Goal: Task Accomplishment & Management: Complete application form

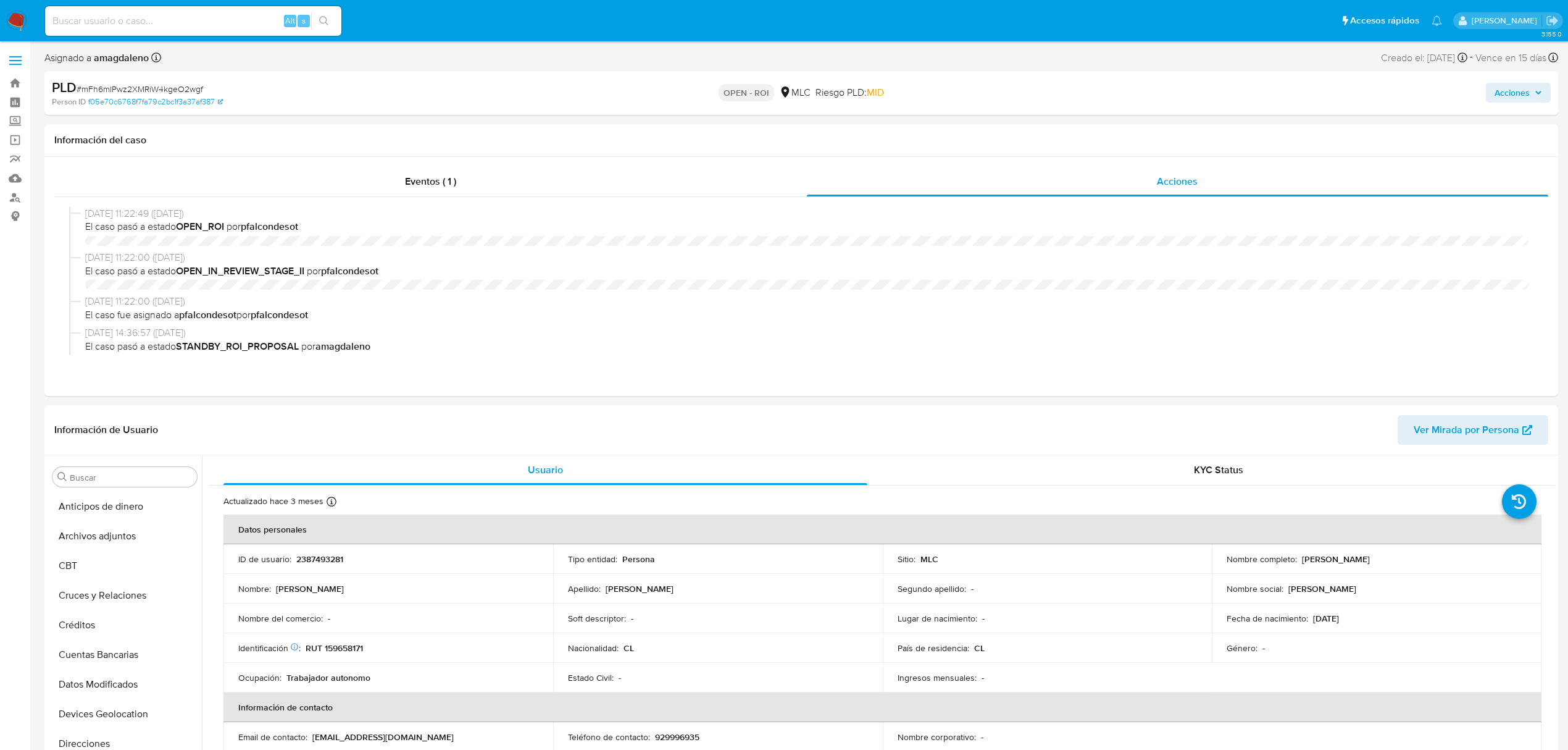
select select "10"
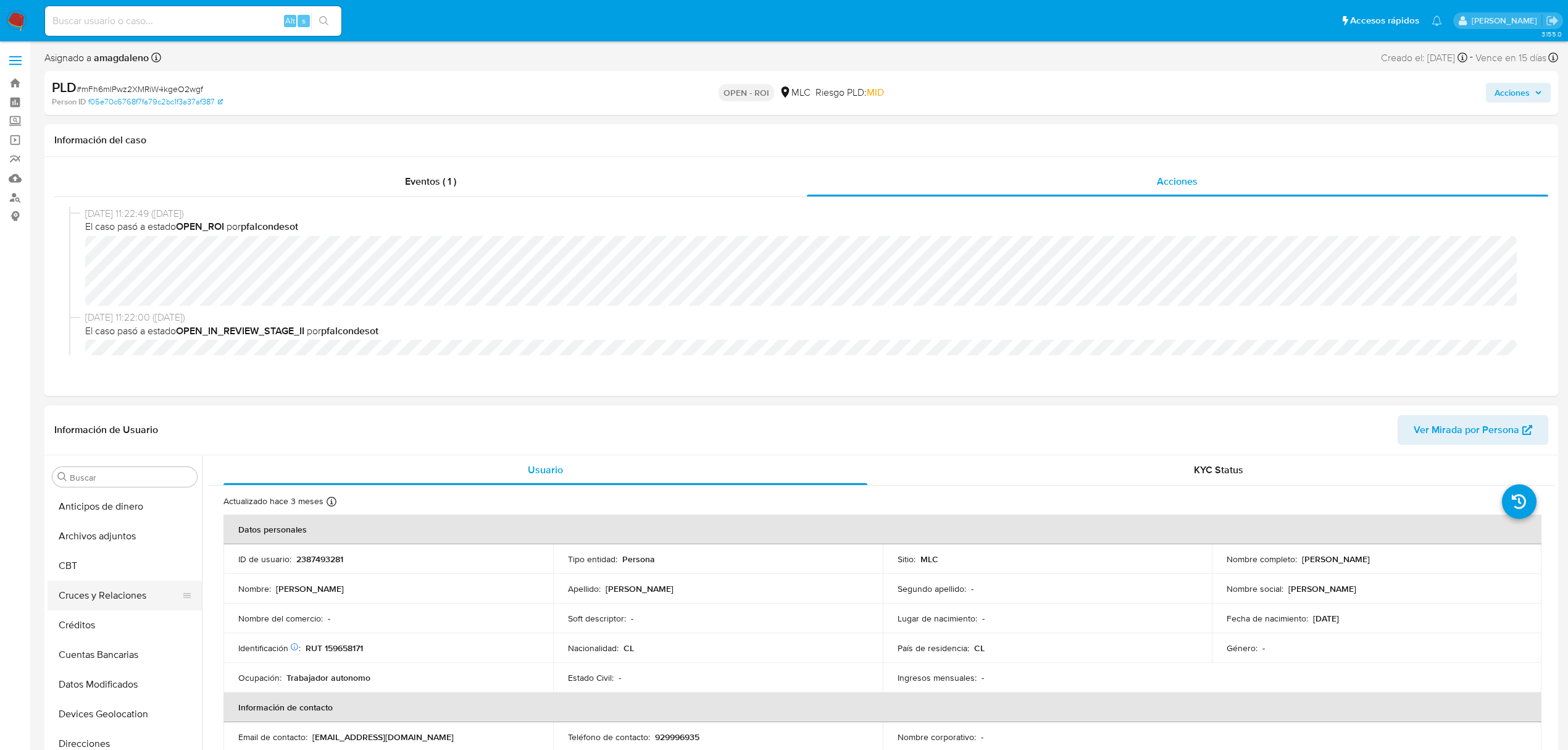
click at [82, 609] on button "Cruces y Relaciones" at bounding box center [120, 594] width 145 height 30
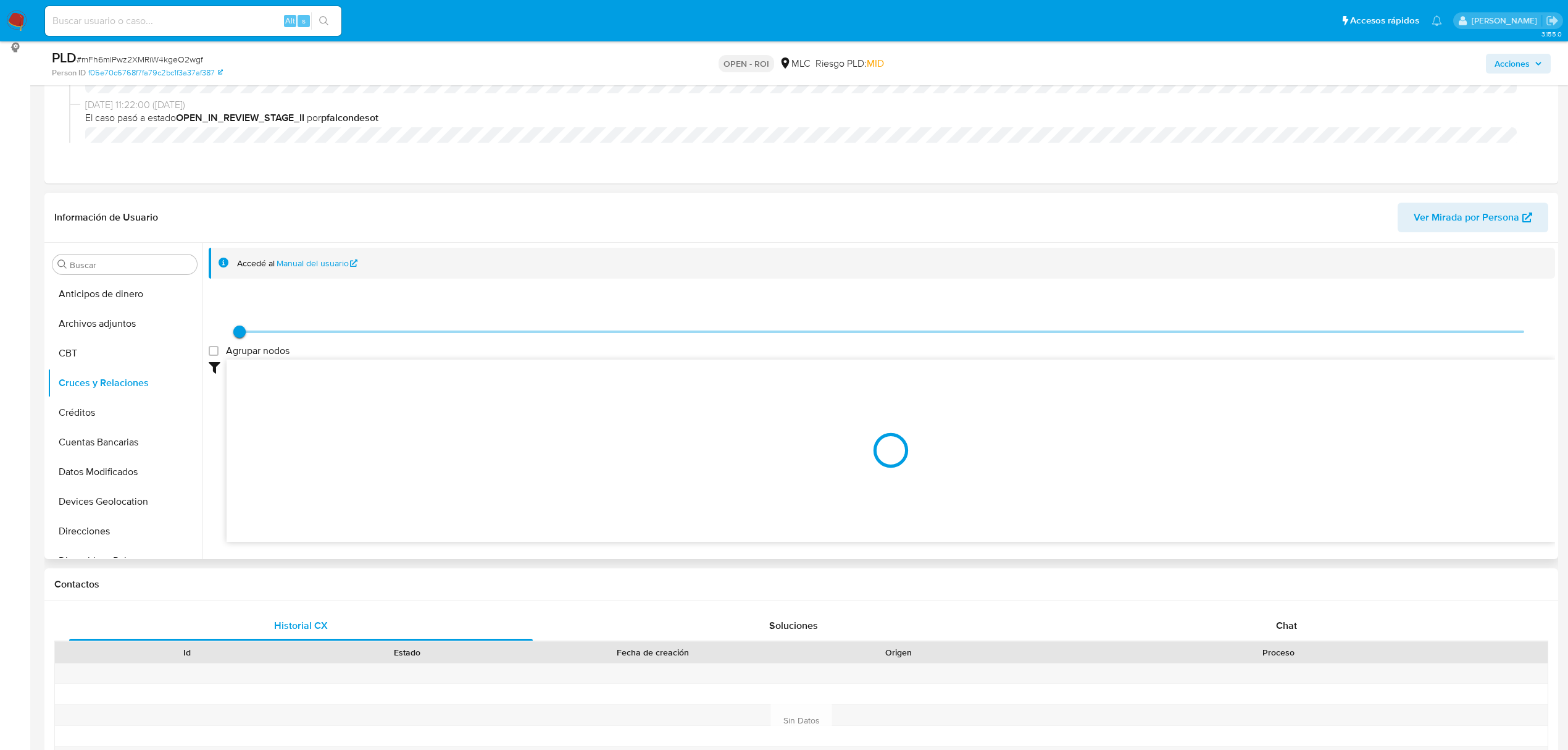
scroll to position [62, 0]
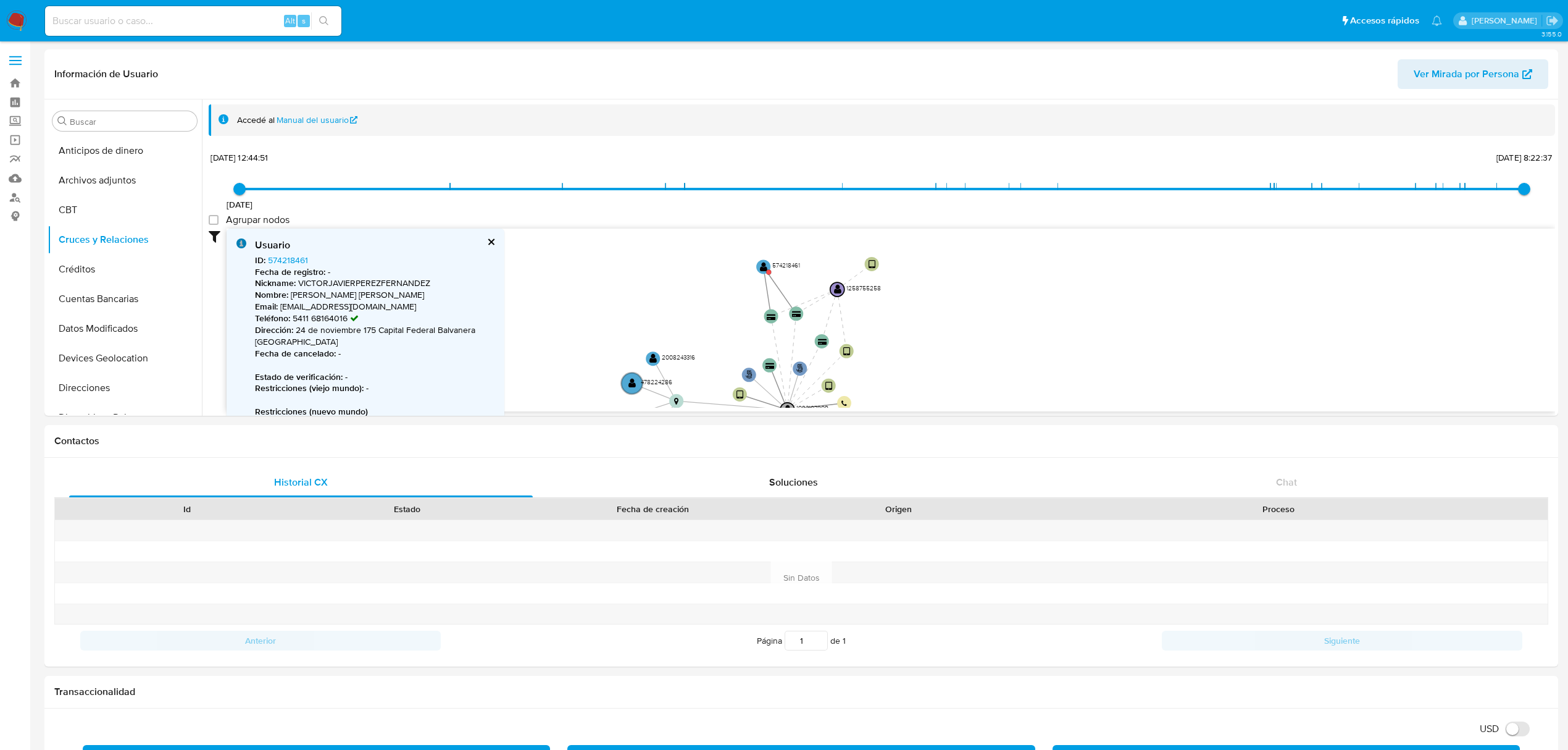
select select "10"
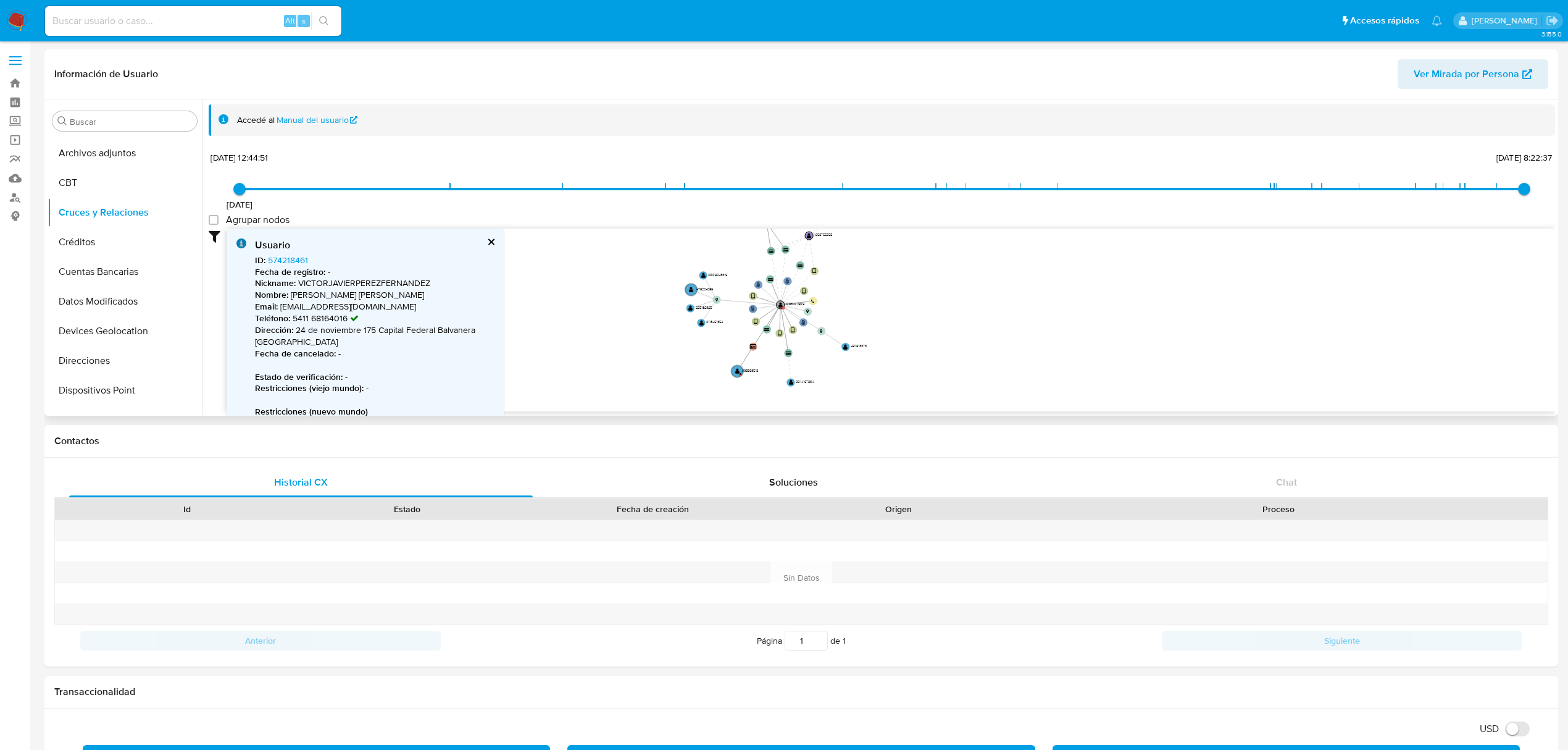
drag, startPoint x: 954, startPoint y: 349, endPoint x: 889, endPoint y: 282, distance: 93.3
click at [889, 282] on icon "phone-91ab8ad5a961c2eccfa0aea2f84db141  user-1093107909  1093107909 person-a0…" at bounding box center [891, 317] width 1329 height 179
click at [794, 384] on circle at bounding box center [790, 382] width 10 height 10
click at [791, 380] on text "" at bounding box center [791, 382] width 4 height 5
click at [851, 342] on circle at bounding box center [845, 344] width 10 height 10
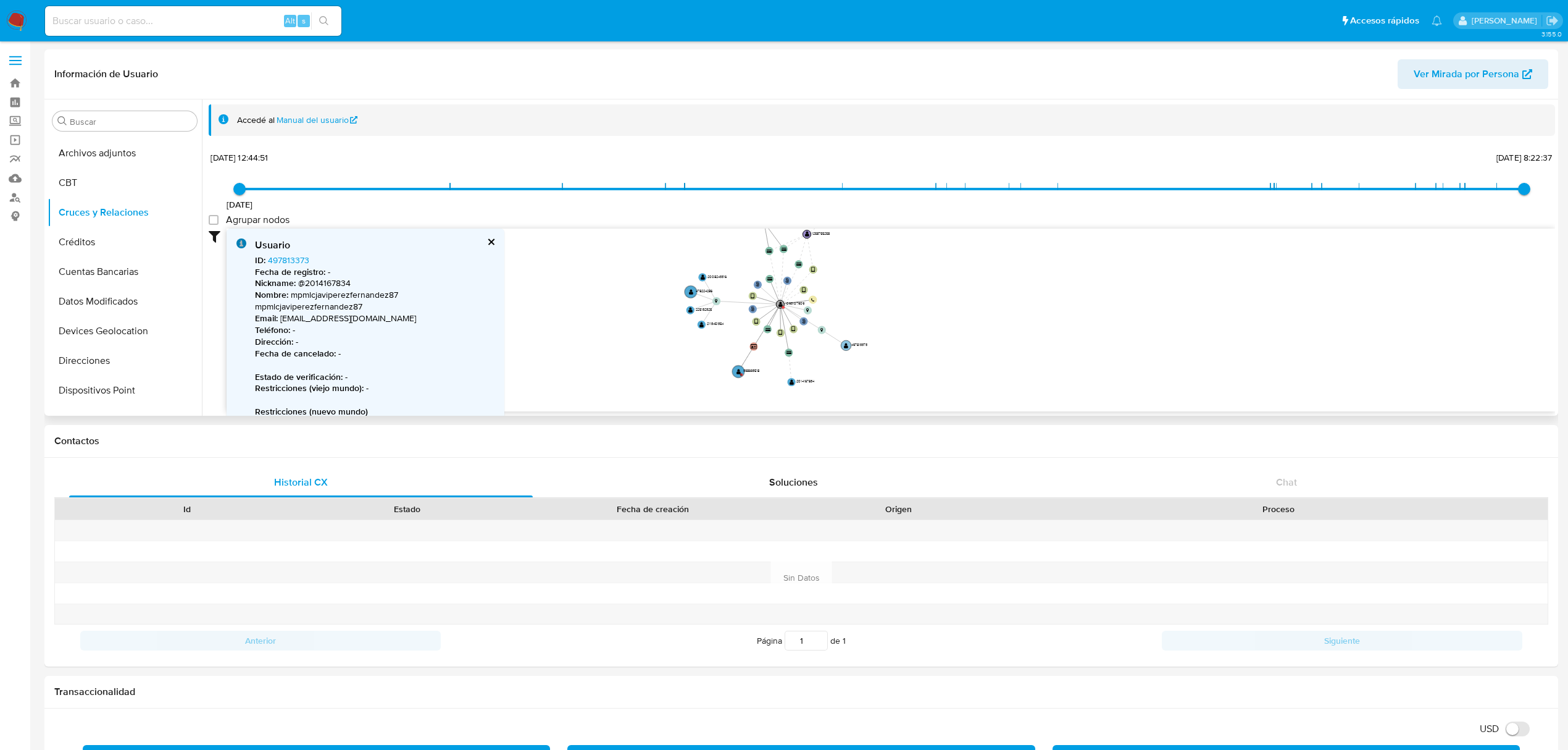
click at [848, 343] on text "" at bounding box center [846, 345] width 4 height 5
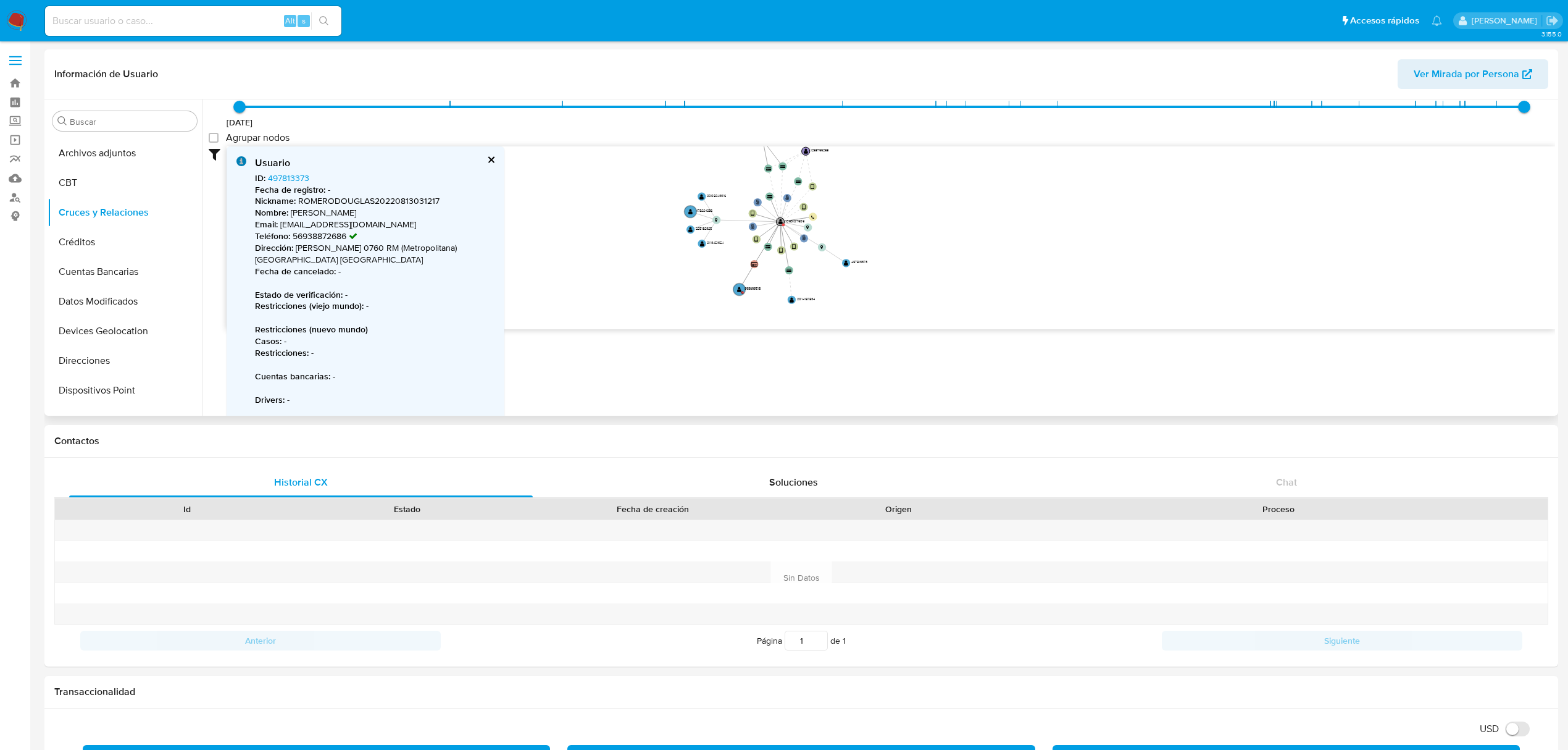
scroll to position [94, 0]
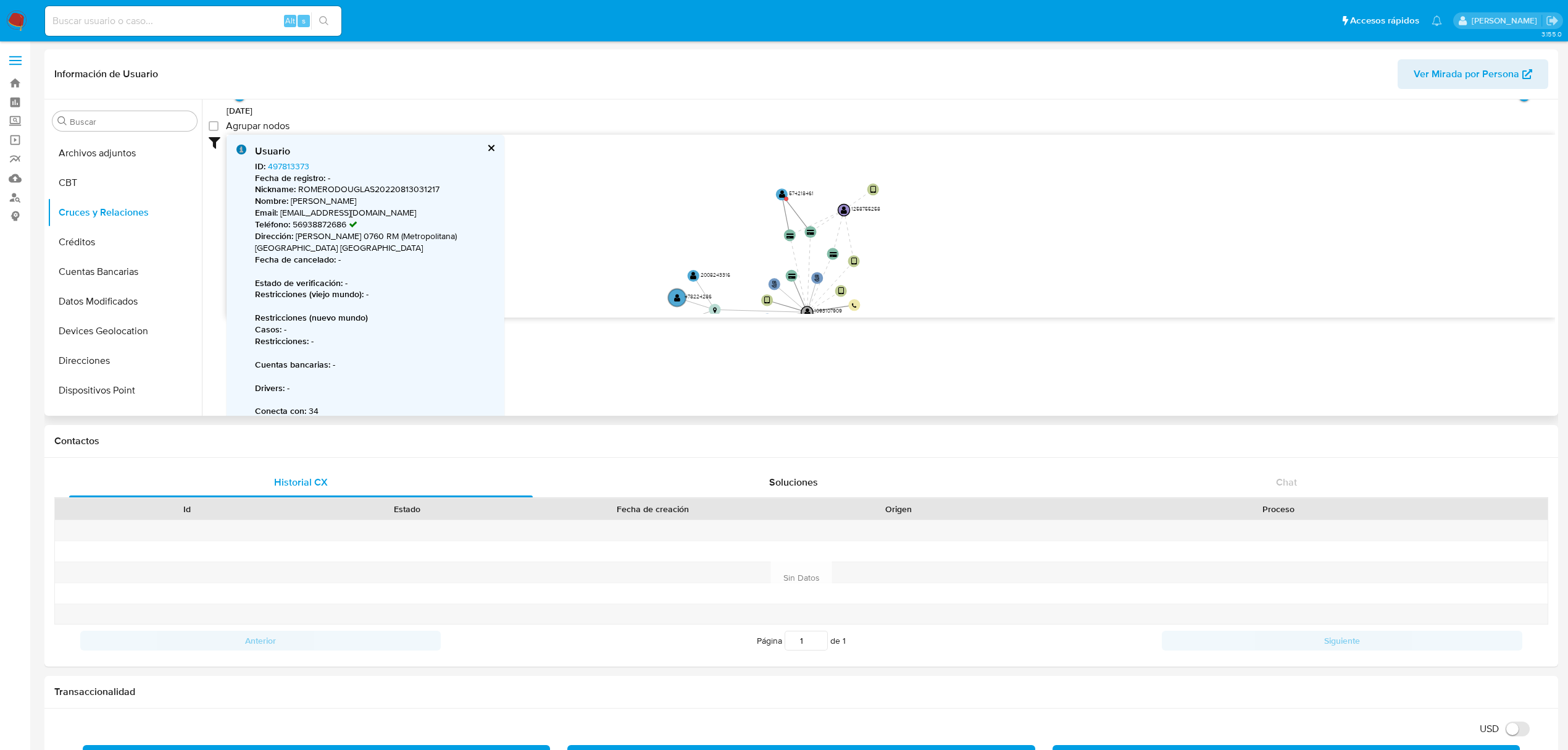
drag, startPoint x: 927, startPoint y: 210, endPoint x: 954, endPoint y: 301, distance: 94.9
click at [954, 301] on icon "phone-91ab8ad5a961c2eccfa0aea2f84db141  user-1093107909  1093107909 person-a0…" at bounding box center [891, 224] width 1329 height 179
click at [785, 196] on circle at bounding box center [781, 194] width 14 height 14
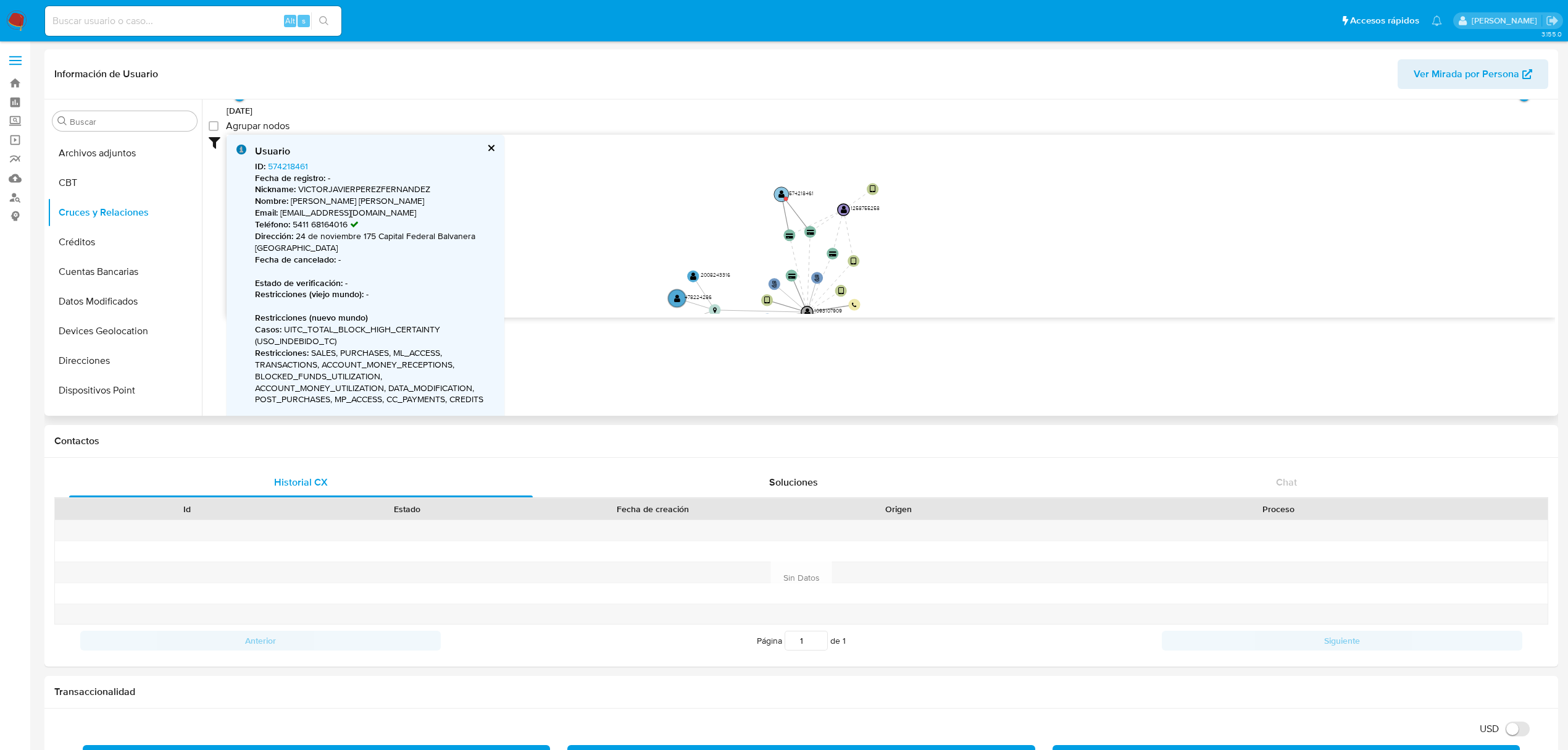
click at [781, 196] on text "" at bounding box center [781, 194] width 6 height 9
click at [492, 147] on button "cerrar" at bounding box center [490, 147] width 8 height 8
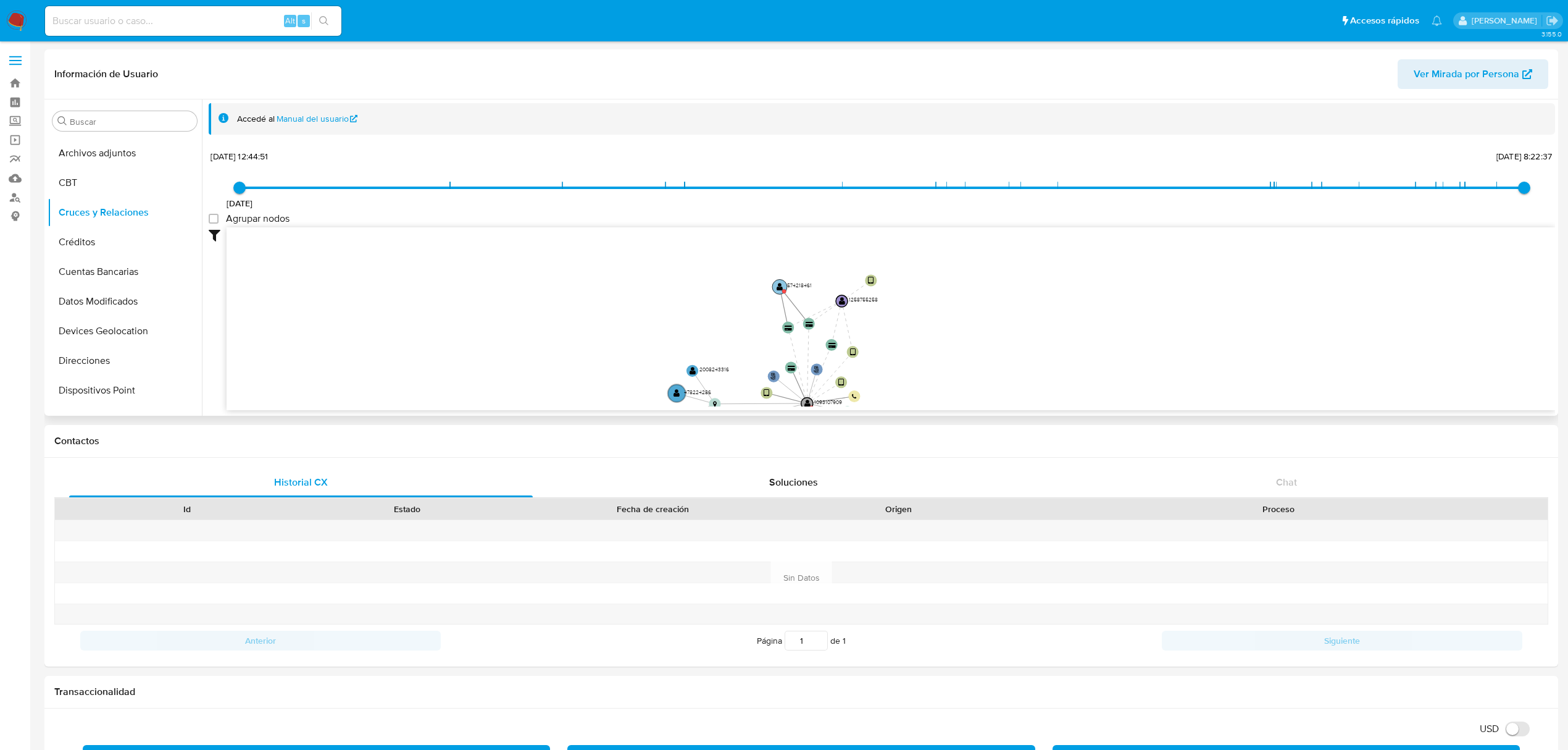
click at [779, 282] on text "" at bounding box center [780, 287] width 6 height 9
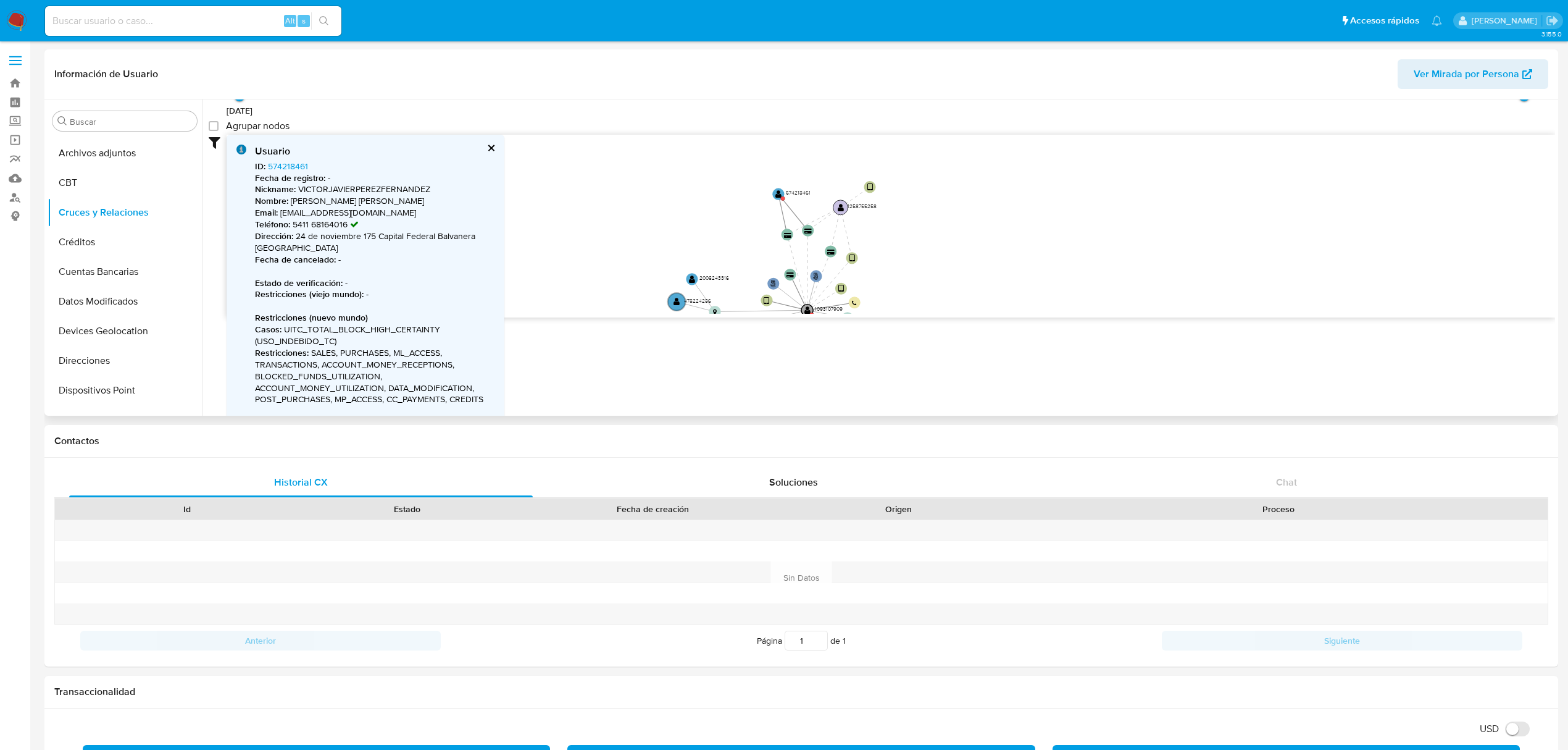
click at [842, 206] on text "" at bounding box center [841, 208] width 6 height 9
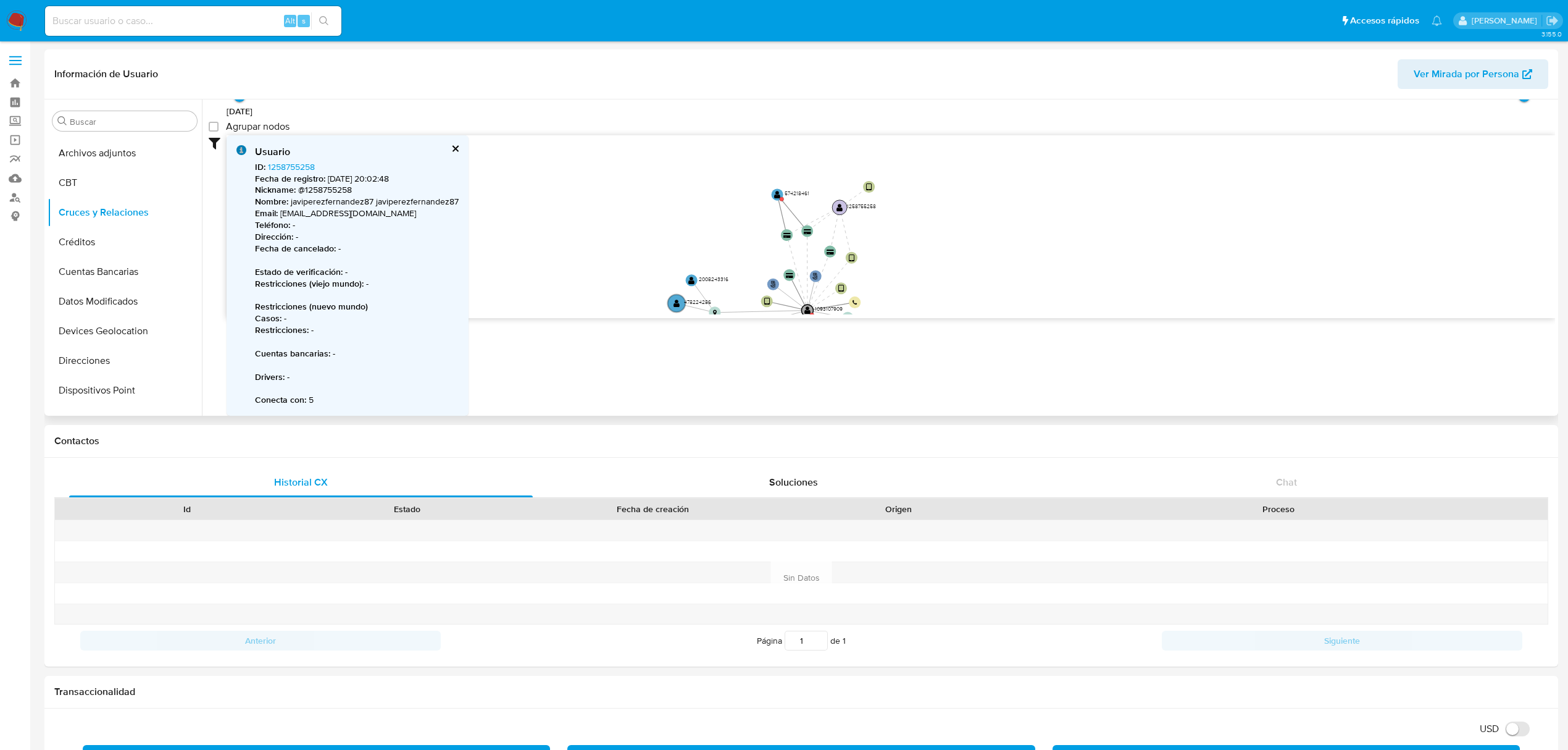
click at [841, 206] on text "" at bounding box center [839, 208] width 6 height 9
click at [452, 145] on button "cerrar" at bounding box center [454, 148] width 8 height 8
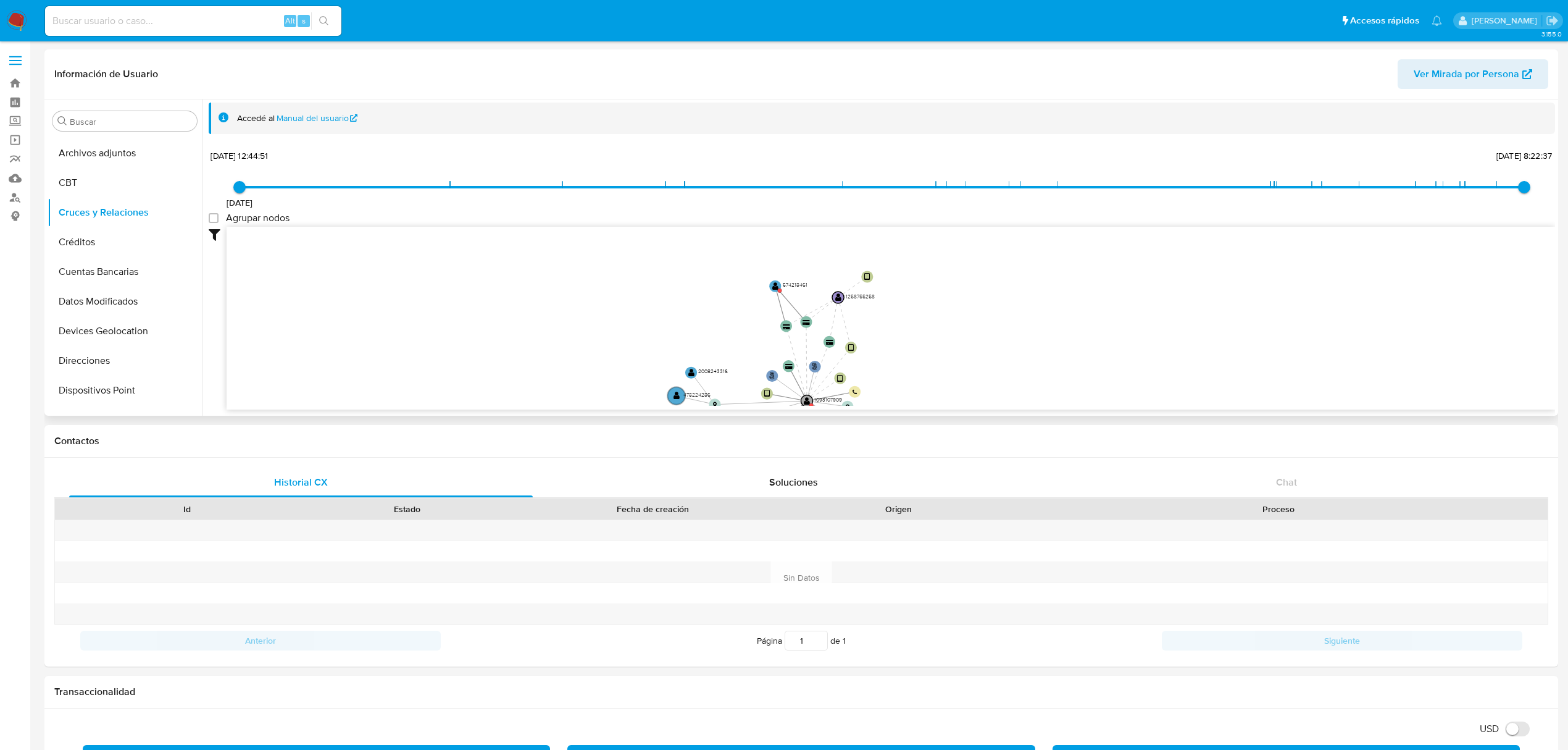
scroll to position [1, 0]
click at [837, 300] on text "" at bounding box center [838, 298] width 6 height 9
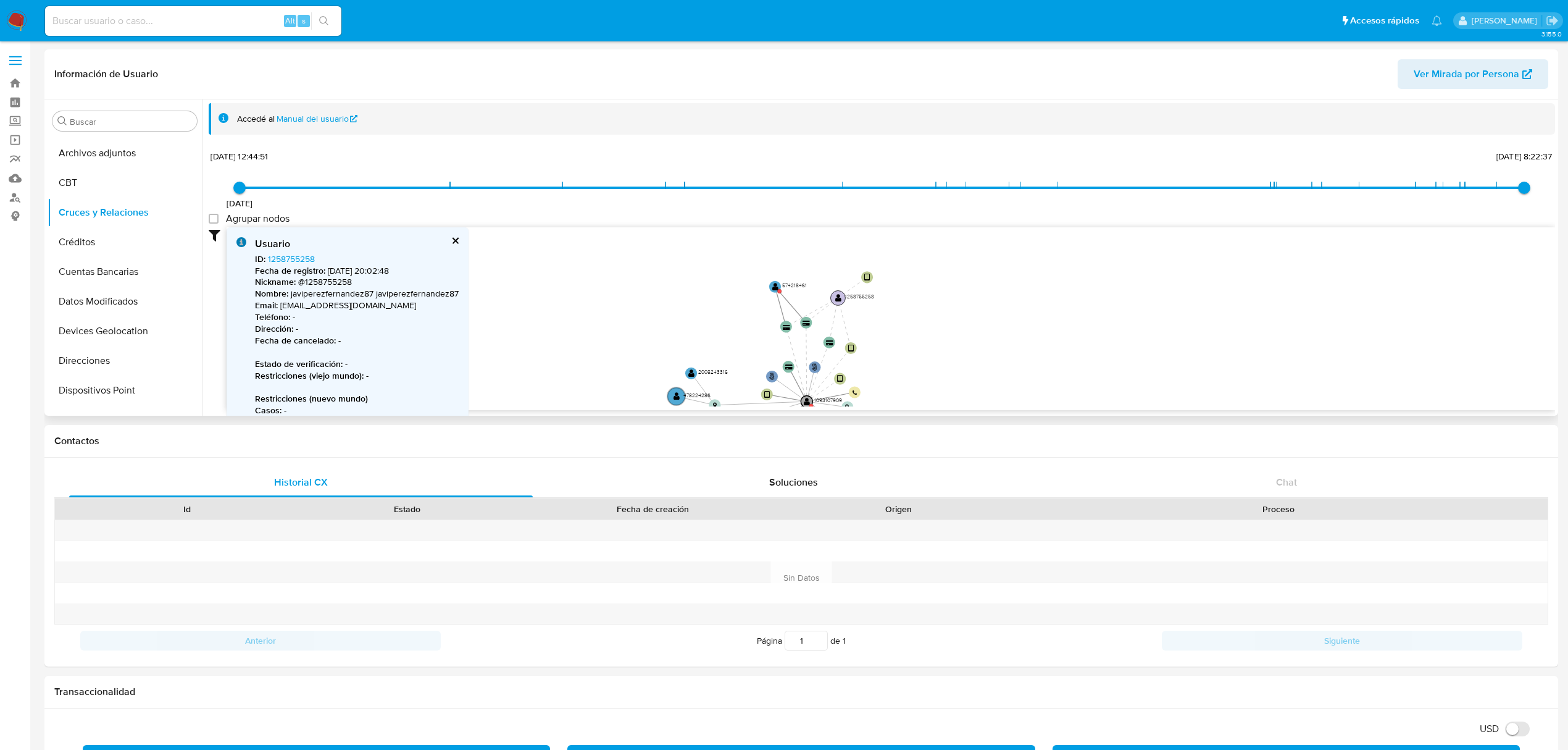
scroll to position [94, 0]
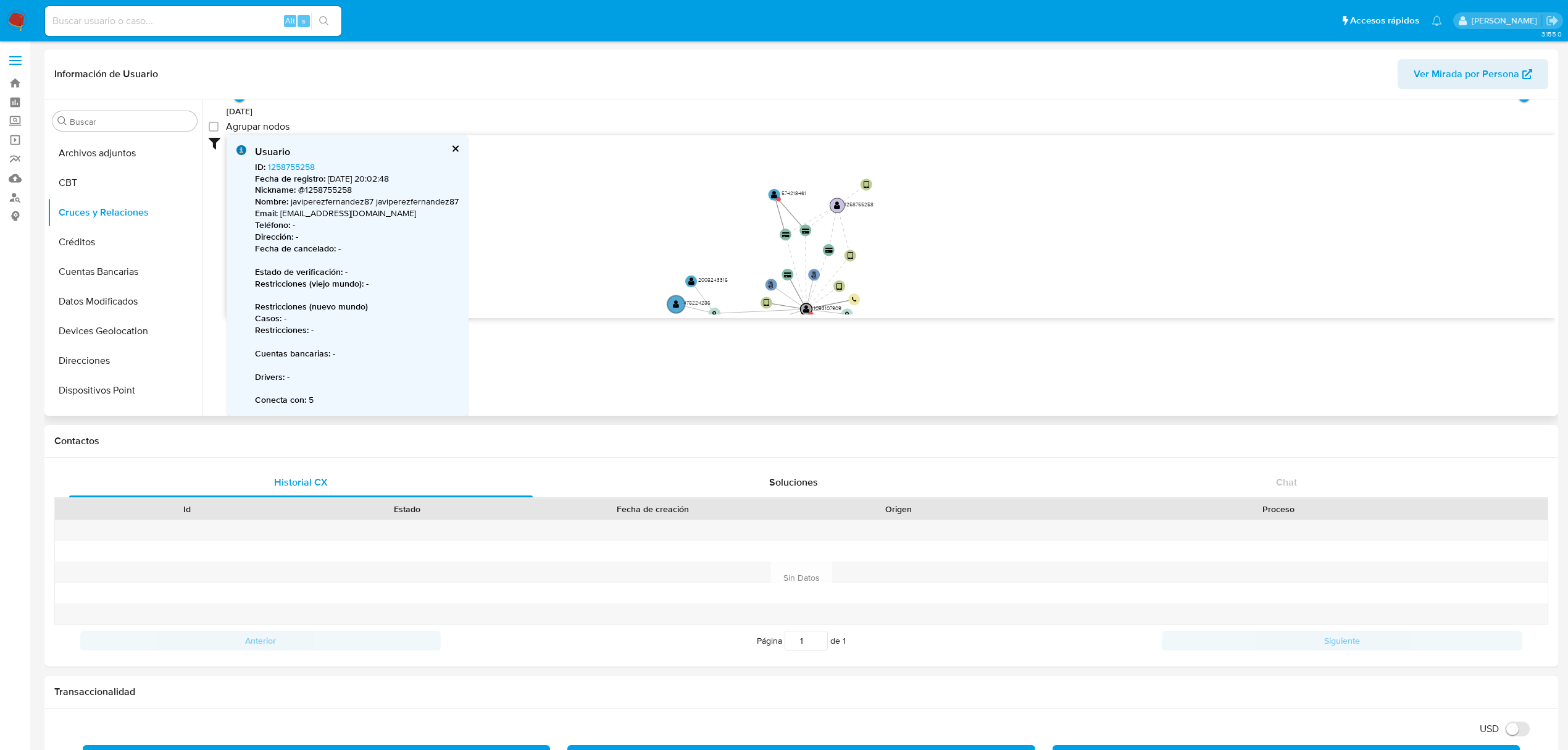
click at [835, 204] on text "" at bounding box center [837, 206] width 6 height 9
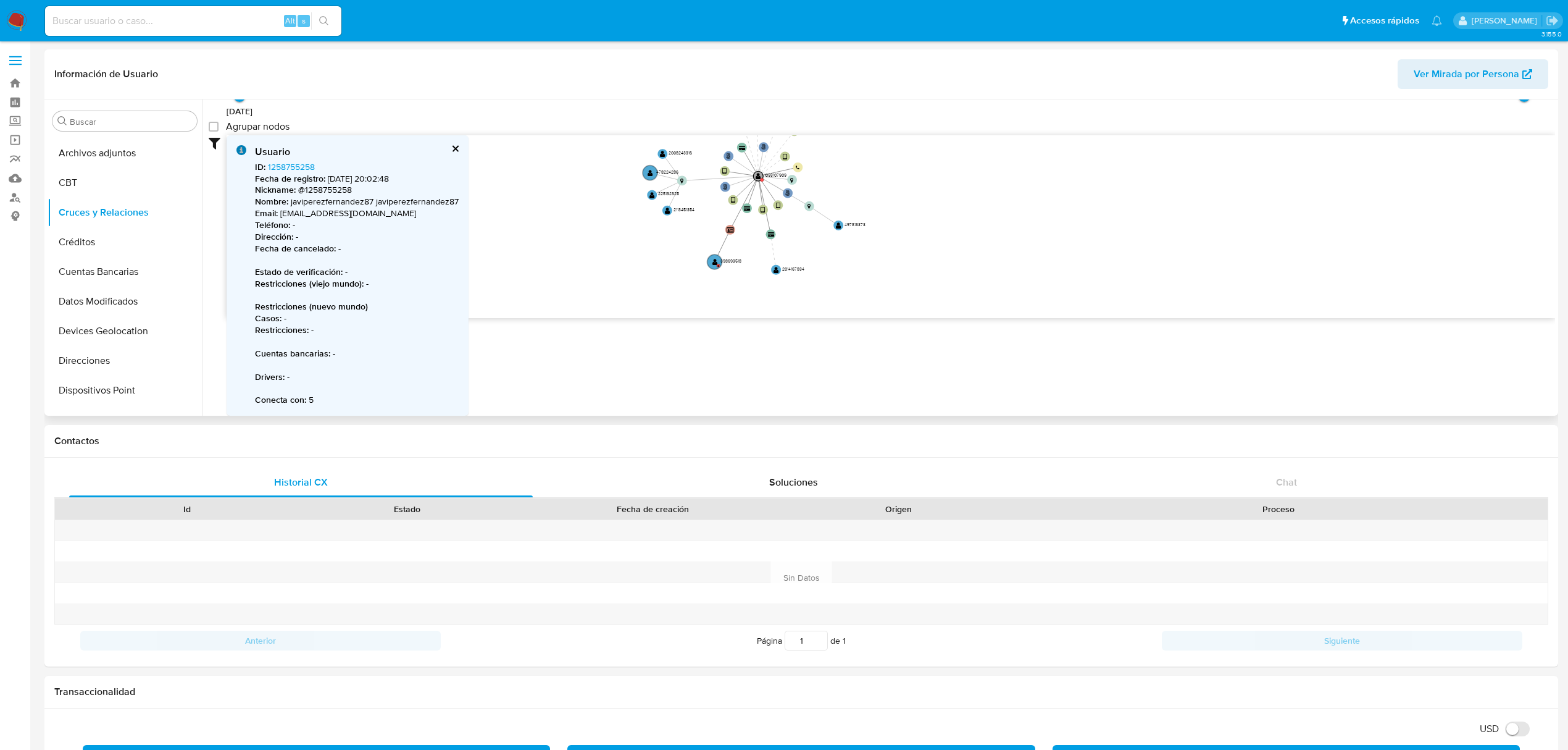
drag, startPoint x: 620, startPoint y: 218, endPoint x: 618, endPoint y: 114, distance: 104.0
click at [618, 114] on div "27/7/2021 27/7/2021, 12:44:51 7/7/2025, 8:22:37 Agrupar nodos Filtros Confianza…" at bounding box center [882, 187] width 1347 height 263
click at [715, 261] on text "" at bounding box center [715, 262] width 5 height 7
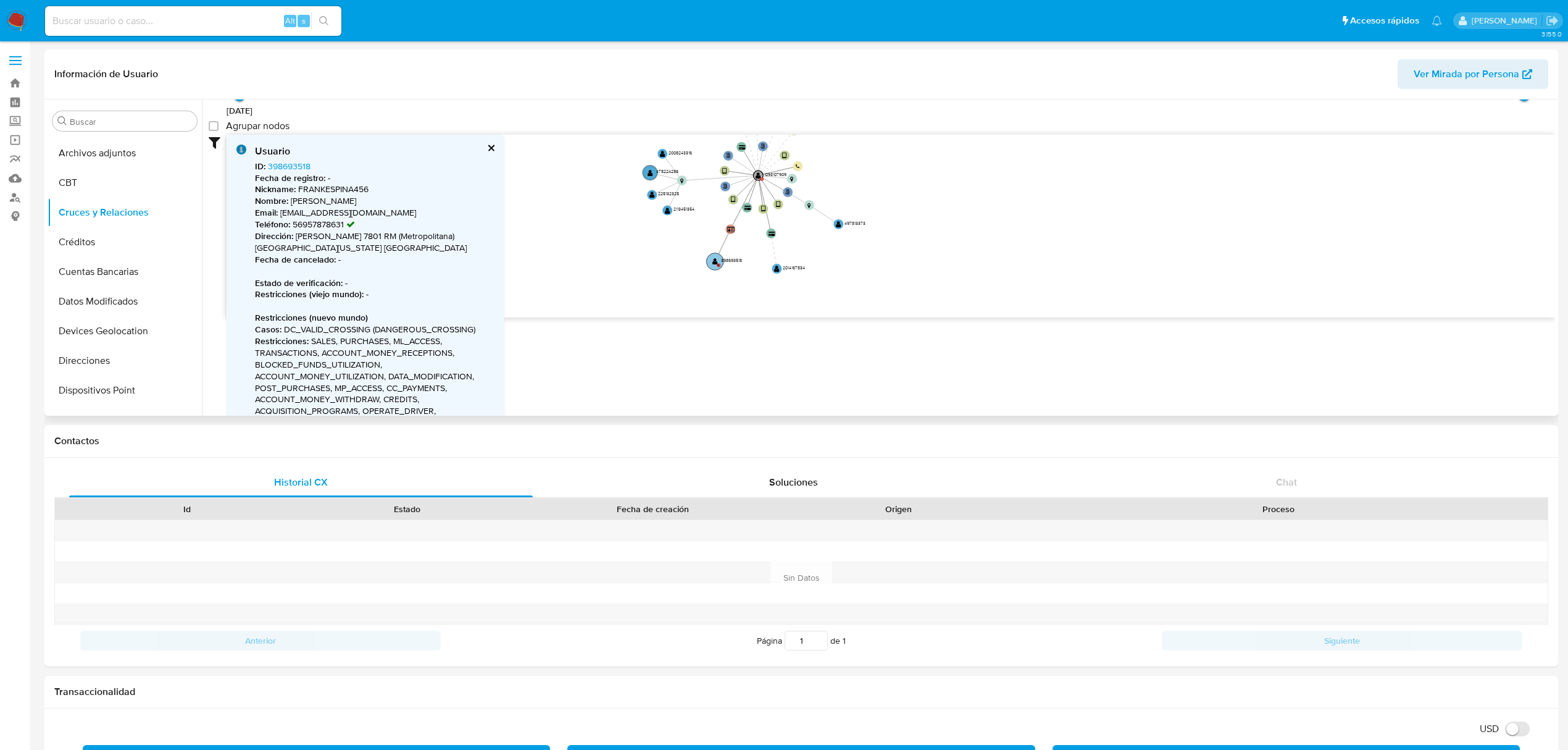
click at [715, 261] on text "" at bounding box center [715, 261] width 5 height 7
click at [490, 147] on button "cerrar" at bounding box center [490, 147] width 8 height 8
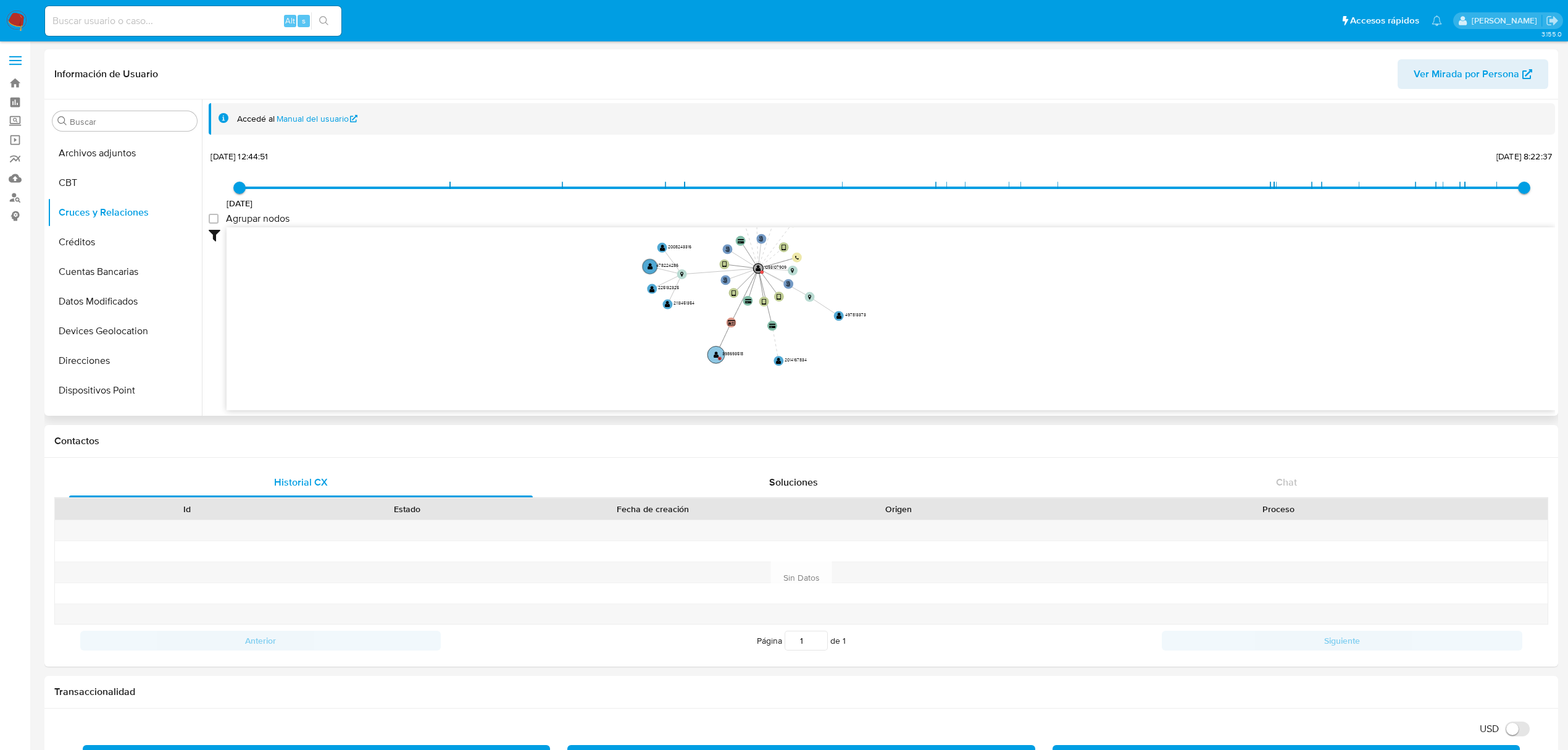
click at [715, 357] on text "" at bounding box center [717, 354] width 5 height 7
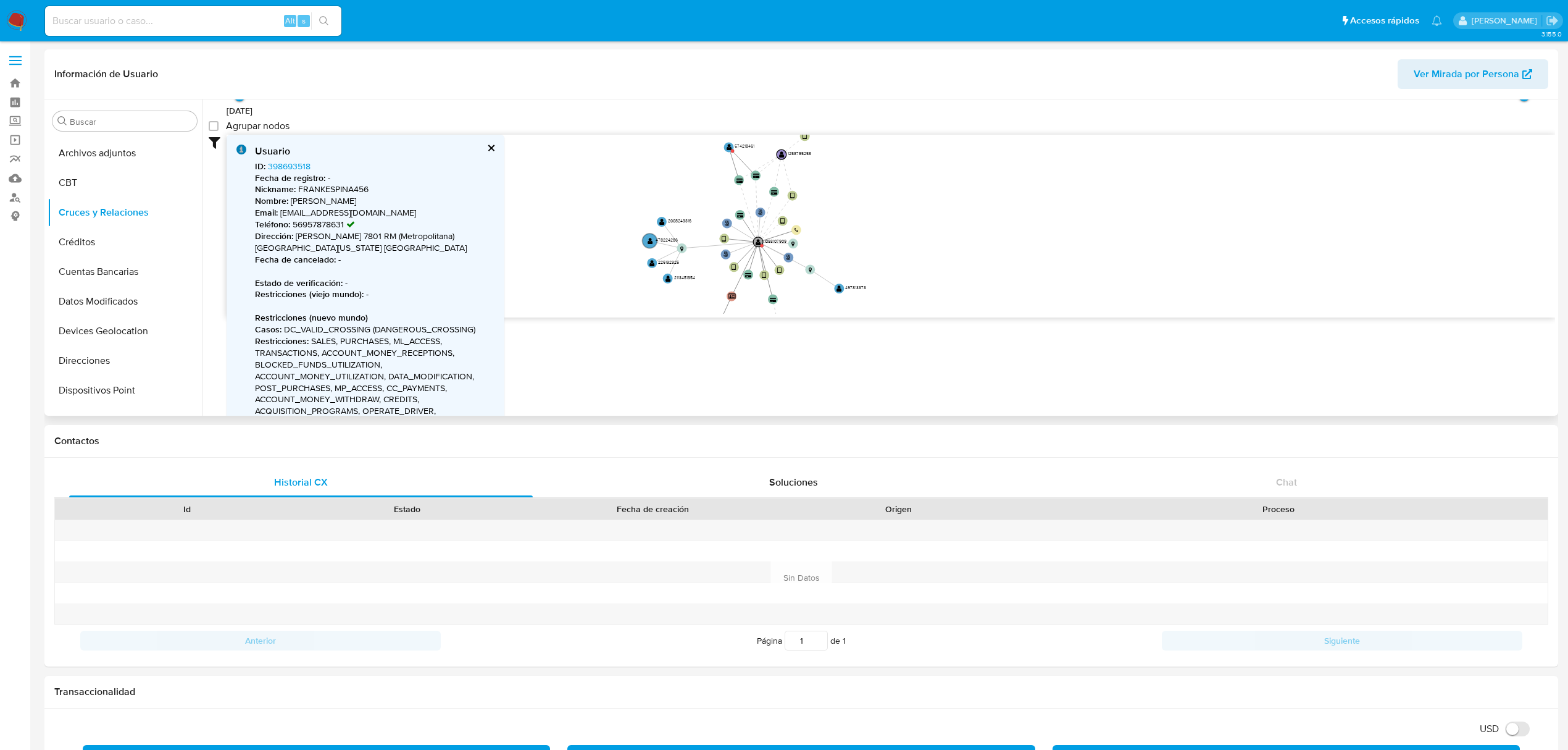
drag, startPoint x: 1005, startPoint y: 198, endPoint x: 1005, endPoint y: 278, distance: 80.0
click at [1005, 279] on icon "phone-91ab8ad5a961c2eccfa0aea2f84db141  user-1093107909  1093107909 person-a0…" at bounding box center [891, 224] width 1329 height 179
click at [729, 166] on text "" at bounding box center [729, 164] width 5 height 7
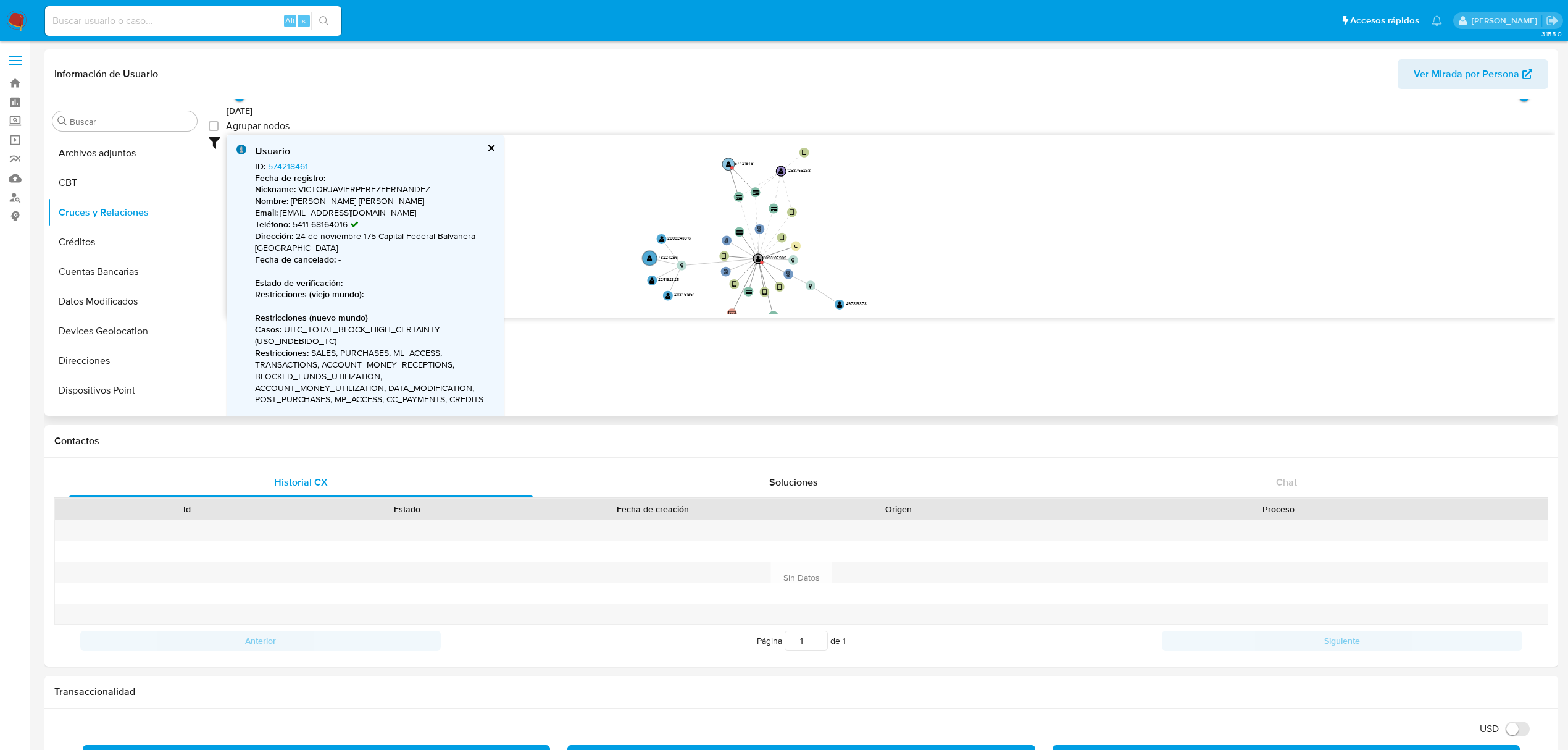
click at [729, 166] on text "" at bounding box center [729, 165] width 5 height 7
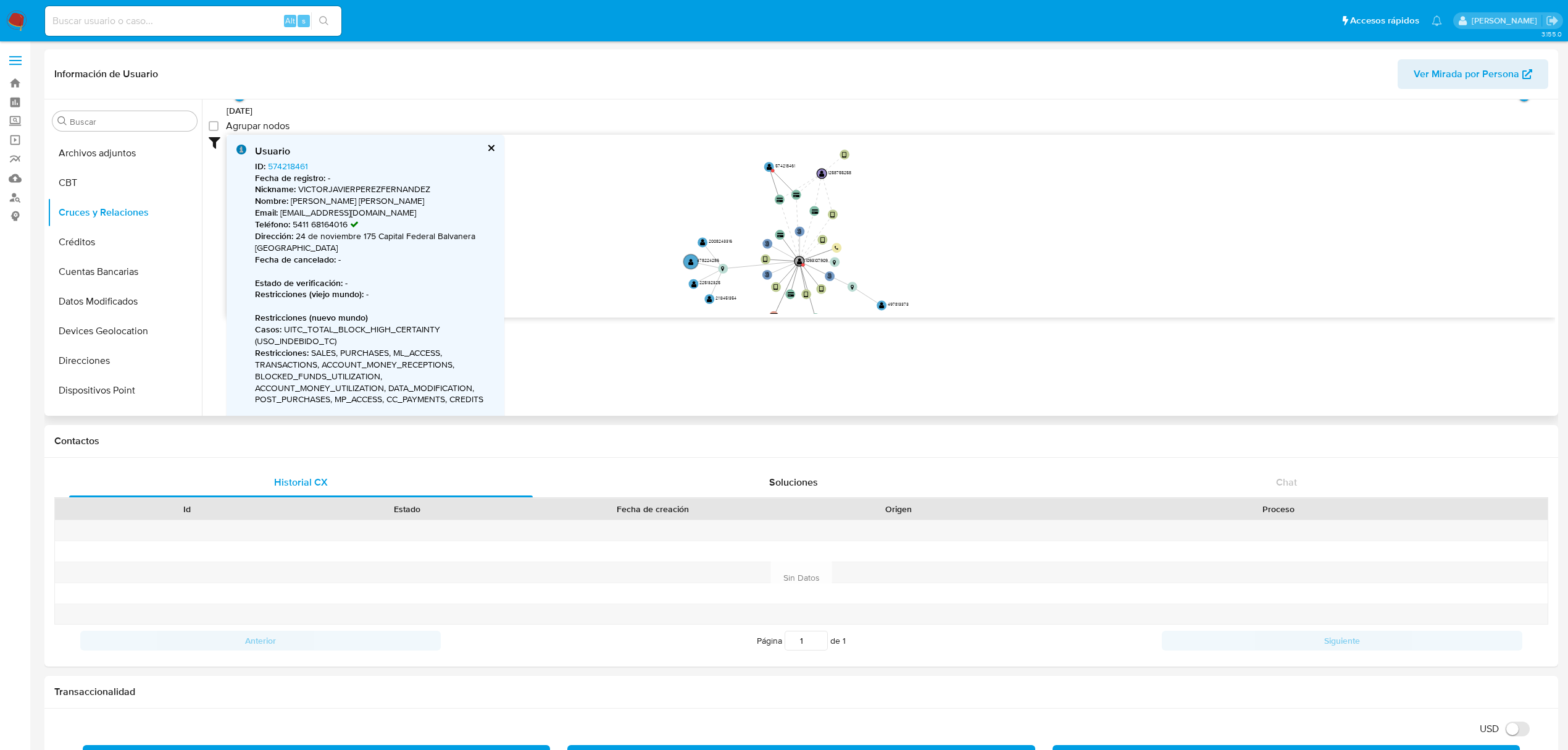
drag, startPoint x: 592, startPoint y: 209, endPoint x: 622, endPoint y: 208, distance: 30.0
click at [622, 208] on icon "phone-91ab8ad5a961c2eccfa0aea2f84db141  user-1093107909  1093107909 person-a0…" at bounding box center [891, 224] width 1329 height 179
click at [708, 240] on text "" at bounding box center [708, 240] width 5 height 7
click at [708, 240] on text "" at bounding box center [708, 241] width 5 height 7
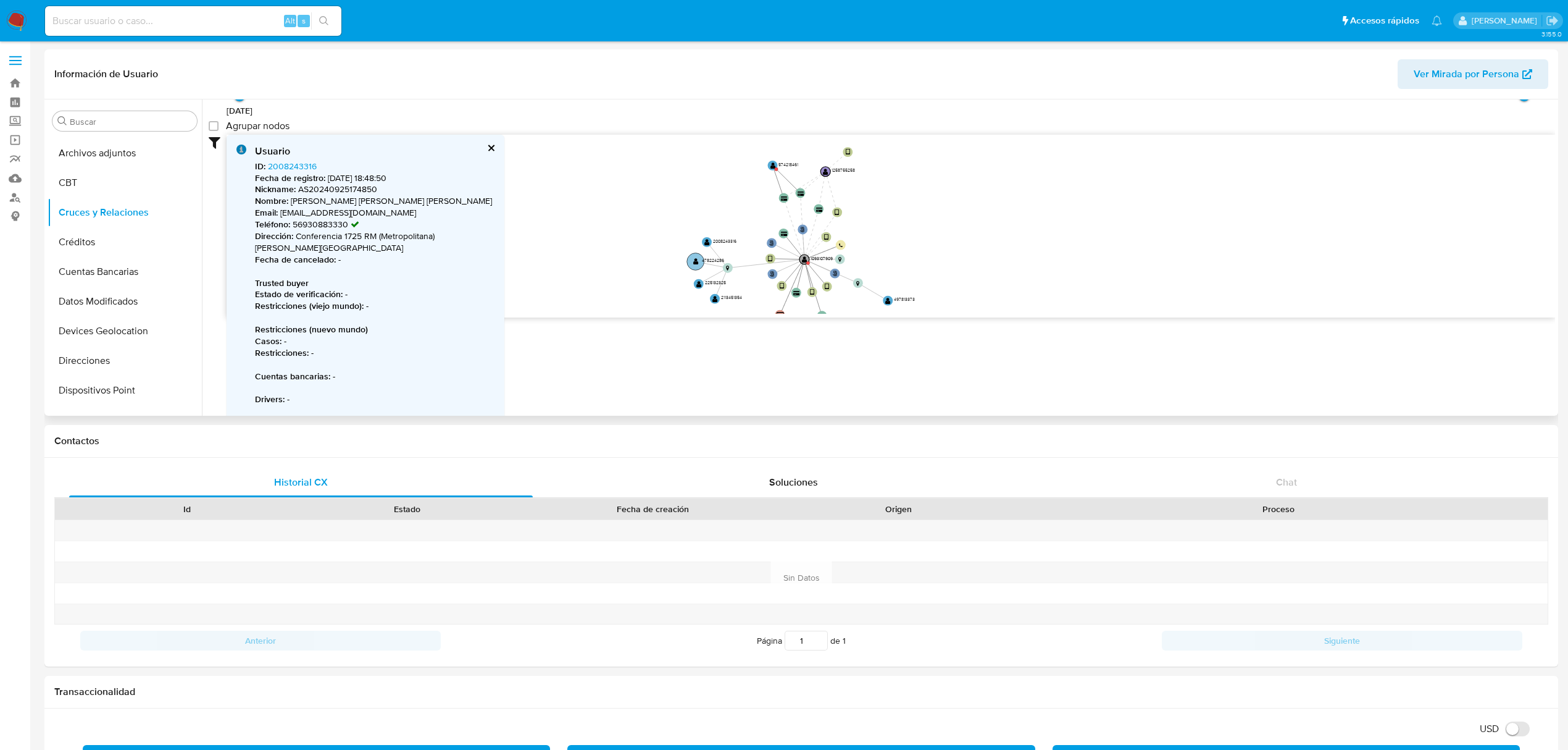
click at [693, 261] on text "" at bounding box center [696, 262] width 5 height 7
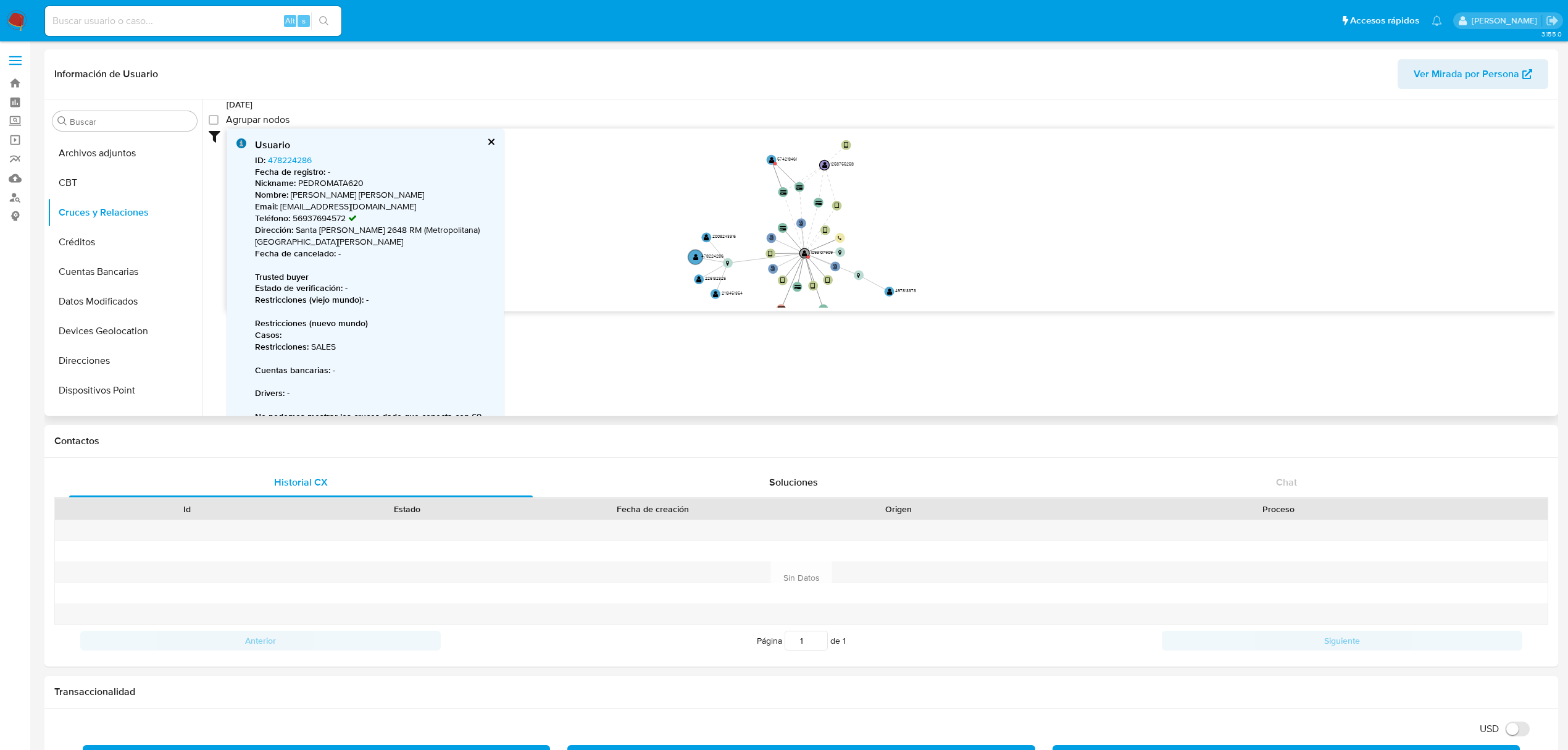
scroll to position [117, 0]
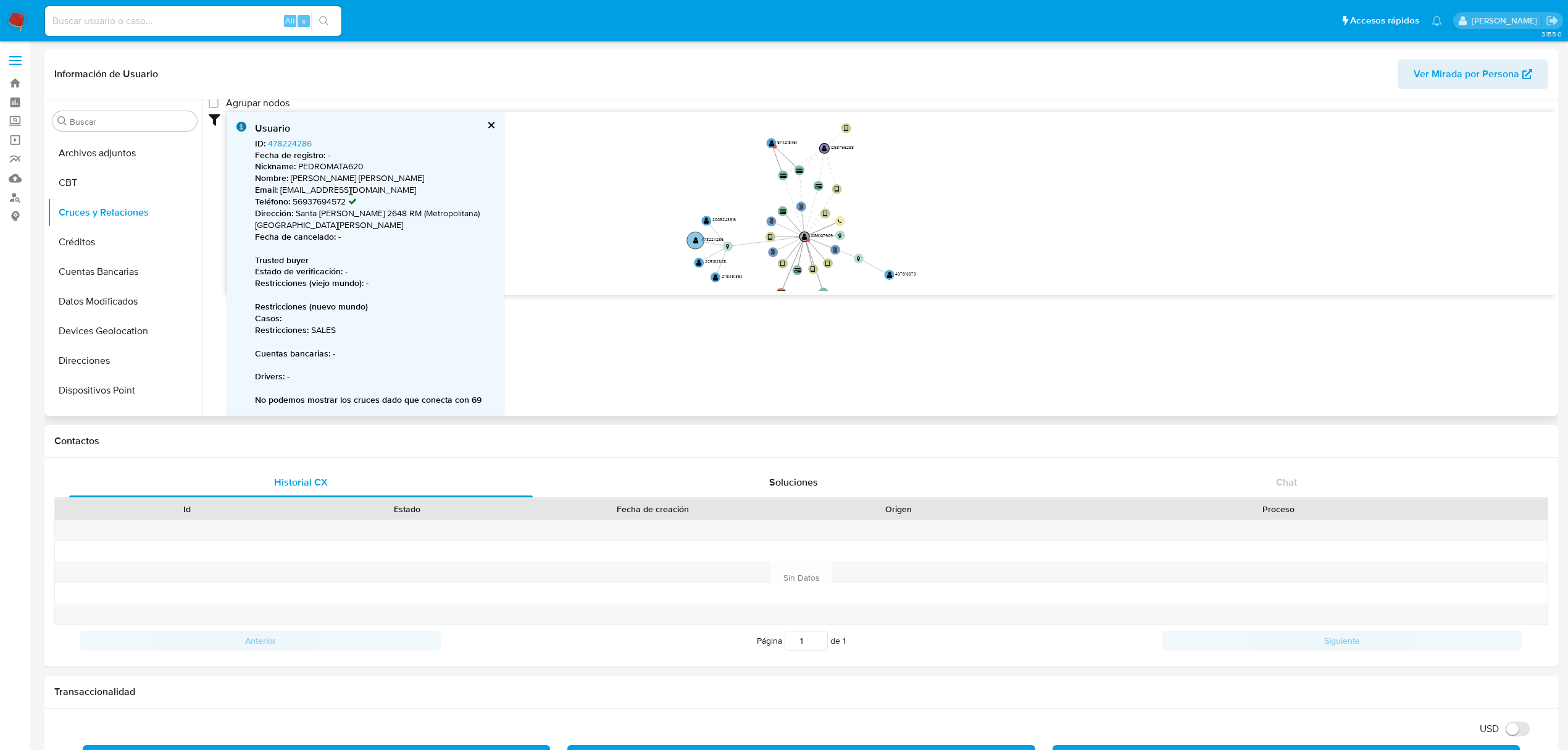
click at [697, 240] on text "" at bounding box center [696, 240] width 5 height 7
click at [697, 240] on text "" at bounding box center [696, 241] width 5 height 7
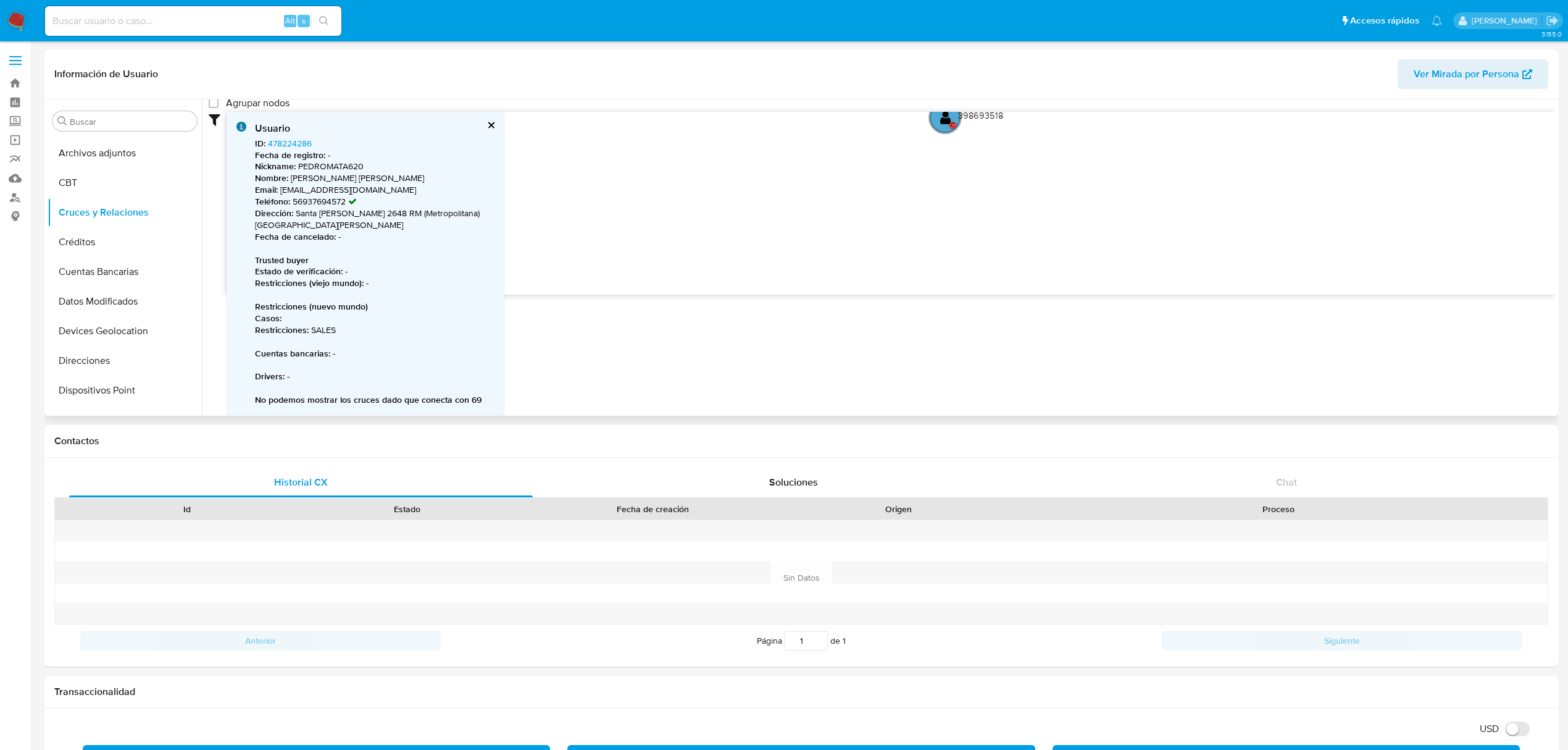
drag, startPoint x: 793, startPoint y: 254, endPoint x: 737, endPoint y: 82, distance: 180.9
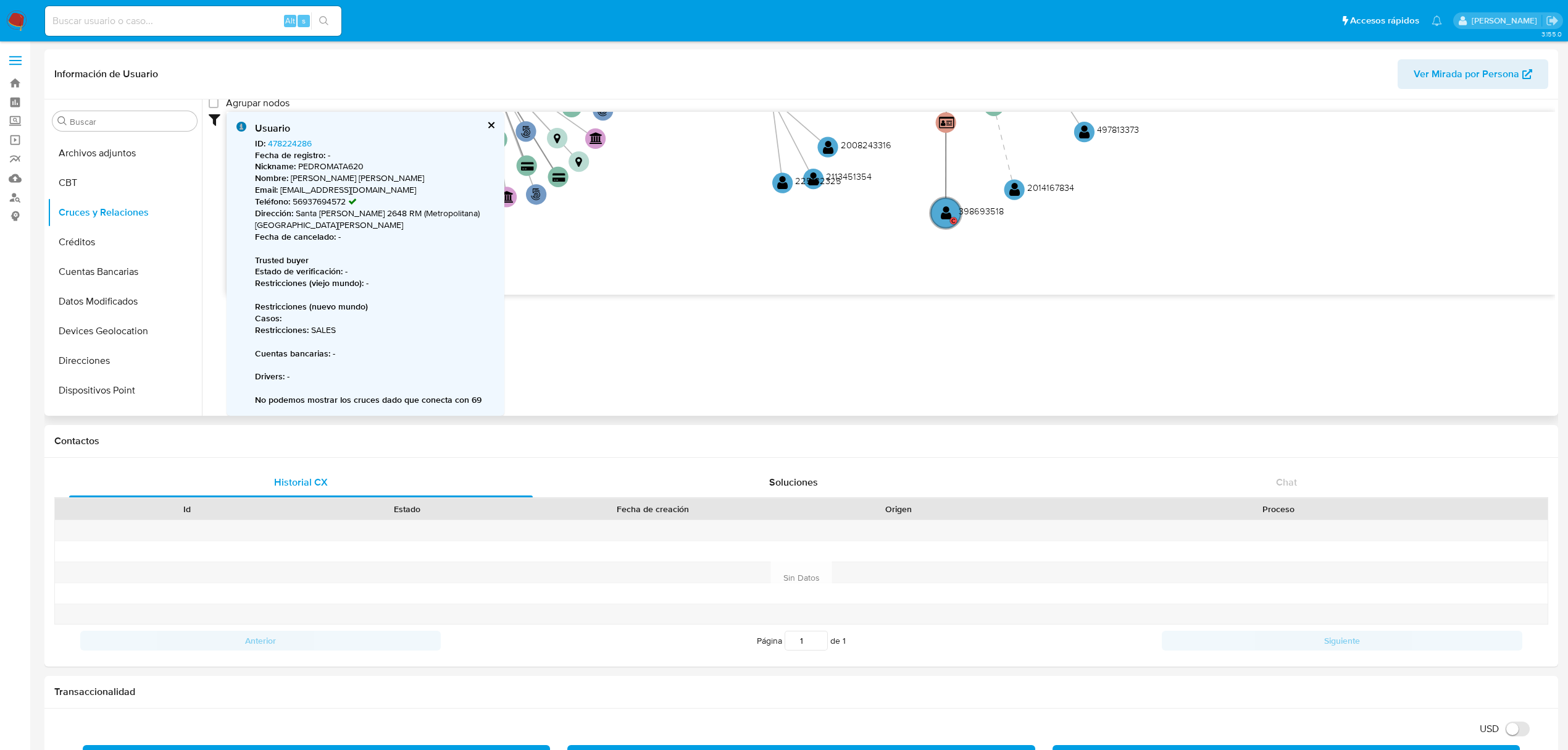
drag, startPoint x: 753, startPoint y: 121, endPoint x: 754, endPoint y: 218, distance: 97.0
click at [754, 218] on icon "phone-91ab8ad5a961c2eccfa0aea2f84db141  user-1093107909  1093107909 person-a0…" at bounding box center [891, 201] width 1329 height 179
click at [781, 185] on text "" at bounding box center [783, 183] width 11 height 14
click at [781, 185] on text "" at bounding box center [784, 182] width 11 height 14
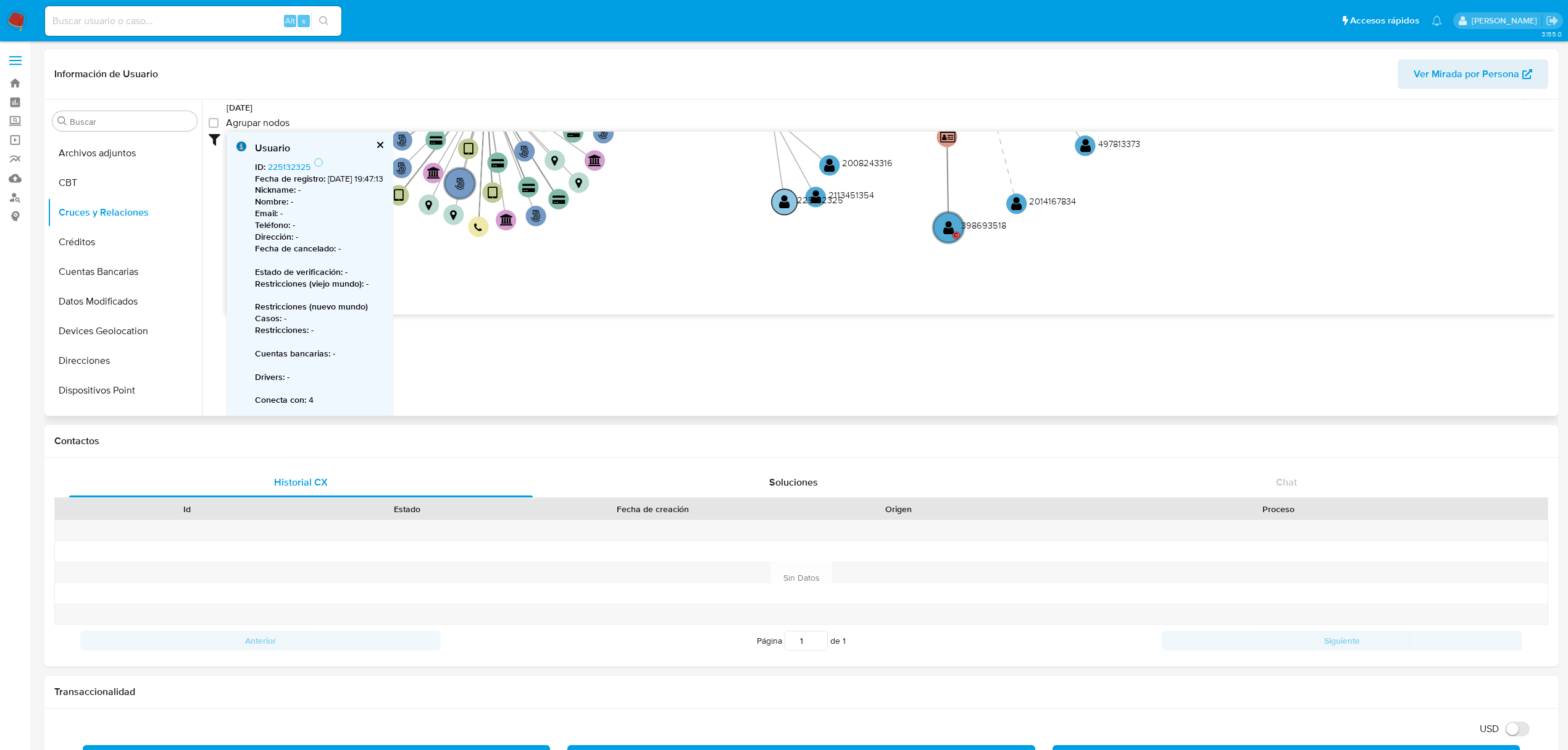
scroll to position [94, 0]
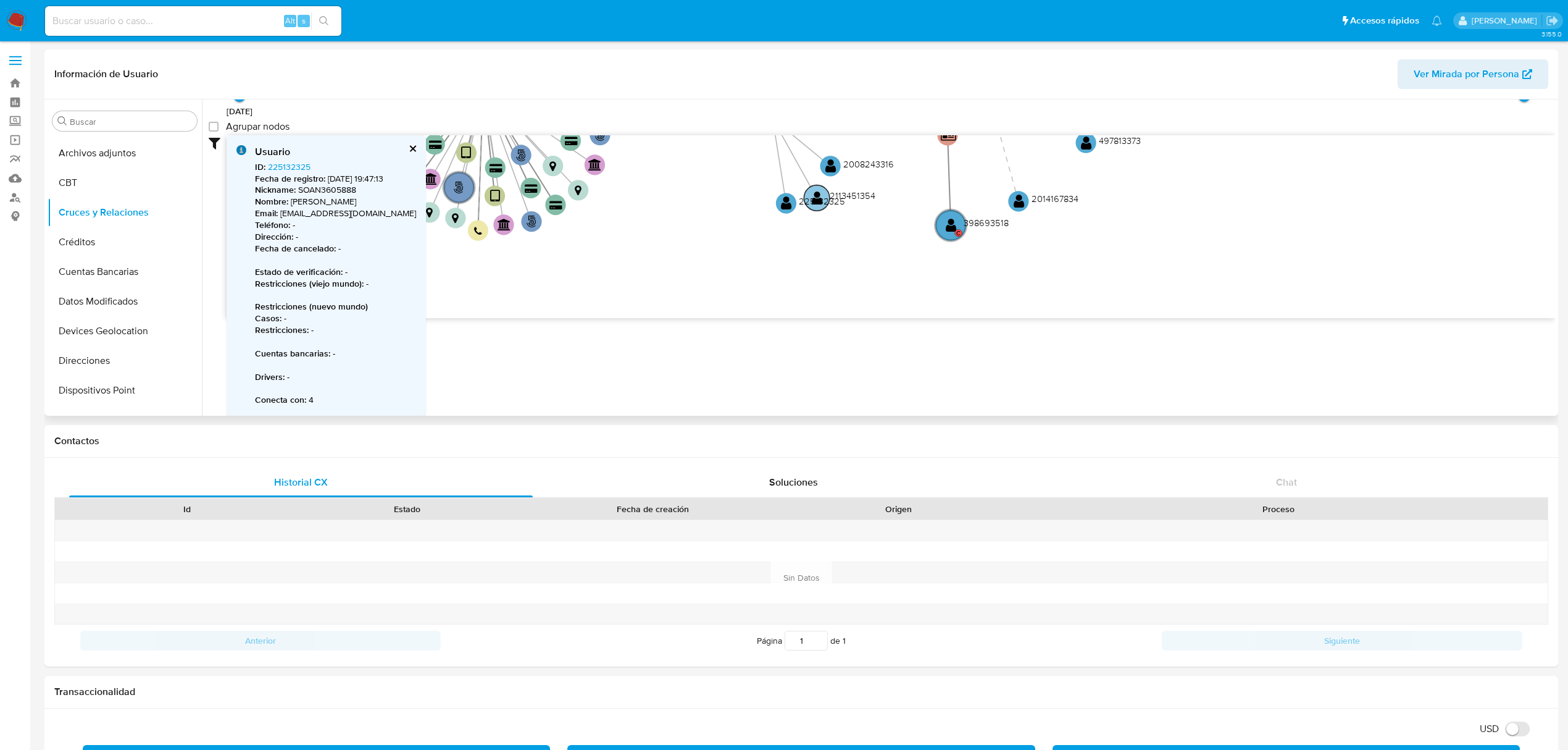
click at [815, 188] on circle at bounding box center [816, 198] width 26 height 26
click at [815, 188] on circle at bounding box center [817, 197] width 26 height 26
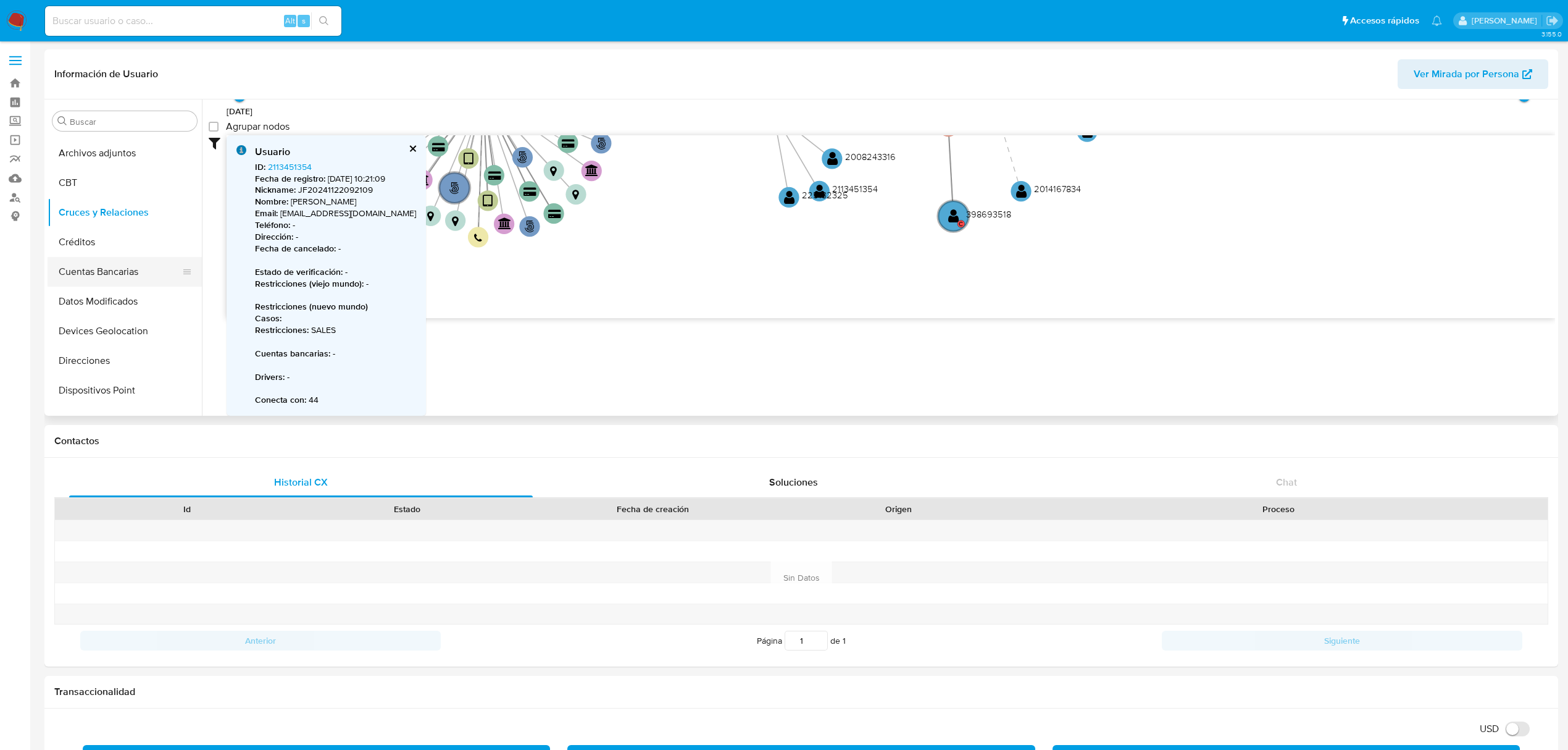
scroll to position [0, 0]
click at [127, 152] on button "Anticipos de dinero" at bounding box center [120, 150] width 145 height 30
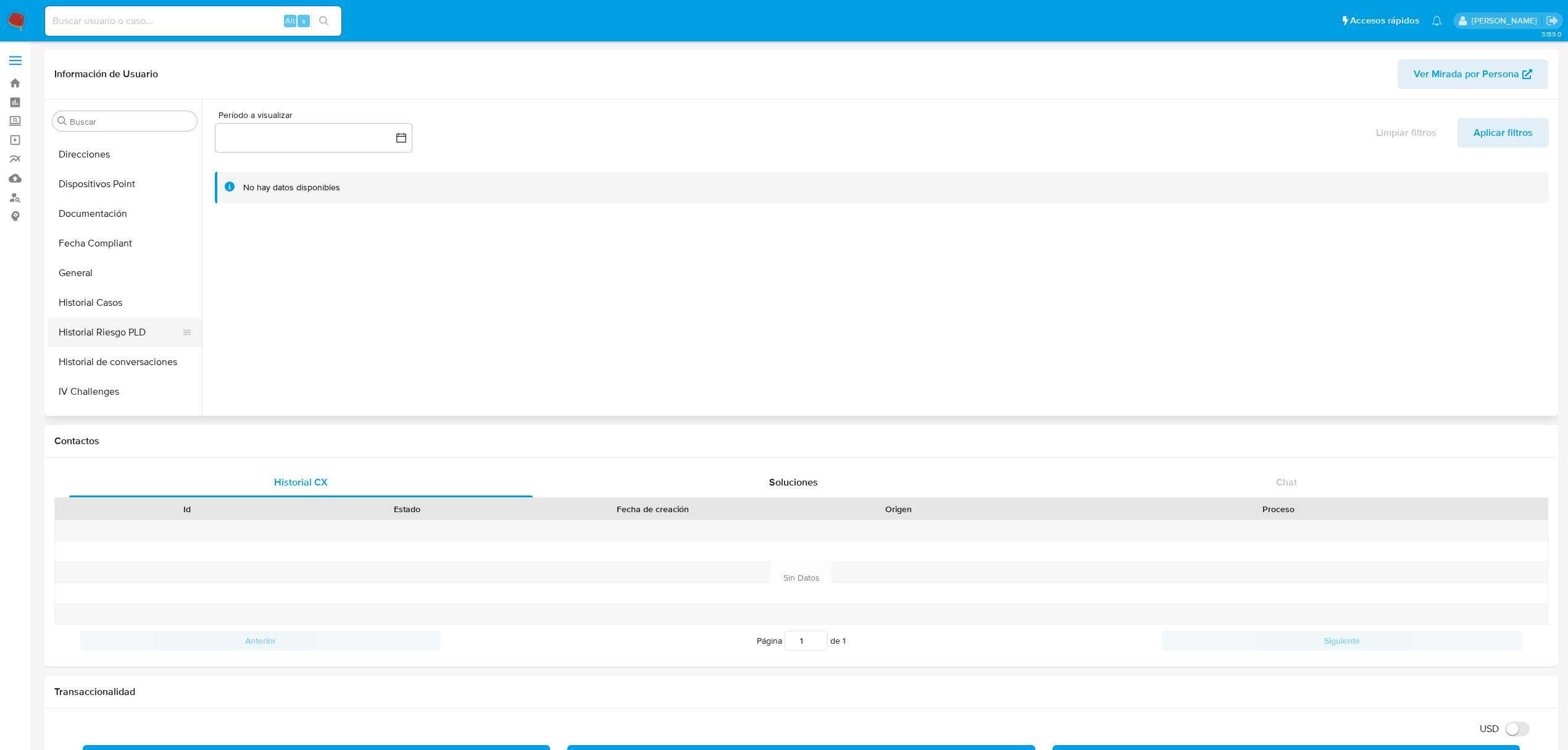
scroll to position [247, 0]
click at [107, 290] on button "Historial Casos" at bounding box center [120, 289] width 145 height 30
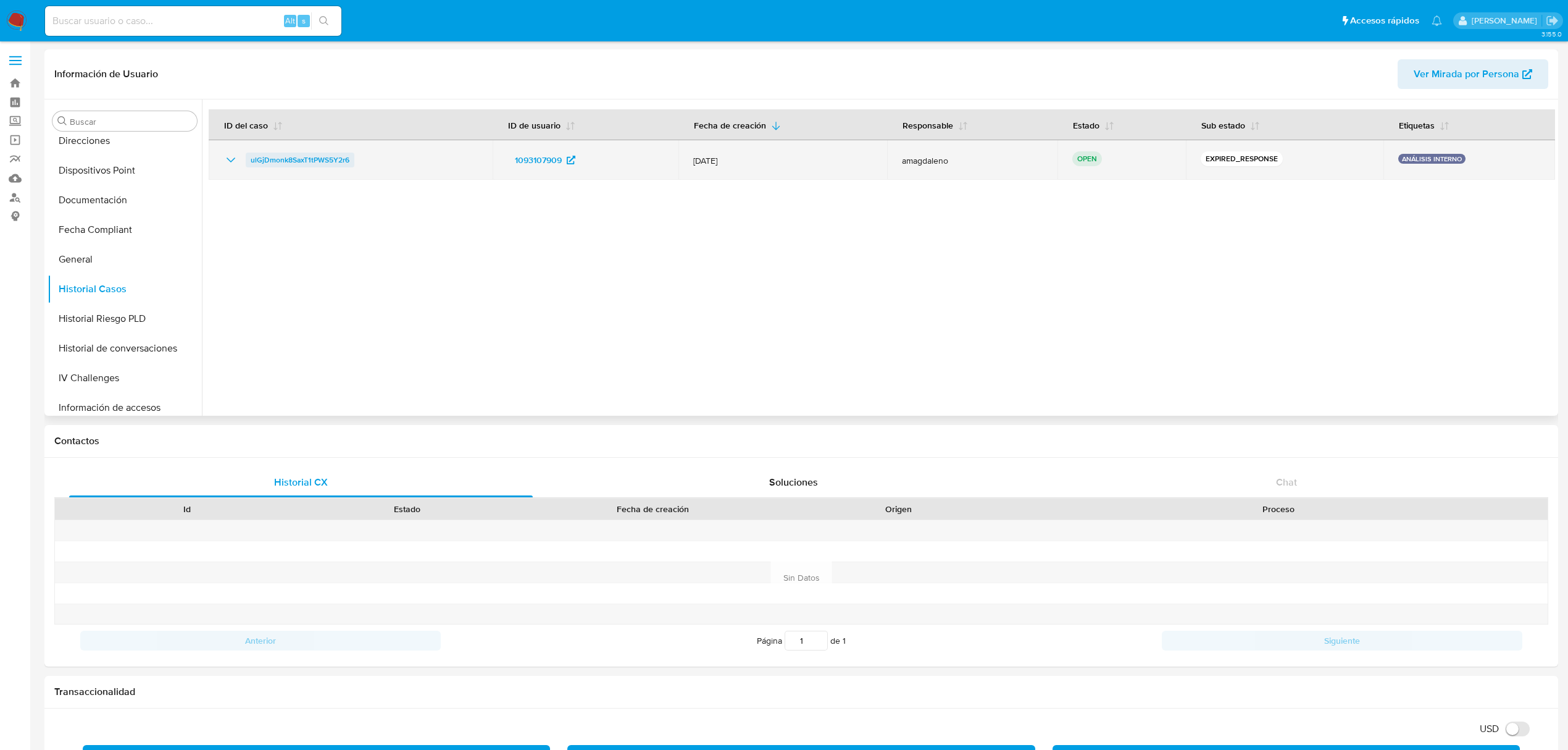
click at [312, 161] on span "ulGjDmonk8SaxT1tPWS5Y2r6" at bounding box center [300, 160] width 99 height 14
click at [312, 156] on span "ulGjDmonk8SaxT1tPWS5Y2r6" at bounding box center [300, 160] width 99 height 14
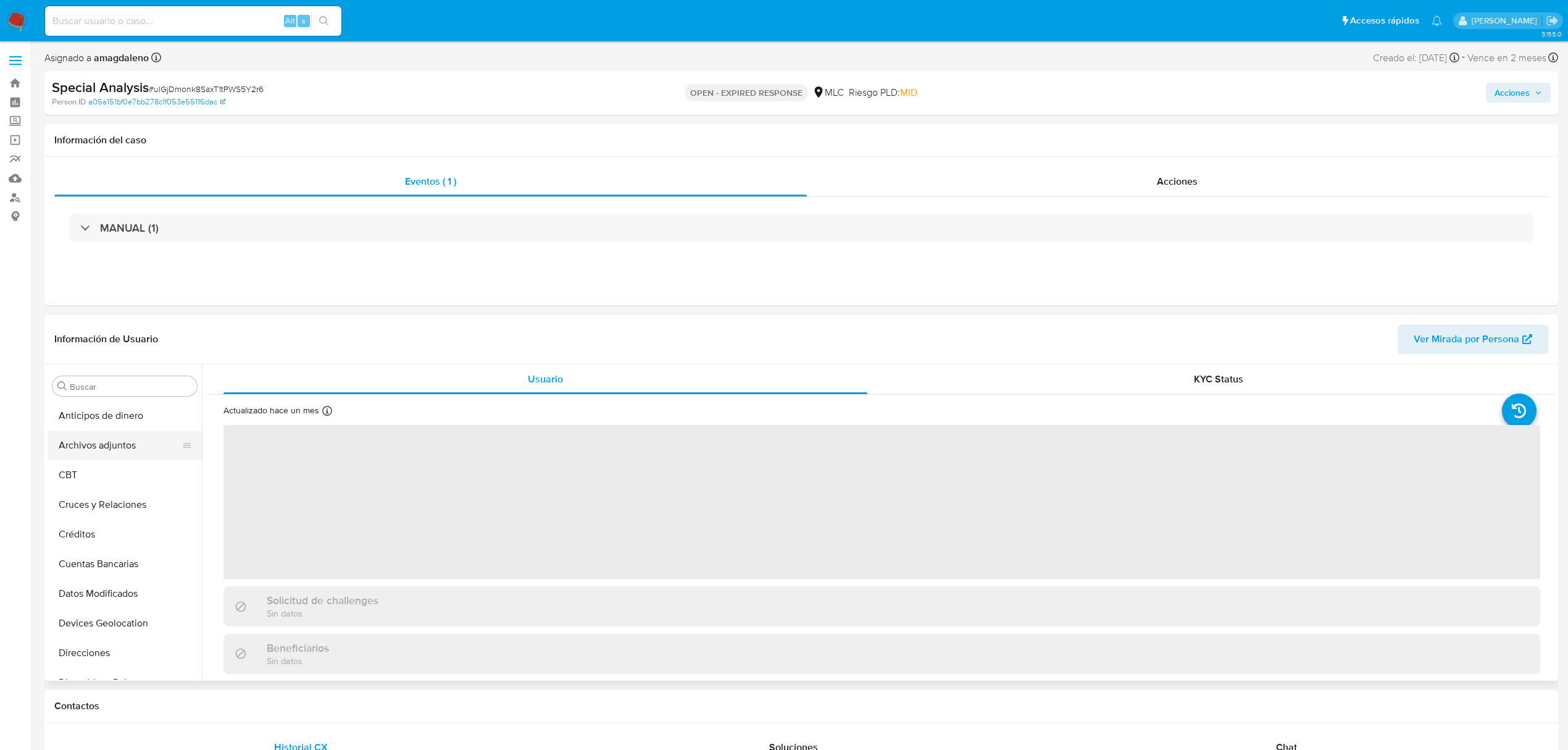
click at [111, 437] on button "Archivos adjuntos" at bounding box center [120, 445] width 145 height 30
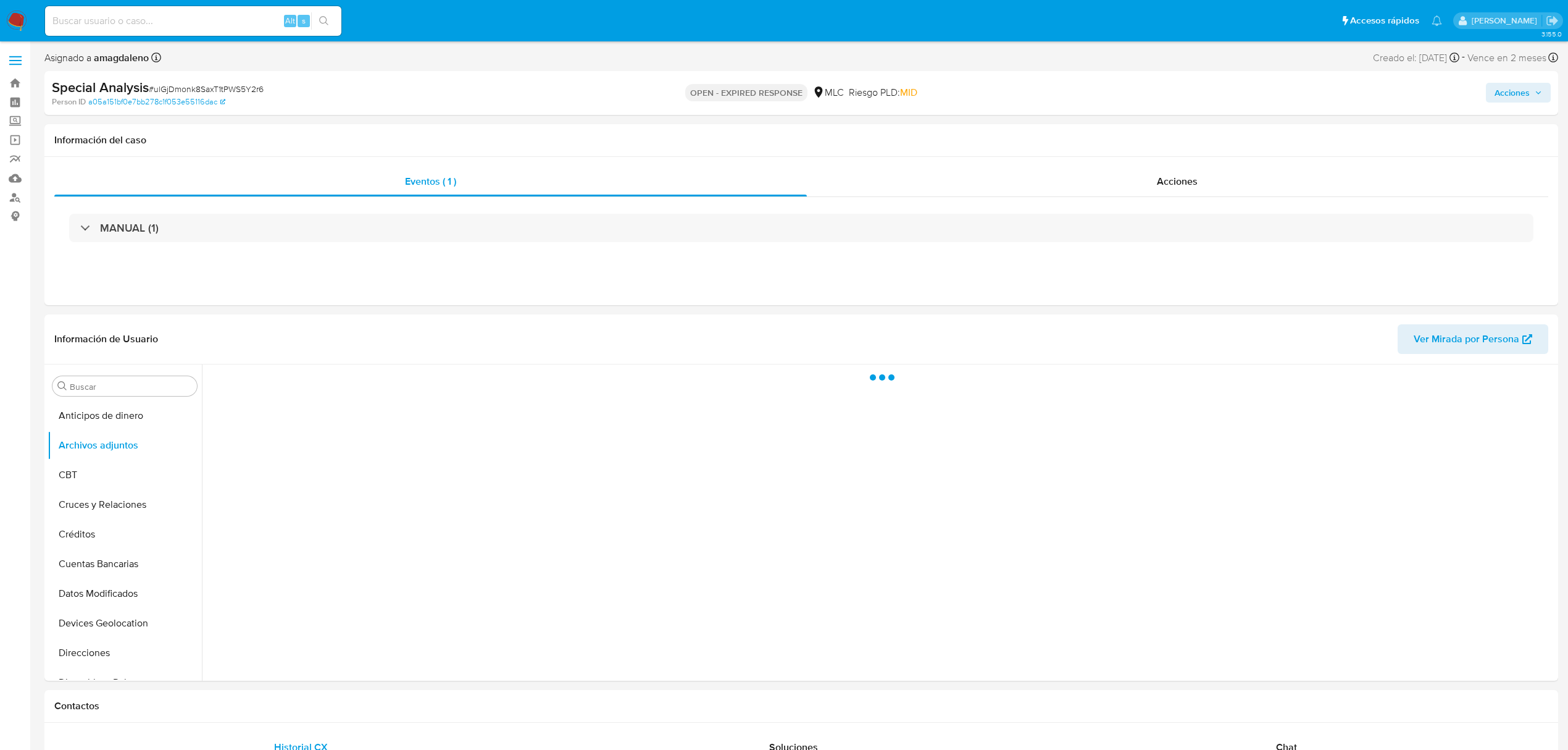
select select "10"
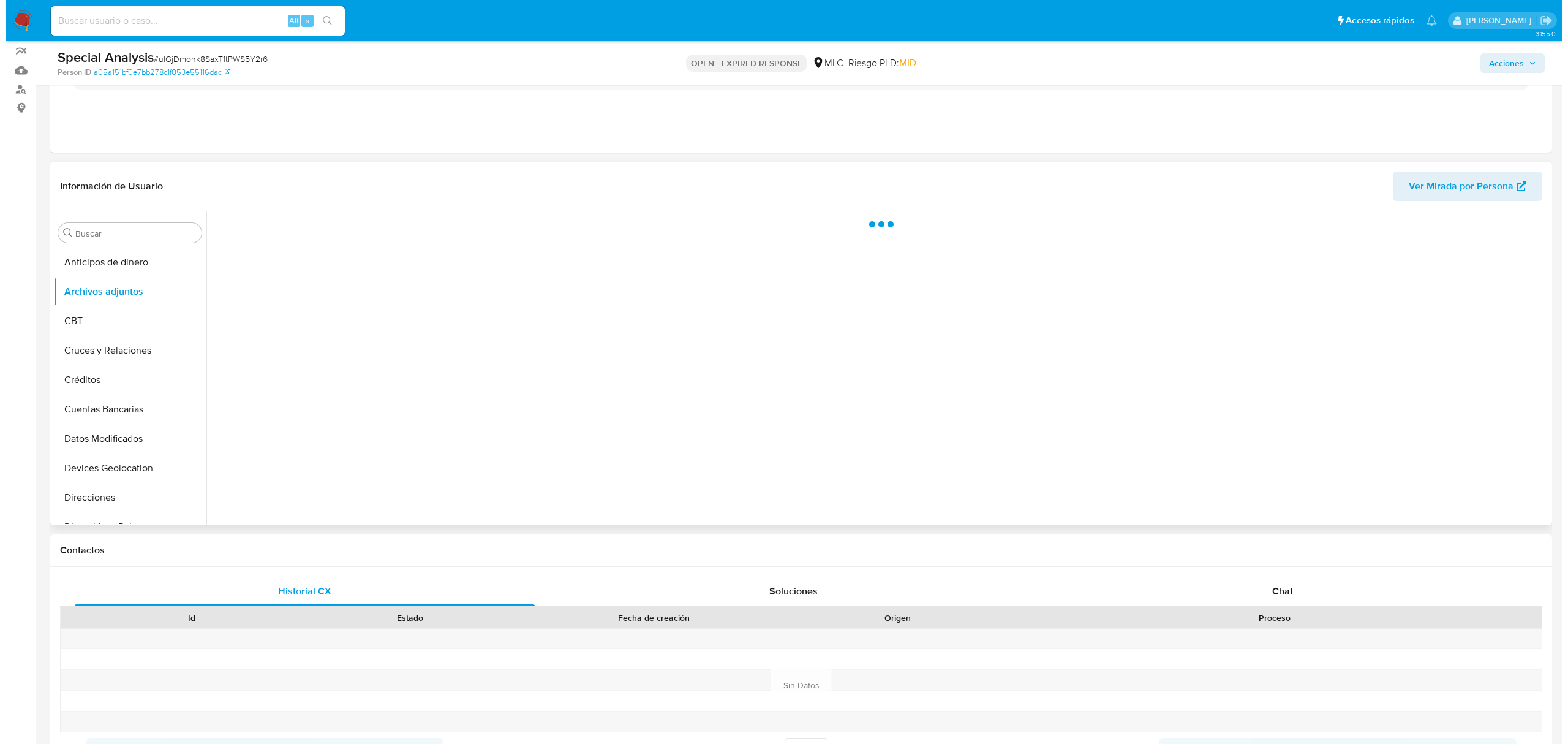
scroll to position [163, 0]
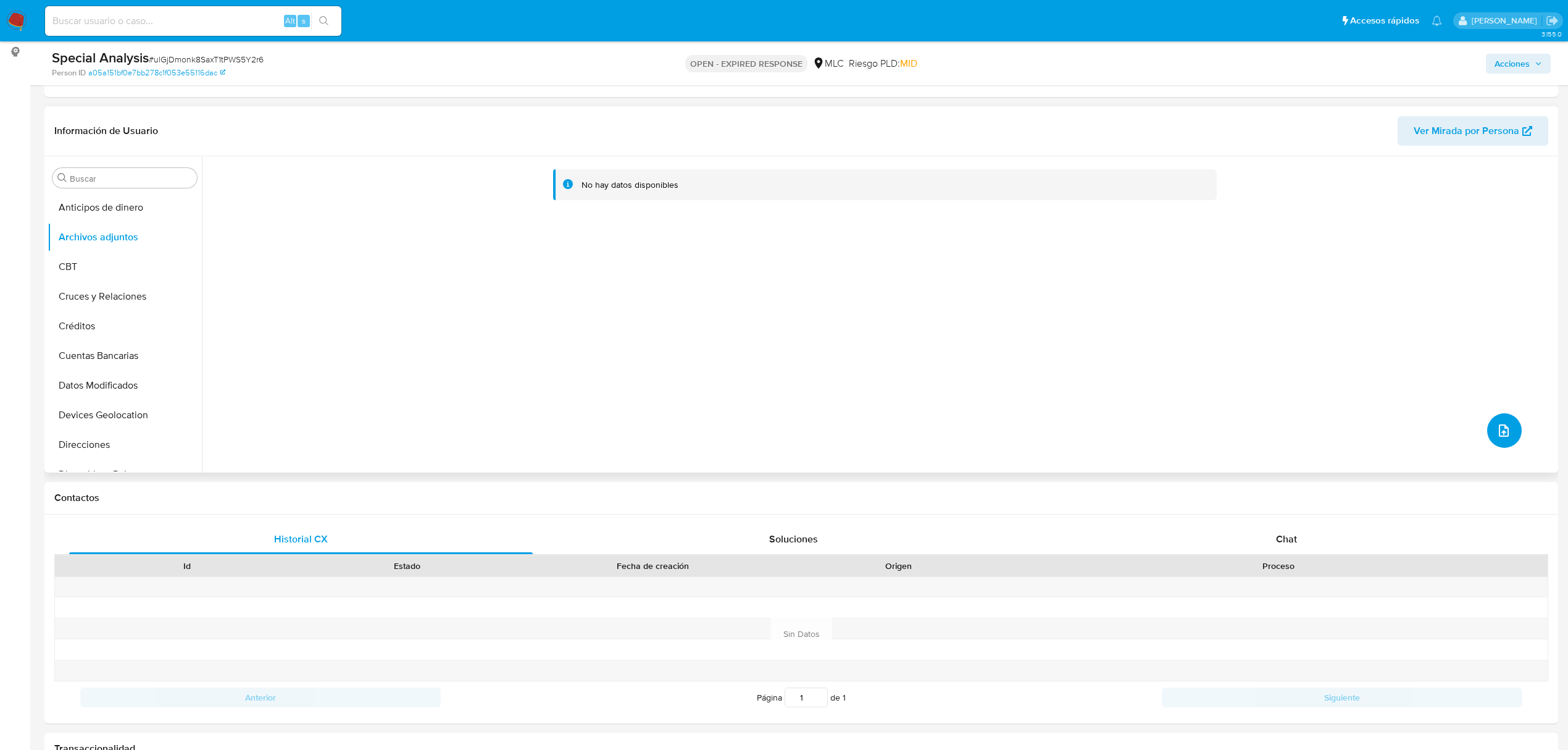
click at [1496, 430] on icon "upload-file" at bounding box center [1503, 430] width 14 height 14
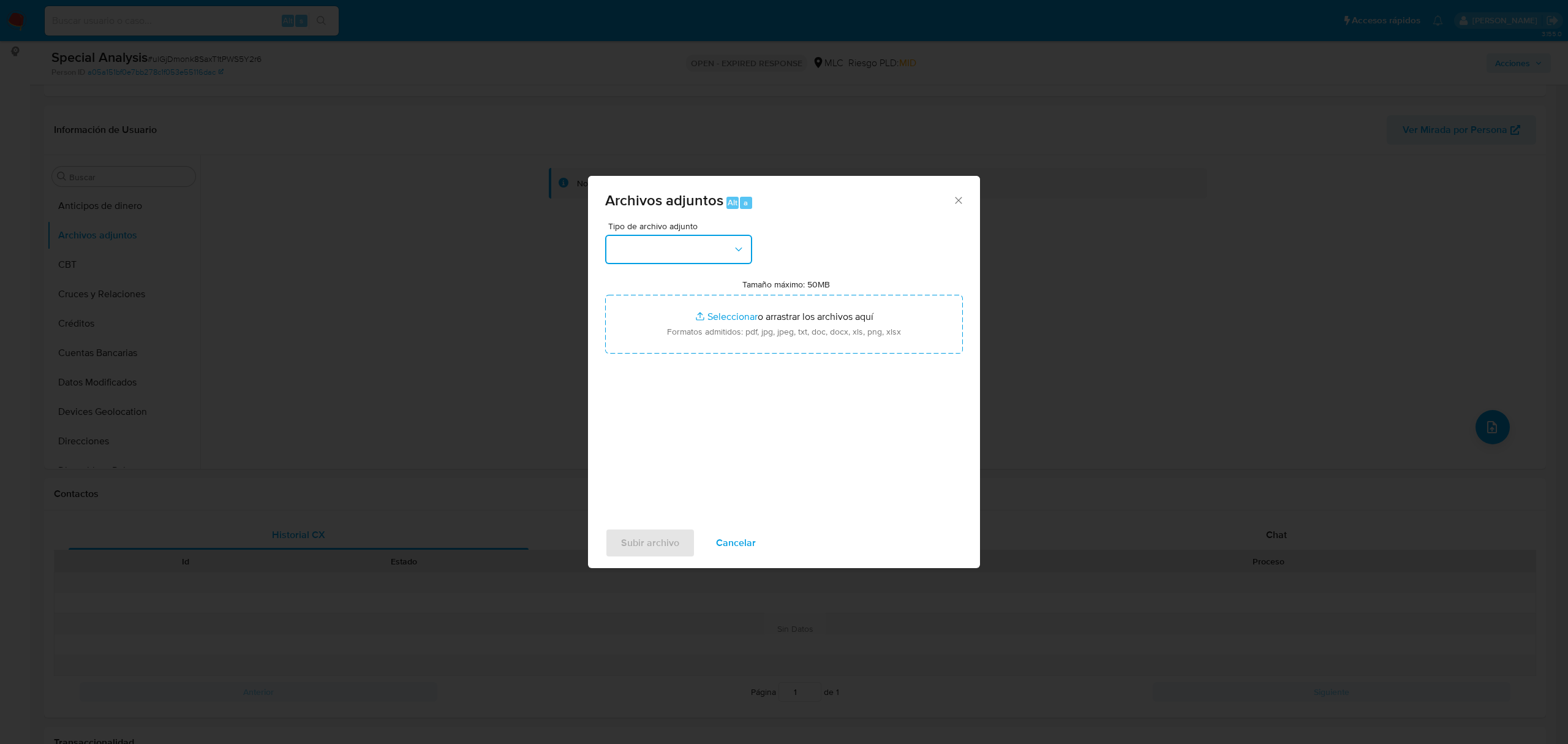
click at [695, 236] on button "button" at bounding box center [678, 249] width 147 height 29
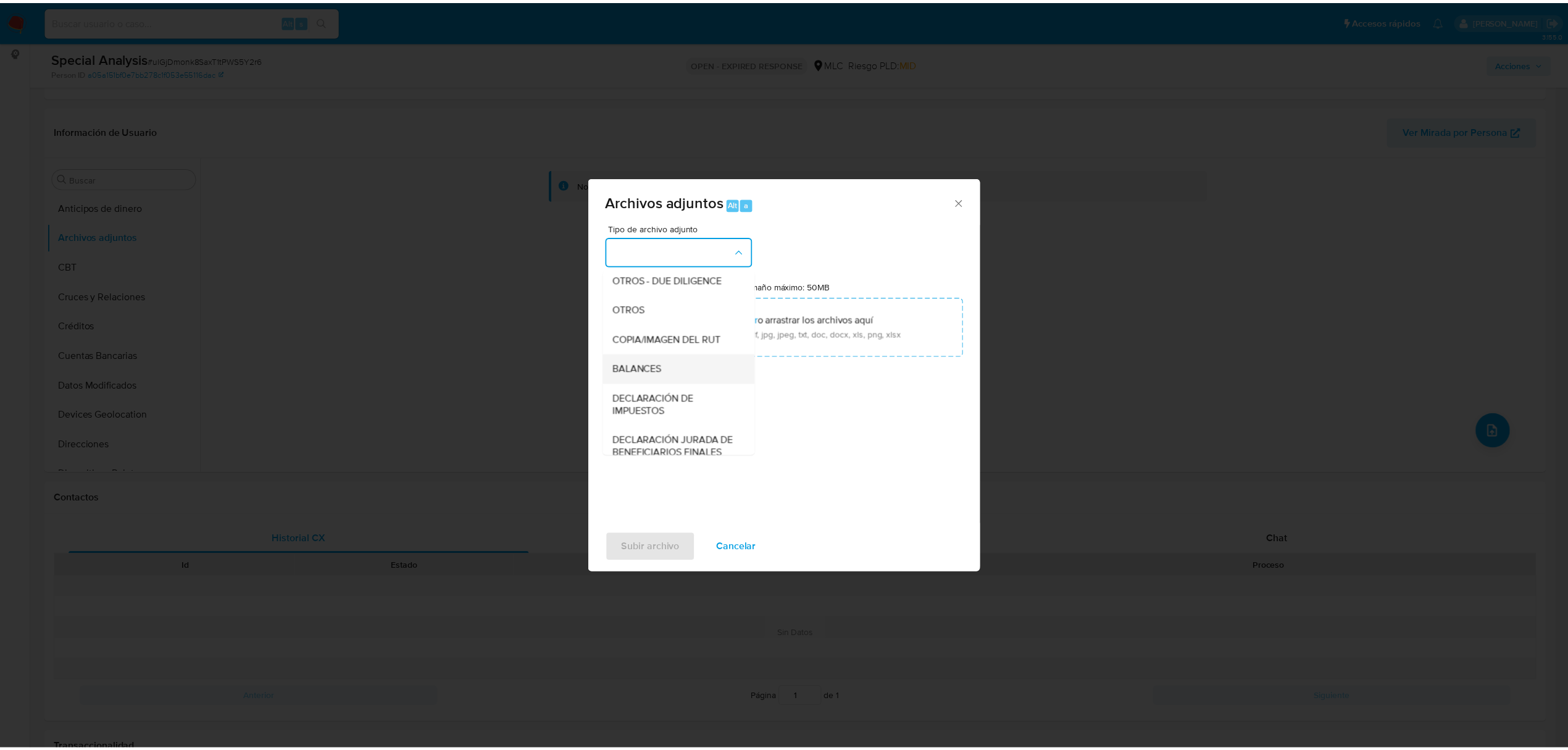
scroll to position [184, 0]
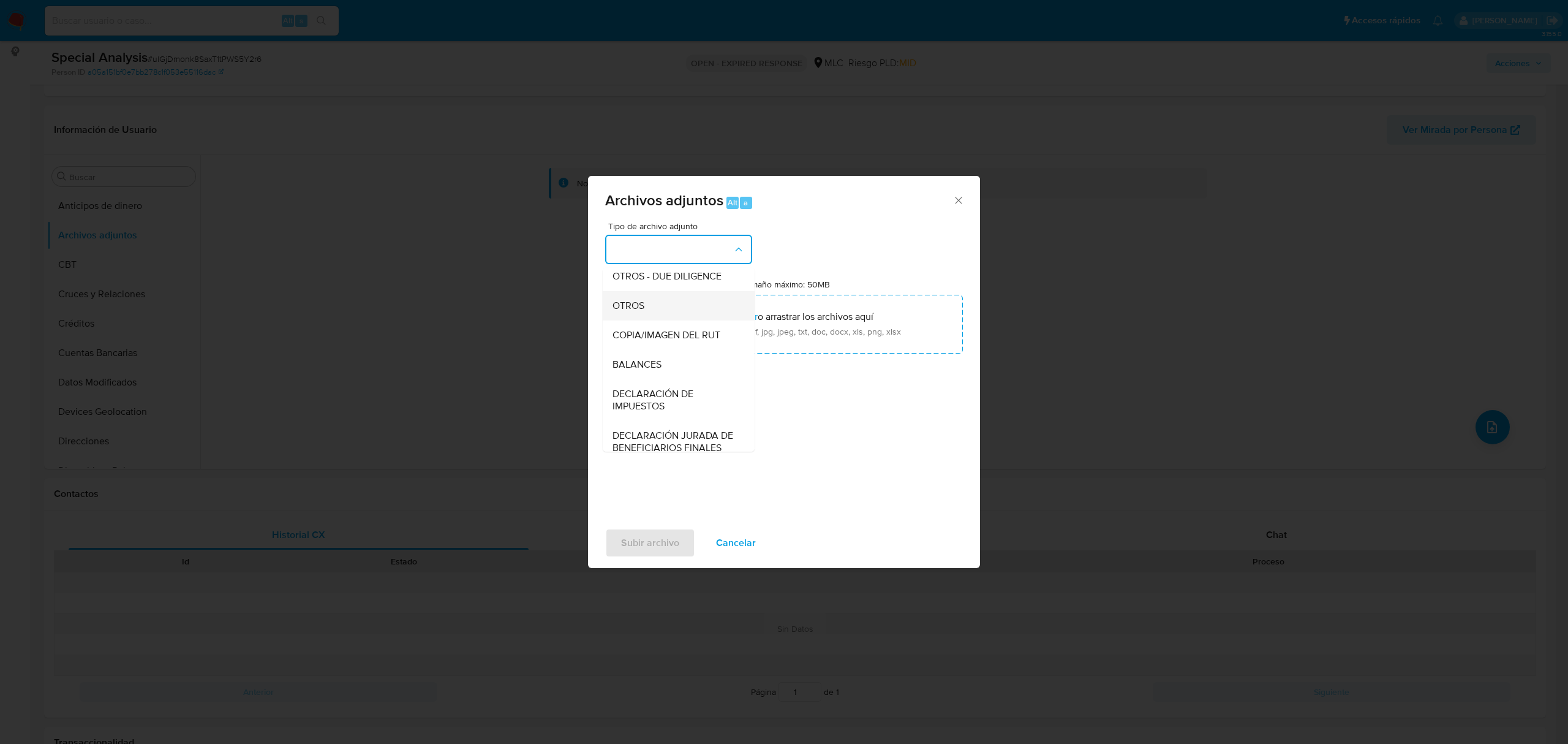
click at [648, 311] on div "OTROS" at bounding box center [675, 305] width 125 height 29
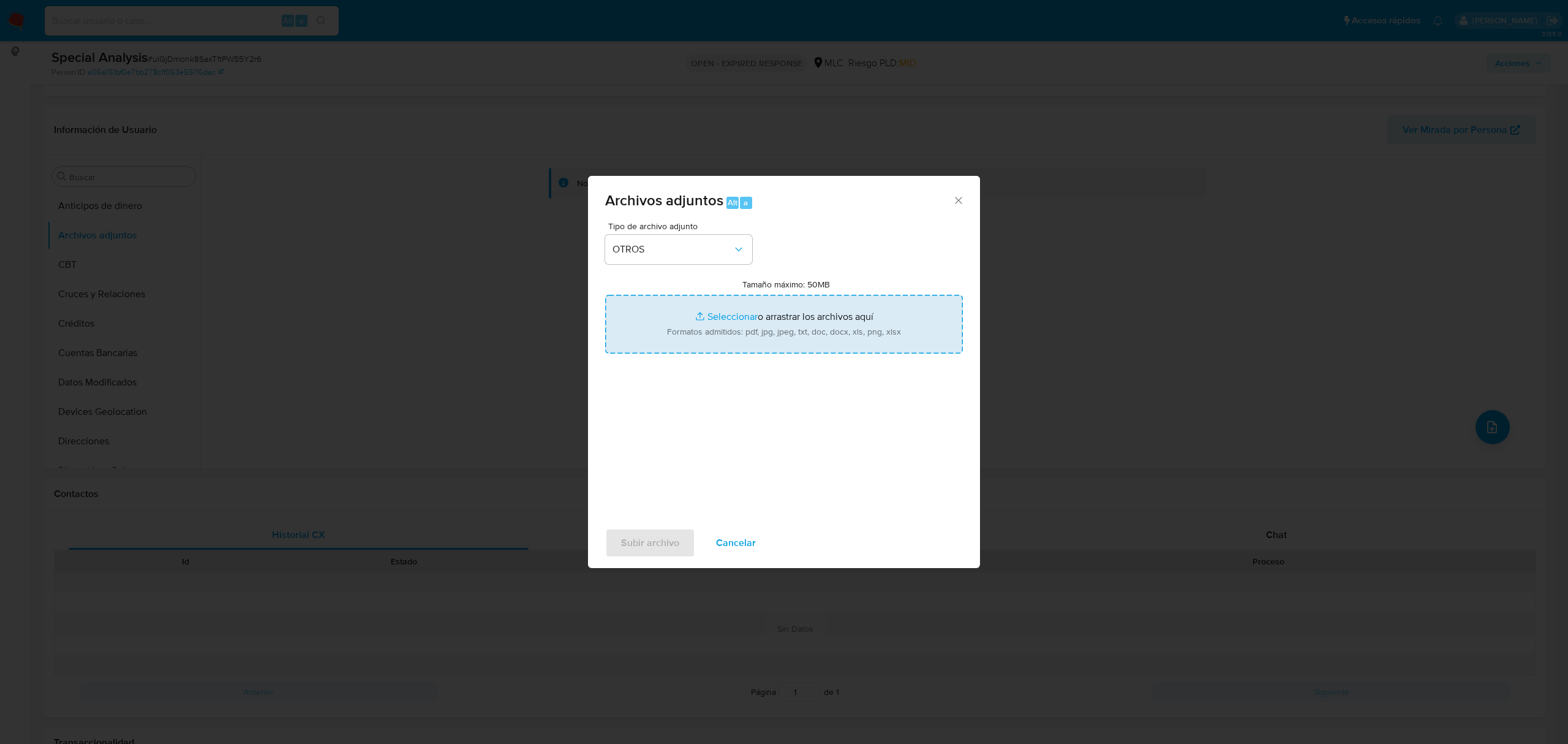
click at [749, 314] on input "Tamaño máximo: 50MB Seleccionar archivos" at bounding box center [783, 324] width 358 height 59
type input "C:\fakepath\1093107909 - 26_08_2025.xlsx"
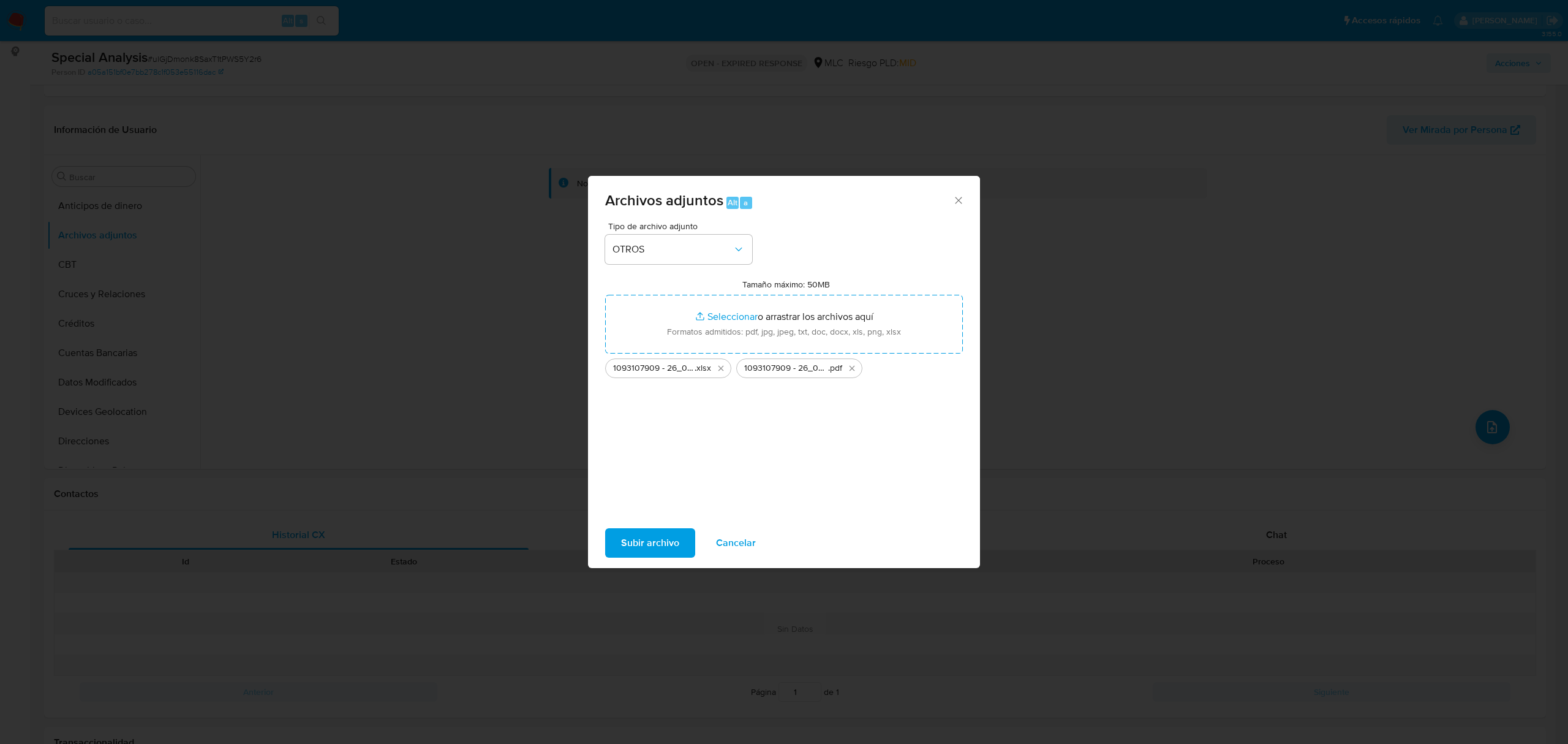
click at [642, 539] on span "Subir archivo" at bounding box center [649, 542] width 58 height 27
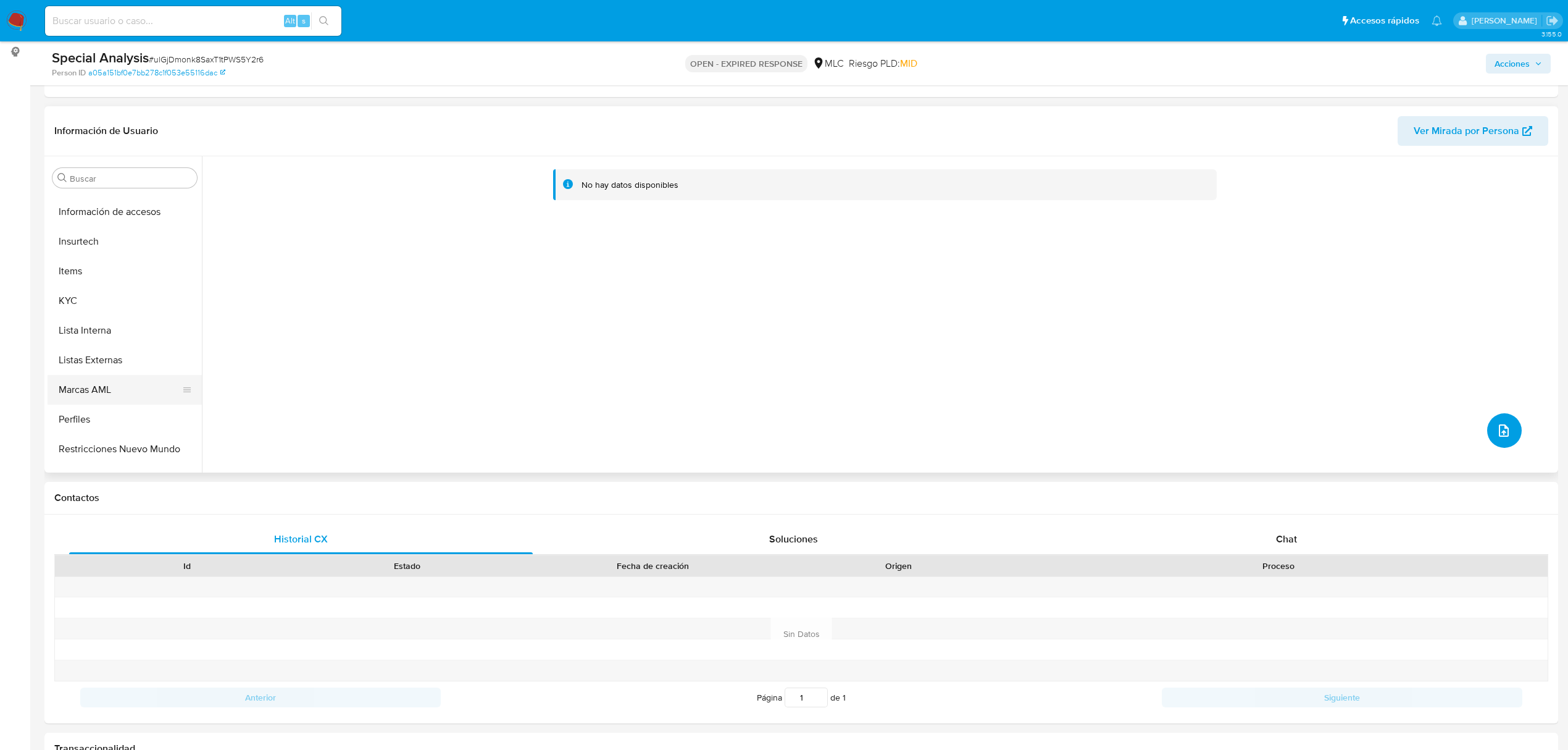
scroll to position [522, 0]
click at [138, 272] on button "KYC" at bounding box center [120, 278] width 145 height 30
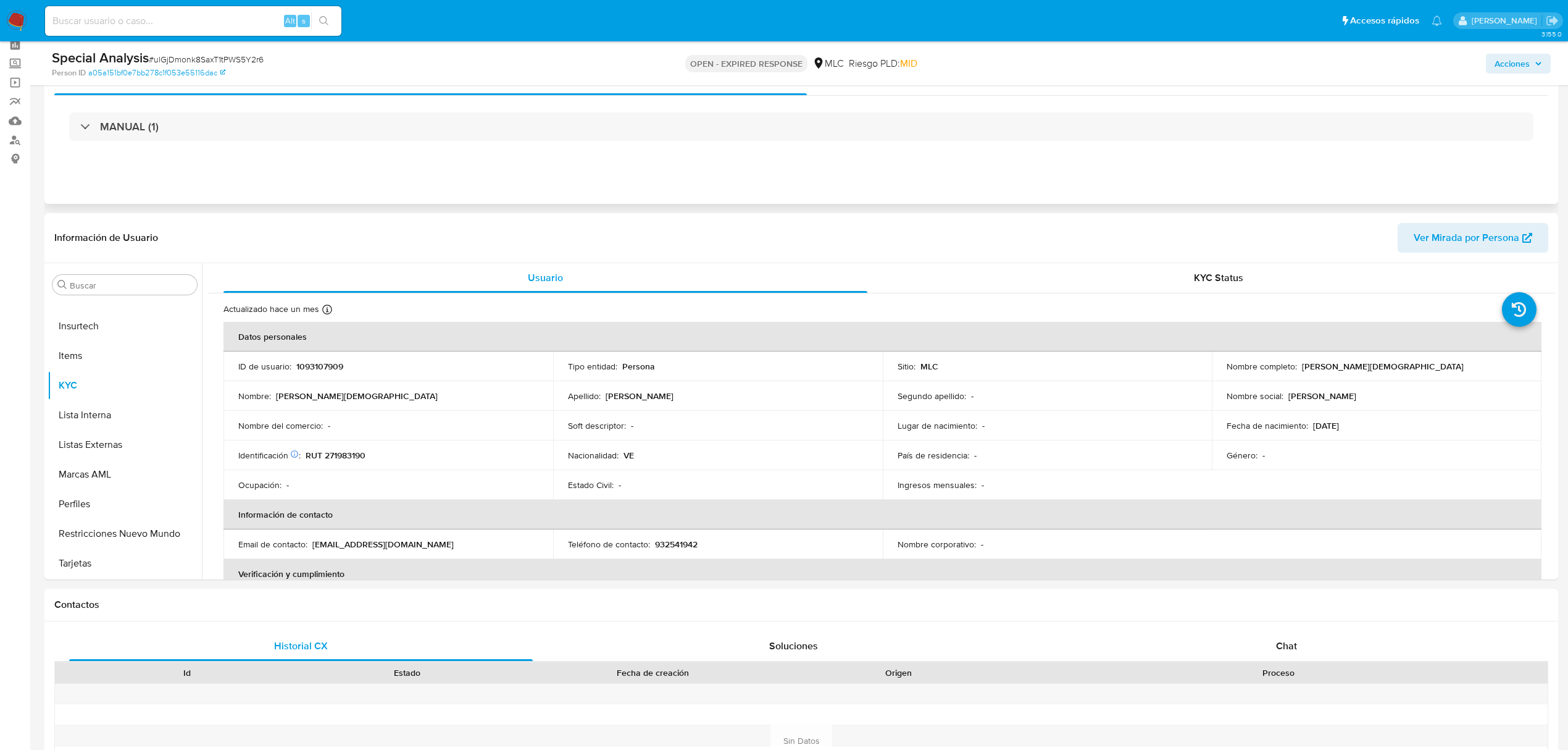
scroll to position [0, 0]
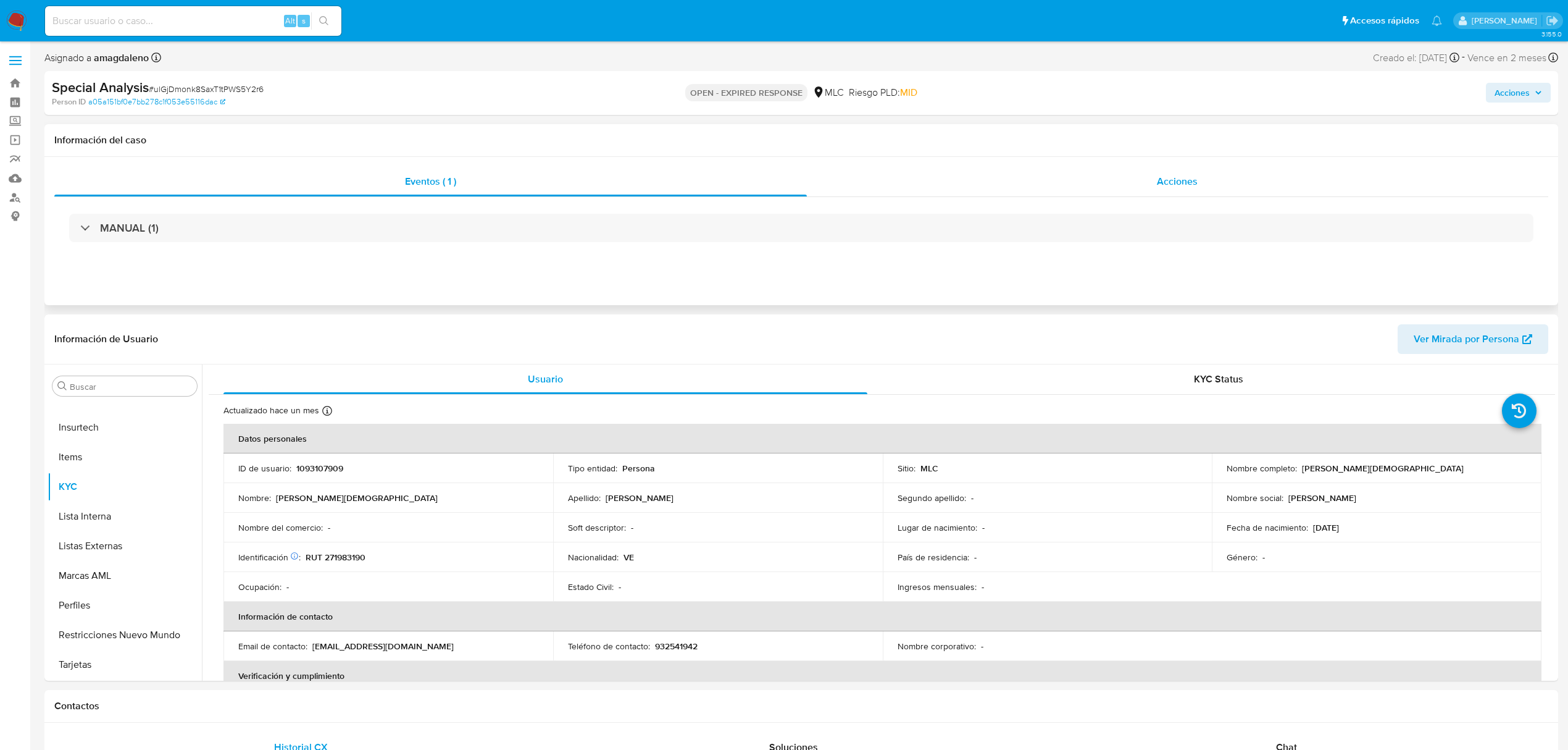
click at [1228, 183] on div "Acciones" at bounding box center [1177, 181] width 742 height 30
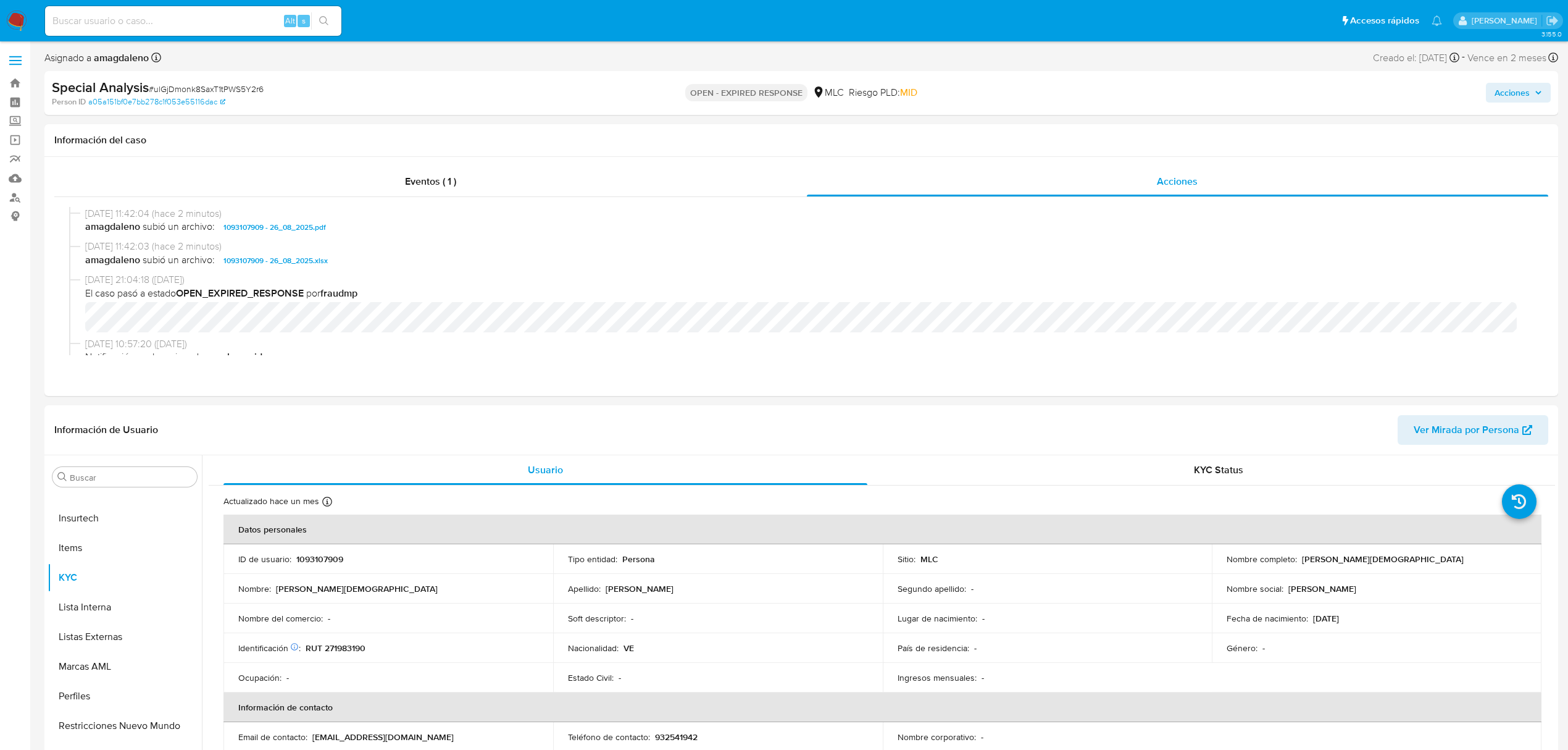
click at [1496, 96] on span "Acciones" at bounding box center [1511, 93] width 35 height 20
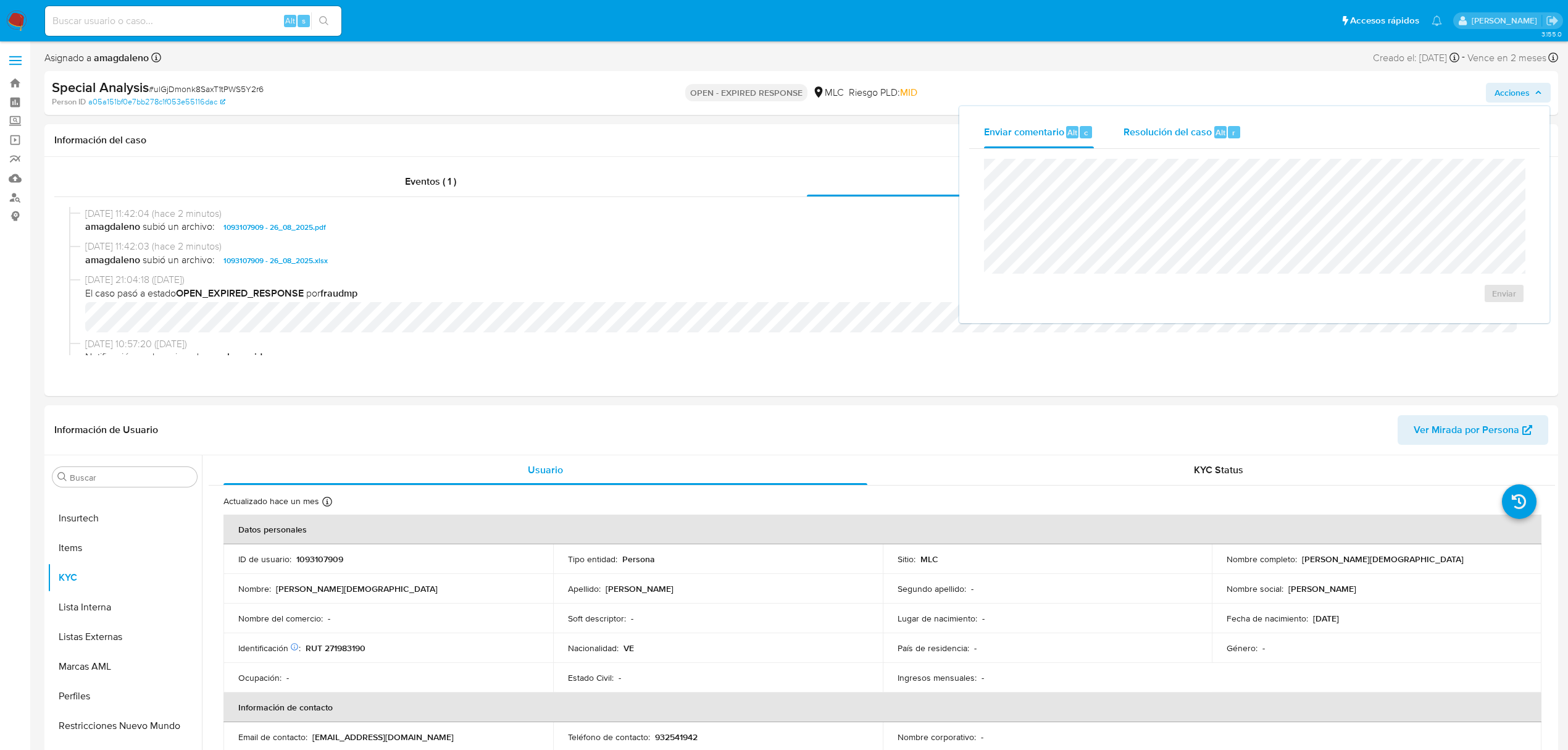
click at [1134, 126] on span "Resolución del caso" at bounding box center [1168, 132] width 88 height 14
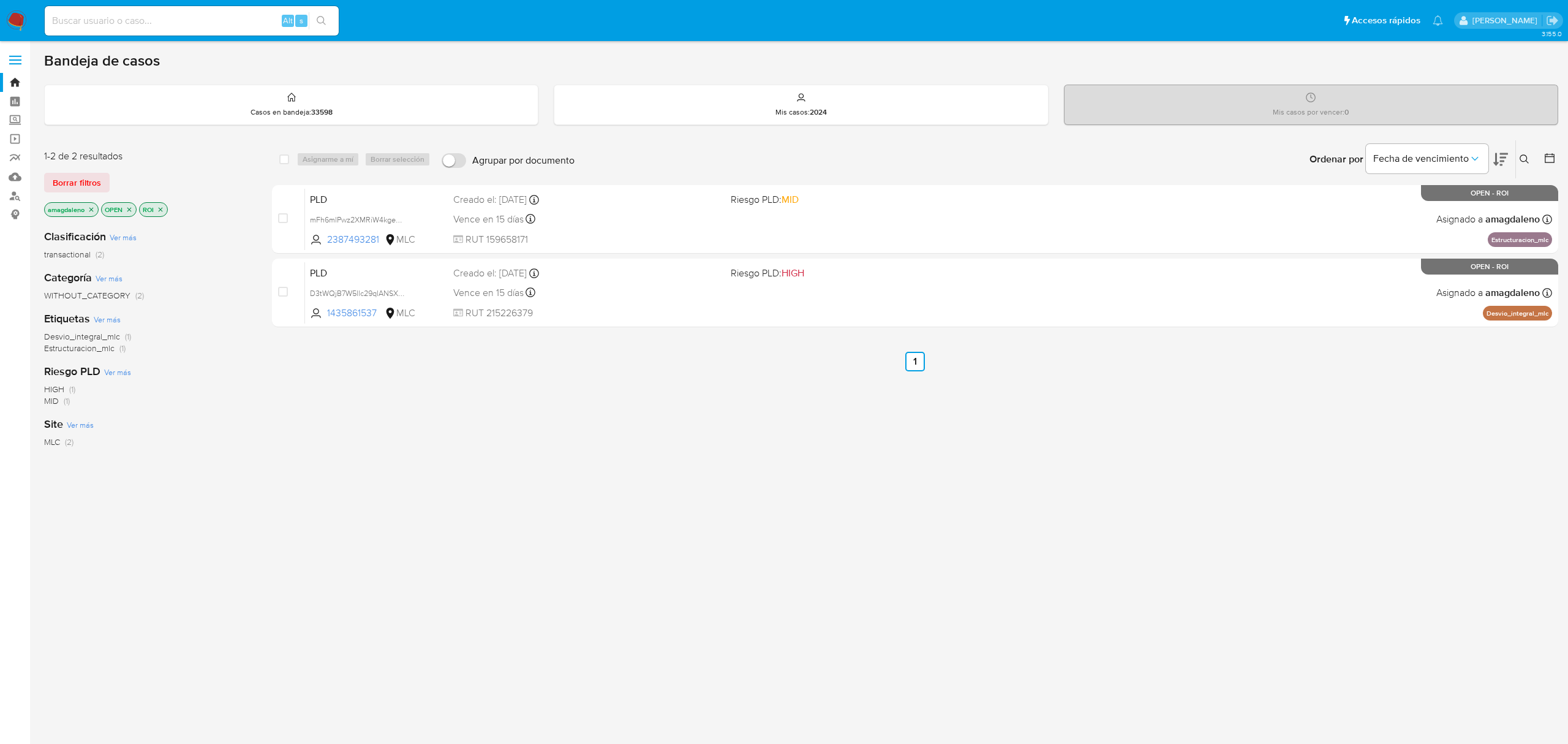
click at [1523, 160] on icon at bounding box center [1524, 159] width 10 height 10
click at [1382, 214] on div at bounding box center [1423, 205] width 207 height 29
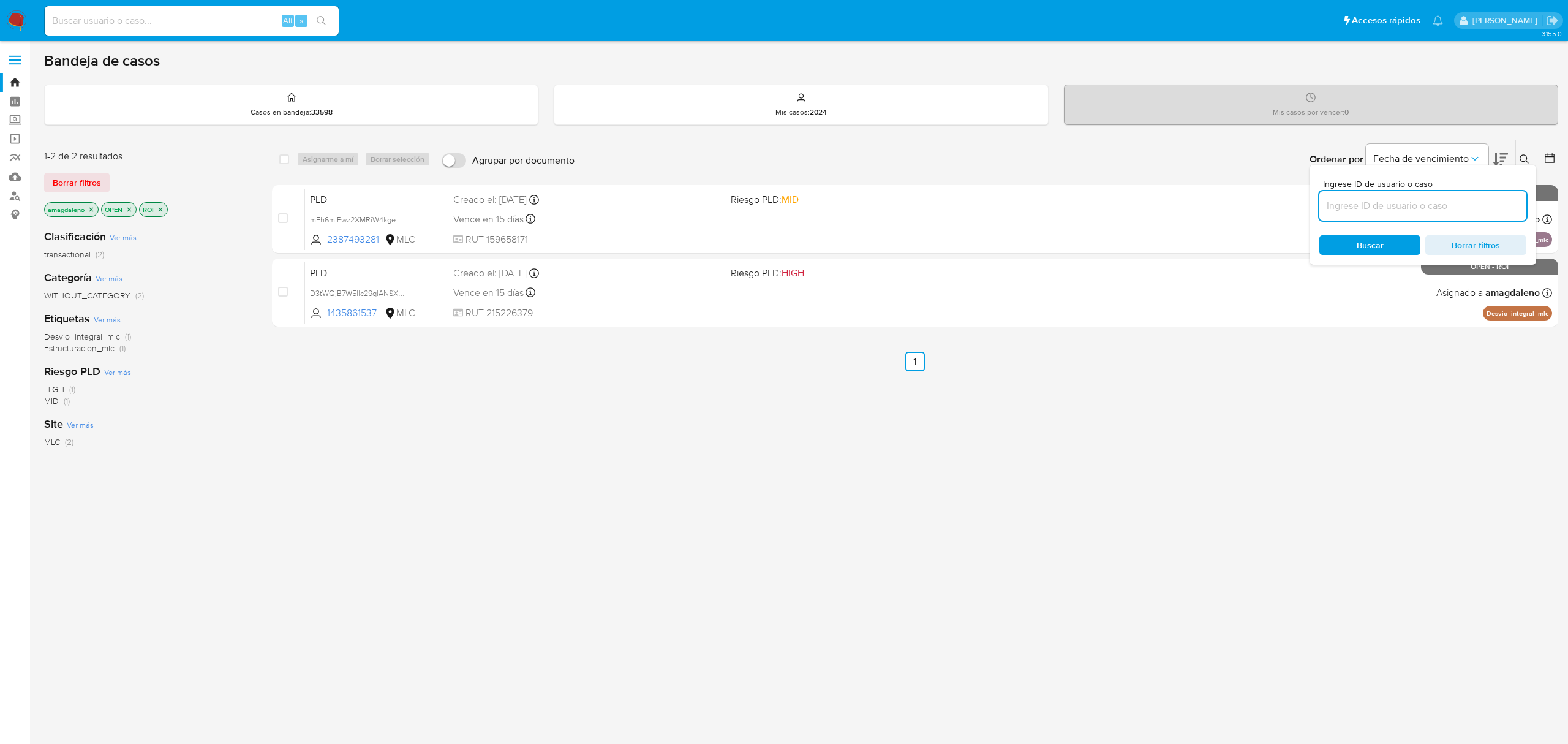
click at [1384, 207] on input at bounding box center [1423, 206] width 207 height 16
paste input "ulGjDmonk8SaxT1tPWS5Y2r6"
type input "ulGjDmonk8SaxT1tPWS5Y2r6"
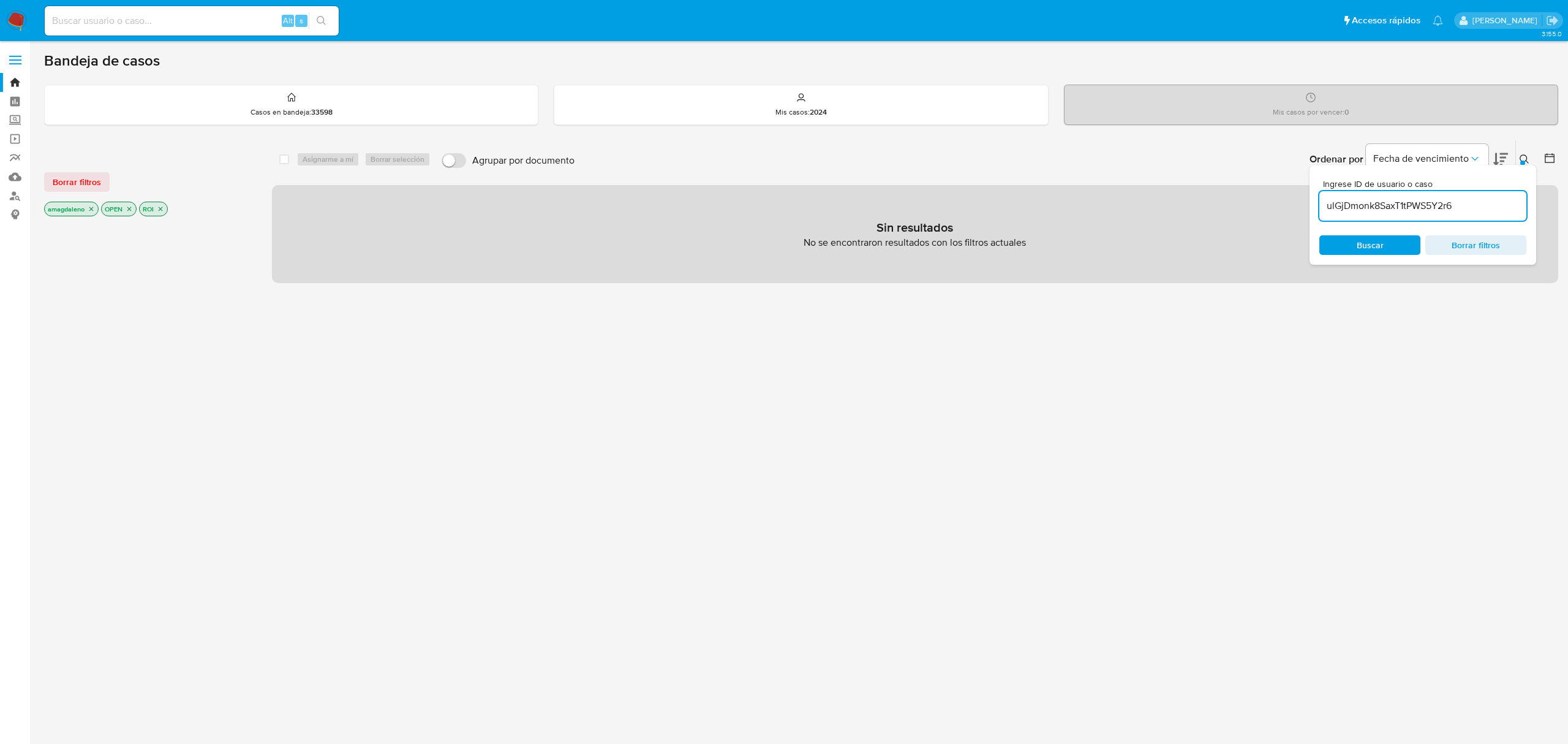
click at [131, 209] on icon "close-filter" at bounding box center [129, 209] width 7 height 7
click at [125, 211] on icon "close-filter" at bounding box center [122, 209] width 4 height 4
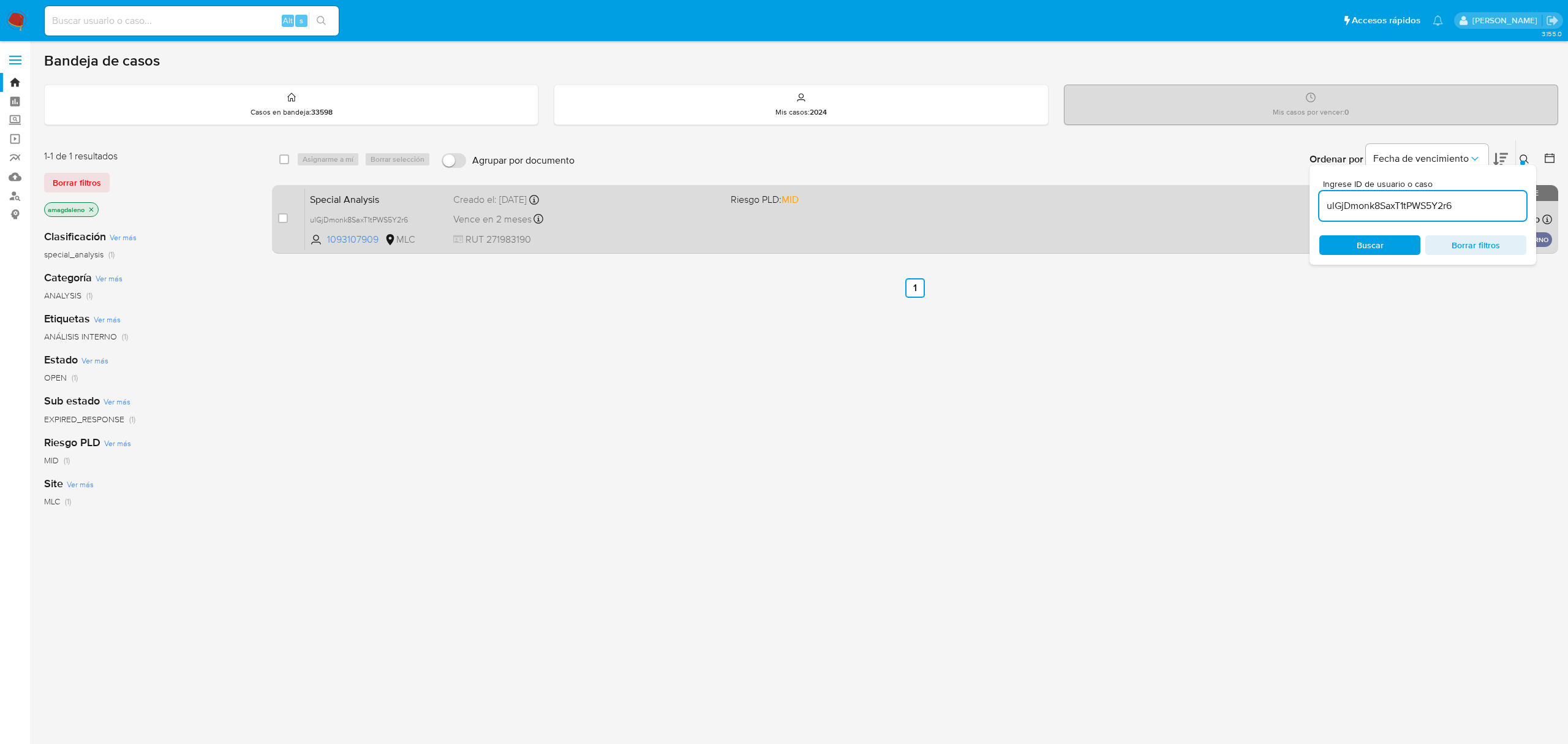
click at [953, 226] on div "Special Analysis ulGjDmonk8SaxT1tPWS5Y2r6 1093107909 MLC Riesgo PLD: MID Creado…" at bounding box center [928, 219] width 1247 height 62
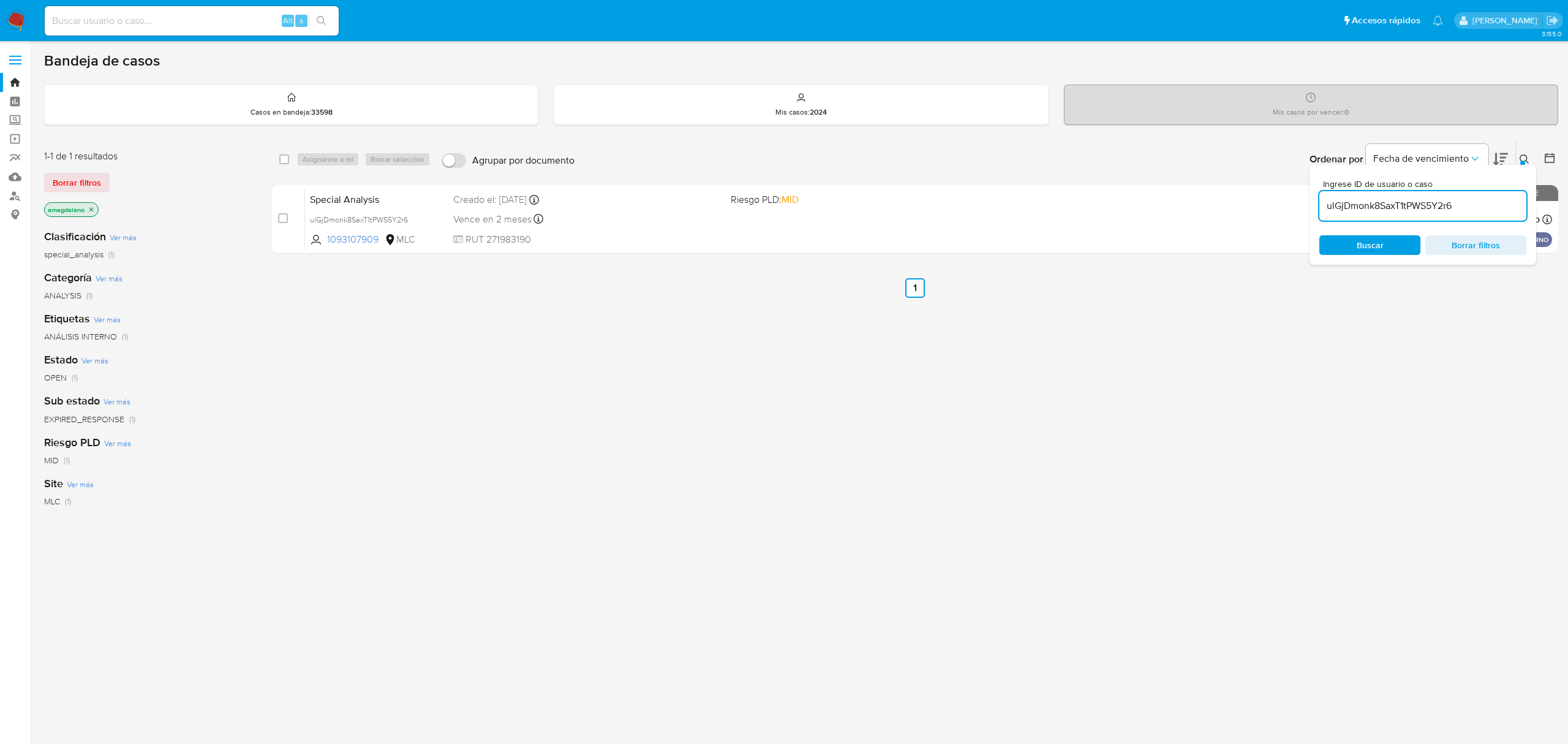
drag, startPoint x: 279, startPoint y: 221, endPoint x: 293, endPoint y: 181, distance: 42.4
click at [279, 219] on input "checkbox" at bounding box center [283, 218] width 10 height 10
checkbox input "true"
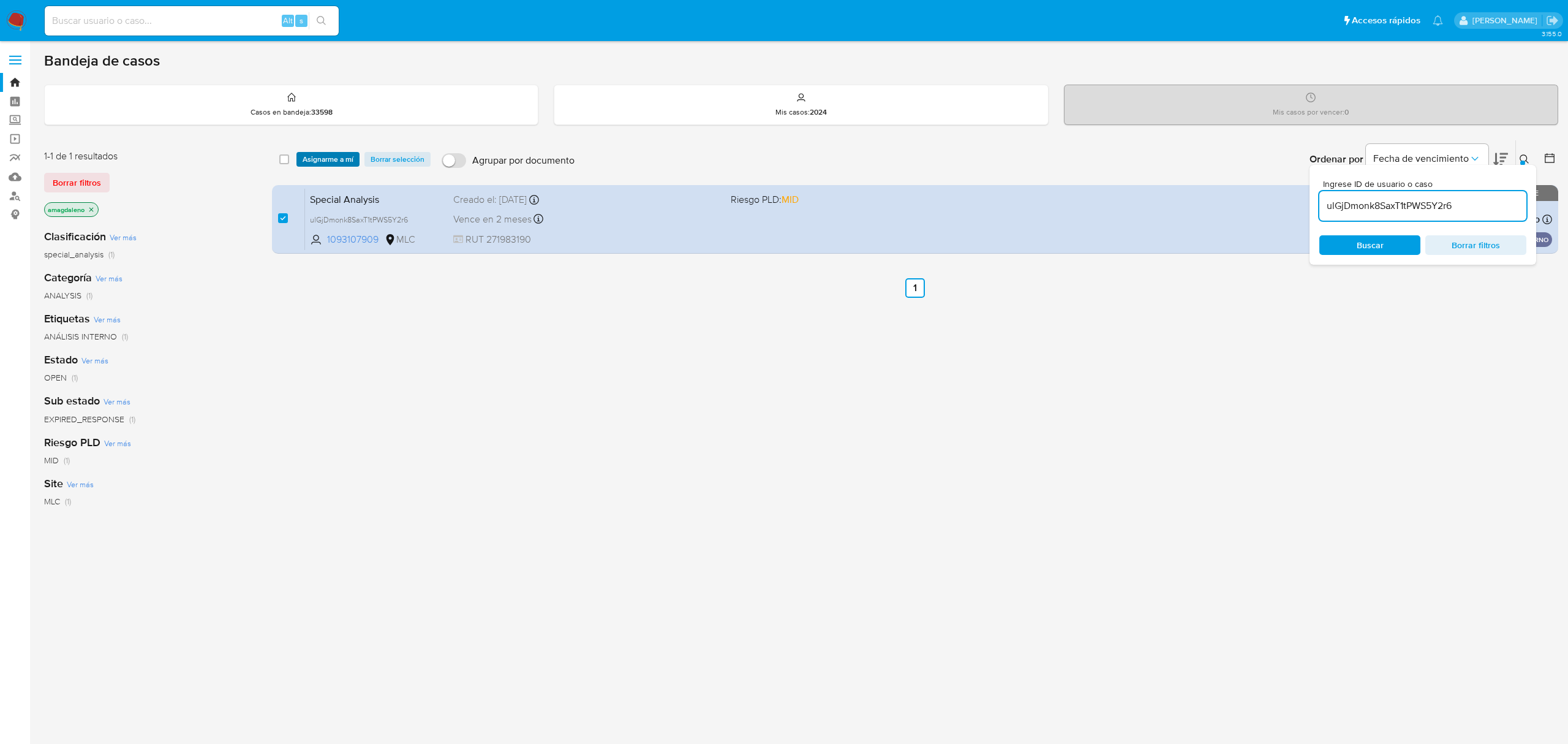
click at [315, 155] on span "Asignarme a mí" at bounding box center [327, 160] width 51 height 12
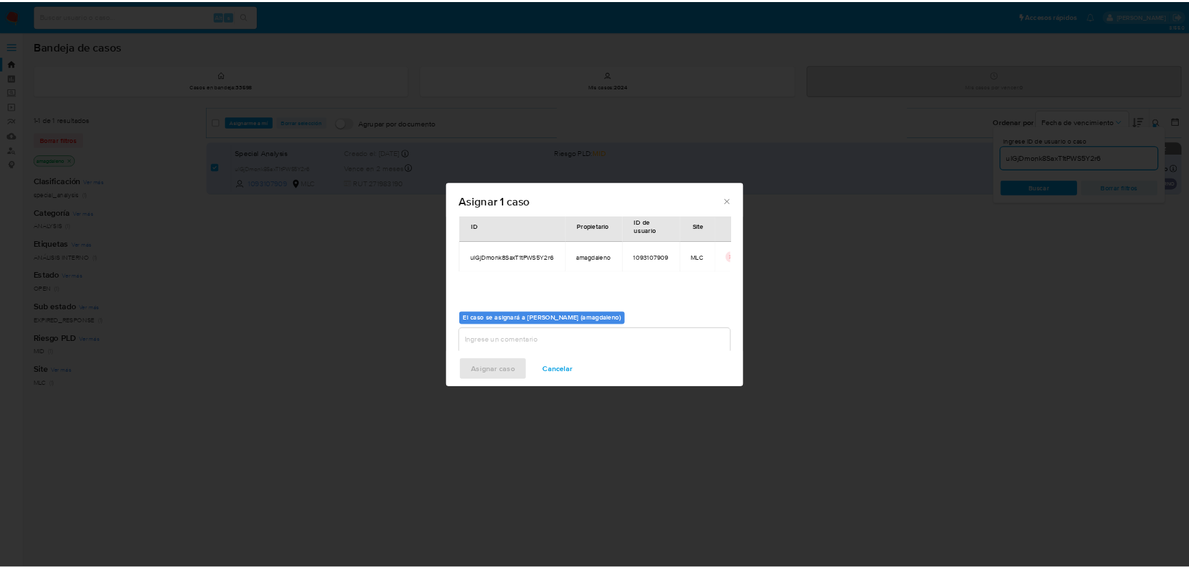
scroll to position [70, 0]
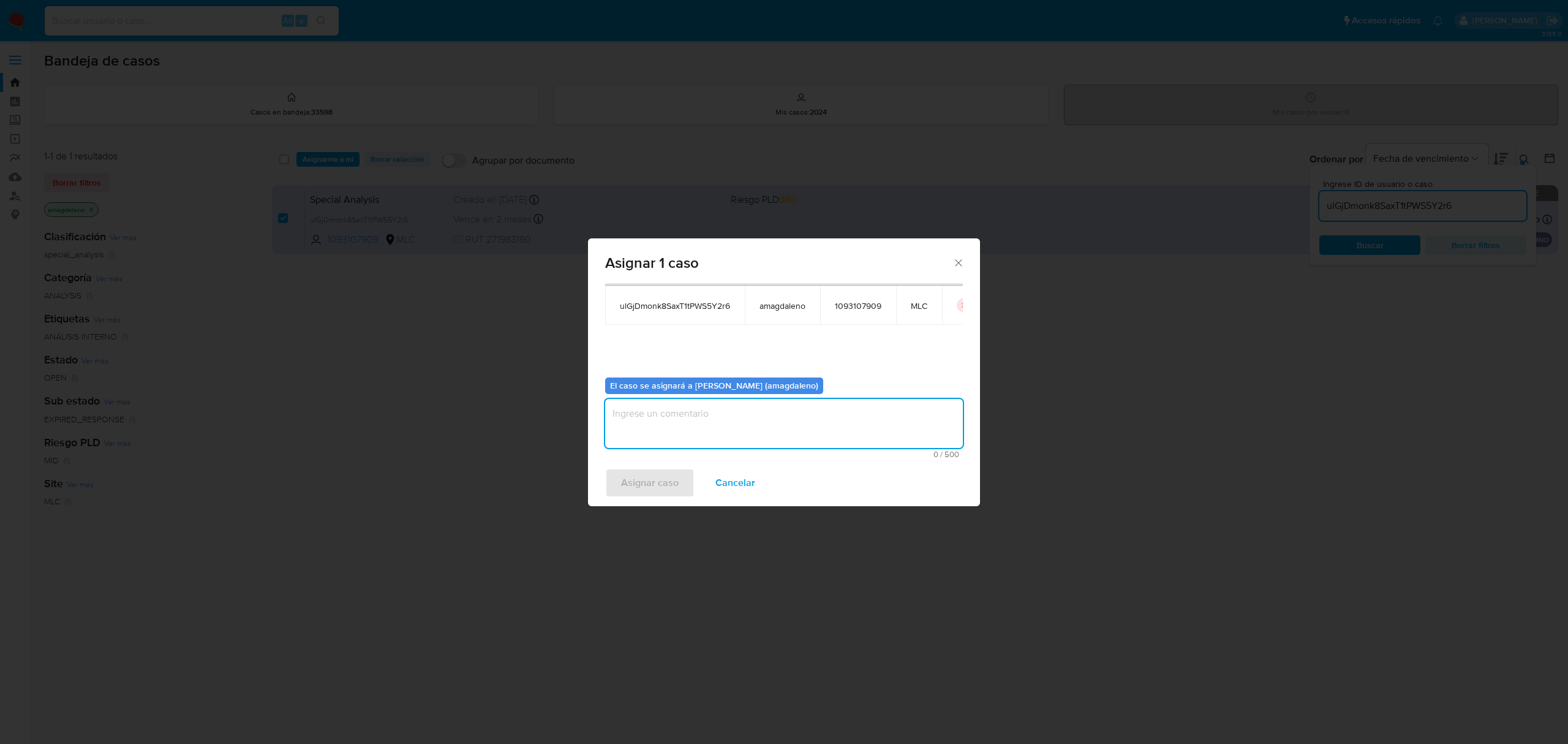
click at [792, 425] on textarea "assign-modal" at bounding box center [783, 423] width 358 height 49
type textarea "."
click at [657, 471] on span "Asignar caso" at bounding box center [649, 483] width 58 height 27
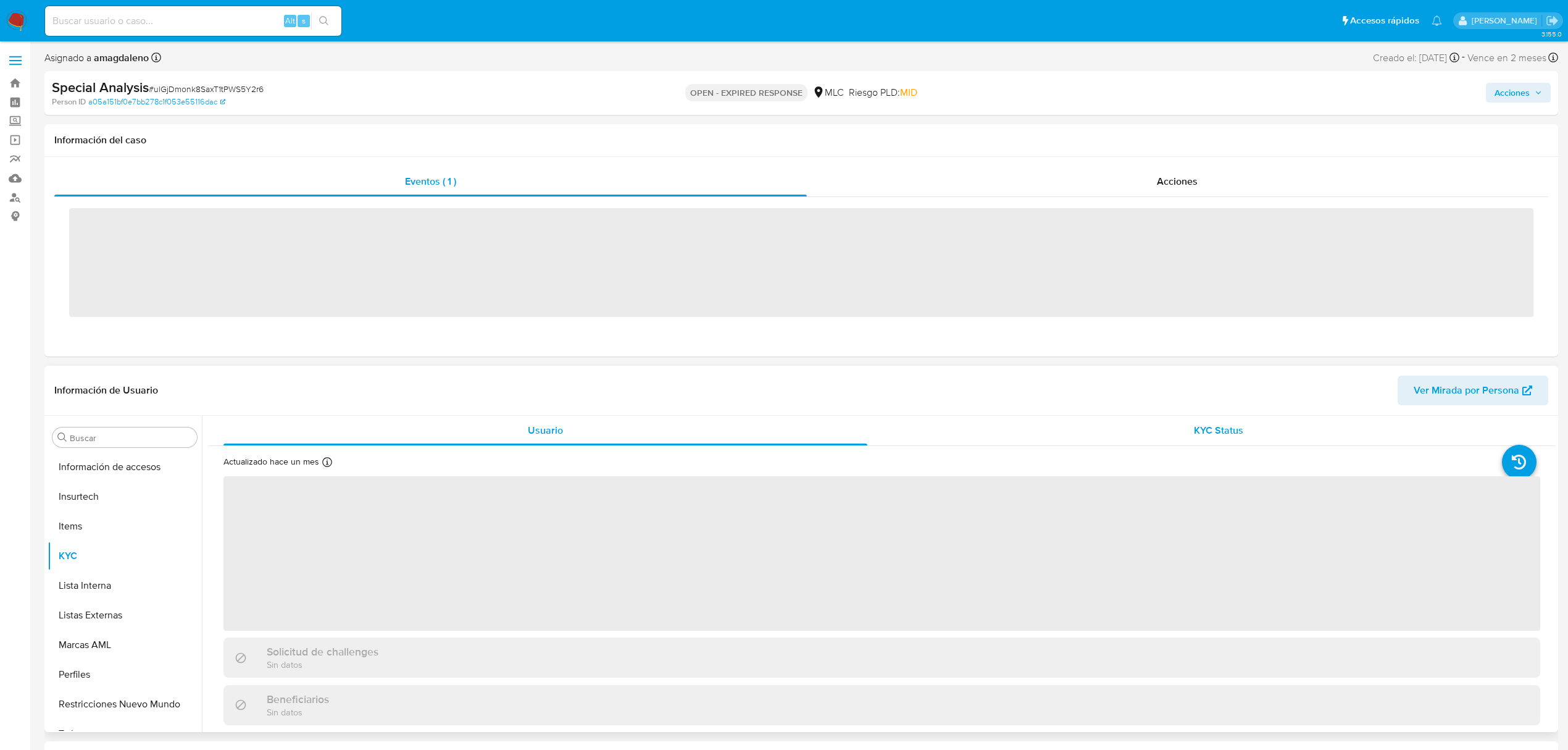
scroll to position [522, 0]
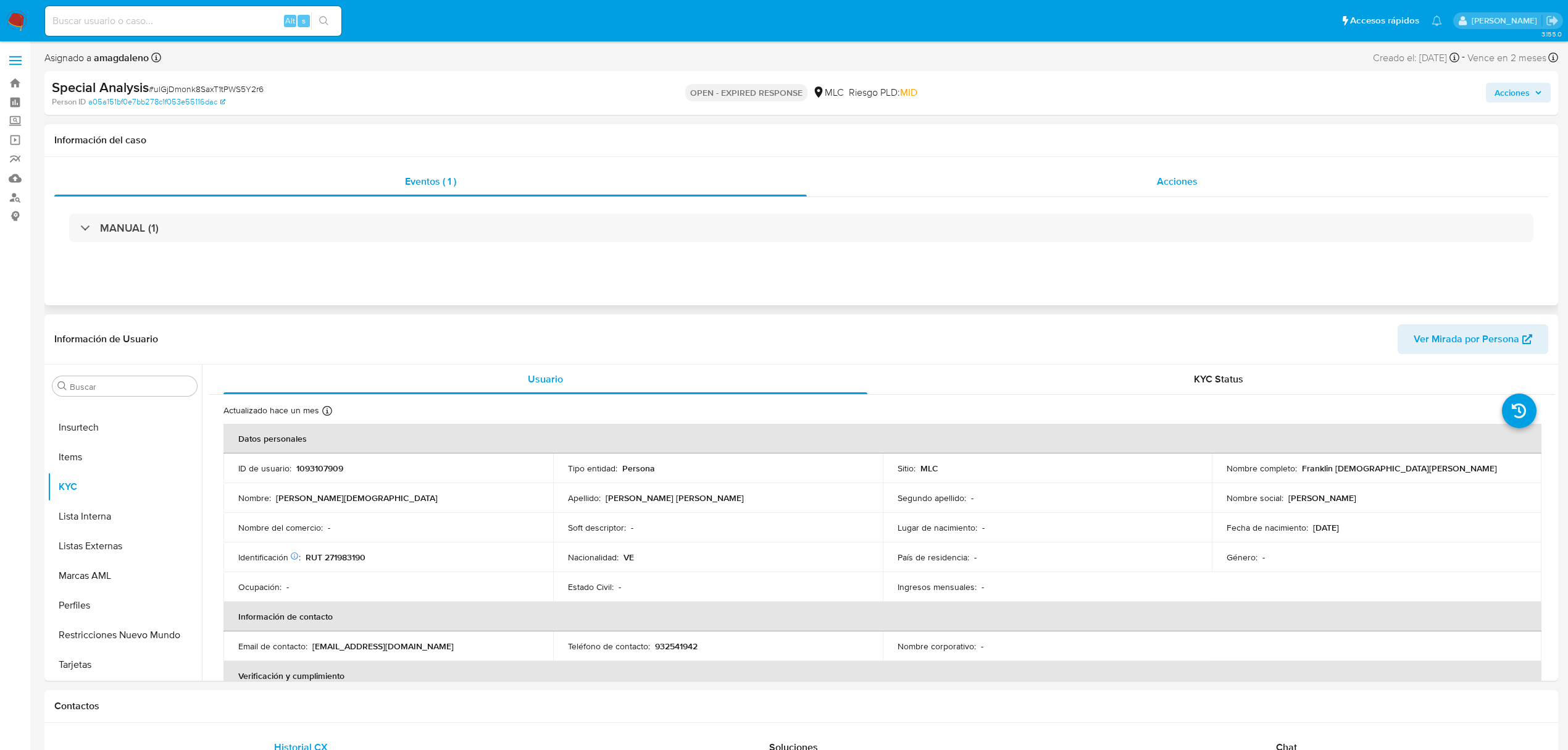
click div "Acciones"
select select "10"
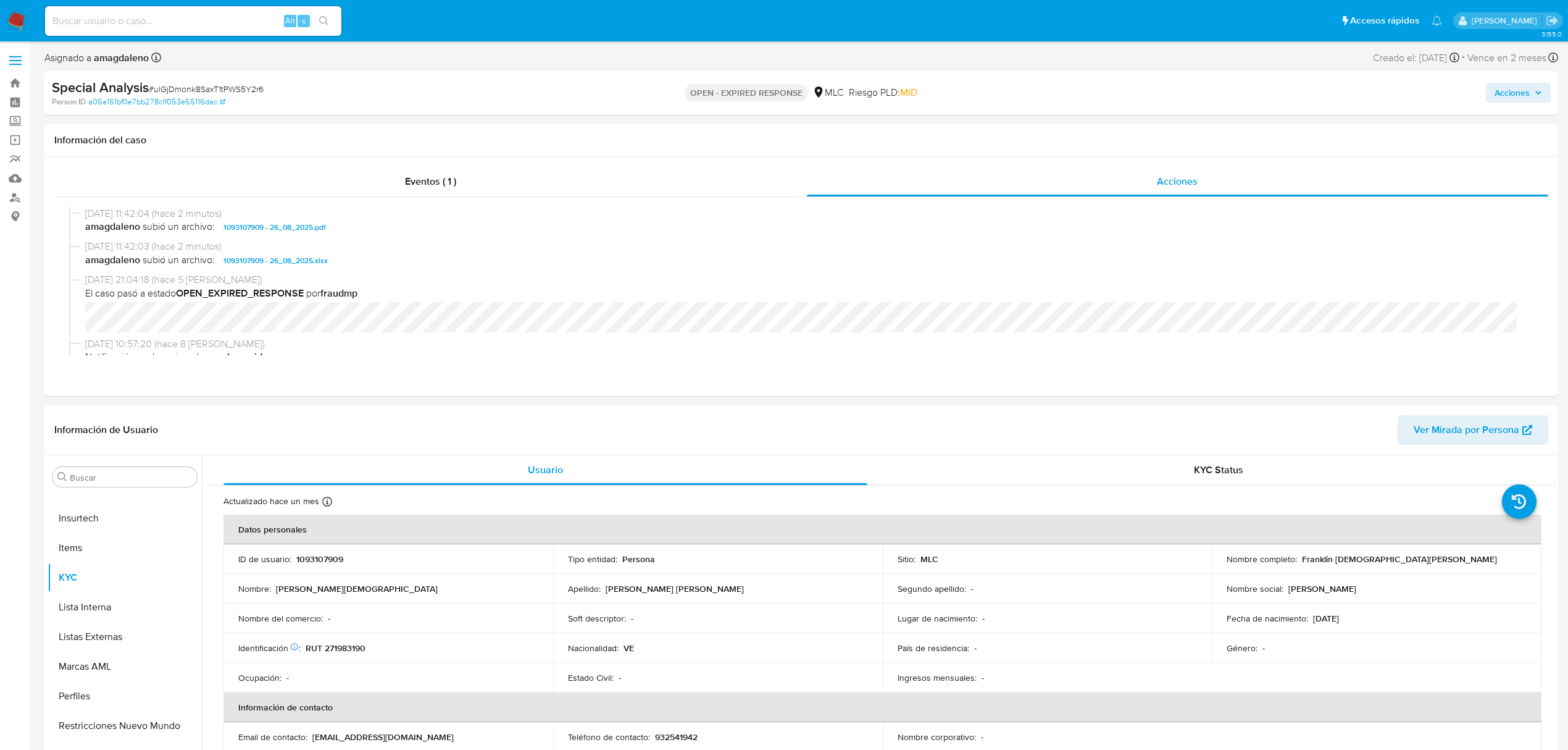
click div "Acciones"
click button "Acciones"
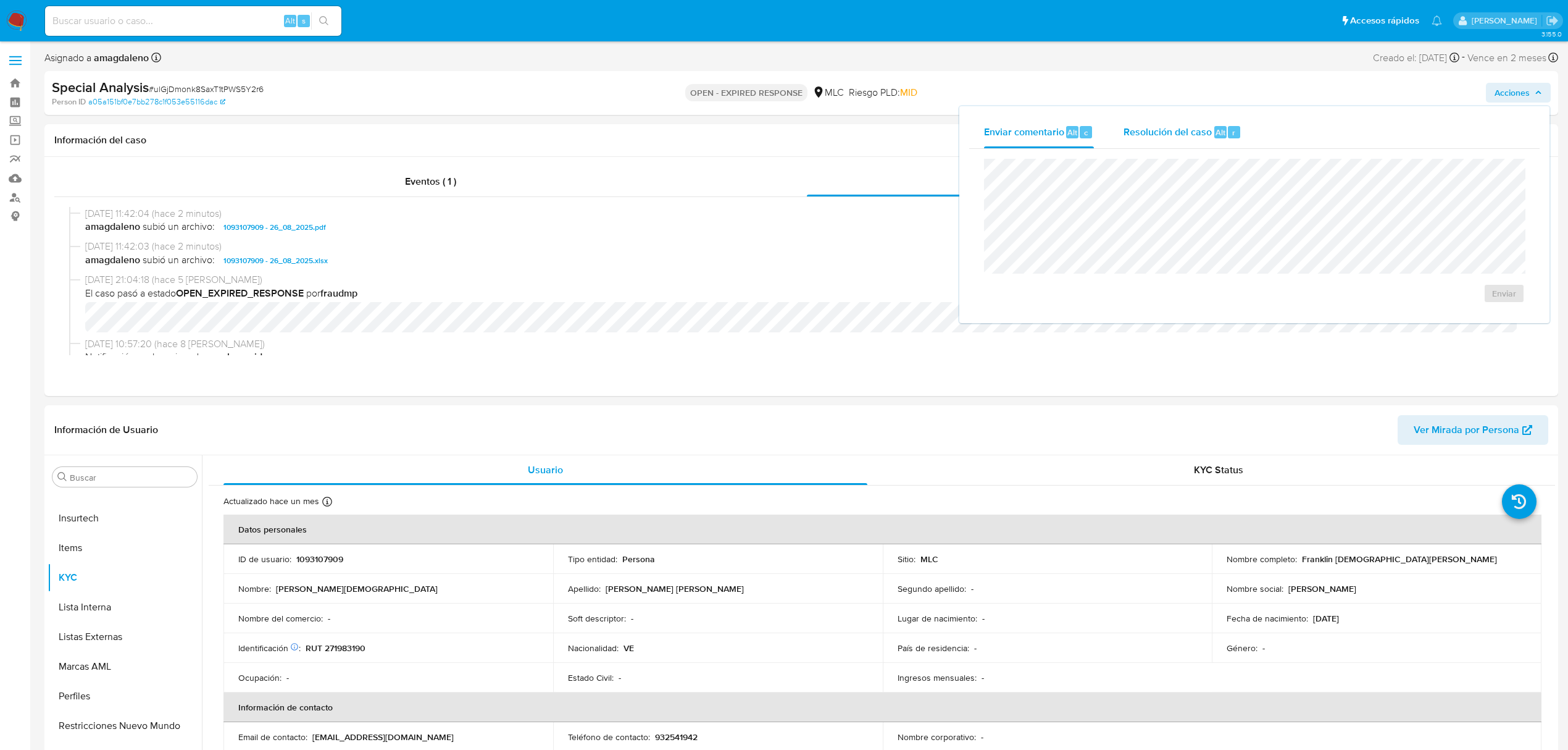
click span "Resolución del caso"
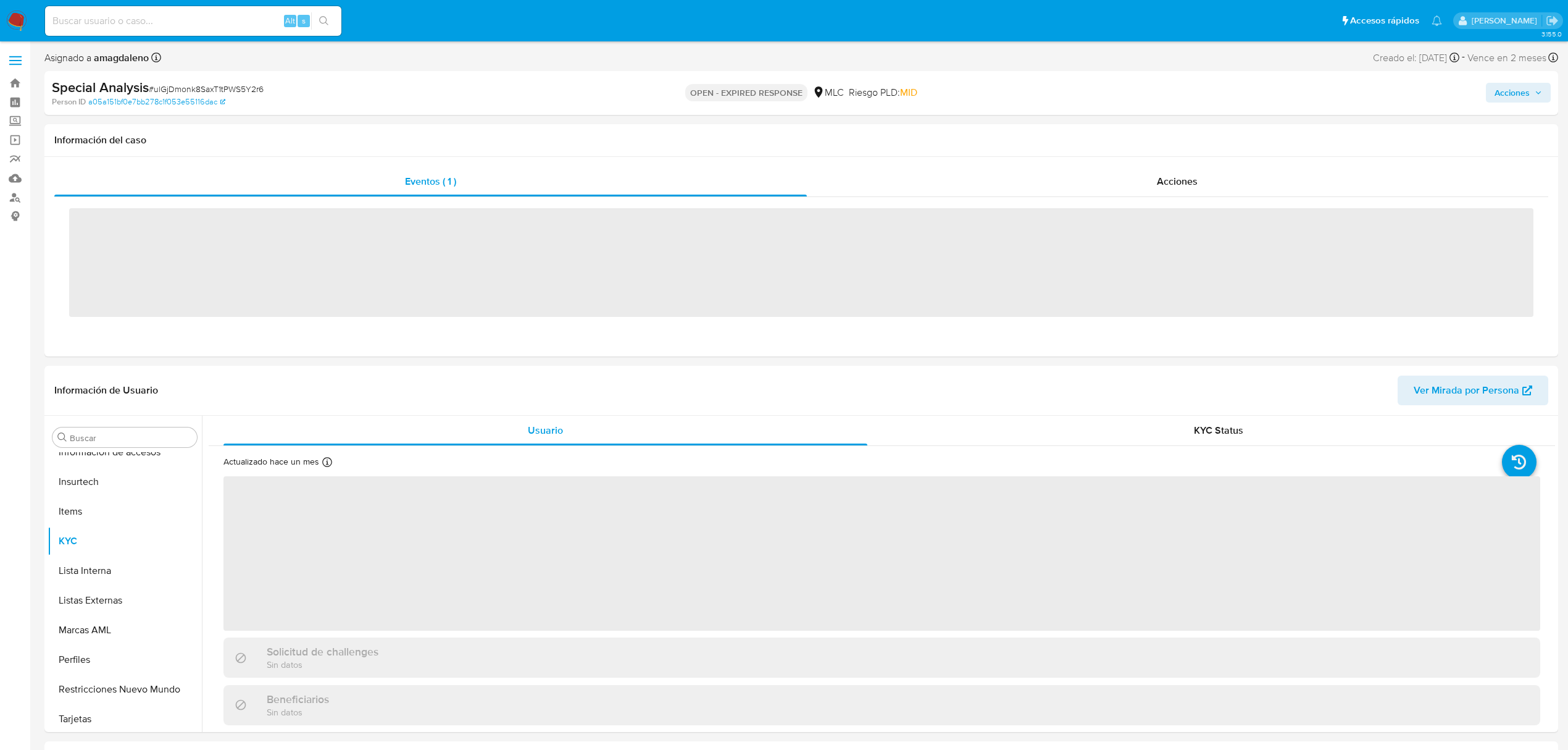
scroll to position [522, 0]
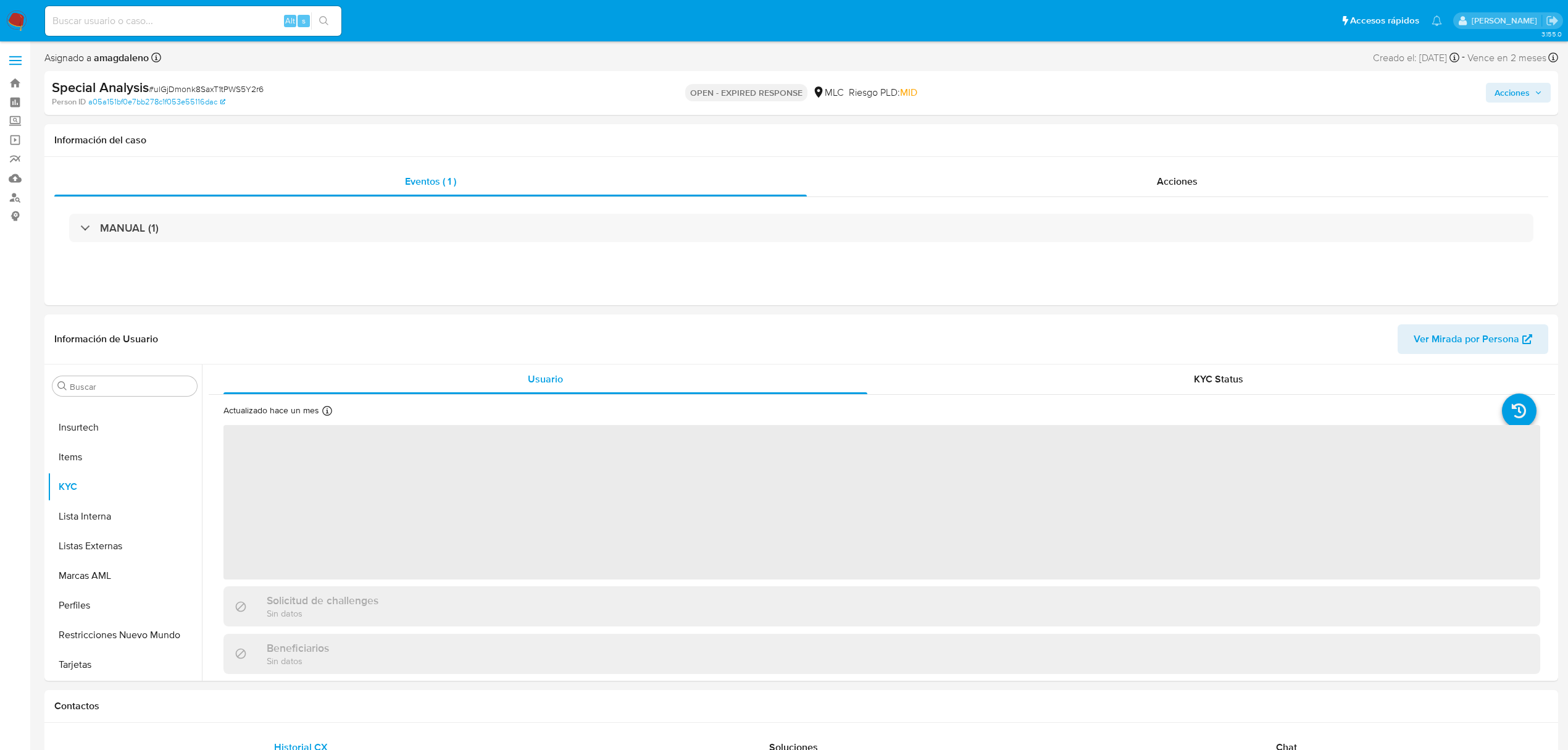
click at [1520, 99] on span "Acciones" at bounding box center [1511, 93] width 35 height 20
click at [1198, 141] on div "Resolución del caso Alt r" at bounding box center [1182, 132] width 118 height 32
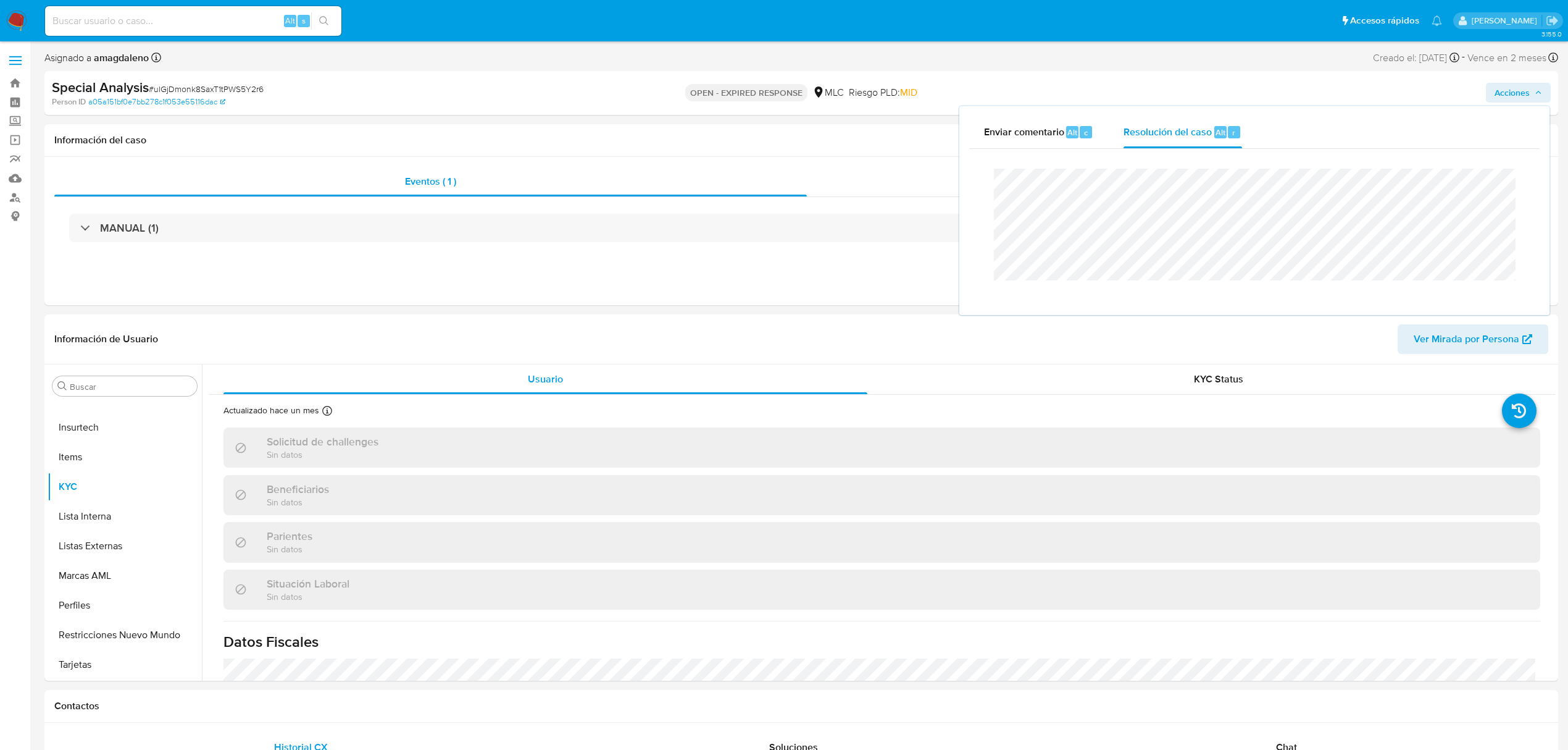
select select "10"
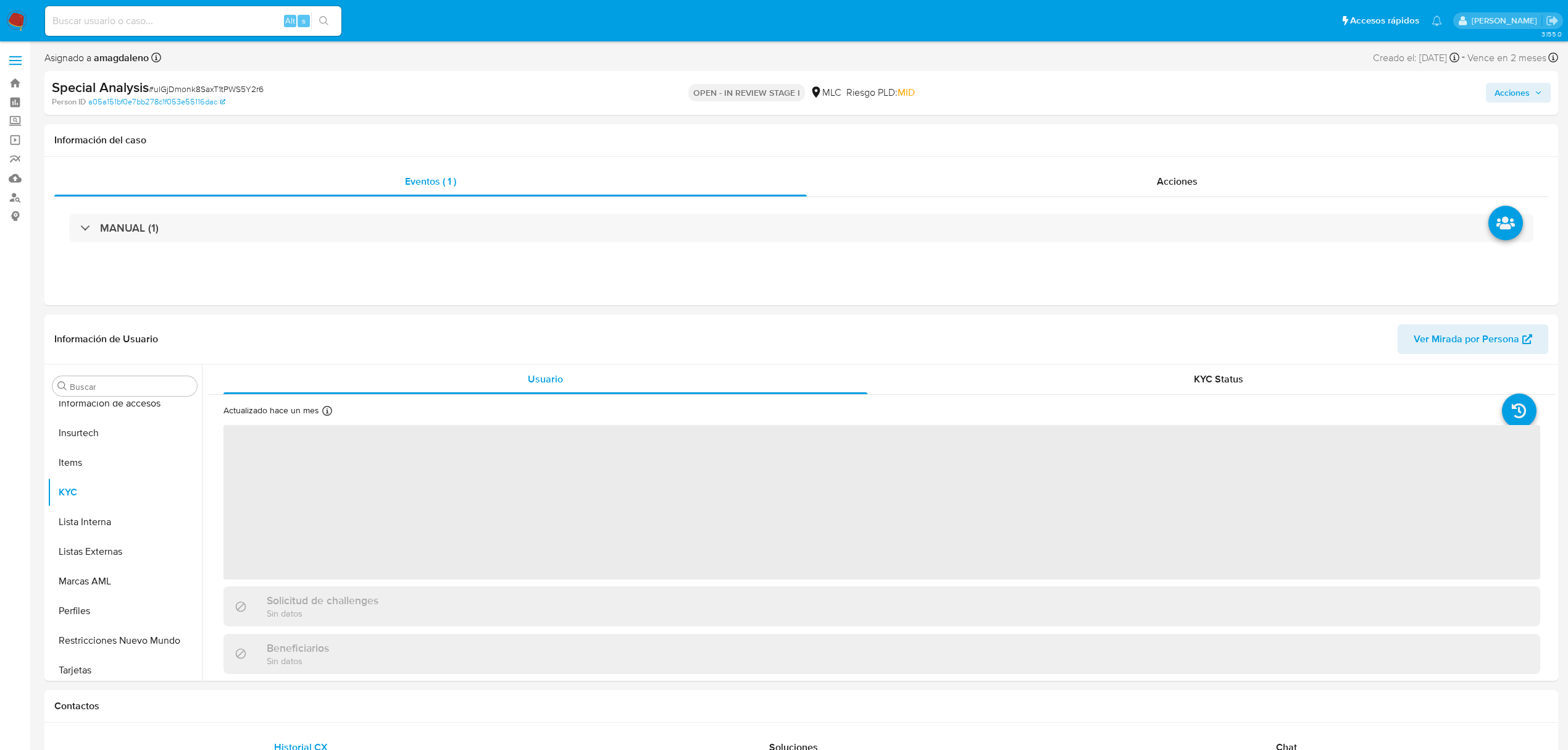
scroll to position [522, 0]
click at [1519, 90] on span "Acciones" at bounding box center [1511, 93] width 35 height 20
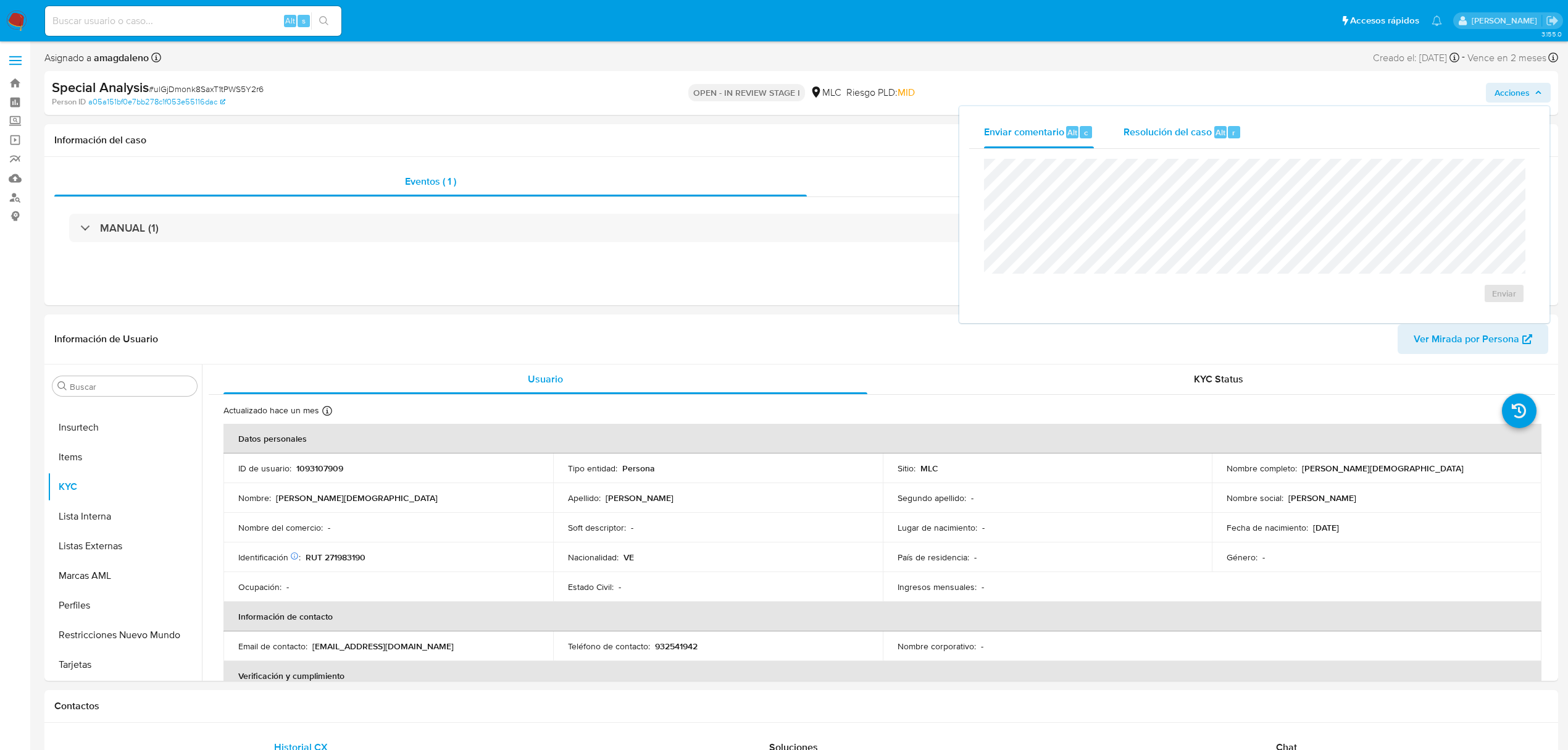
select select "10"
click at [1152, 131] on span "Resolución del caso" at bounding box center [1168, 132] width 88 height 14
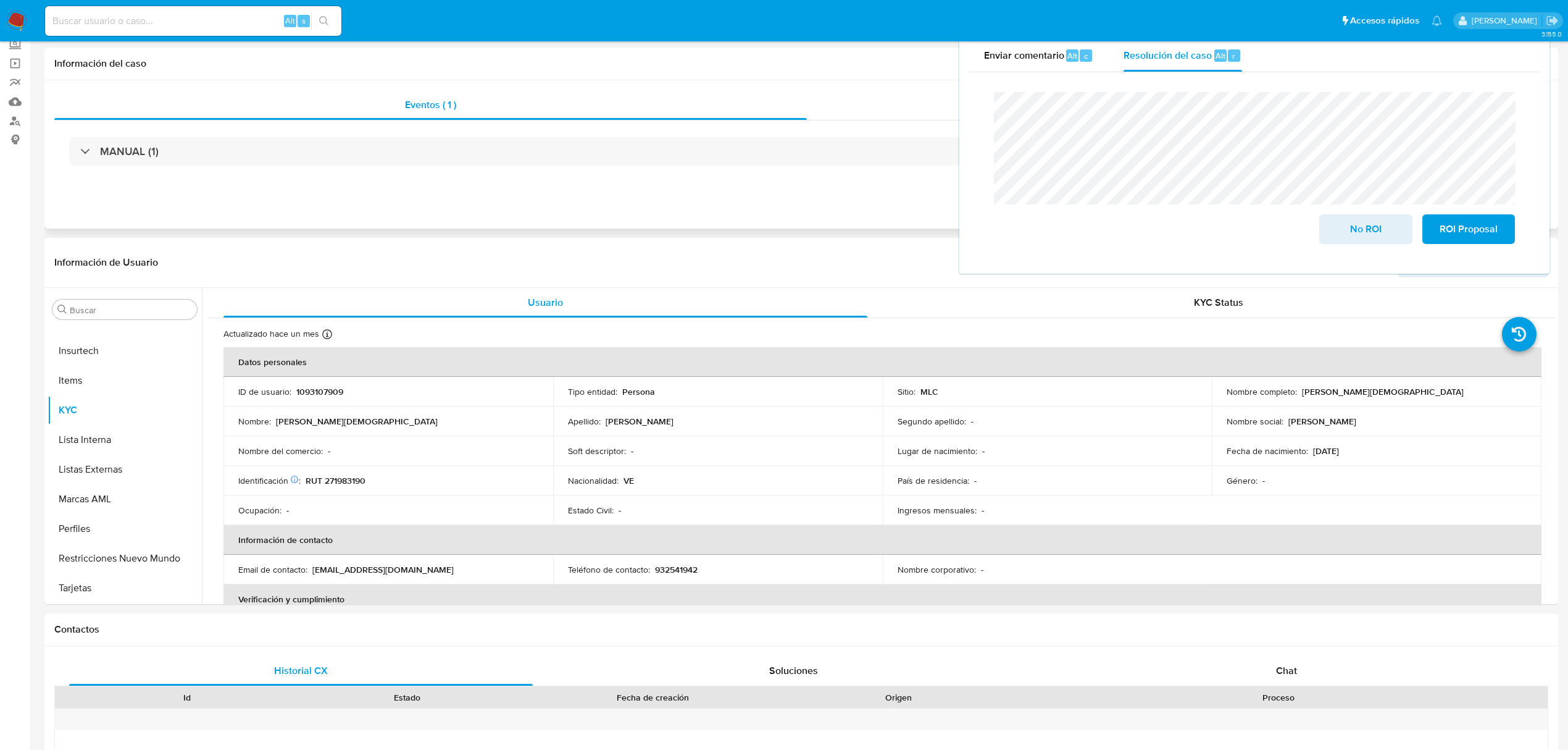
scroll to position [0, 0]
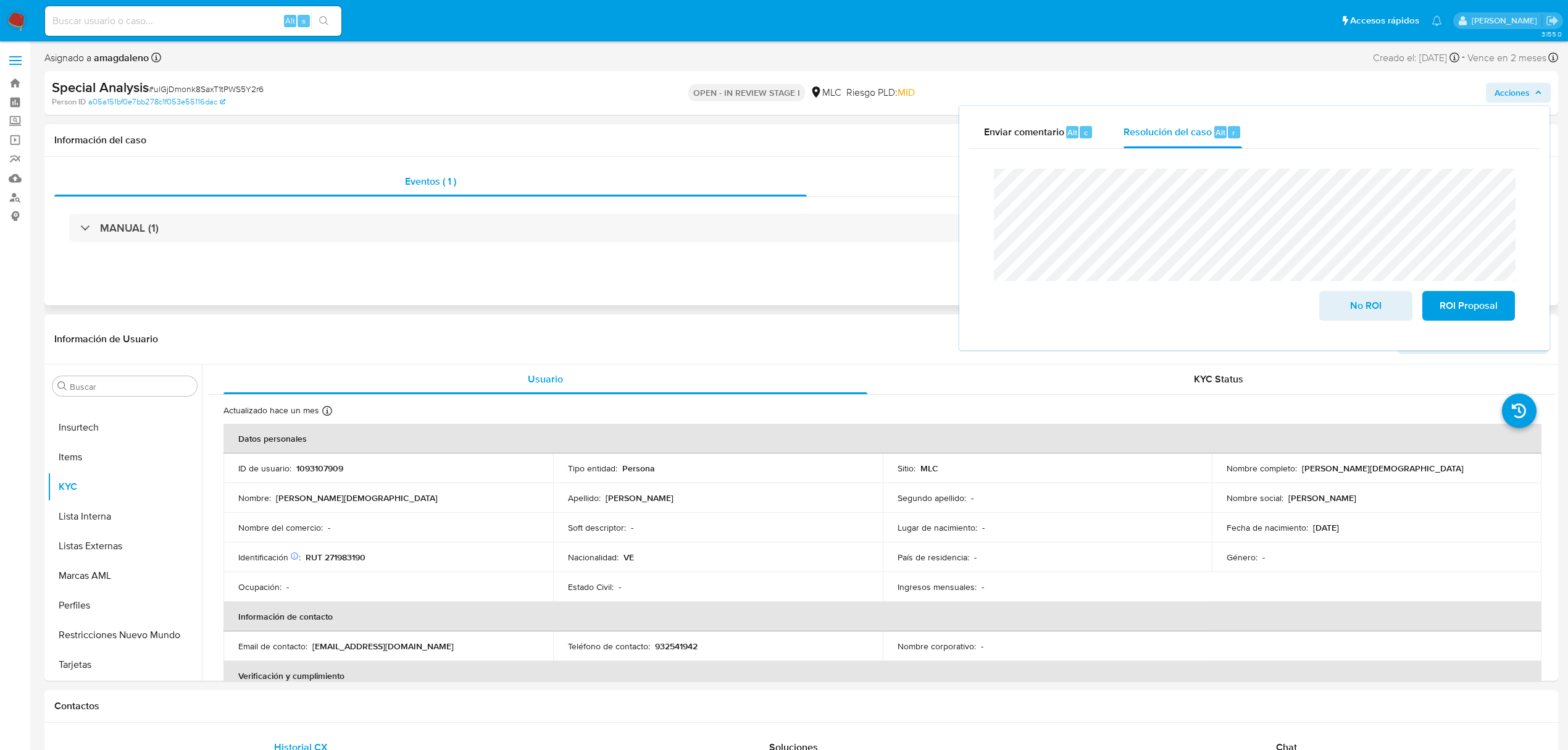
click at [913, 188] on div "Acciones" at bounding box center [1177, 181] width 742 height 30
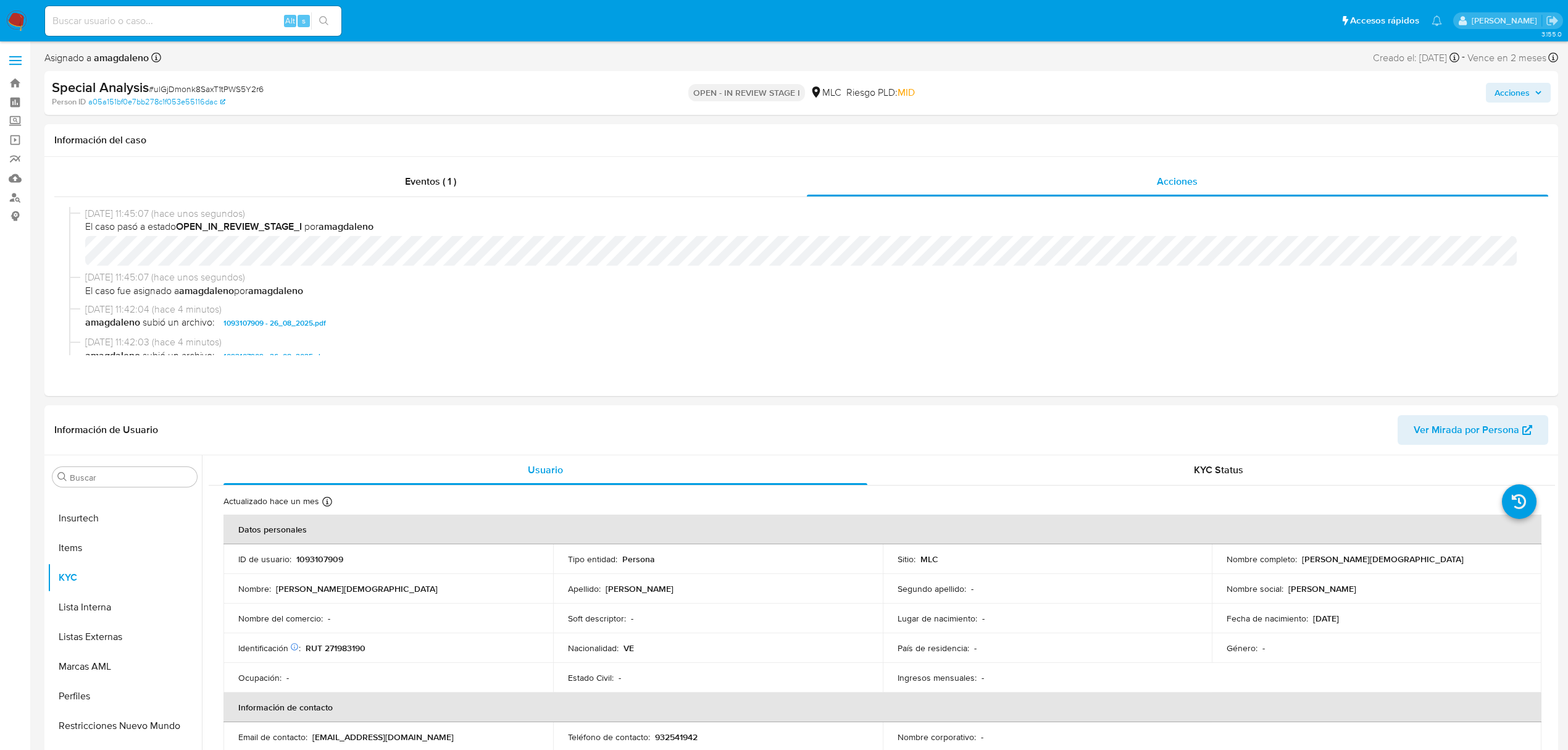
click at [1494, 87] on button "Acciones" at bounding box center [1519, 93] width 65 height 20
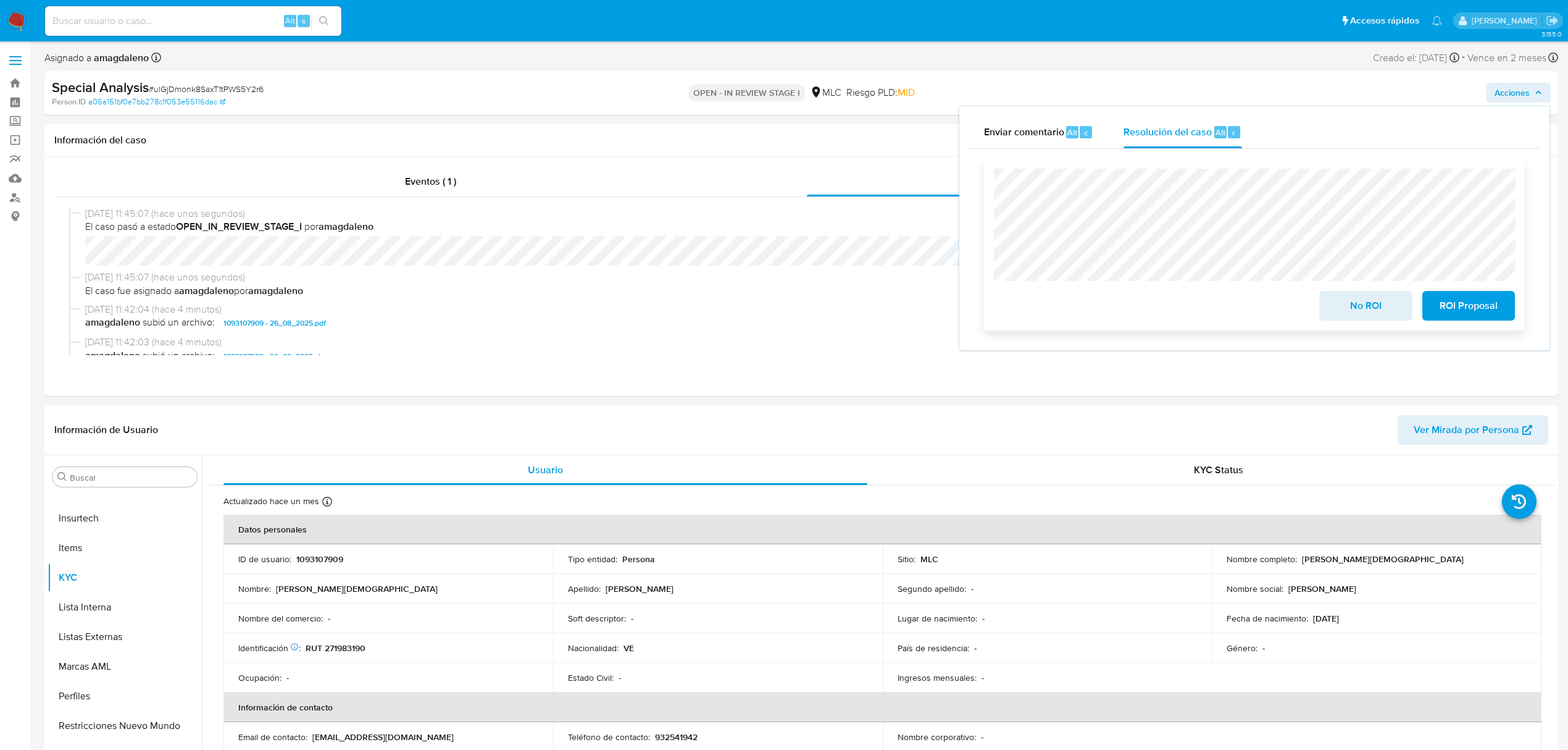
click at [1465, 317] on span "ROI Proposal" at bounding box center [1468, 306] width 60 height 27
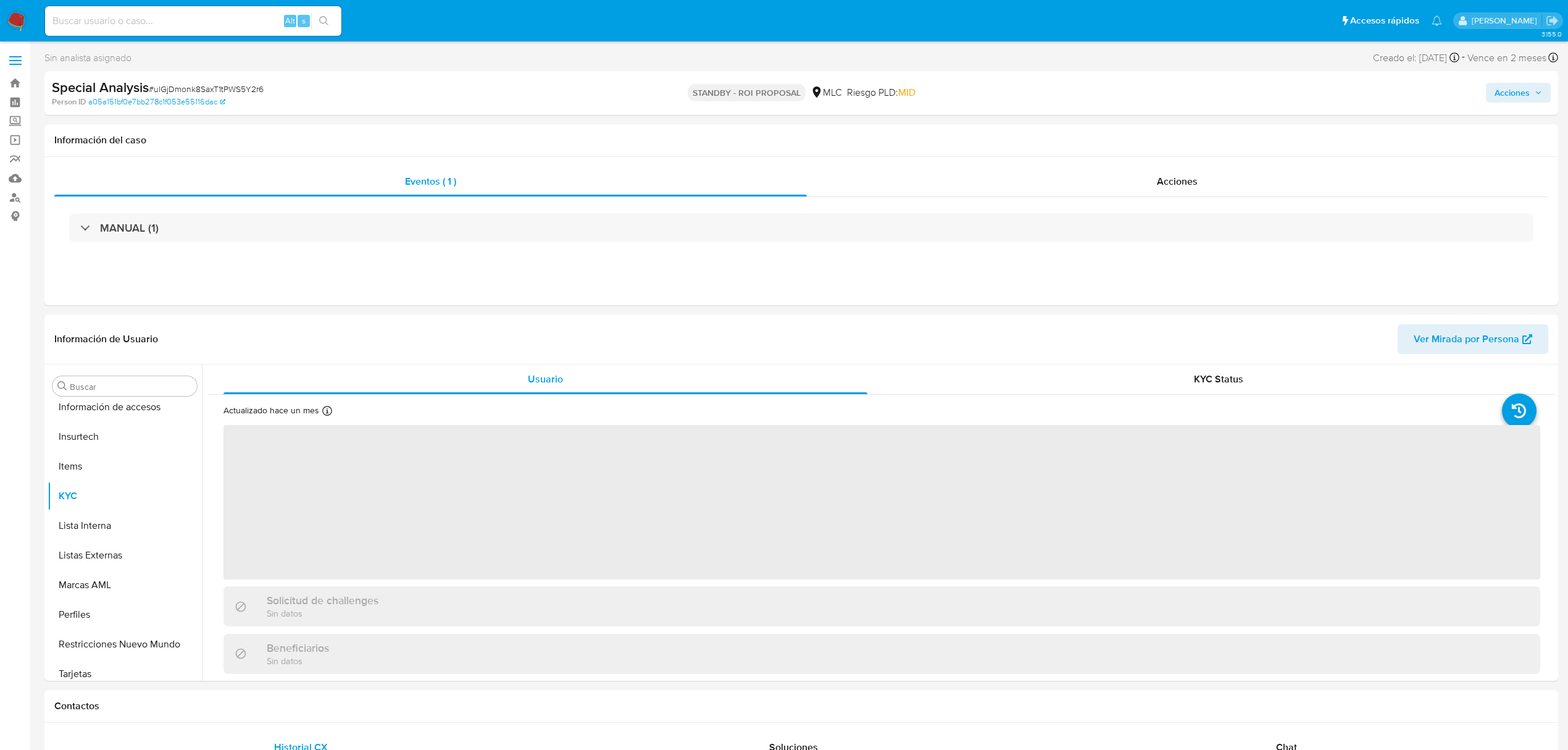
scroll to position [522, 0]
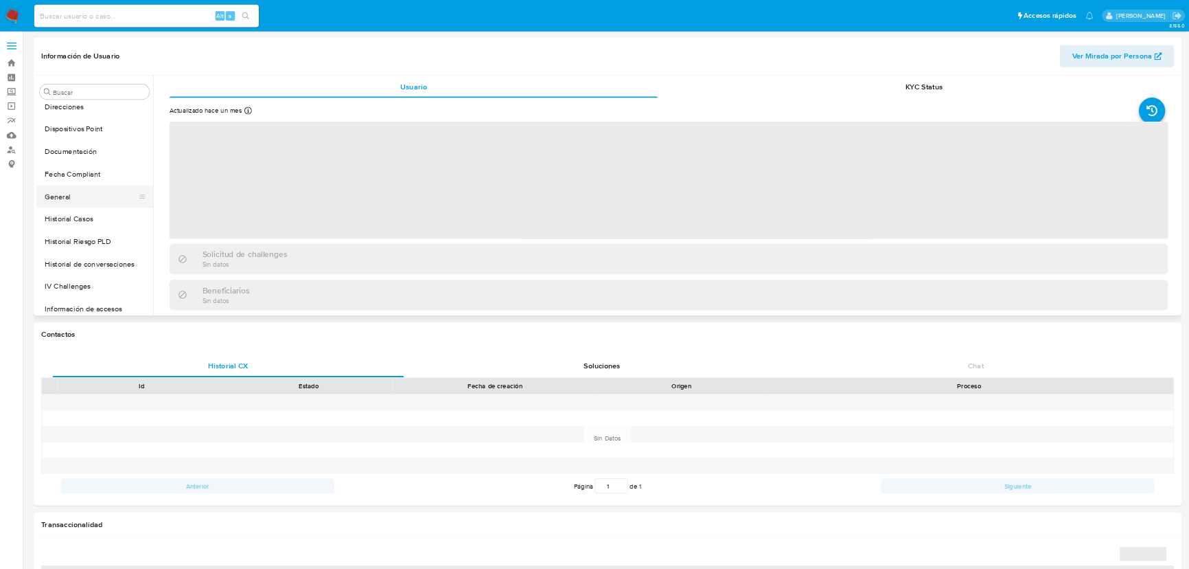
scroll to position [213, 0]
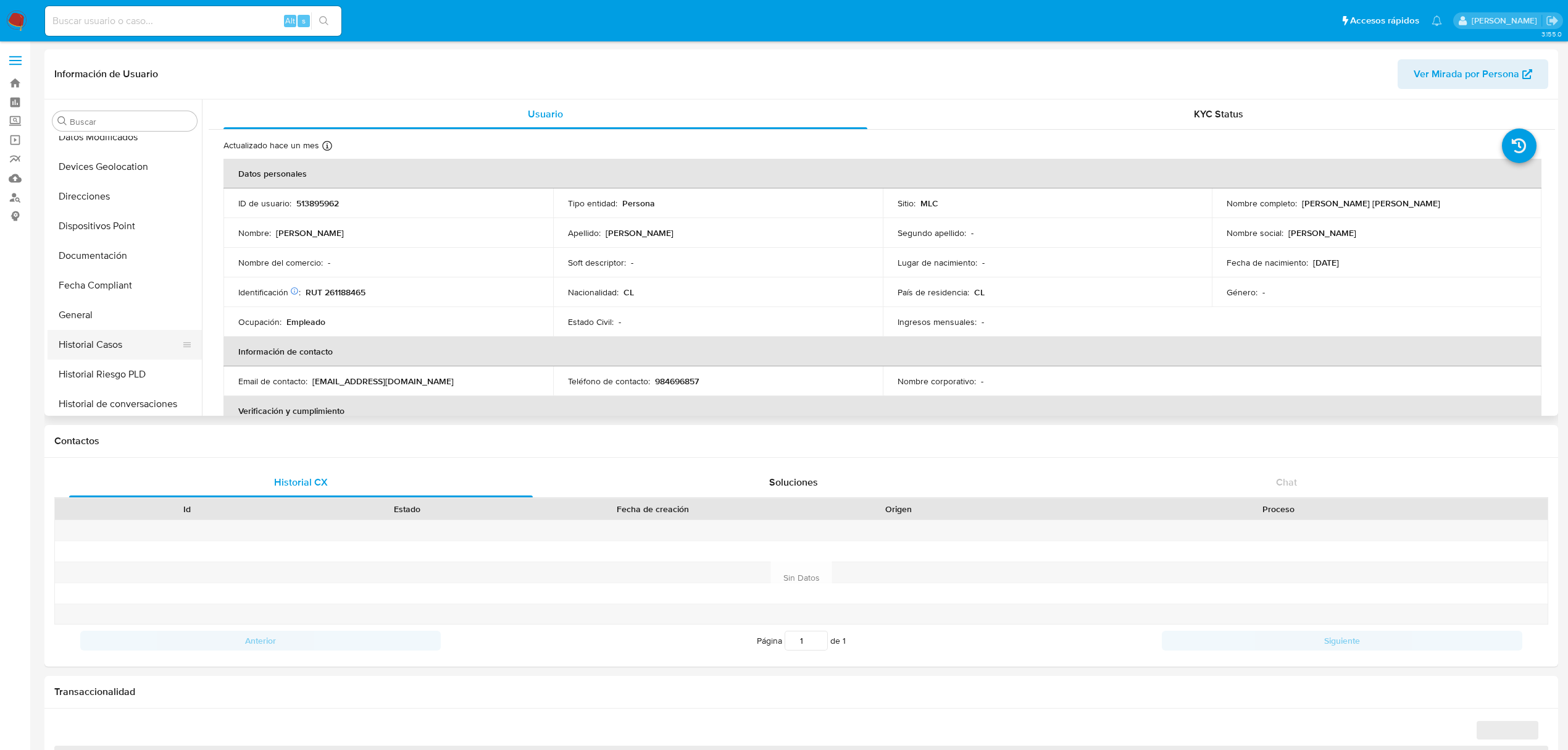
click at [126, 340] on button "Historial Casos" at bounding box center [120, 344] width 145 height 30
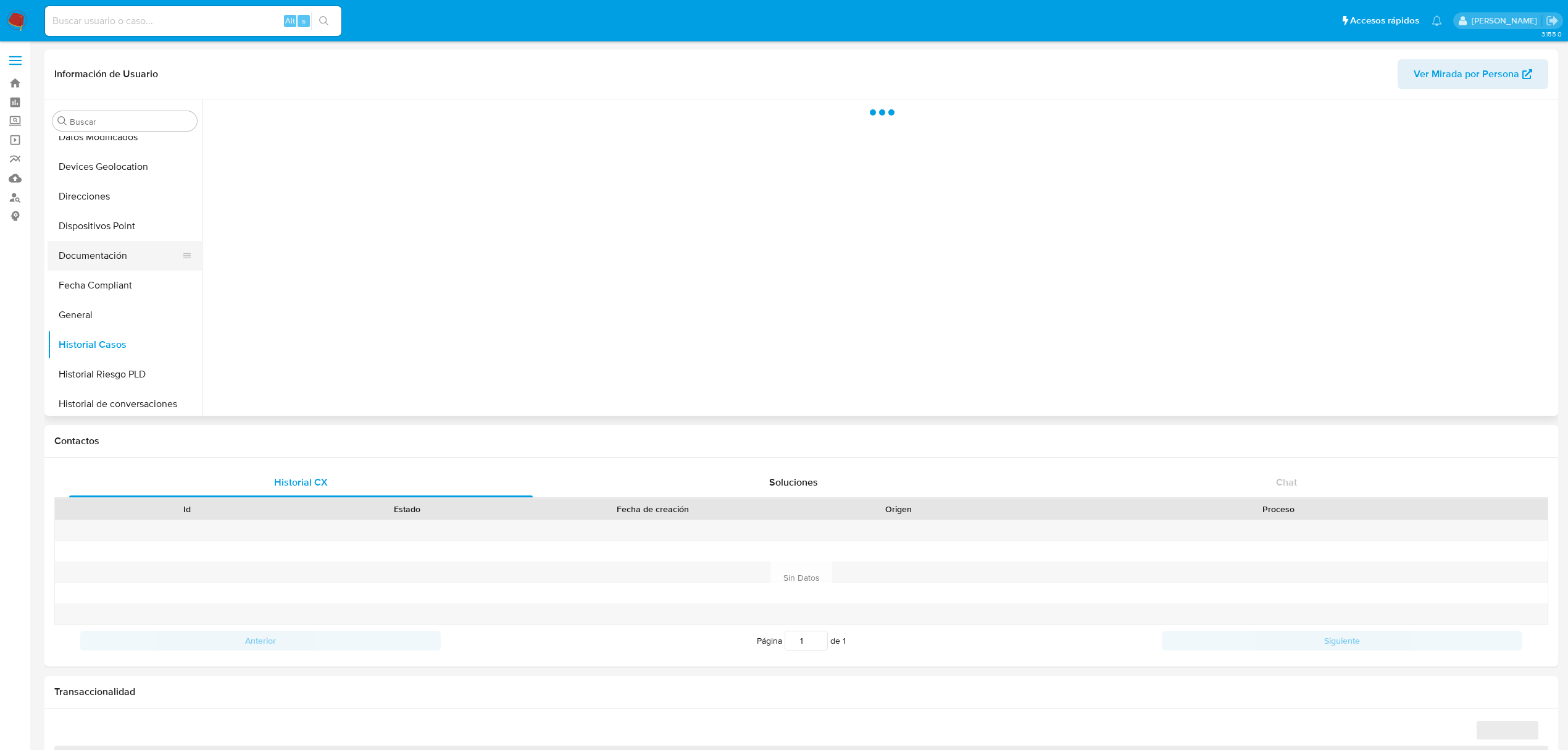
select select "10"
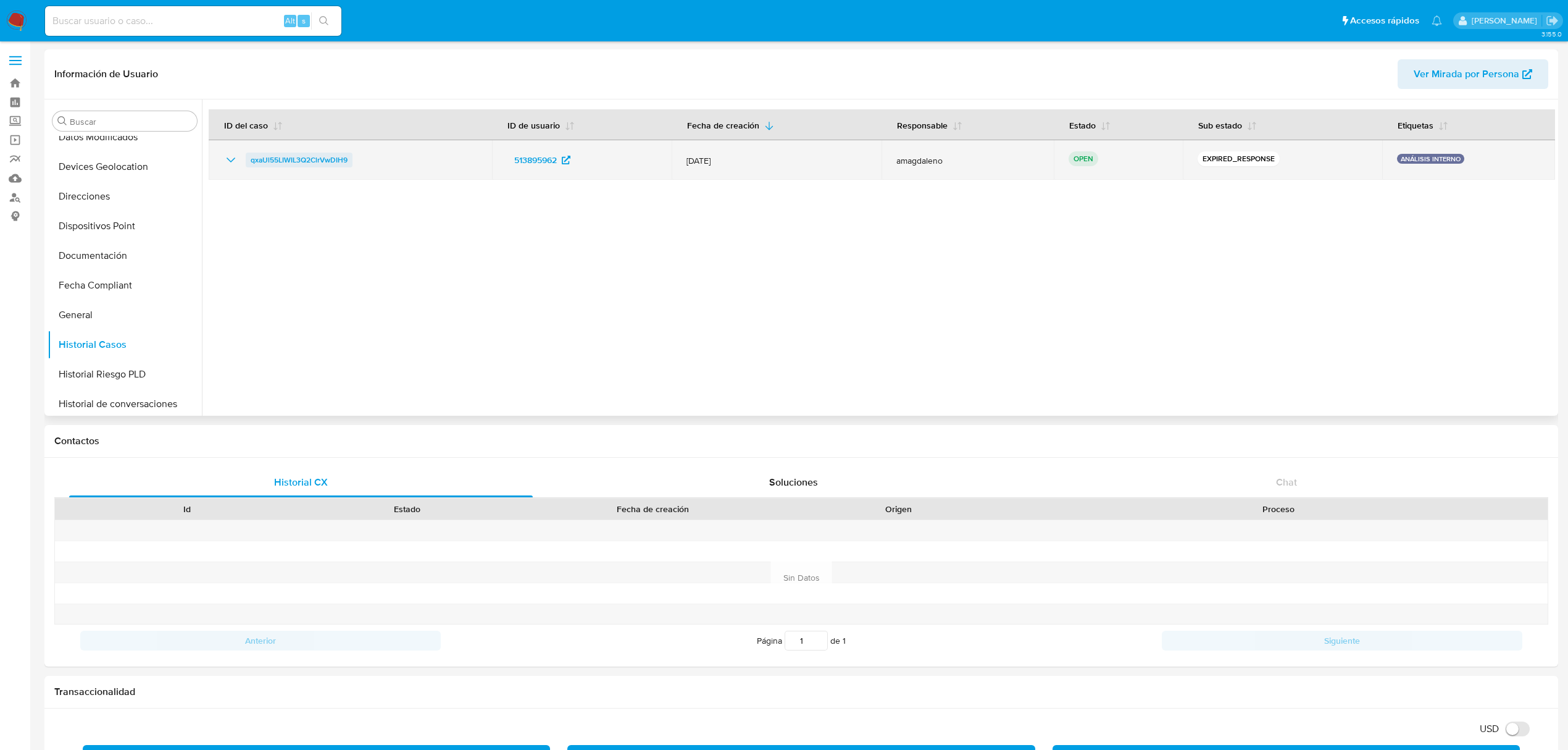
click at [297, 158] on span "qxaUl55LIWIL3Q2ClrVwDIH9" at bounding box center [299, 160] width 97 height 14
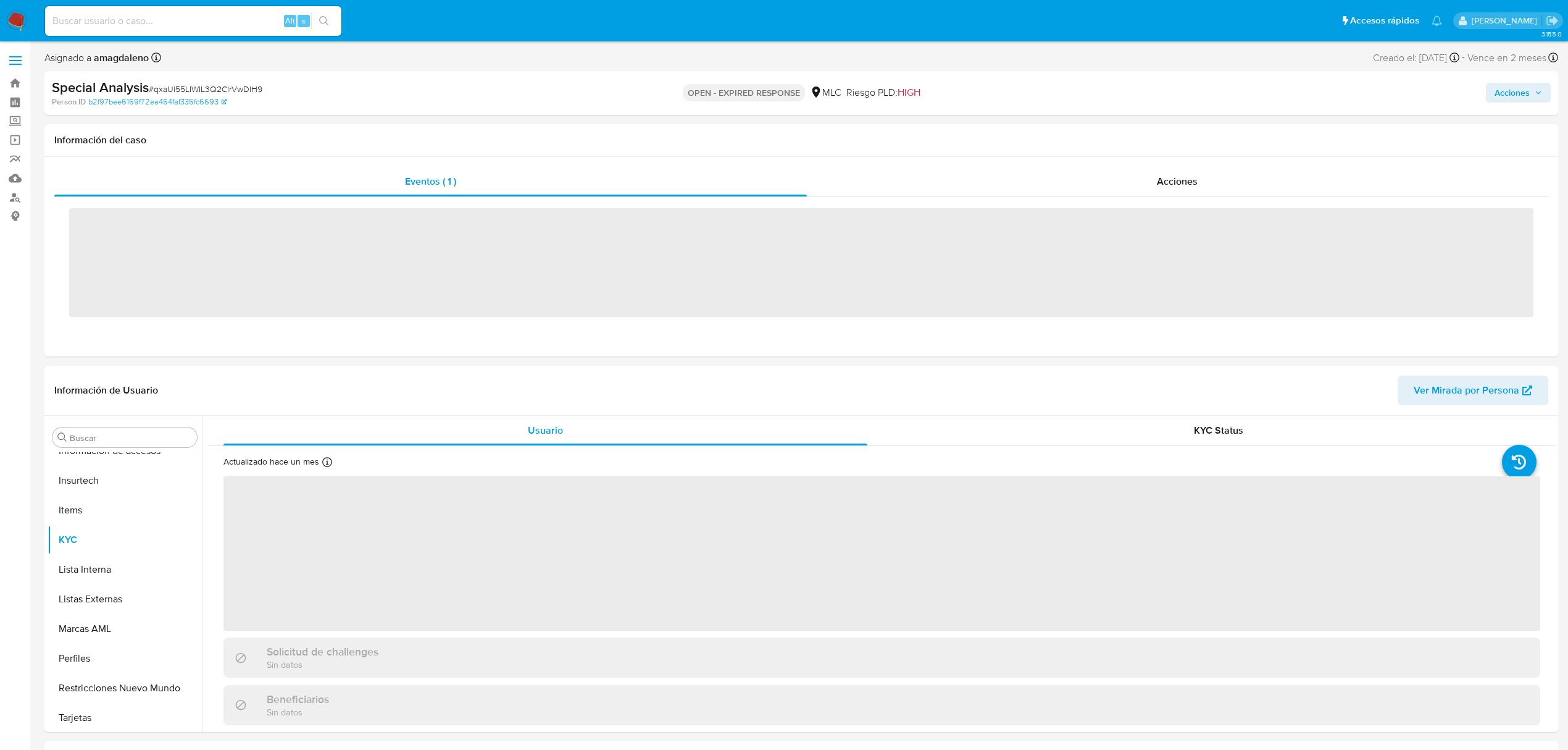
scroll to position [522, 0]
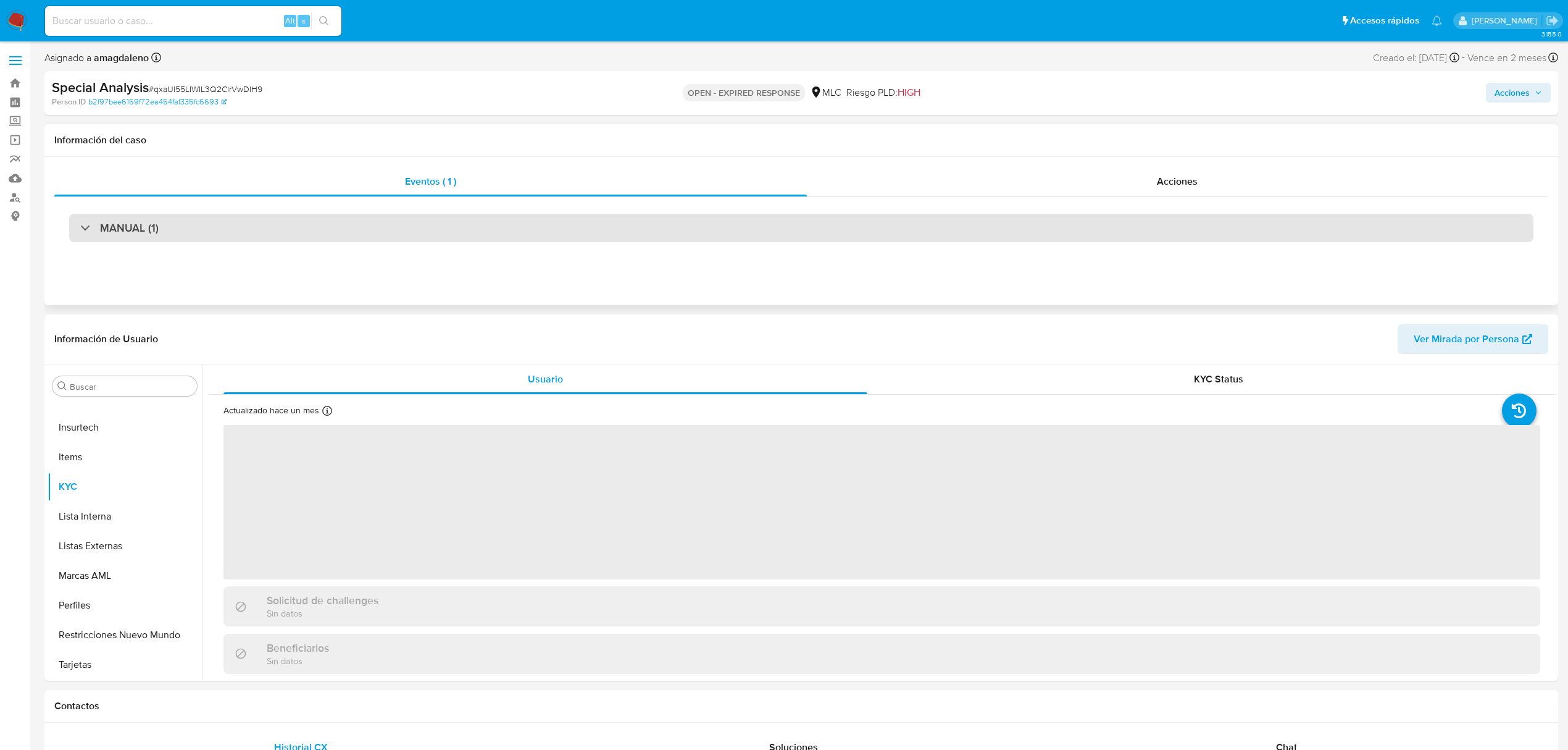
click at [398, 222] on div "MANUAL (1)" at bounding box center [801, 228] width 1465 height 29
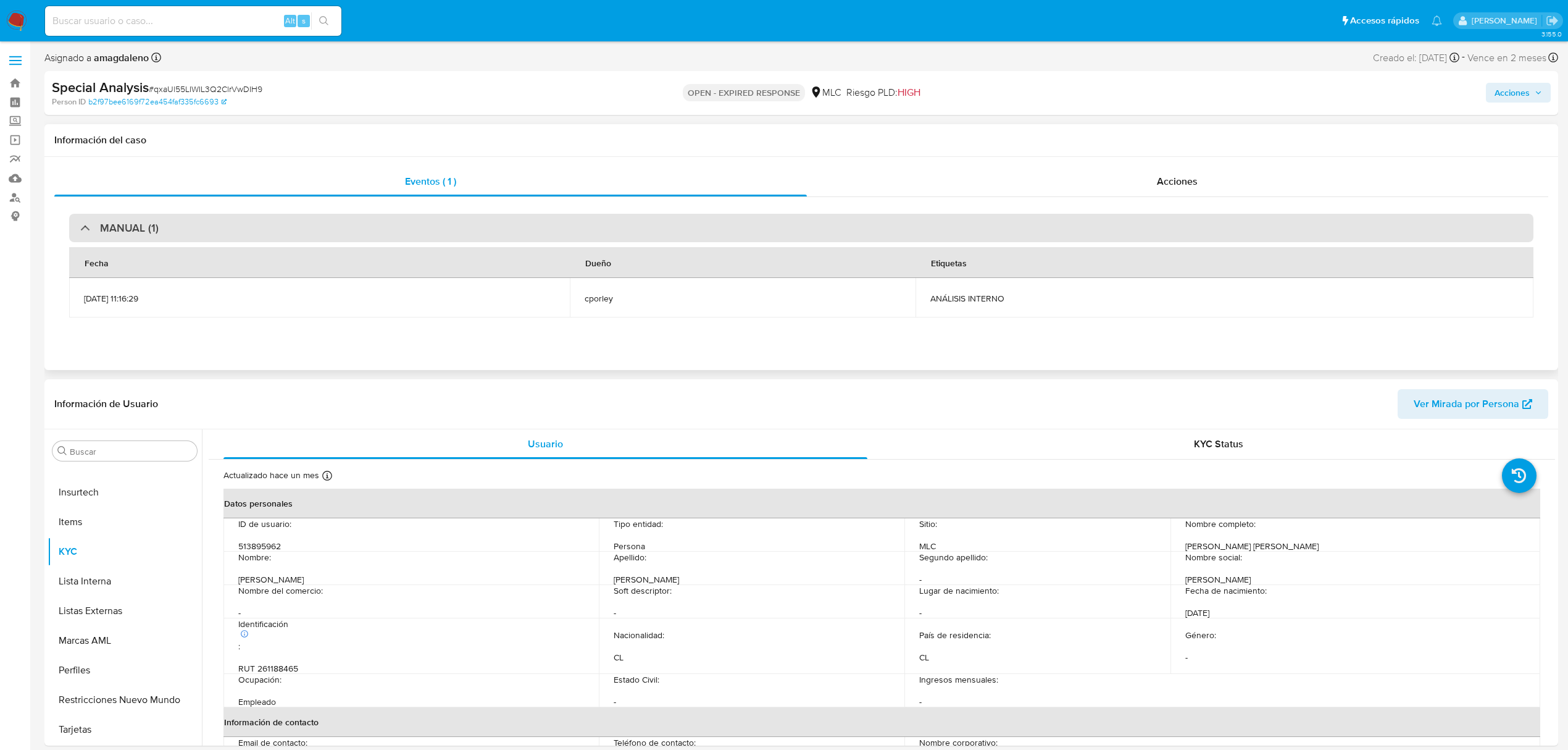
select select "10"
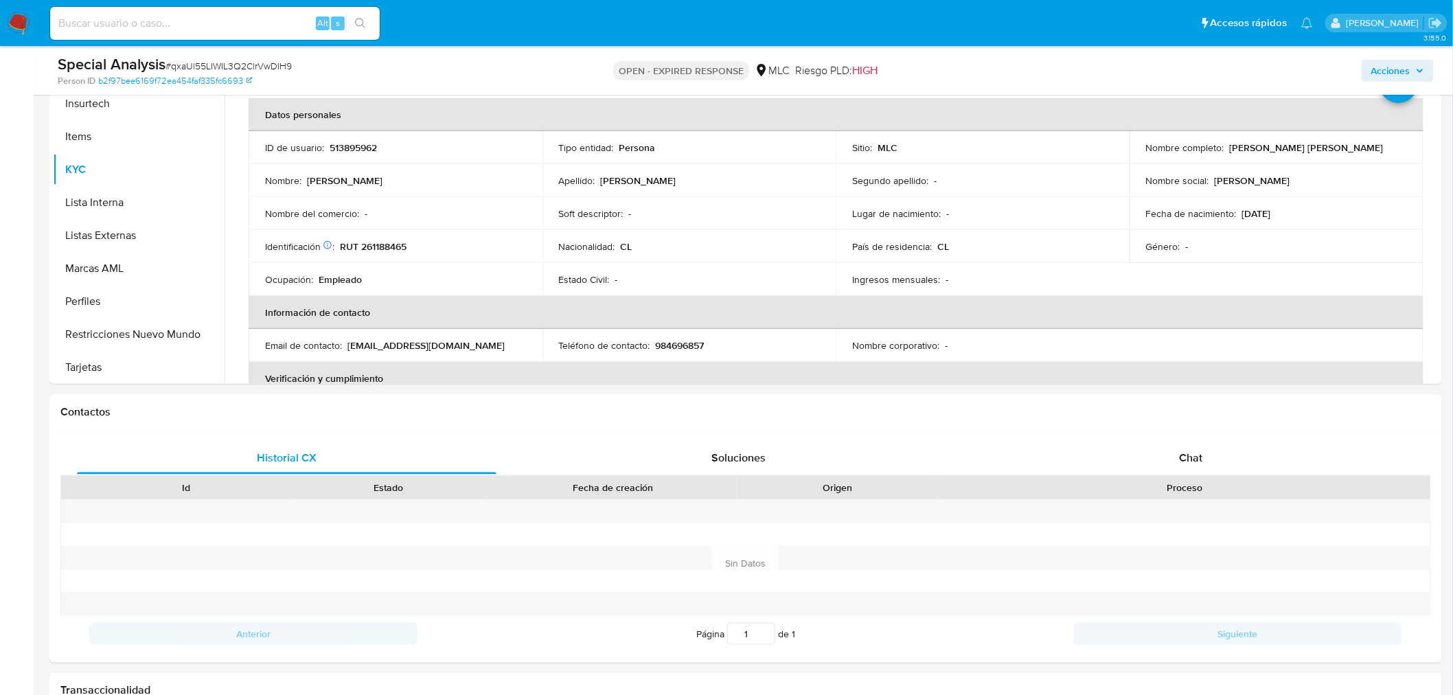
scroll to position [415, 0]
click at [374, 247] on p "RUT 261188465" at bounding box center [373, 244] width 67 height 12
copy p "261188465"
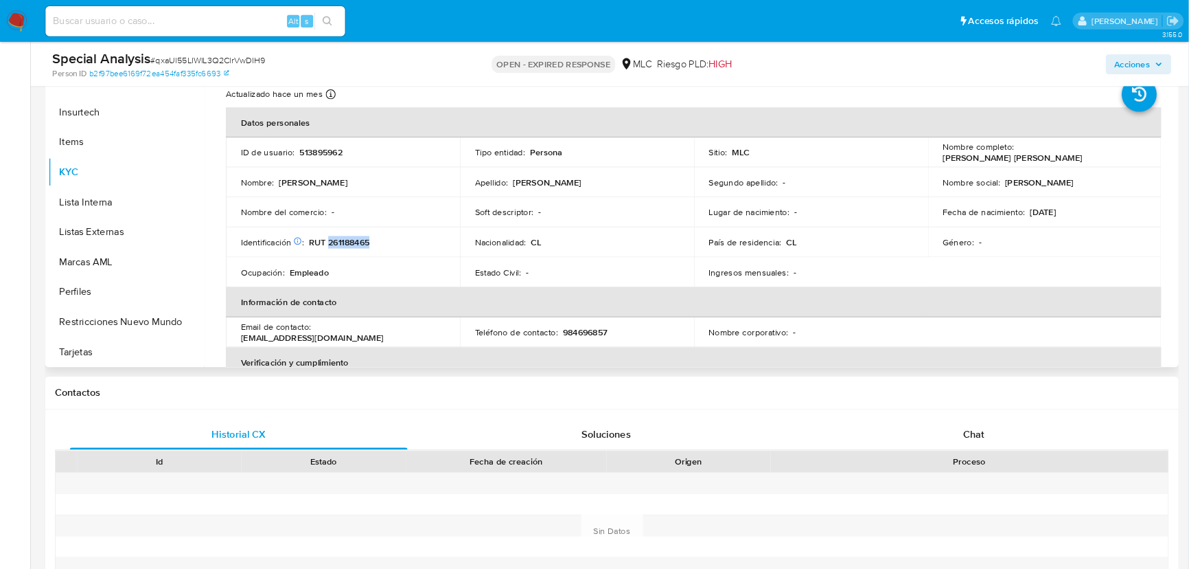
scroll to position [578, 0]
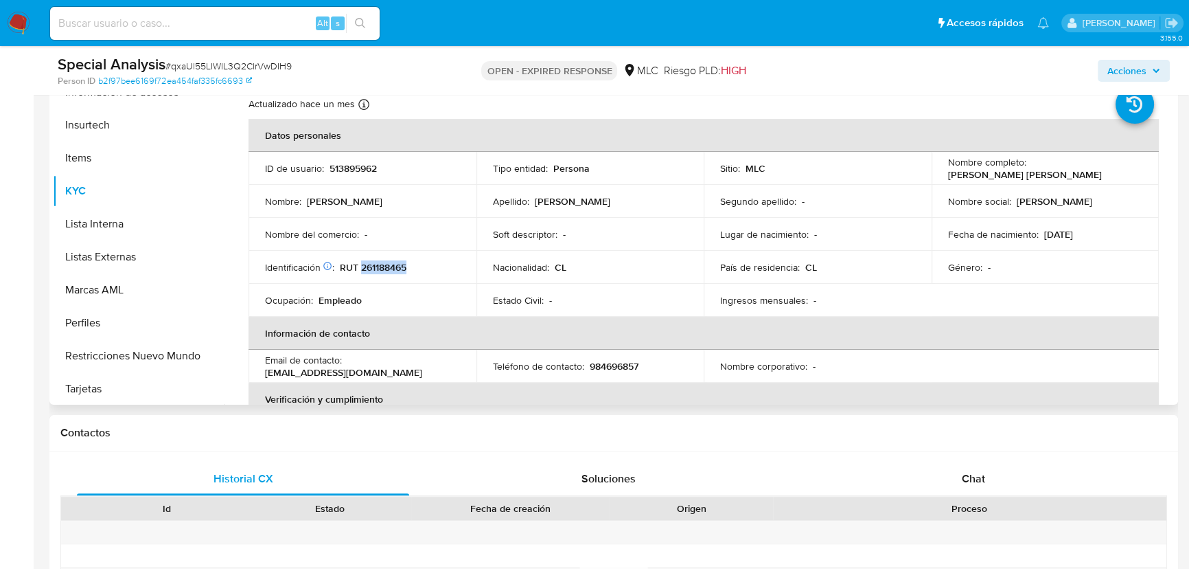
click at [374, 268] on p "RUT 261188465" at bounding box center [373, 267] width 67 height 12
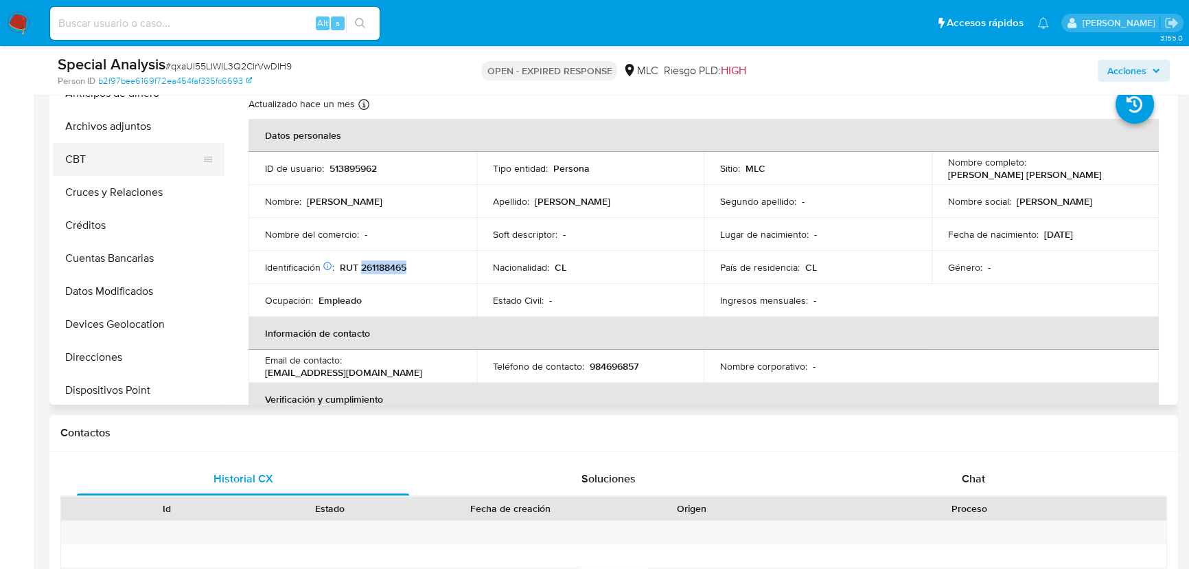
scroll to position [0, 0]
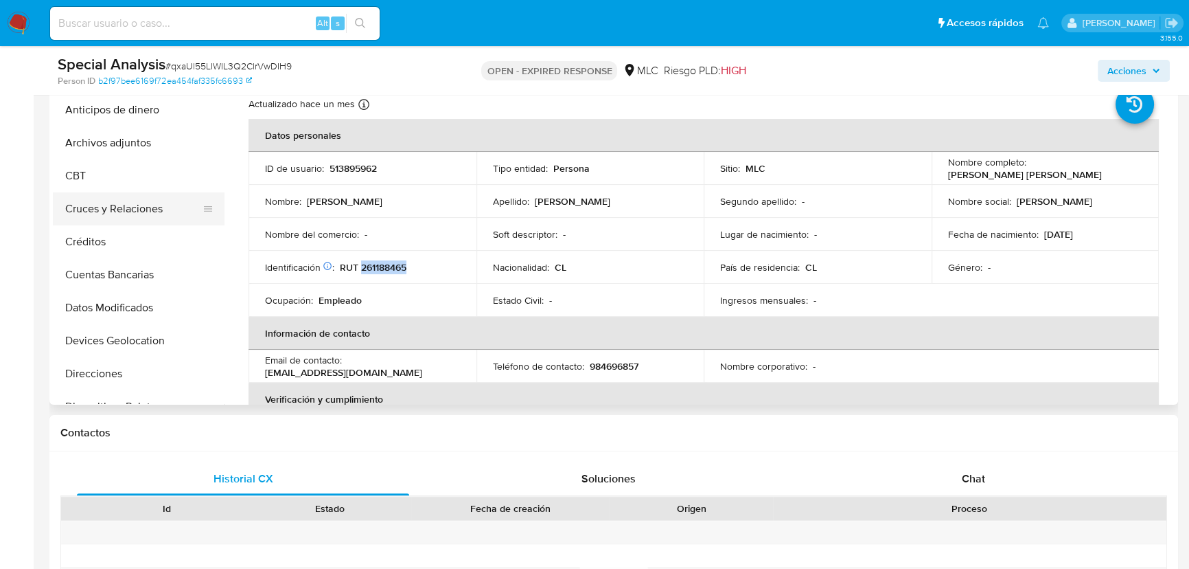
click at [154, 211] on button "Cruces y Relaciones" at bounding box center [133, 208] width 161 height 33
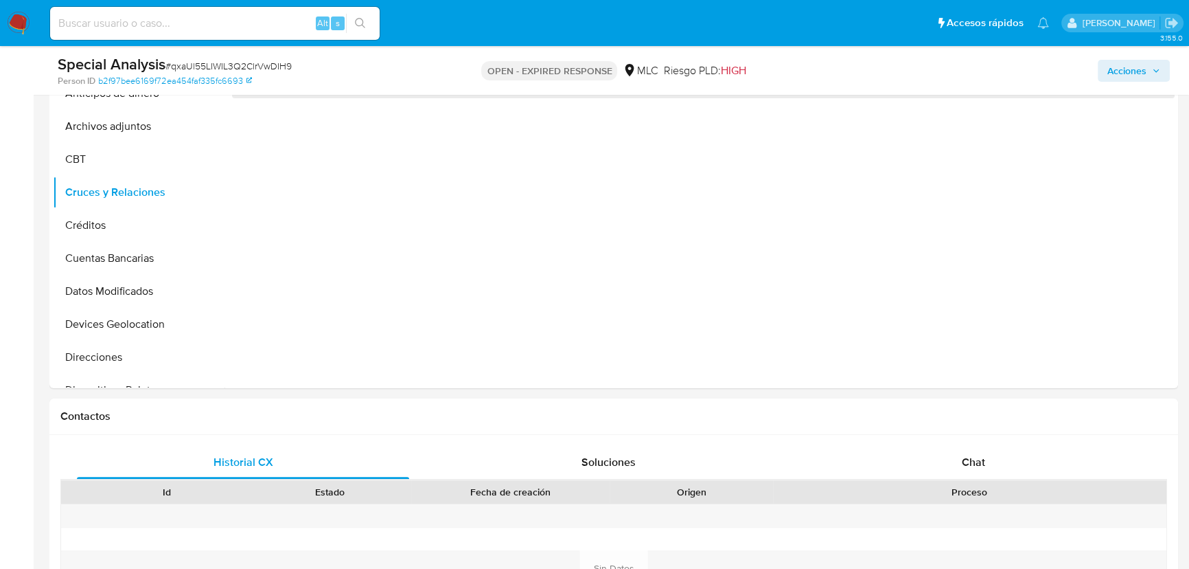
scroll to position [314, 0]
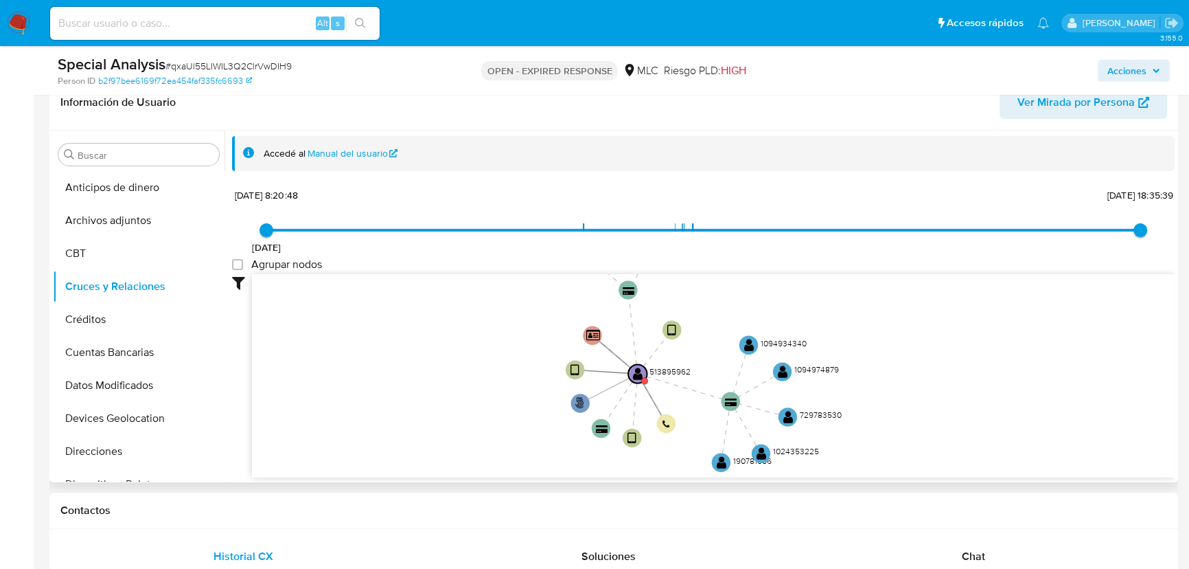
drag, startPoint x: 523, startPoint y: 317, endPoint x: 521, endPoint y: 360, distance: 44.0
click at [522, 364] on icon "phone-f1170f75498c47fb62077ae64d72e7c0  user-513895962  513895962 person-b2f9…" at bounding box center [713, 373] width 923 height 199
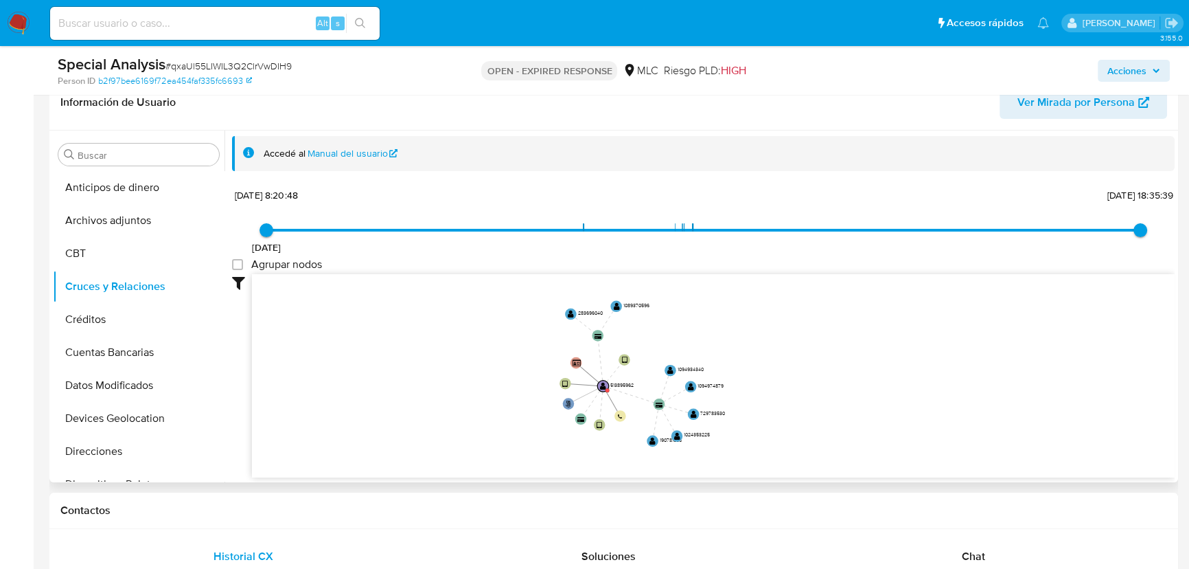
drag, startPoint x: 536, startPoint y: 369, endPoint x: 543, endPoint y: 373, distance: 8.3
click at [543, 374] on icon "phone-f1170f75498c47fb62077ae64d72e7c0  user-513895962  513895962 person-b2f9…" at bounding box center [713, 373] width 923 height 199
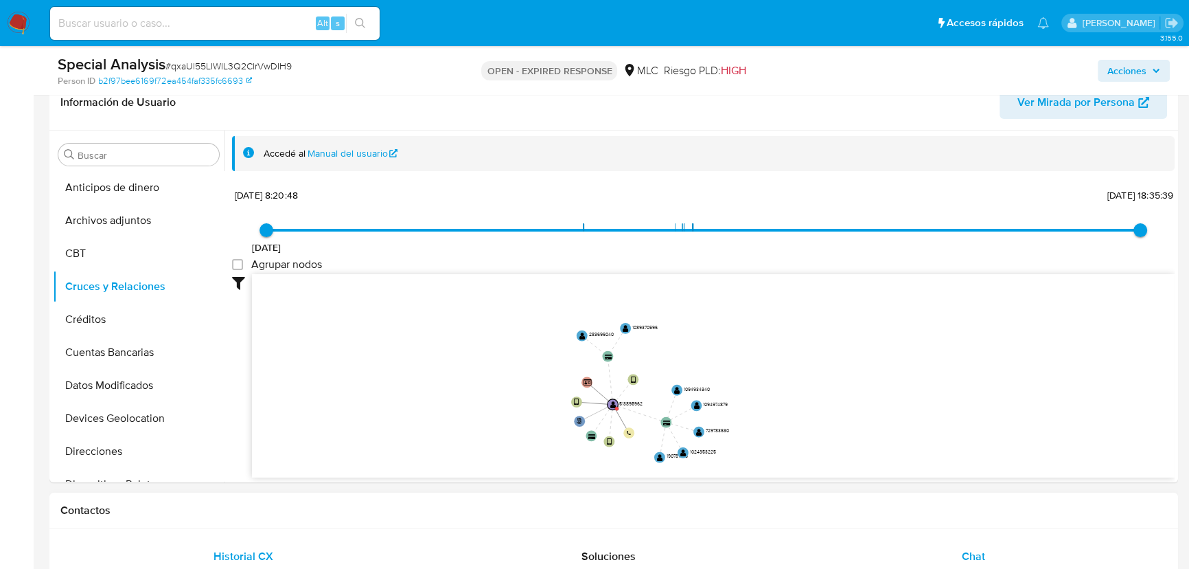
click at [982, 542] on div "Chat" at bounding box center [974, 556] width 332 height 33
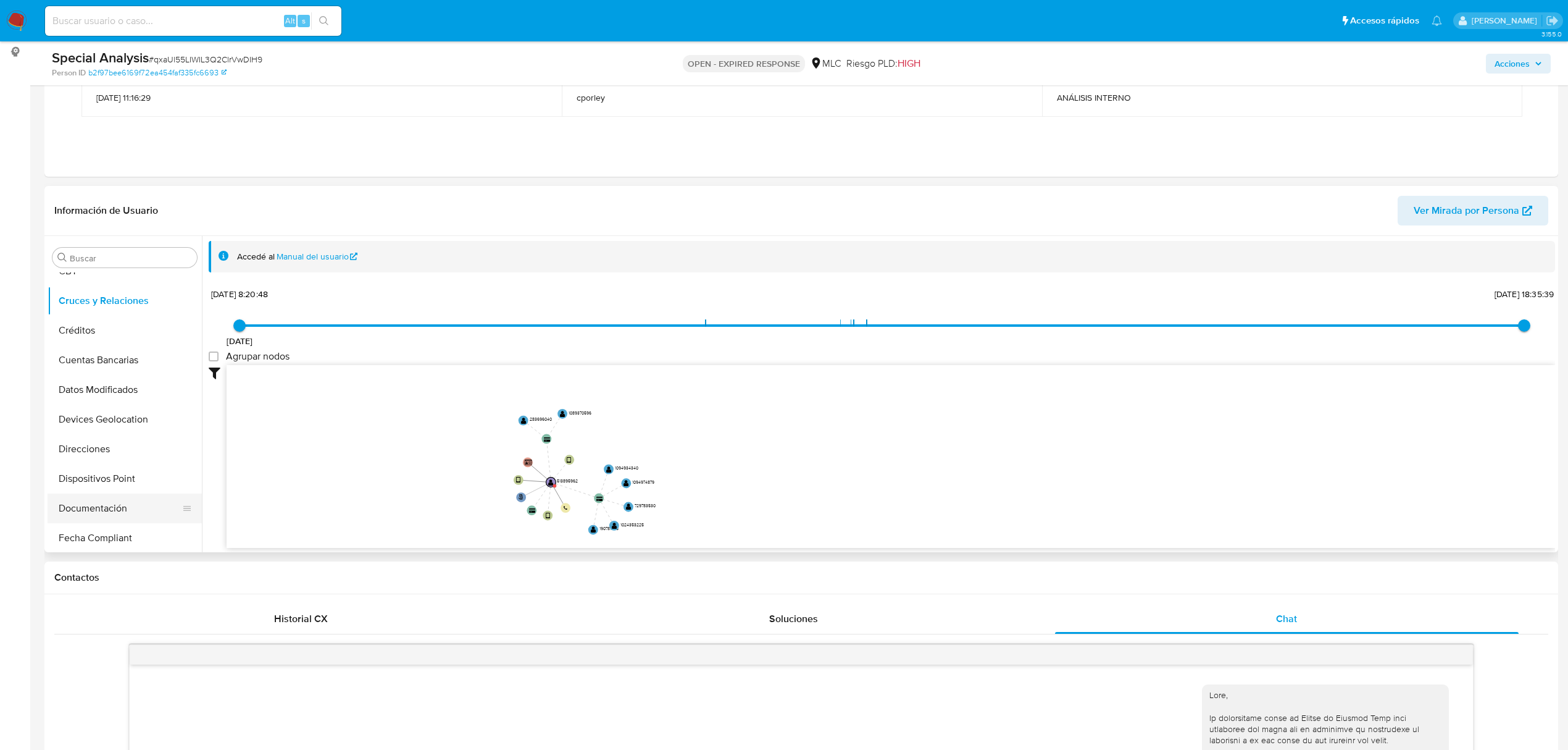
scroll to position [165, 0]
click at [121, 425] on button "Documentación" at bounding box center [120, 419] width 145 height 30
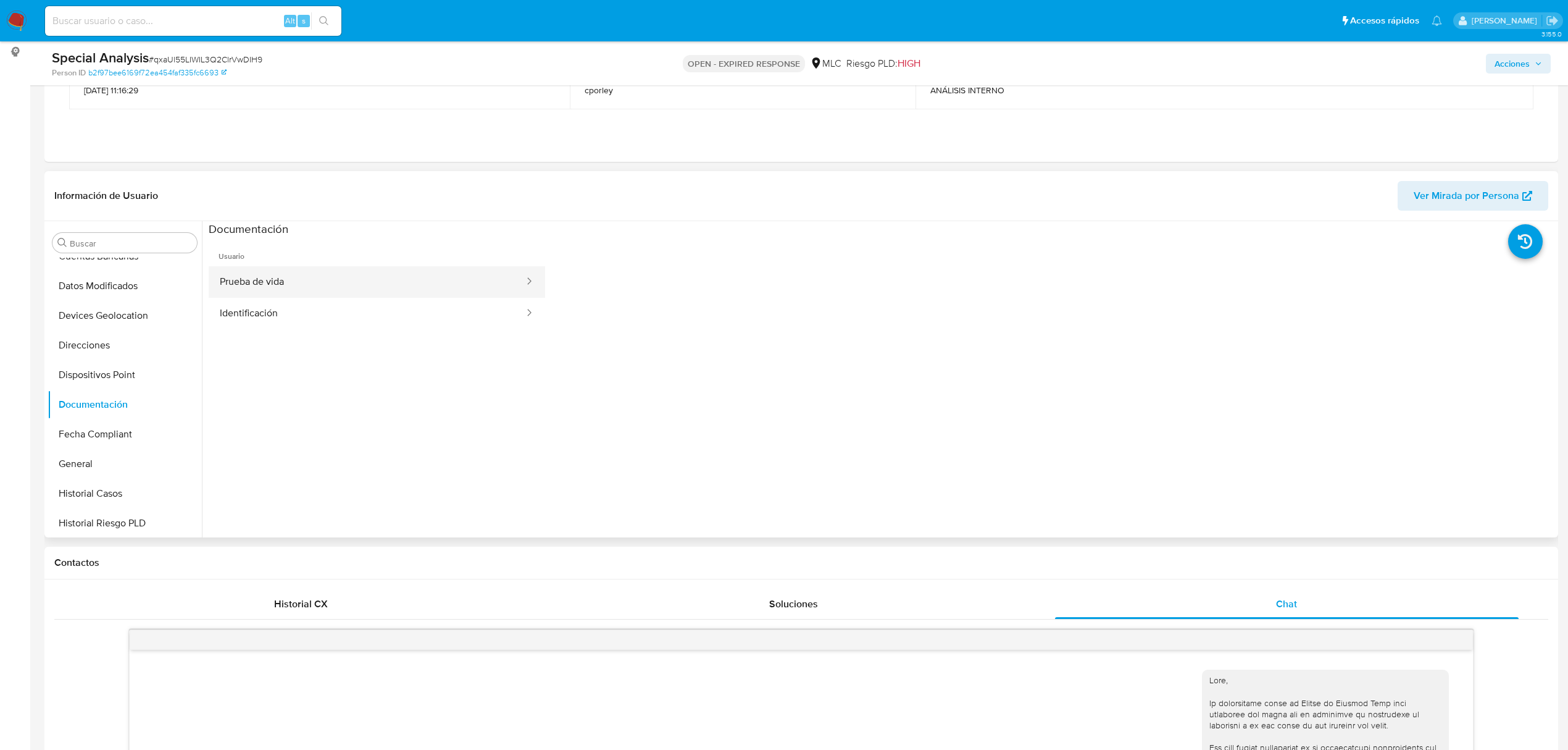
click at [250, 292] on button "Prueba de vida" at bounding box center [367, 281] width 316 height 31
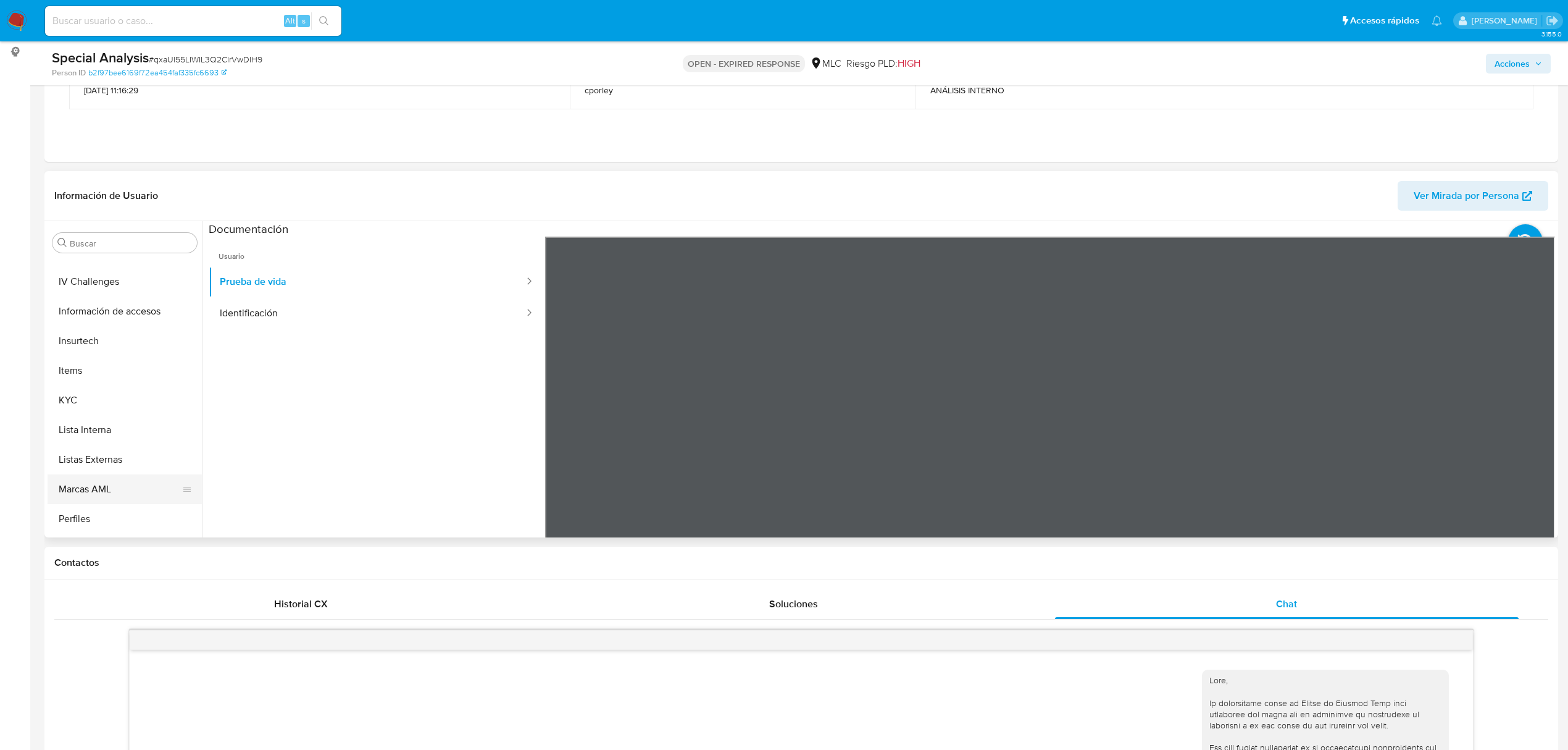
scroll to position [522, 0]
click at [82, 332] on button "KYC" at bounding box center [120, 343] width 145 height 30
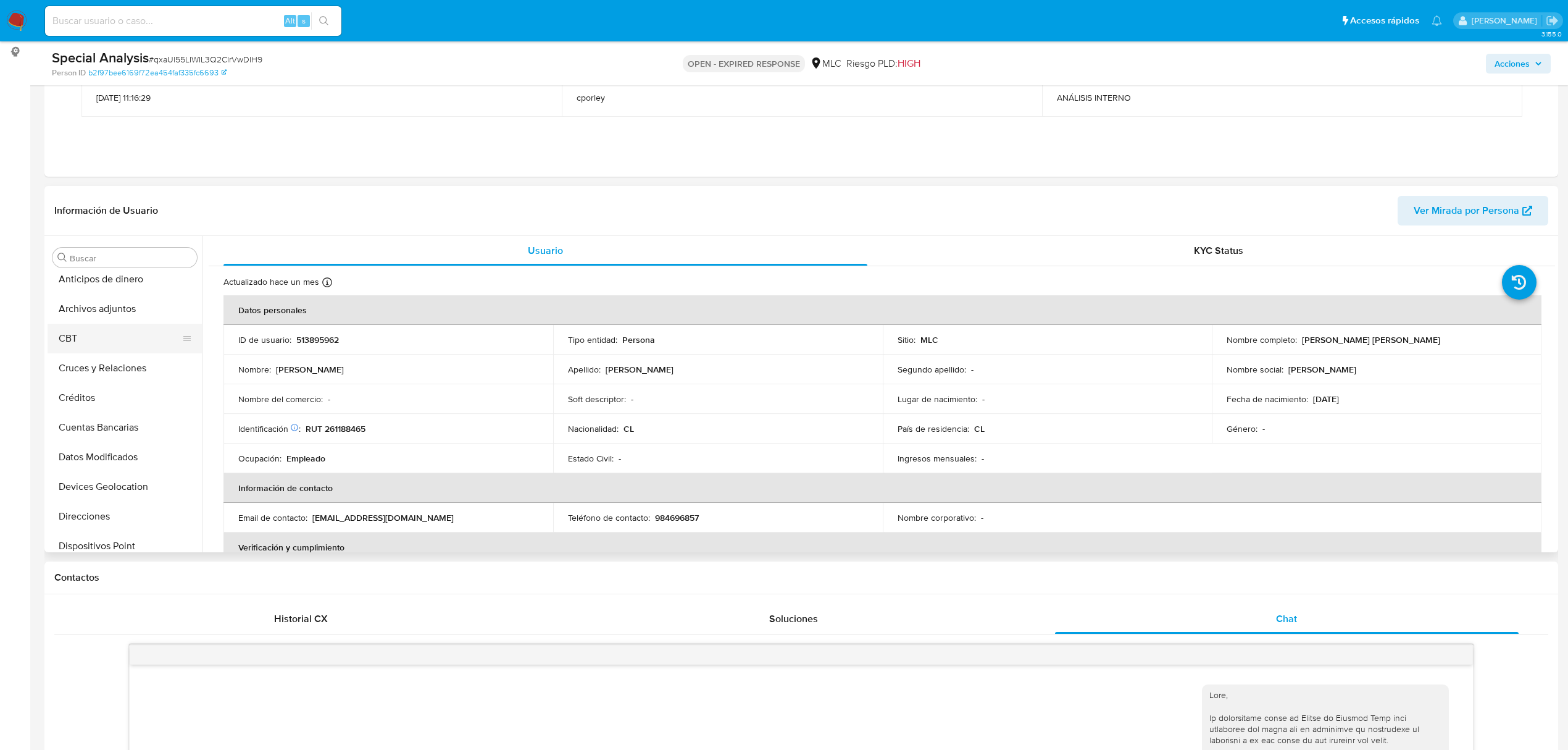
scroll to position [0, 0]
click at [119, 377] on button "Cruces y Relaciones" at bounding box center [120, 376] width 145 height 30
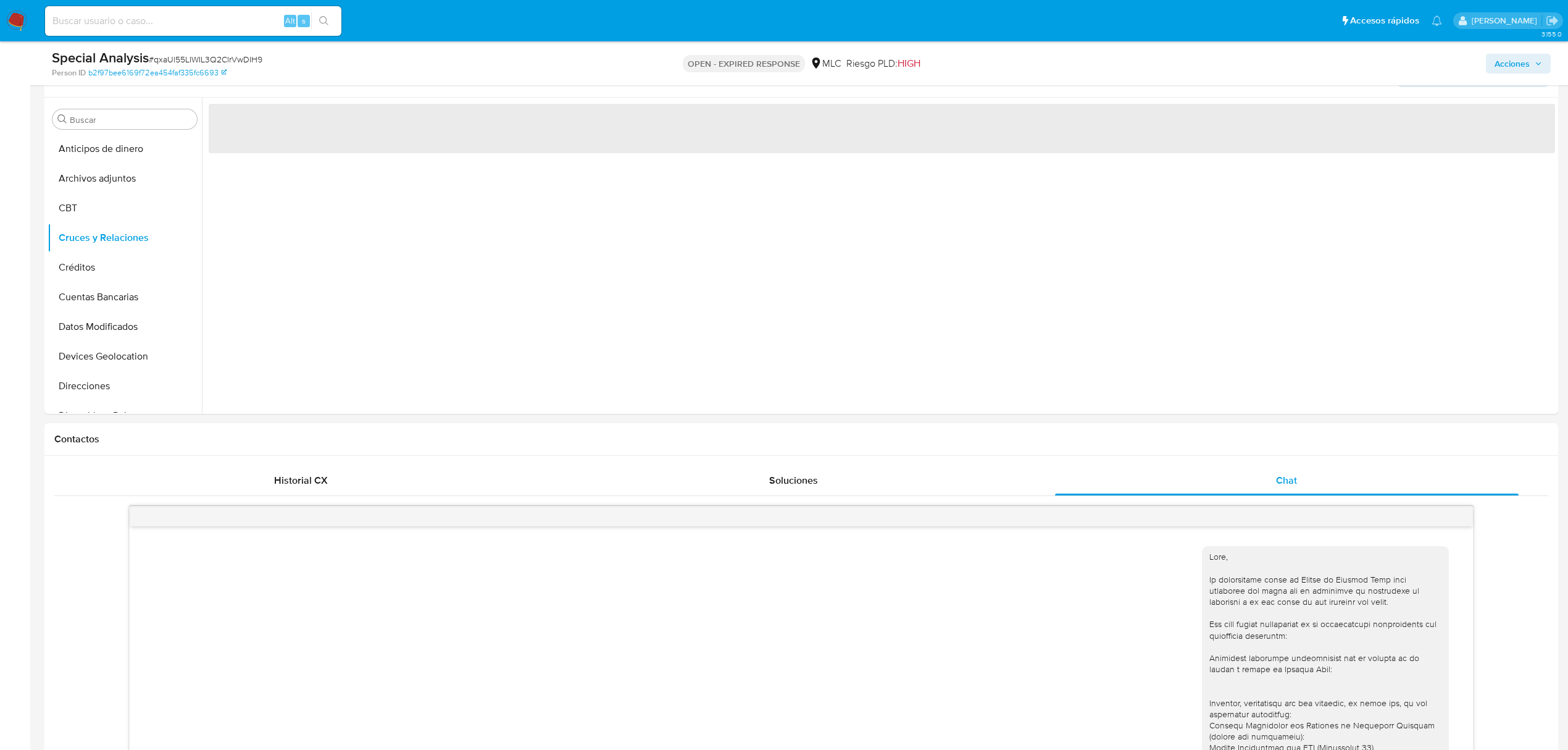
scroll to position [231, 0]
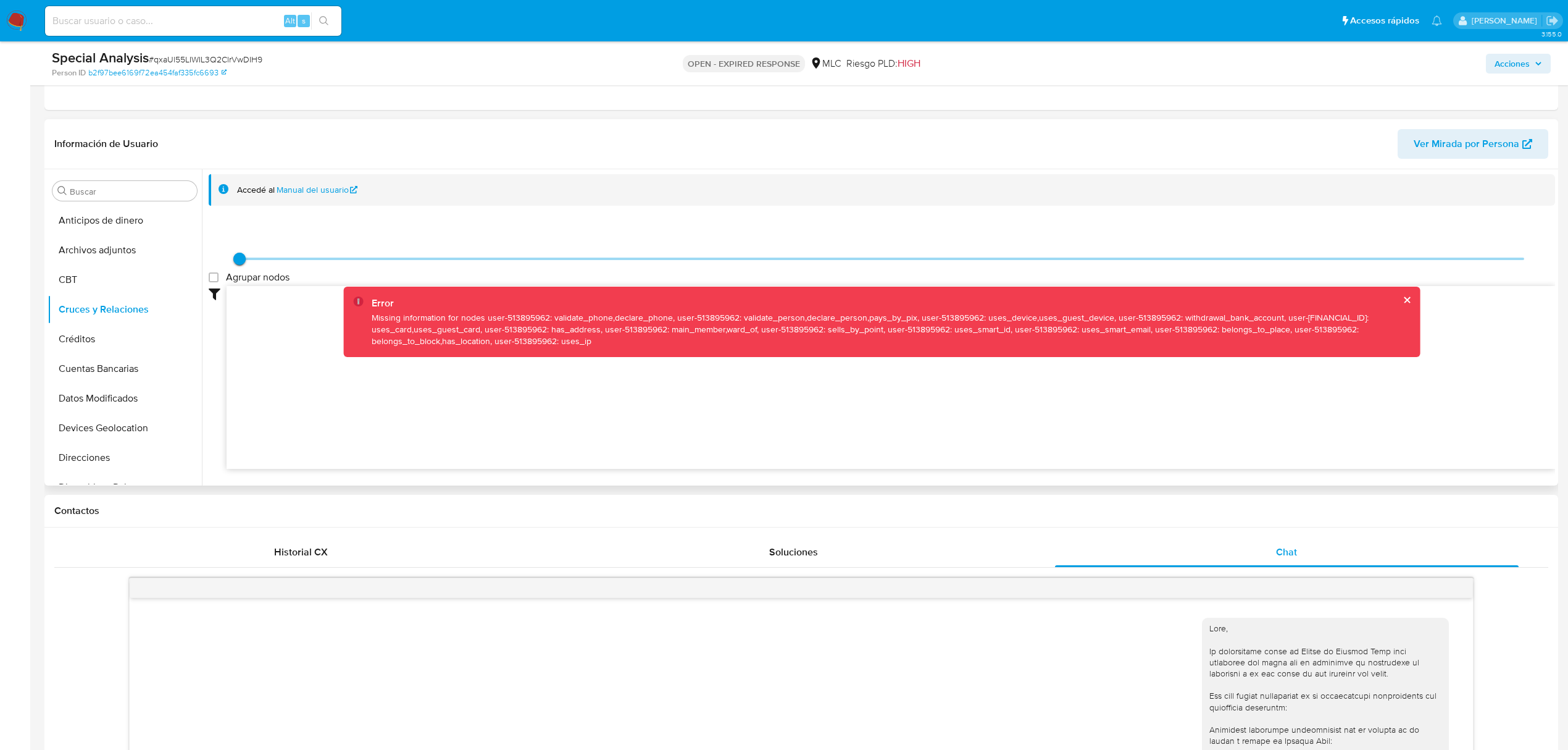
click at [337, 350] on icon at bounding box center [891, 375] width 1329 height 179
click at [773, 440] on icon at bounding box center [891, 375] width 1329 height 179
click at [85, 317] on button "Cruces y Relaciones" at bounding box center [120, 309] width 145 height 30
click at [93, 335] on button "Créditos" at bounding box center [120, 338] width 145 height 30
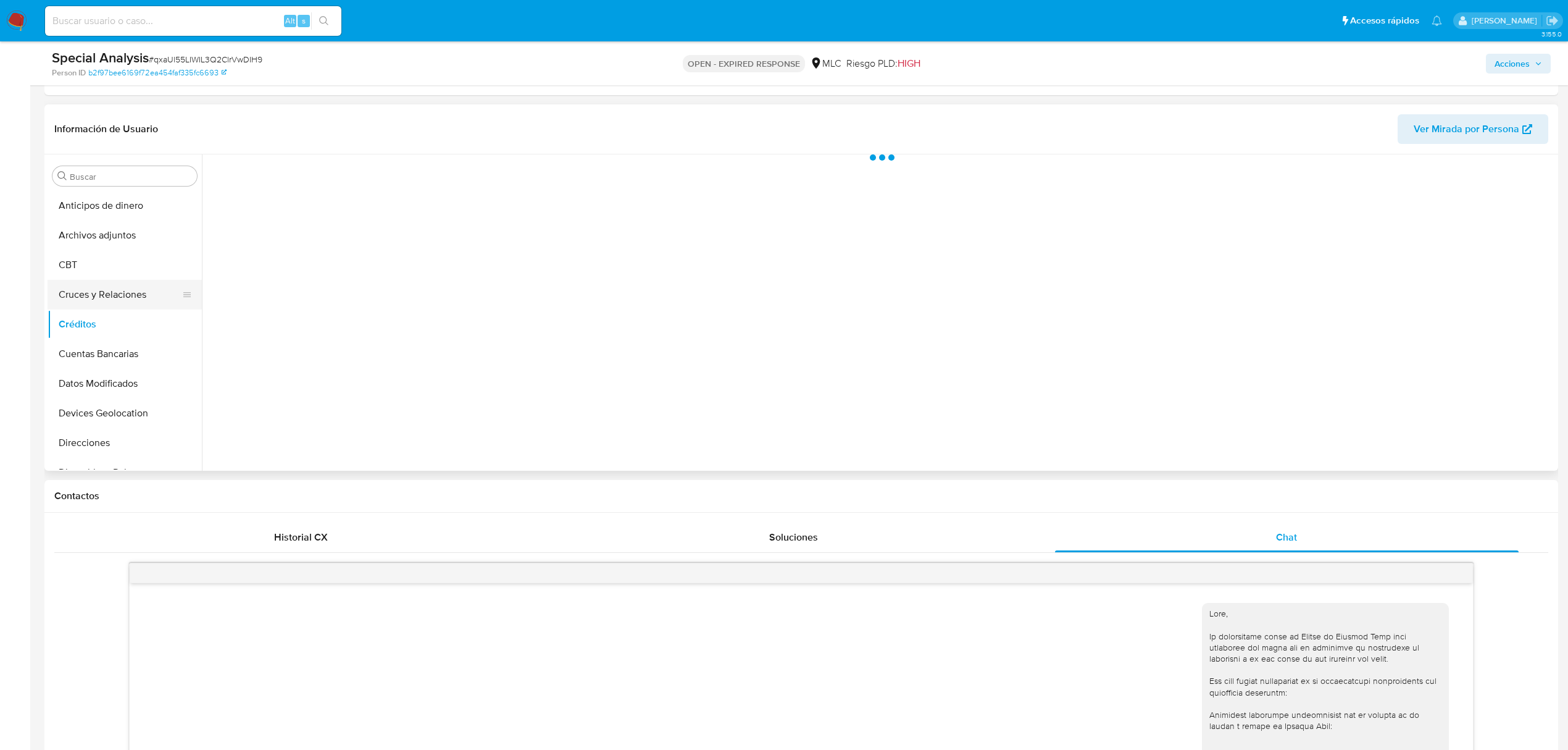
click at [129, 292] on button "Cruces y Relaciones" at bounding box center [120, 294] width 145 height 30
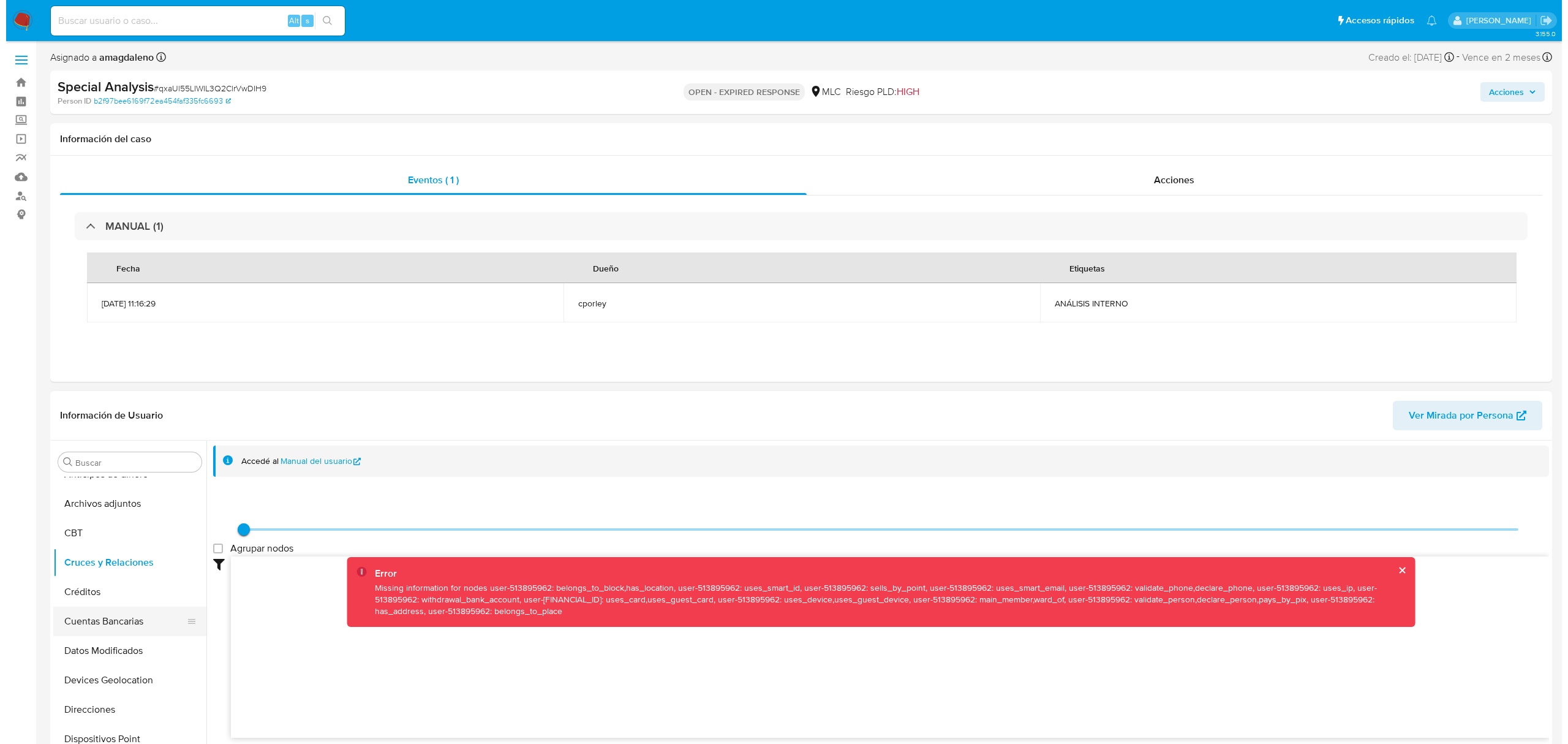
scroll to position [0, 0]
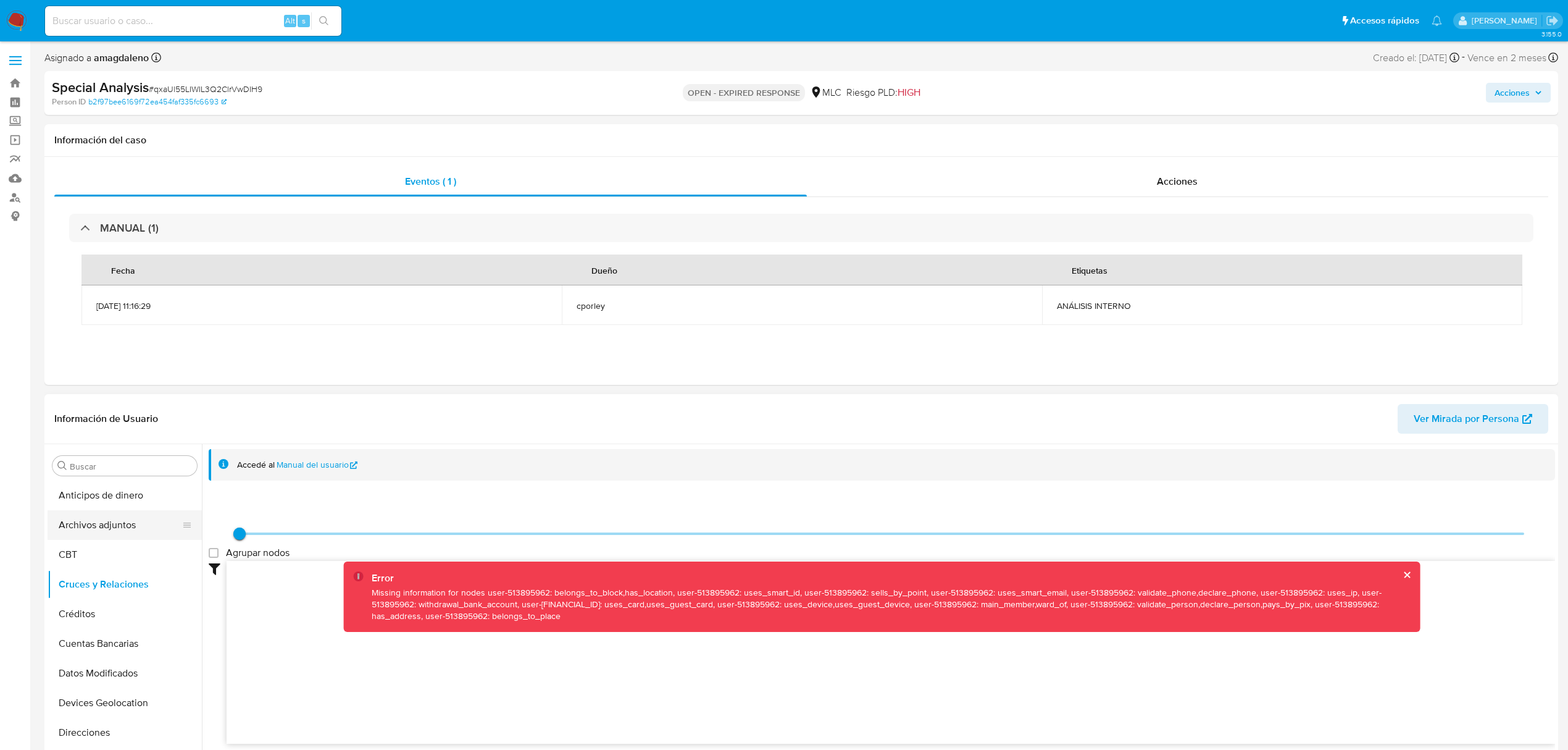
click at [96, 525] on button "Archivos adjuntos" at bounding box center [120, 524] width 145 height 30
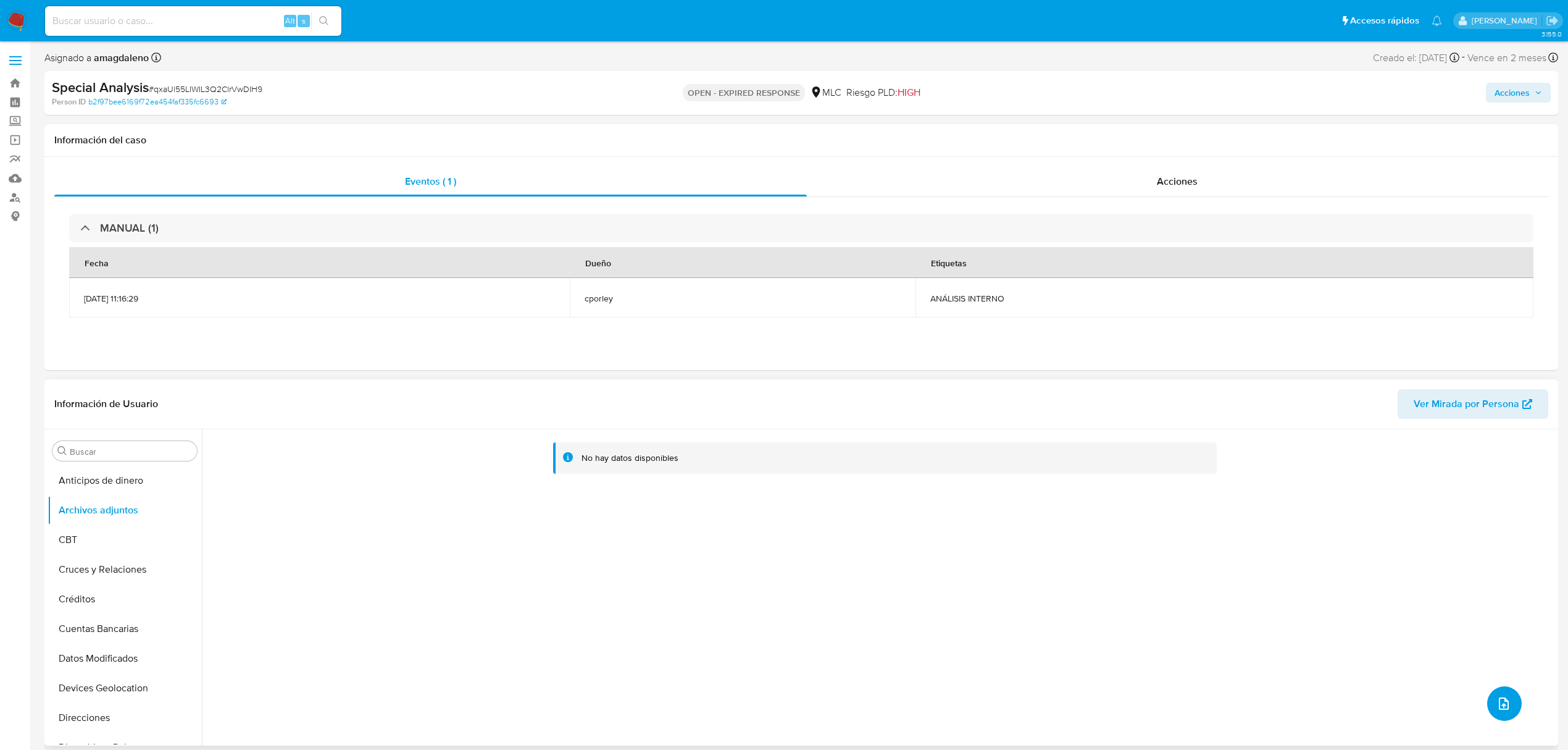
click at [1505, 702] on icon "upload-file" at bounding box center [1503, 703] width 14 height 14
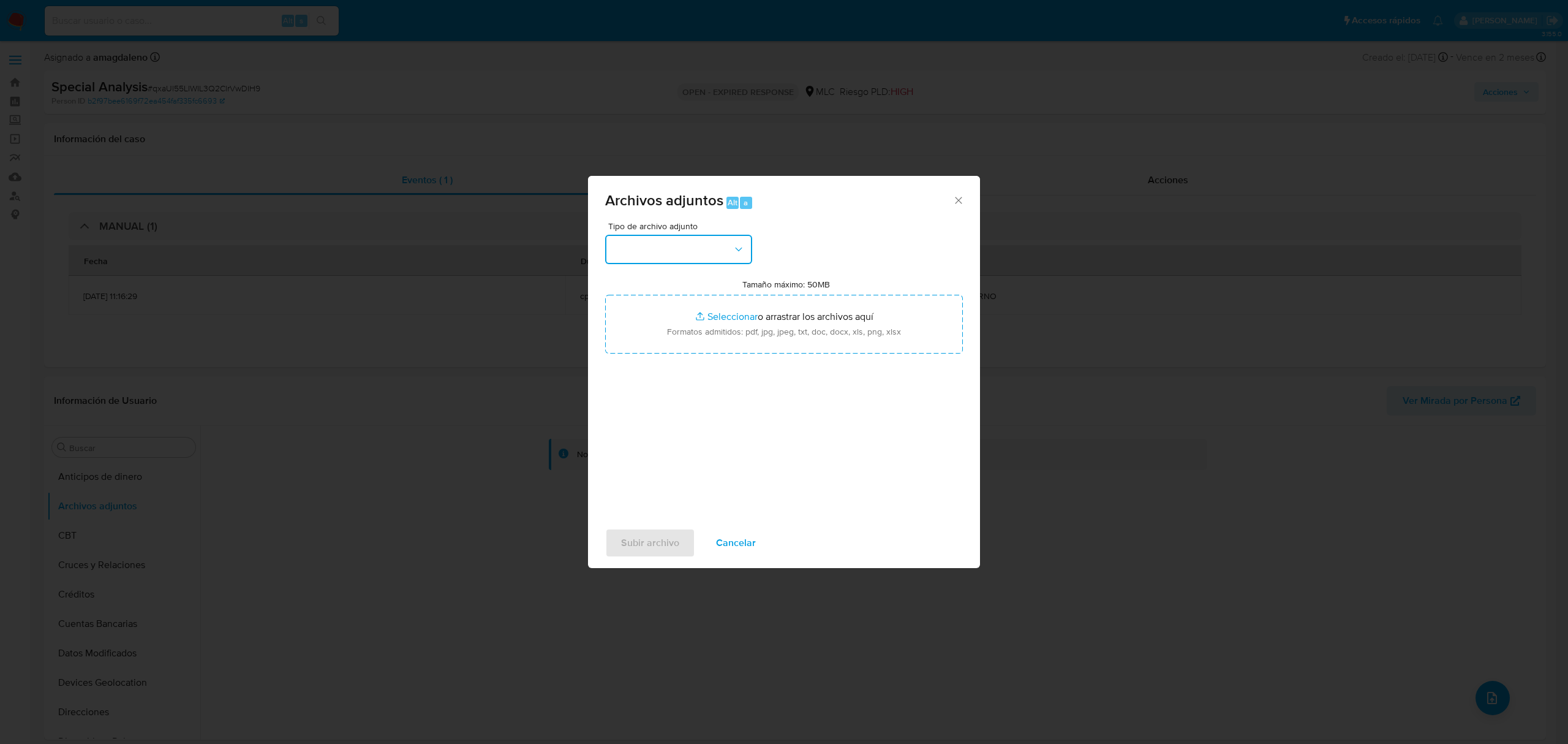
click at [681, 237] on button "button" at bounding box center [678, 249] width 147 height 29
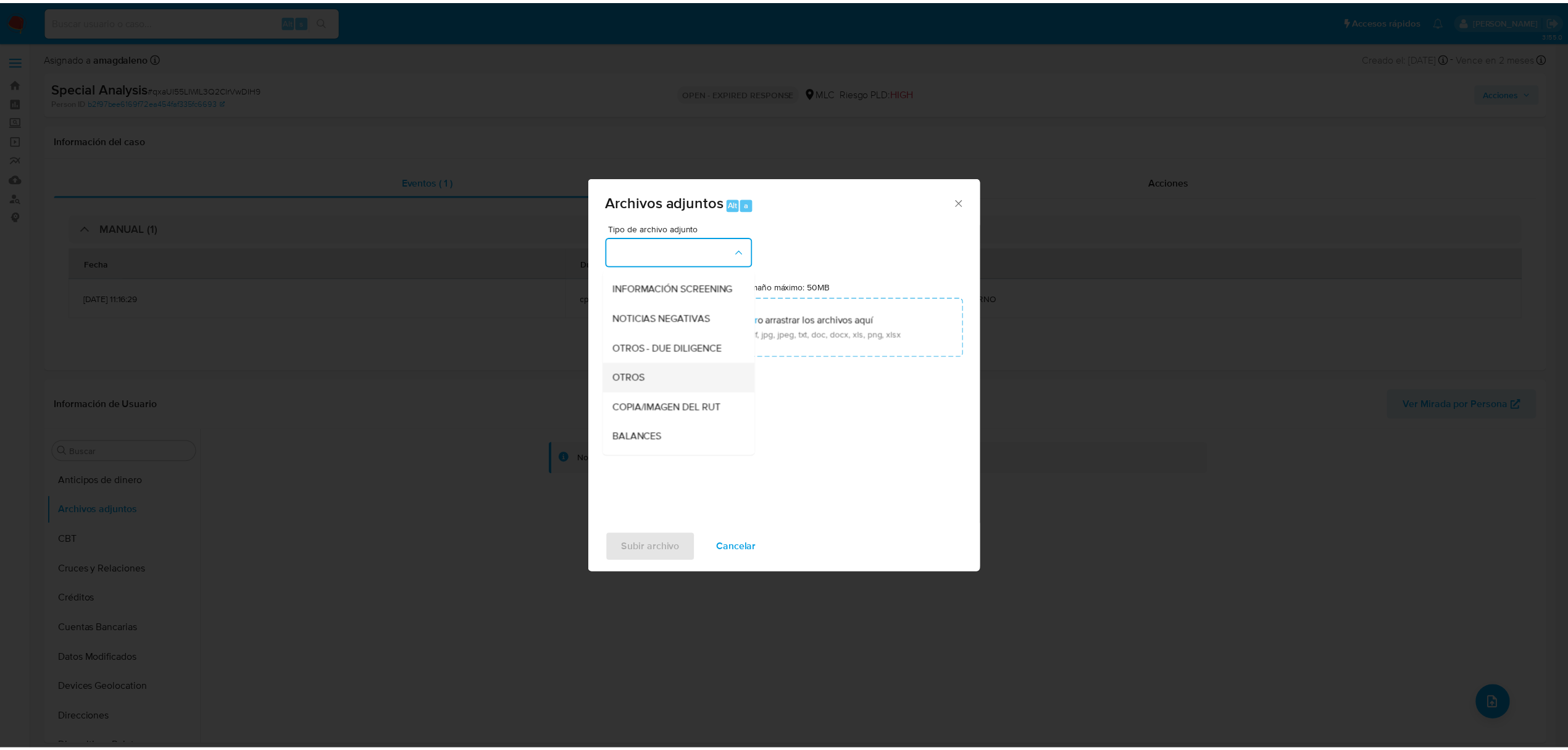
scroll to position [102, 0]
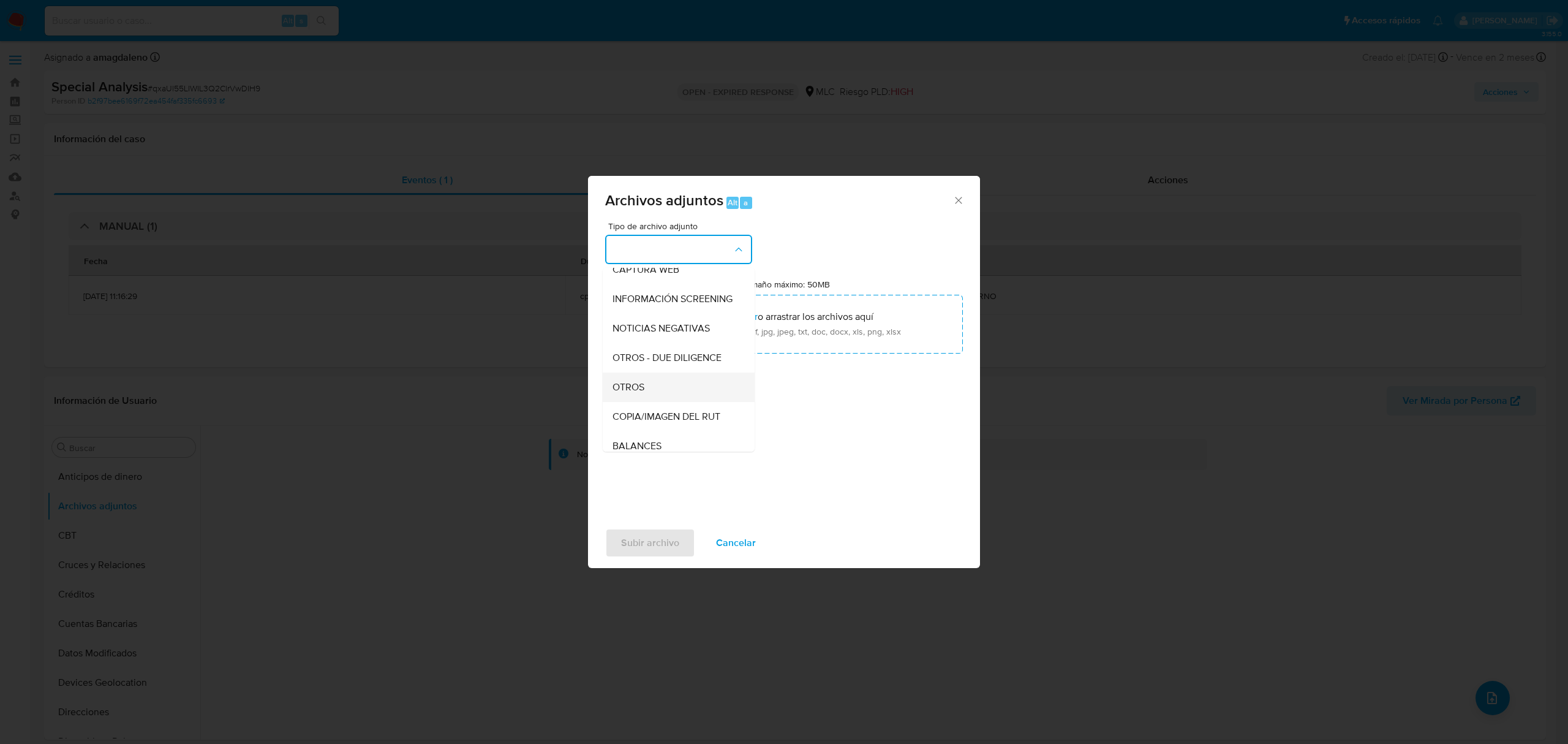
click at [674, 400] on div "OTROS" at bounding box center [675, 386] width 125 height 29
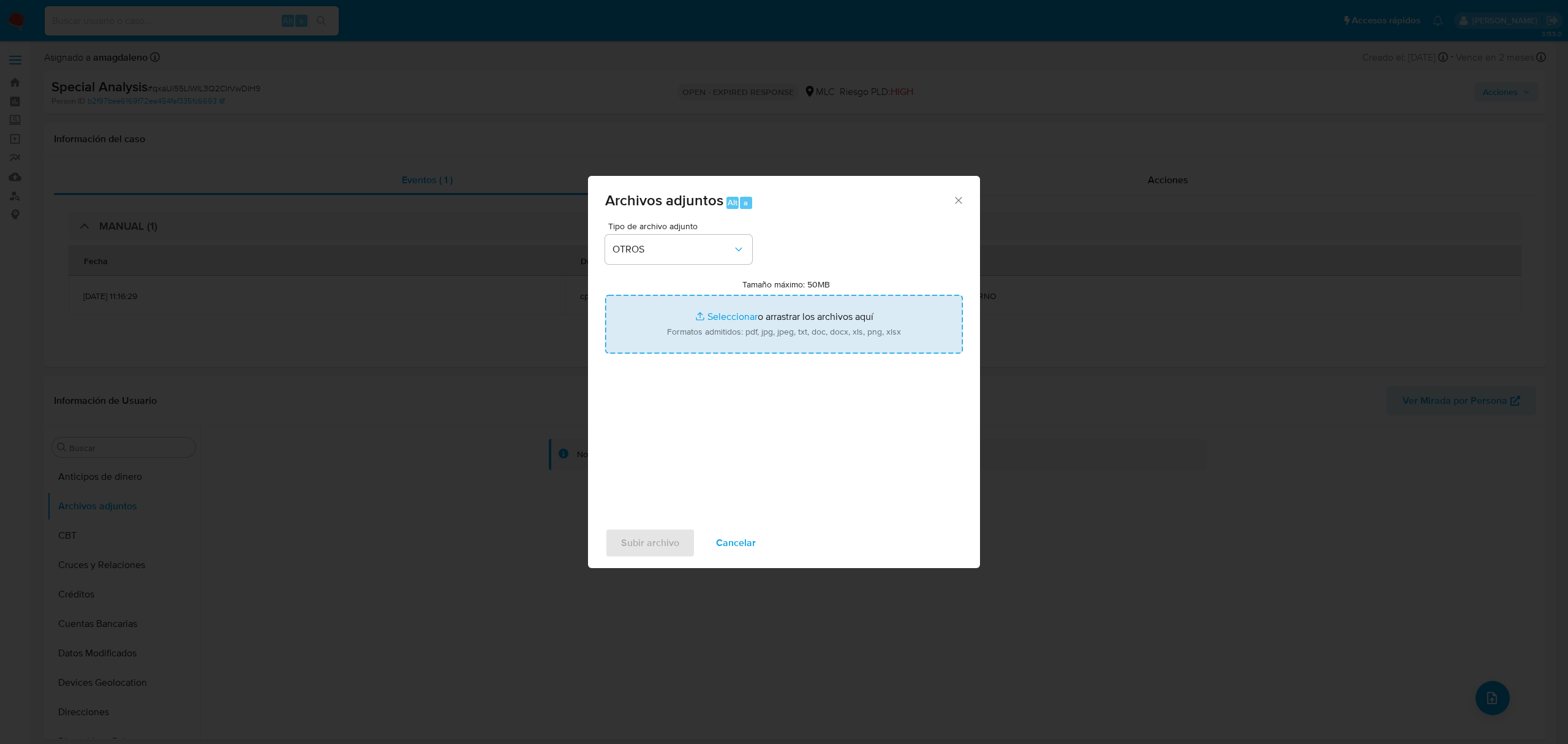
click at [718, 315] on input "Tamaño máximo: 50MB Seleccionar archivos" at bounding box center [783, 324] width 358 height 59
type input "C:\fakepath\513895962 - 30_07_2025 TDA.pdf"
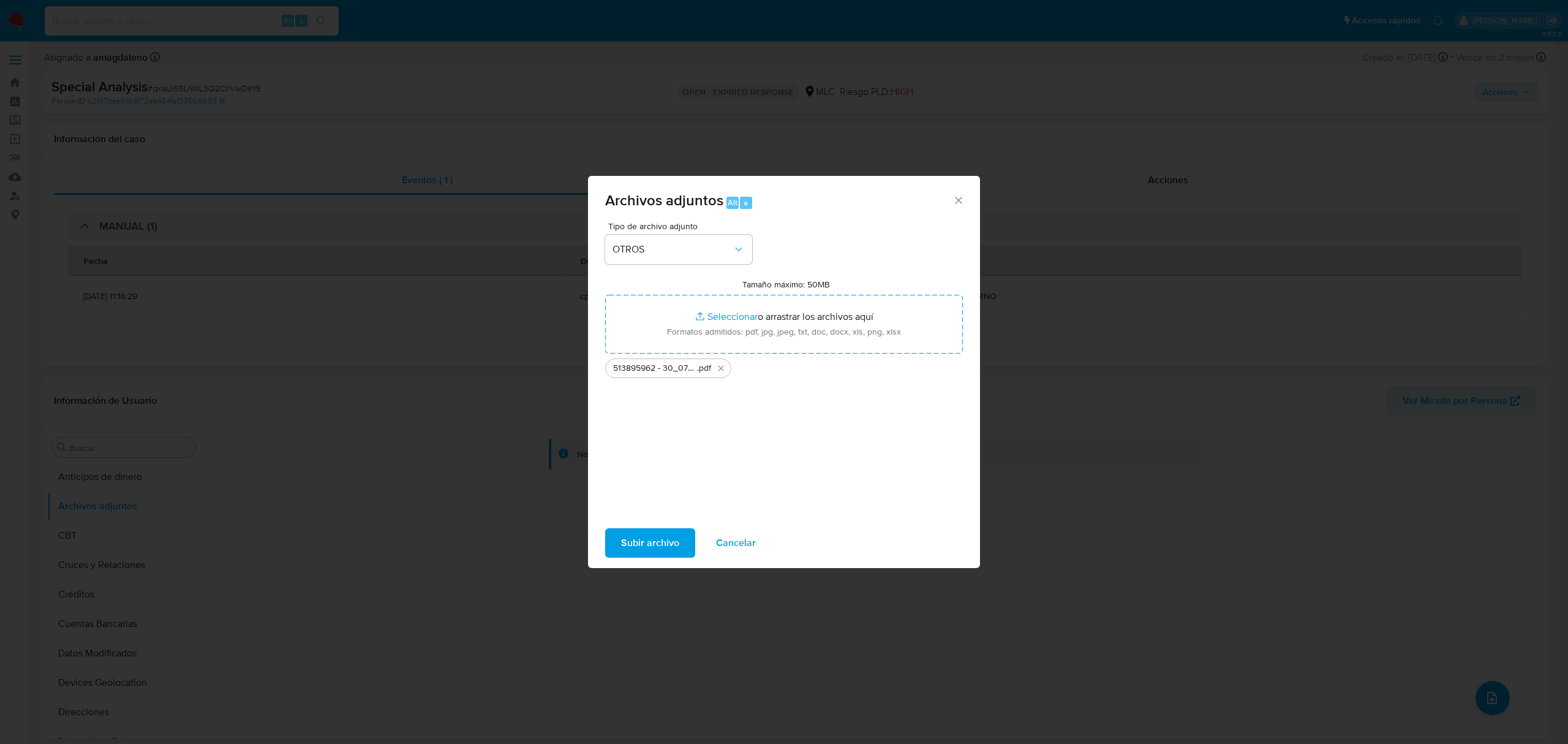
click at [640, 542] on span "Subir archivo" at bounding box center [649, 542] width 58 height 27
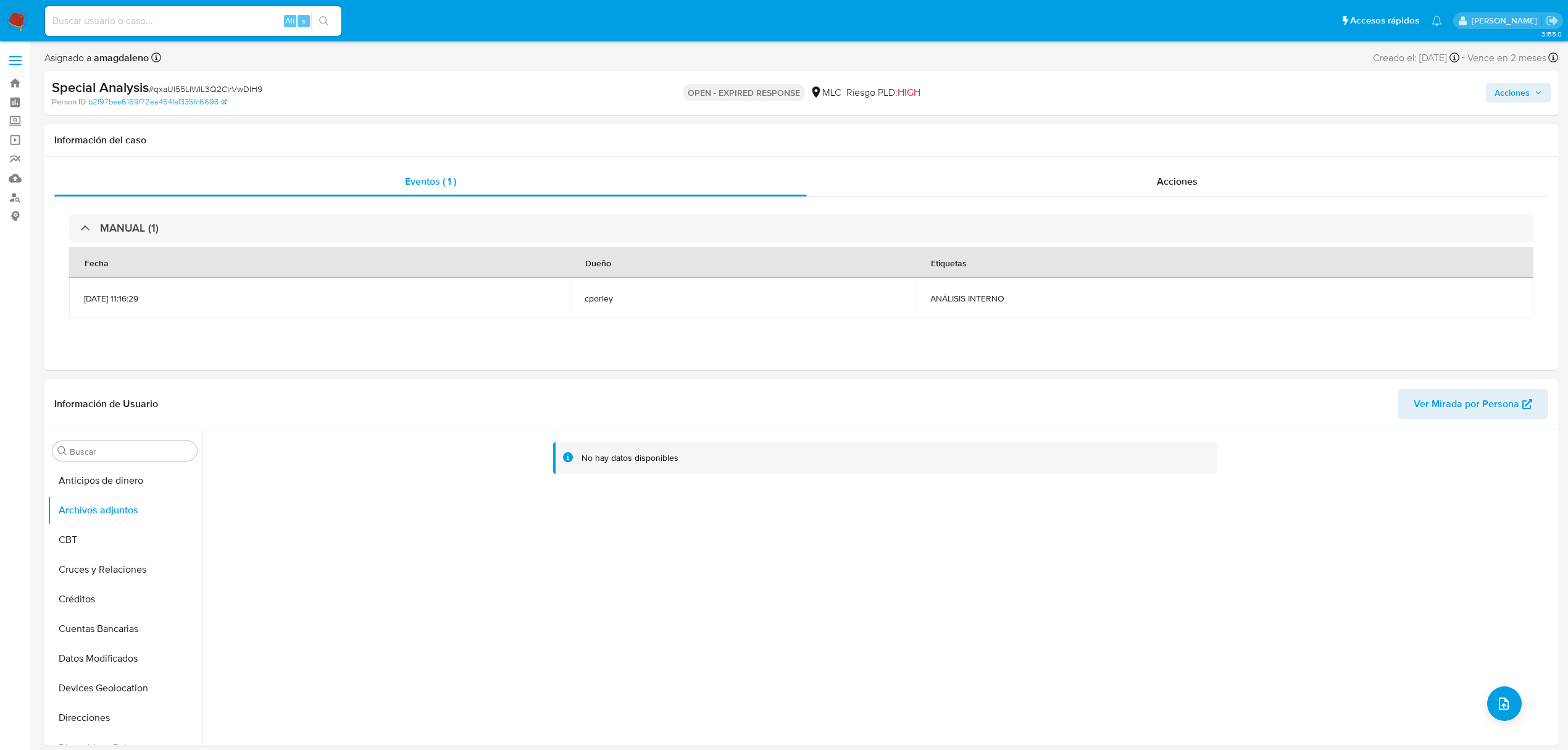
click at [1512, 94] on span "Acciones" at bounding box center [1511, 93] width 35 height 20
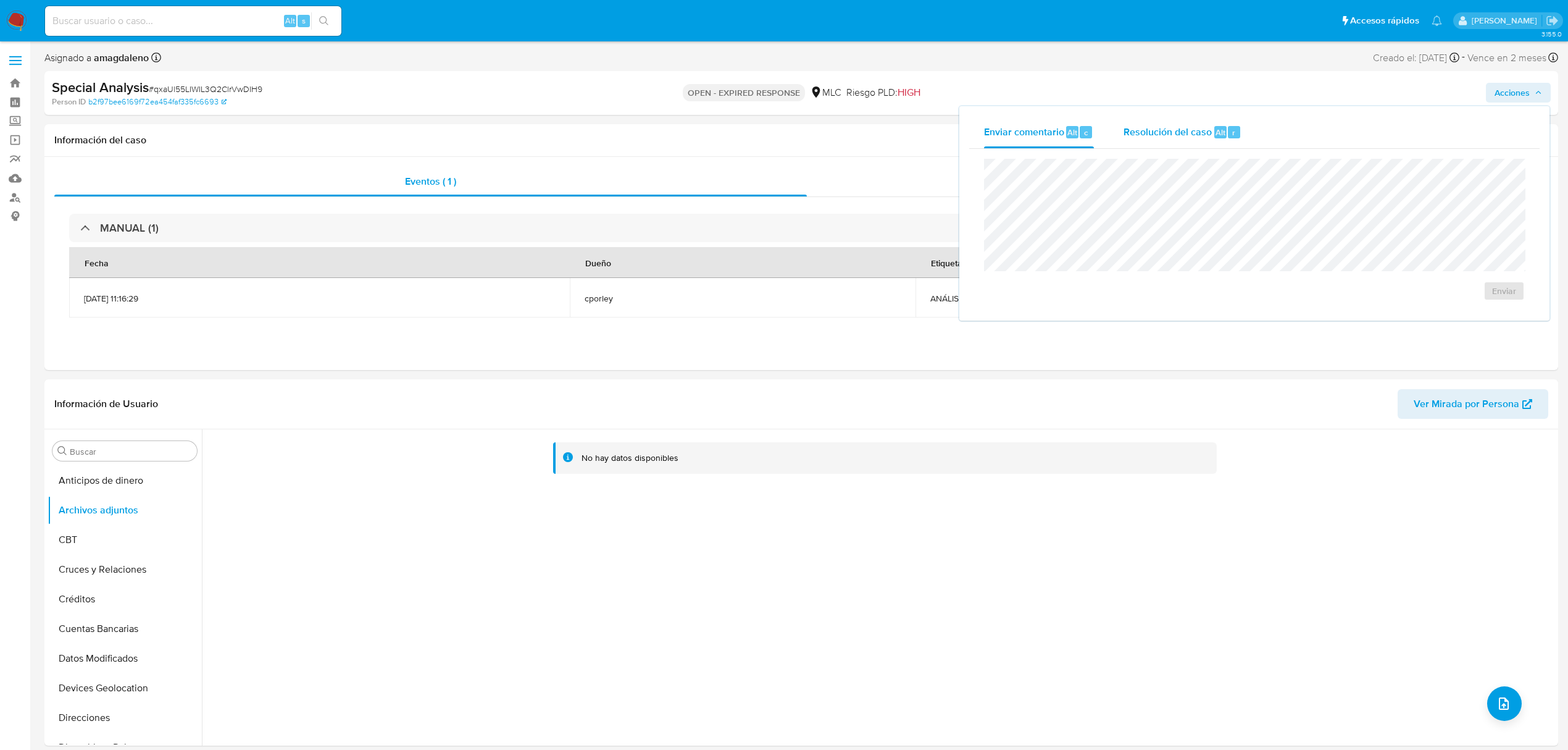
click at [1171, 139] on div "Resolución del caso Alt r" at bounding box center [1182, 132] width 118 height 32
click at [211, 90] on span "# qxaUl55LIWIL3Q2ClrVwDIH9" at bounding box center [205, 89] width 113 height 13
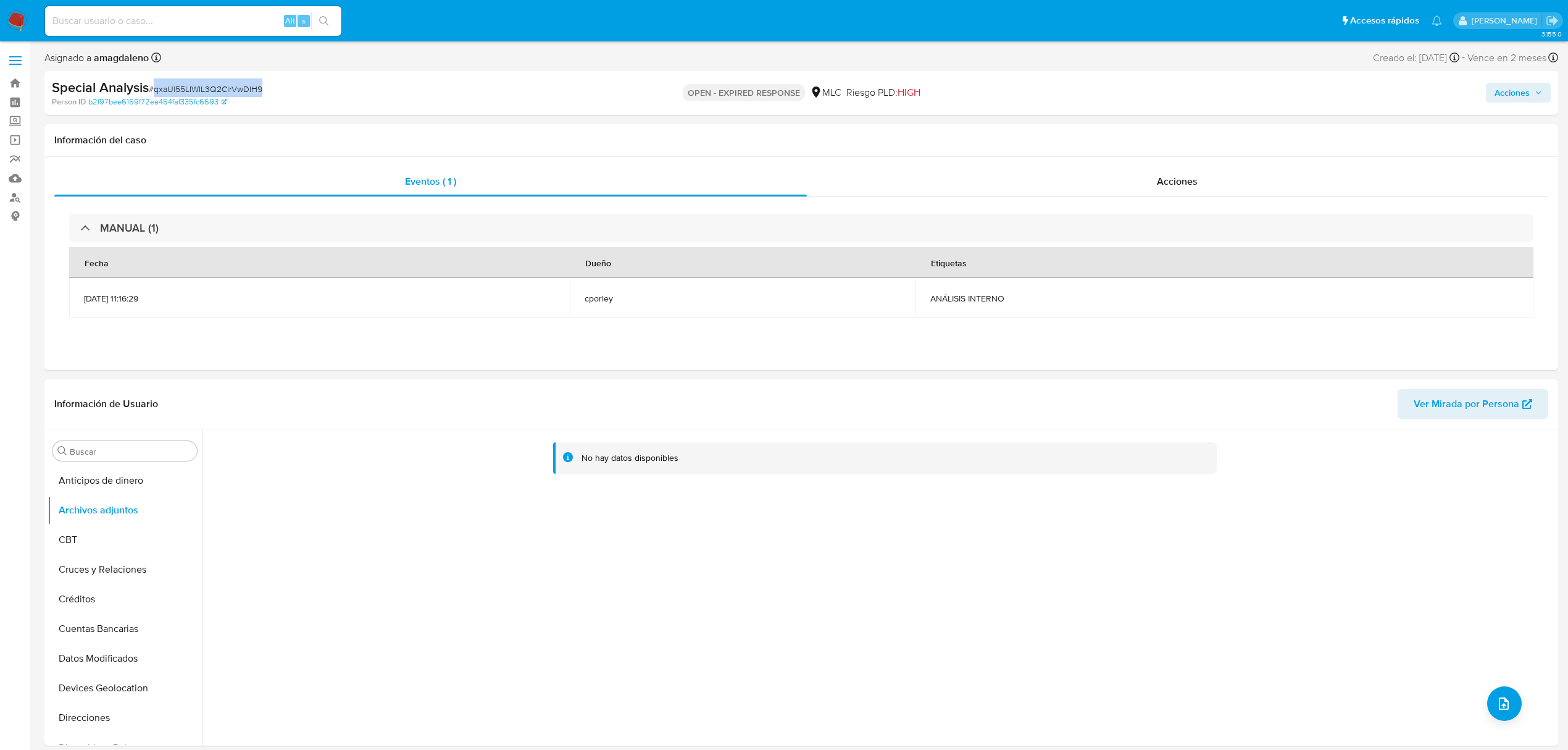
click at [211, 90] on span "# qxaUl55LIWIL3Q2ClrVwDIH9" at bounding box center [205, 89] width 113 height 13
copy span "qxaUl55LIWIL3Q2ClrVwDIH9"
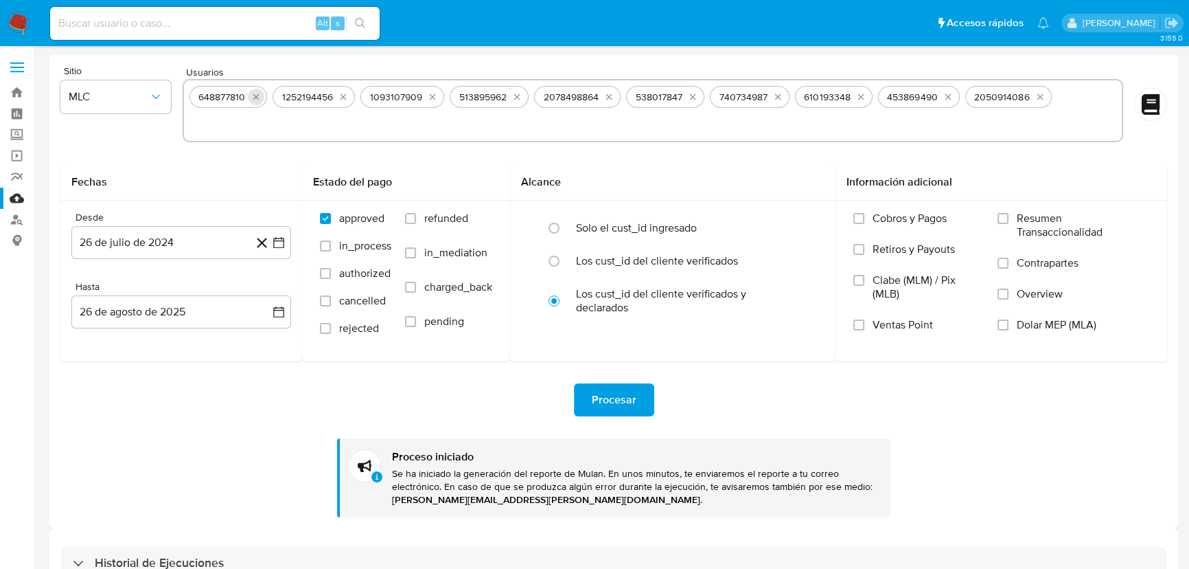
click at [257, 96] on icon "quitar 648877810" at bounding box center [256, 96] width 11 height 11
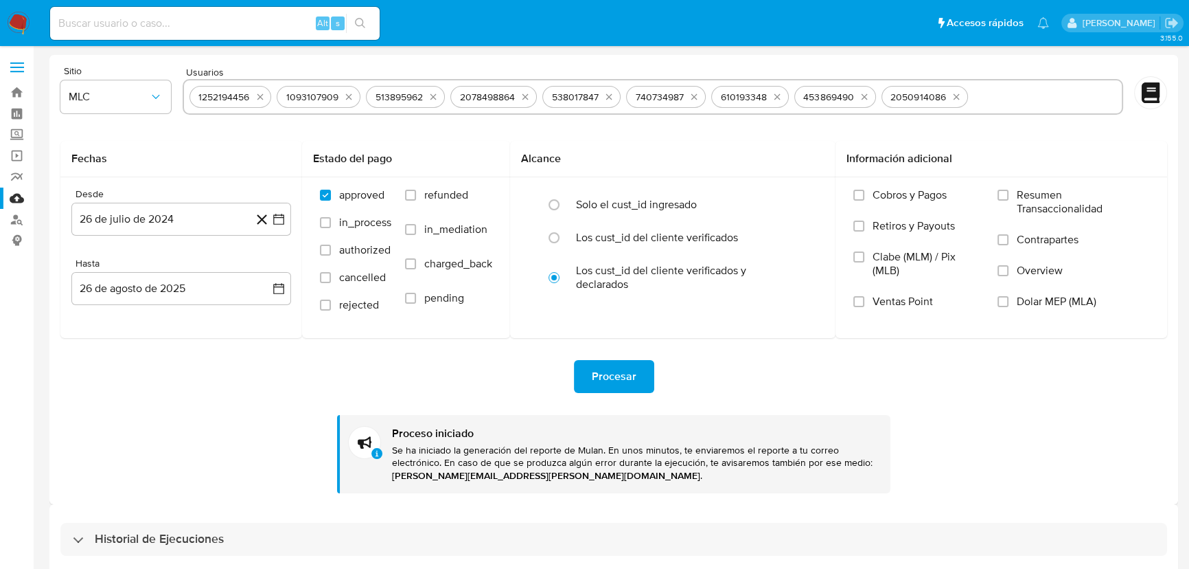
click at [257, 96] on icon "quitar 1252194456" at bounding box center [260, 96] width 11 height 11
click at [257, 96] on icon "quitar 1093107909" at bounding box center [261, 96] width 11 height 11
click at [257, 96] on icon "quitar 513895962" at bounding box center [256, 97] width 6 height 6
click at [257, 96] on button "quitar 2078498864" at bounding box center [264, 97] width 16 height 16
click at [257, 96] on icon "quitar 538017847" at bounding box center [256, 96] width 11 height 11
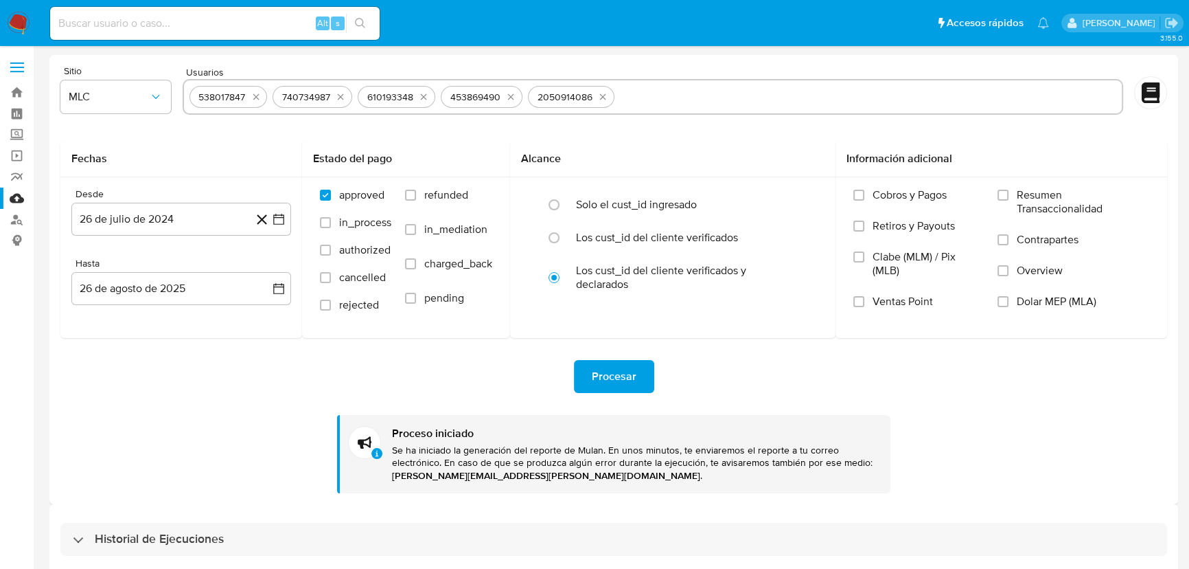
click at [338, 96] on icon "quitar 740734987" at bounding box center [341, 97] width 6 height 6
click at [257, 96] on icon "quitar 610193348" at bounding box center [255, 96] width 11 height 11
click at [257, 96] on icon "quitar 453869490" at bounding box center [259, 96] width 11 height 11
click at [257, 96] on button "quitar 2050914086" at bounding box center [264, 97] width 16 height 16
click at [257, 96] on input "text" at bounding box center [653, 97] width 927 height 22
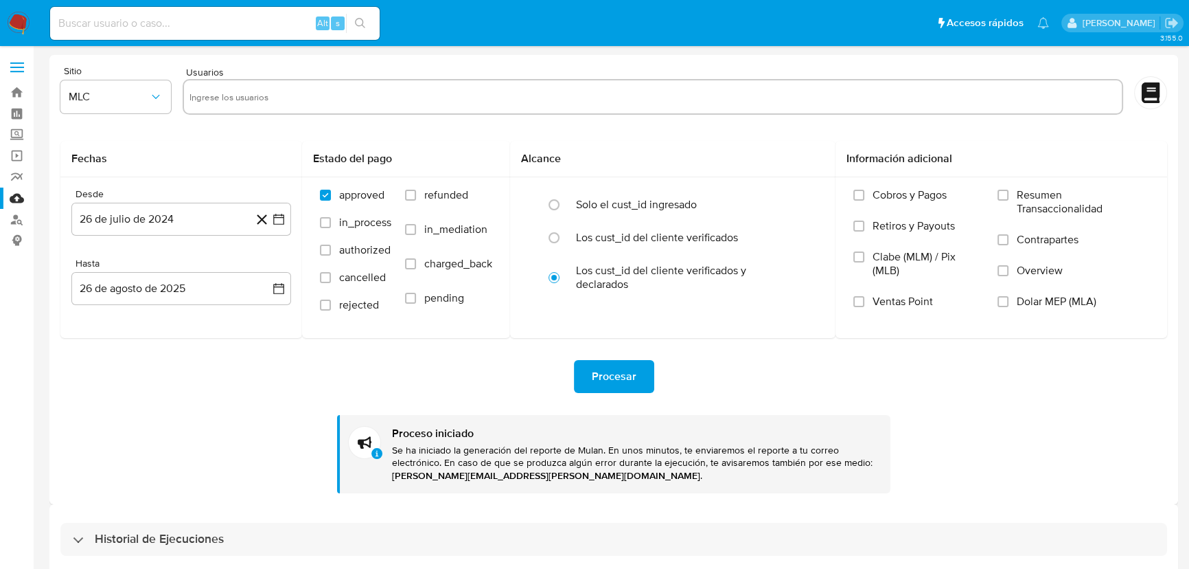
click at [257, 96] on input "text" at bounding box center [653, 97] width 927 height 22
paste input "513895962"
type input "513895962"
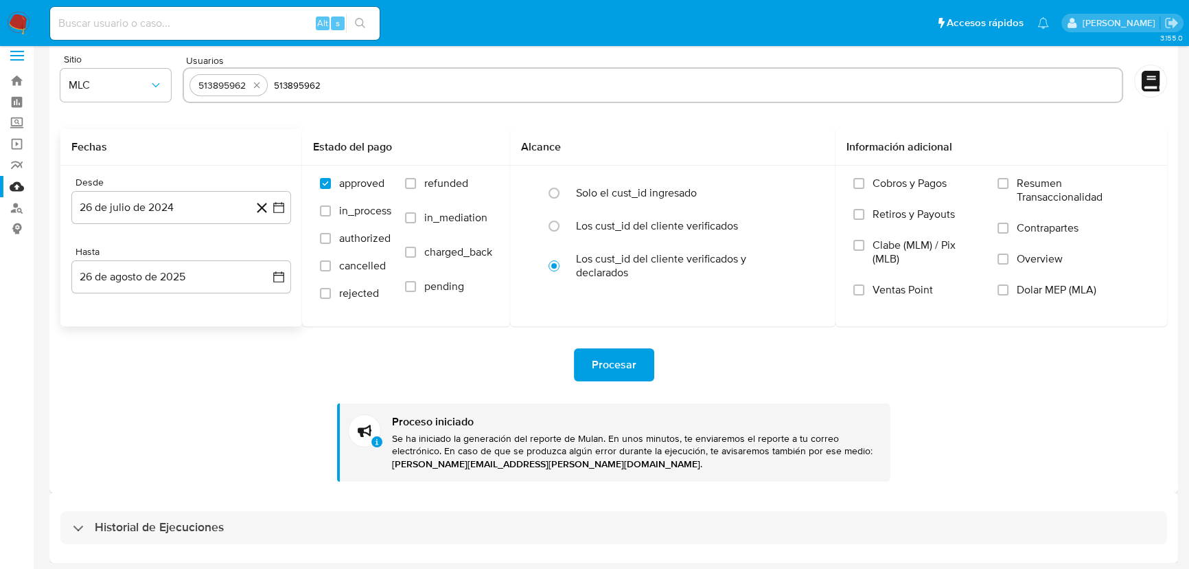
scroll to position [14, 0]
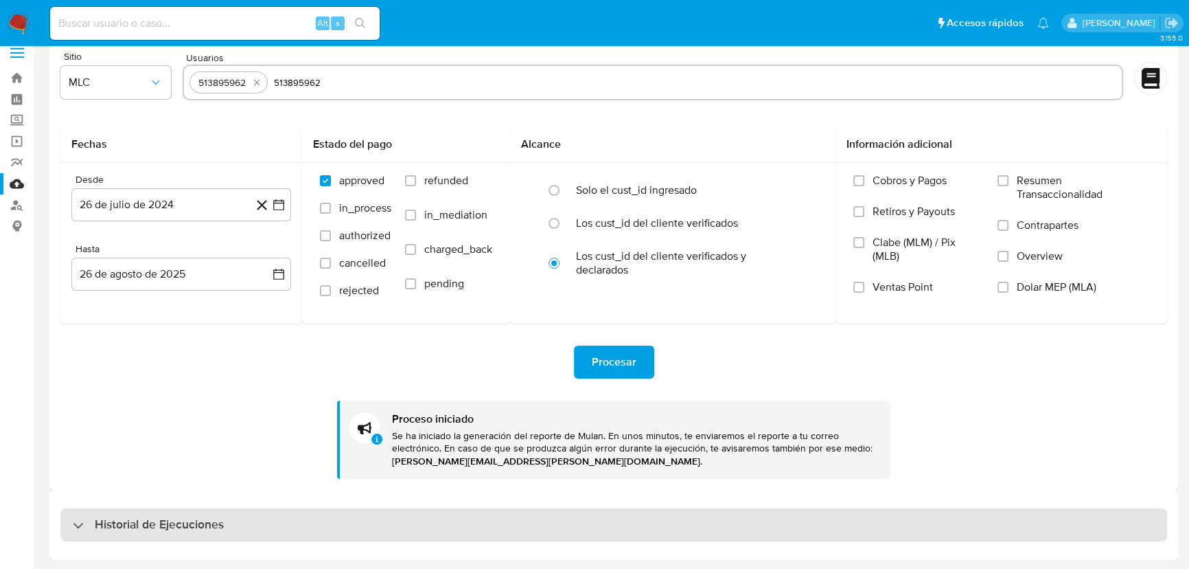
click at [68, 526] on div "Historial de Ejecuciones" at bounding box center [613, 524] width 1107 height 33
select select "10"
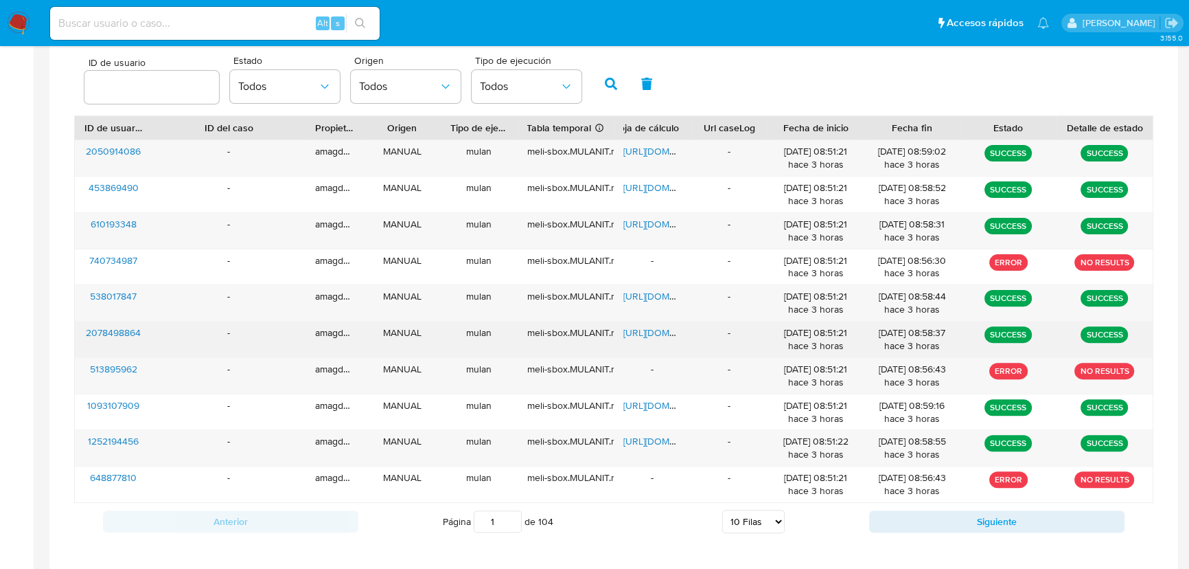
scroll to position [533, 0]
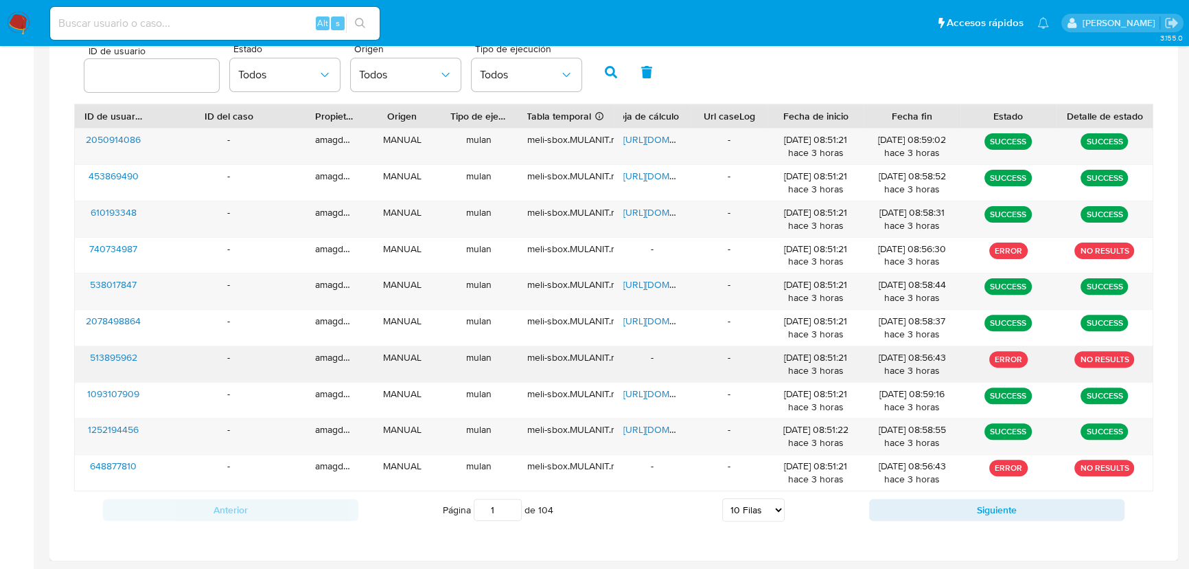
click at [748, 365] on div "-" at bounding box center [729, 364] width 77 height 36
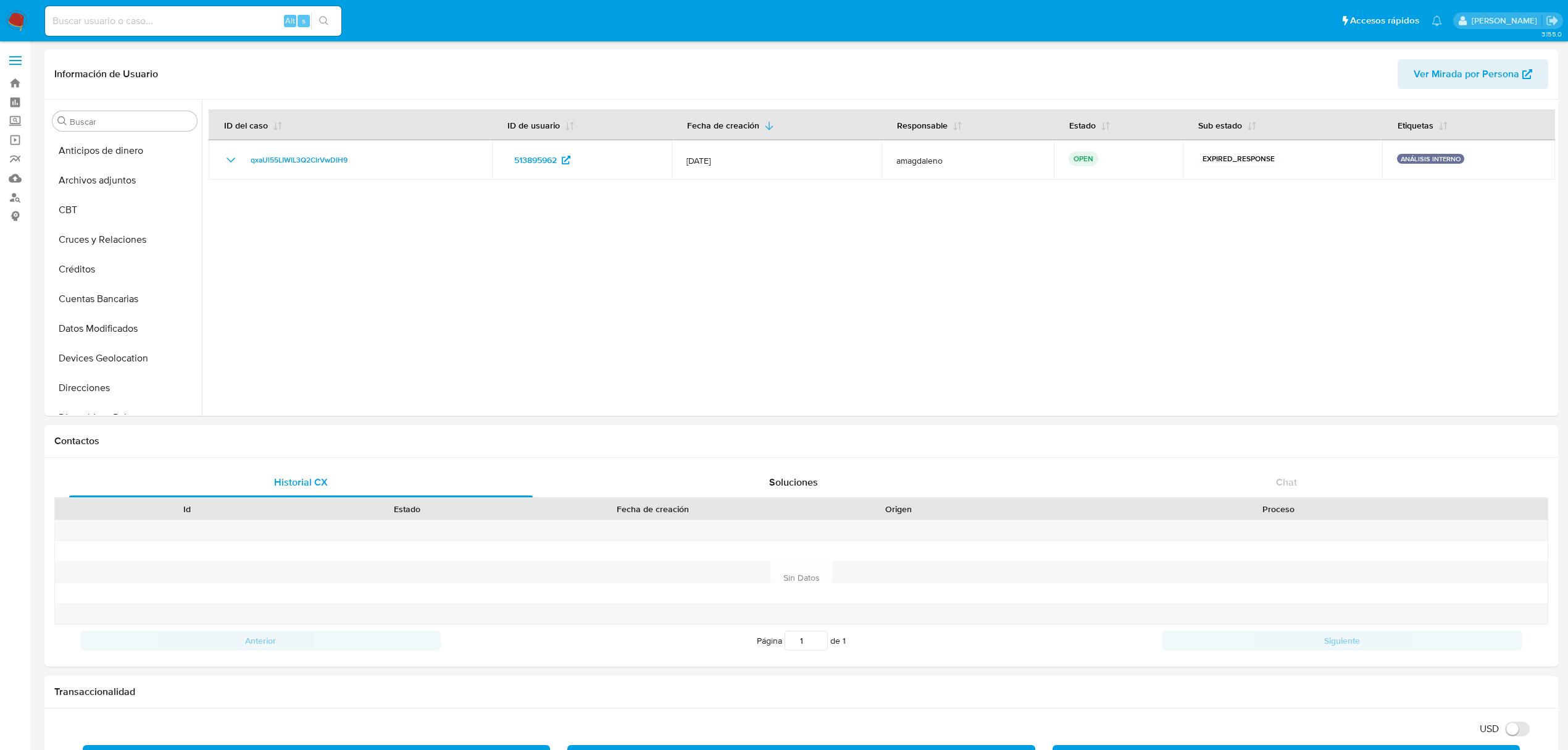
select select "10"
click at [110, 232] on button "KYC" at bounding box center [120, 222] width 145 height 30
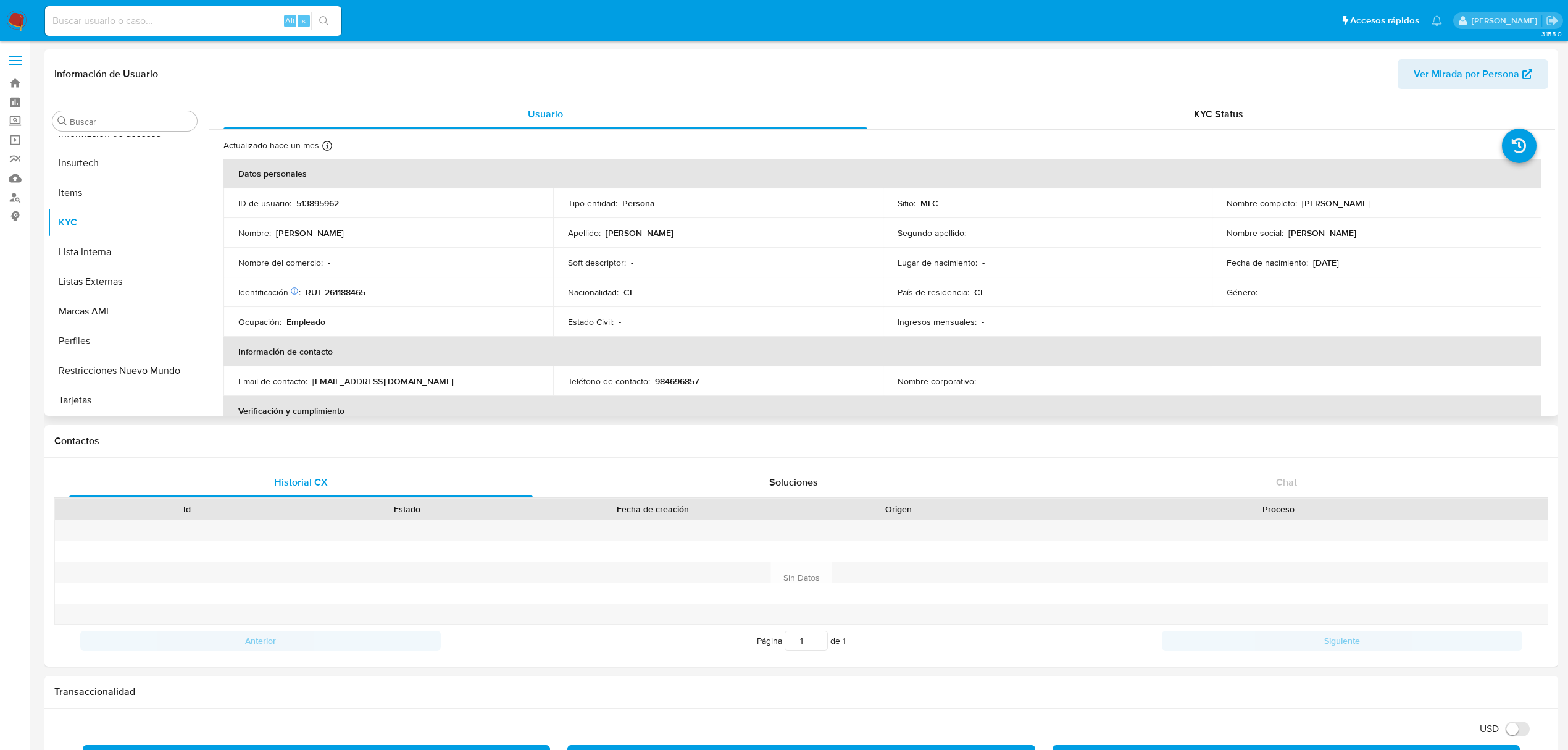
click at [342, 291] on p "RUT 261188465" at bounding box center [335, 292] width 60 height 11
copy p "261188465"
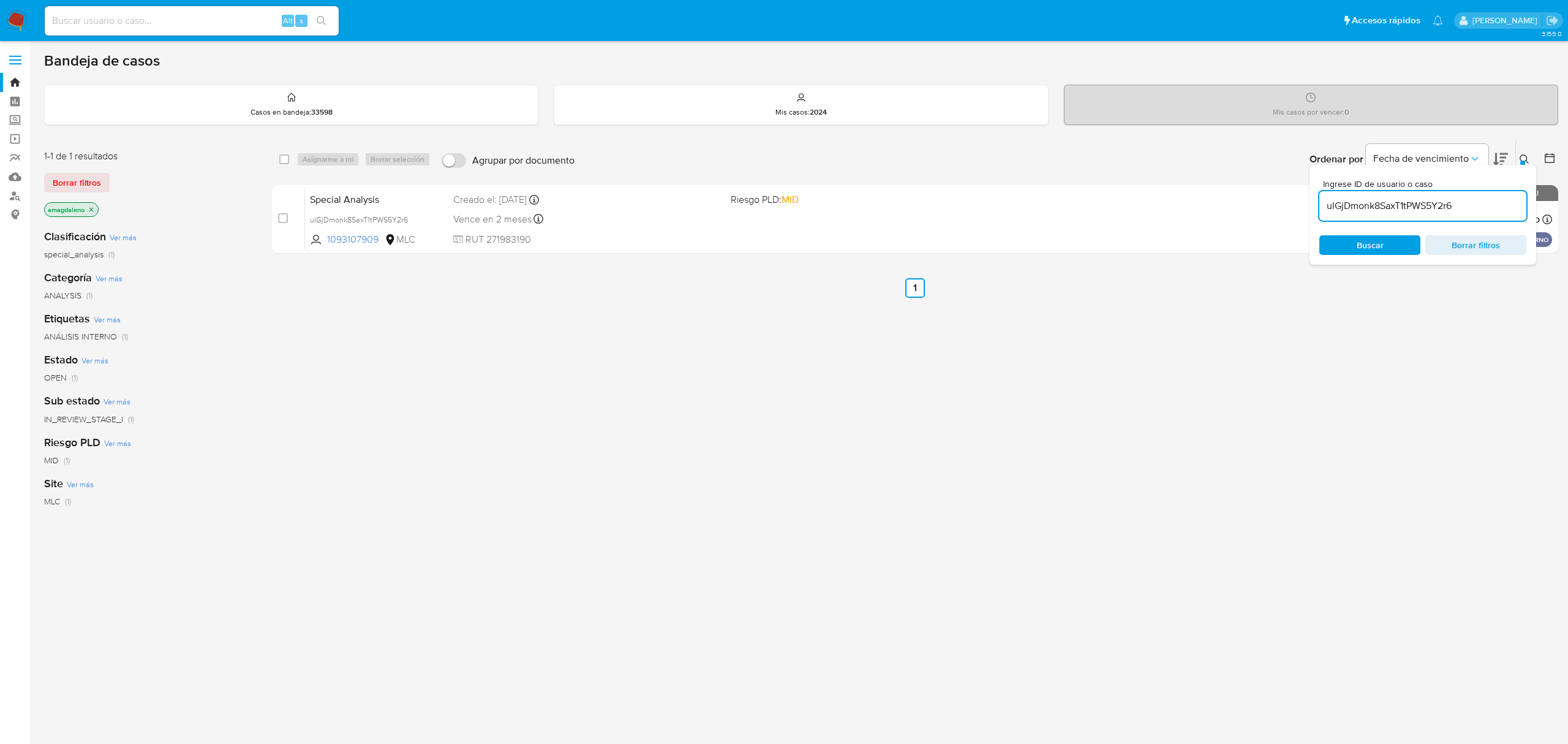
click at [1475, 204] on input "ulGjDmonk8SaxT1tPWS5Y2r6" at bounding box center [1423, 206] width 207 height 16
paste input "qxaUl55LIWIL3Q2ClrVwDIH9"
type input "qxaUl55LIWIL3Q2ClrVwDIH9"
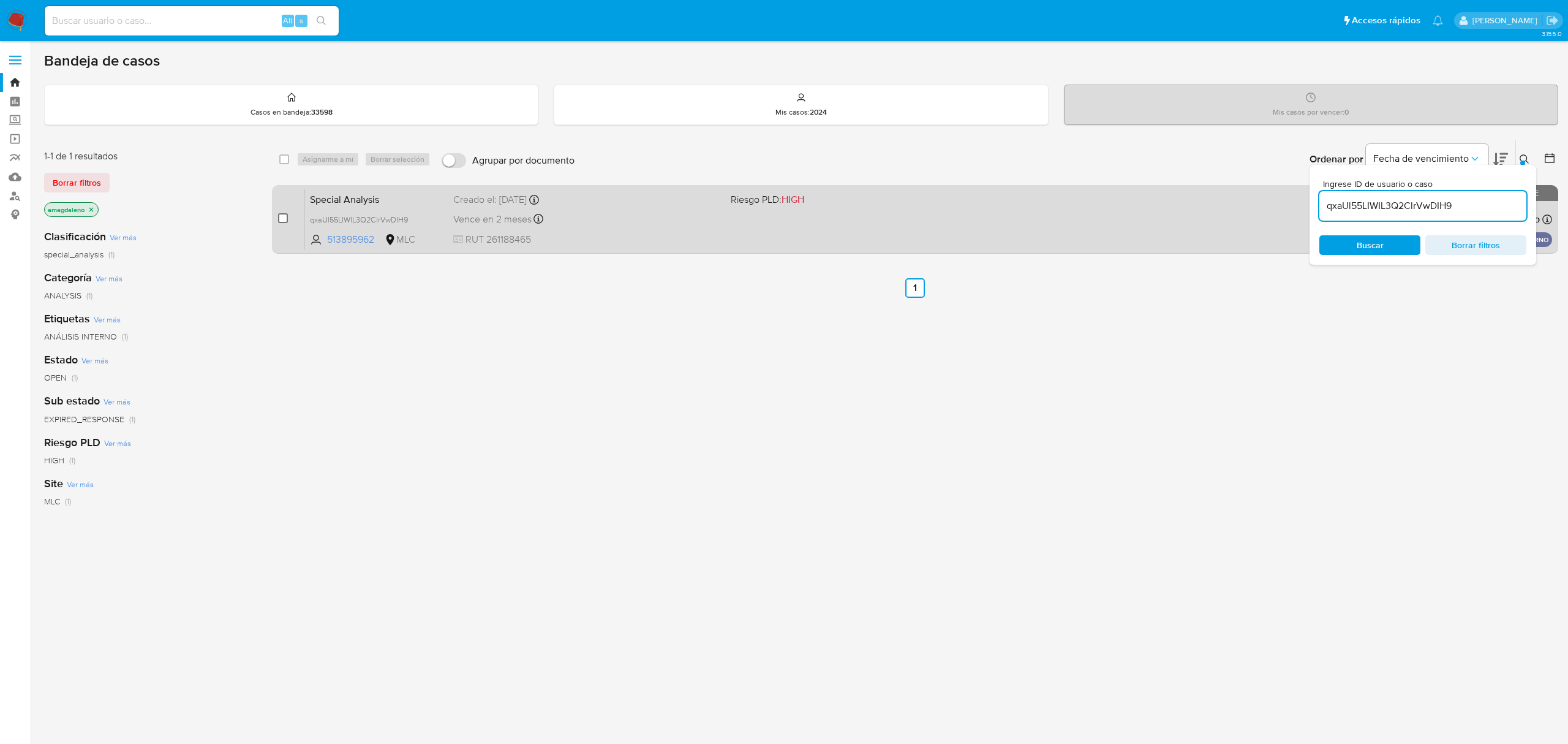
click at [280, 216] on input "checkbox" at bounding box center [283, 218] width 10 height 10
checkbox input "true"
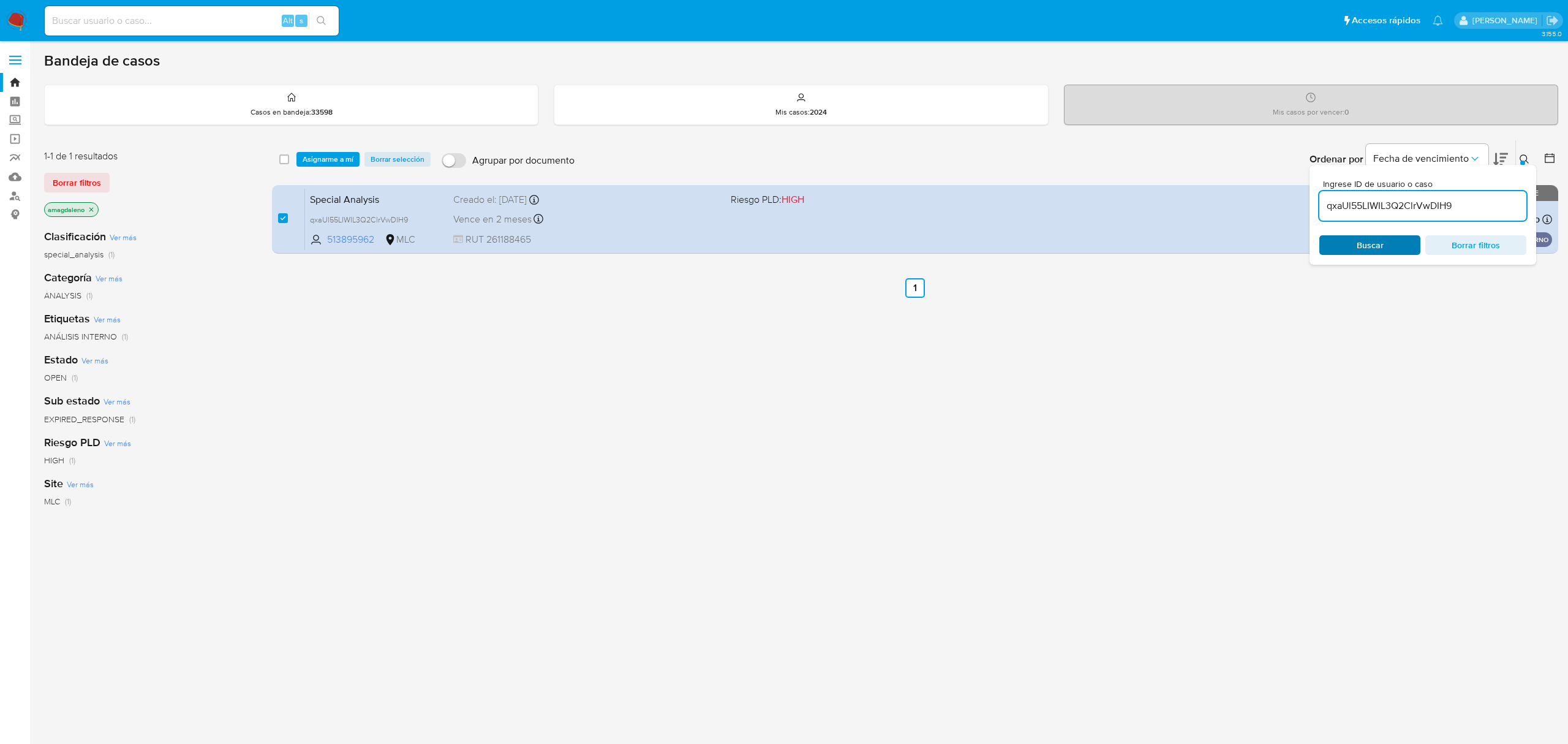
click at [1370, 247] on span "Buscar" at bounding box center [1370, 245] width 27 height 20
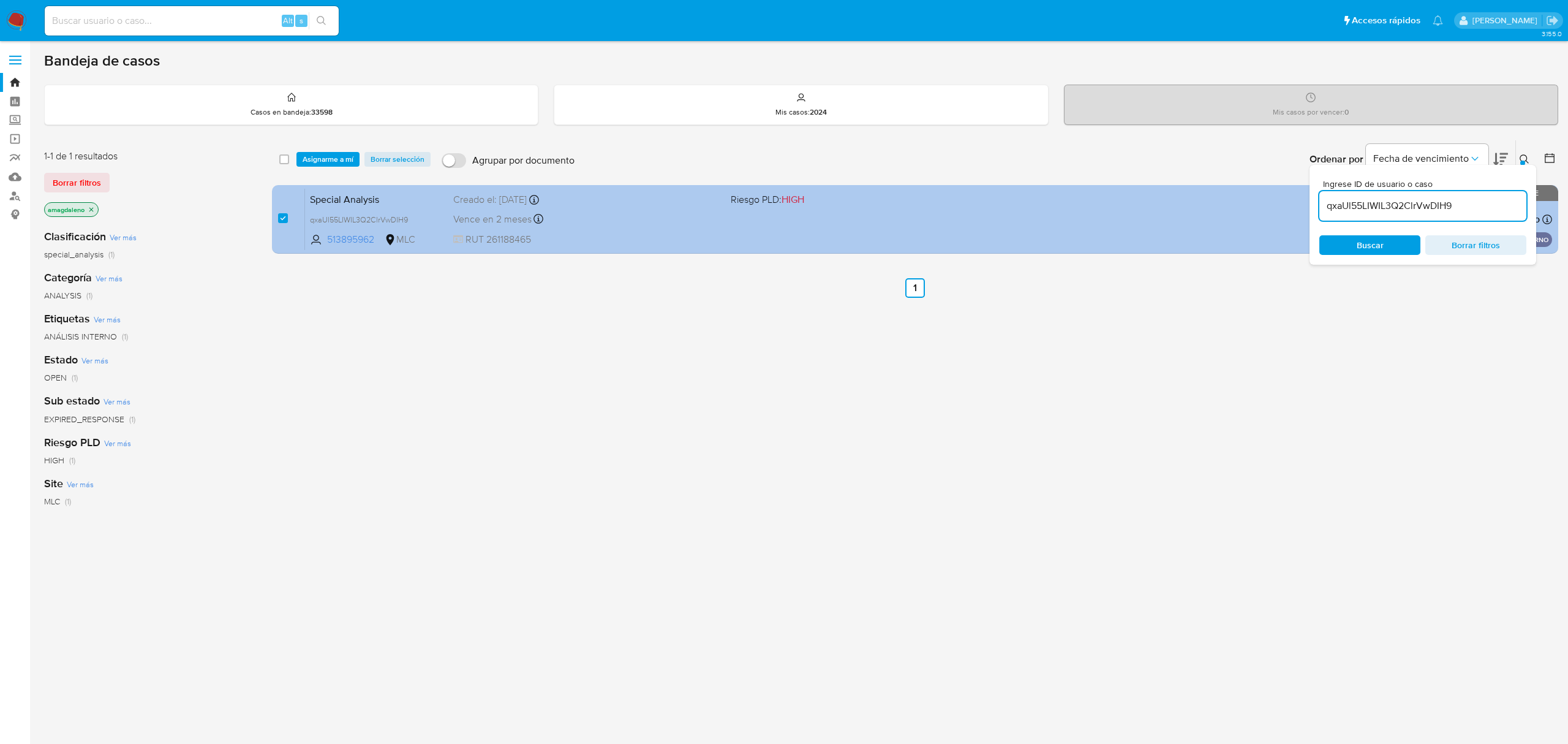
click at [582, 221] on div "Vence en 2 meses Vence el 13/10/2025 11:16:30" at bounding box center [586, 219] width 267 height 17
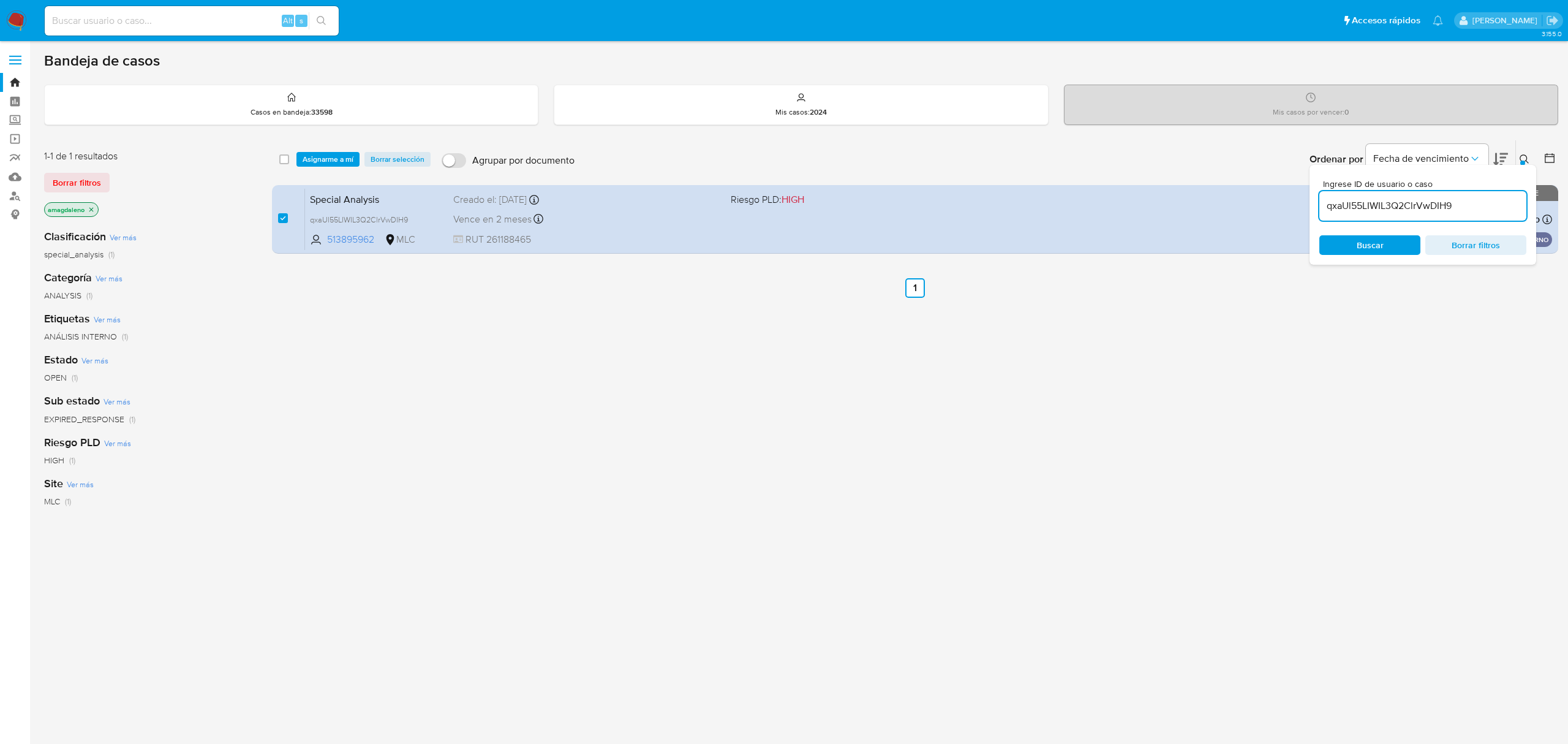
click at [321, 160] on span "Asignarme a mí" at bounding box center [327, 160] width 51 height 12
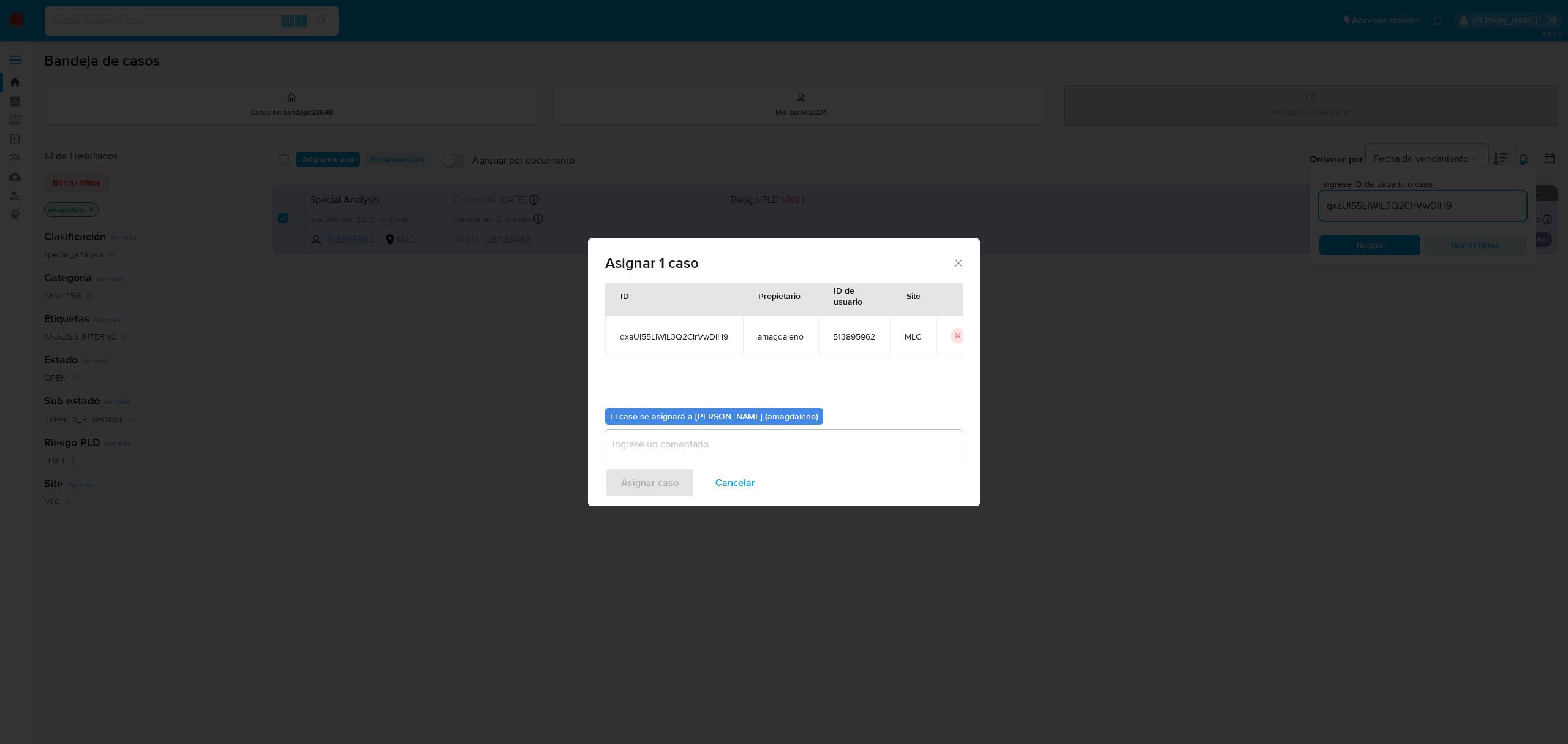
scroll to position [62, 0]
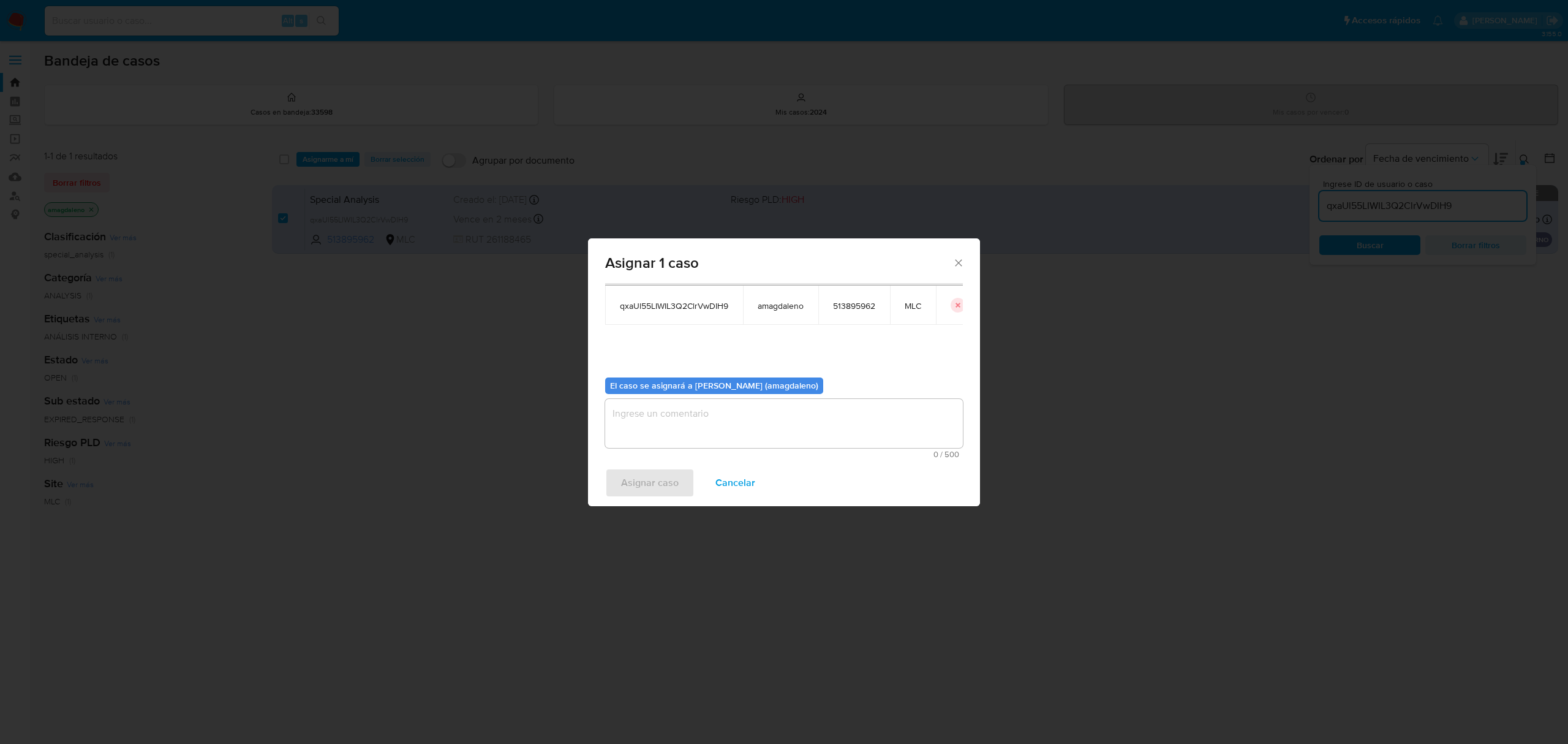
click at [723, 401] on textarea "assign-modal" at bounding box center [783, 423] width 358 height 49
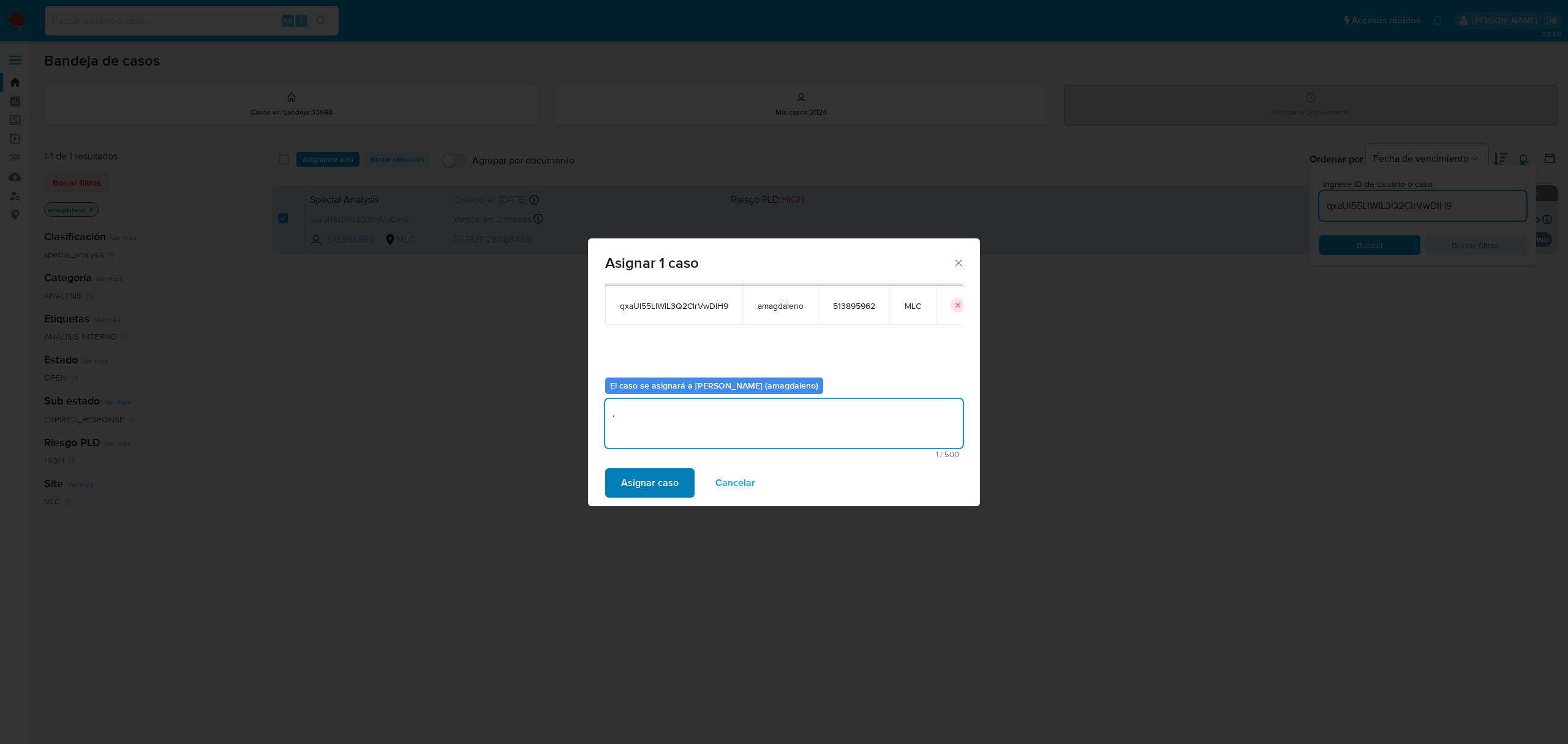
type textarea "."
click at [631, 495] on span "Asignar caso" at bounding box center [649, 483] width 58 height 27
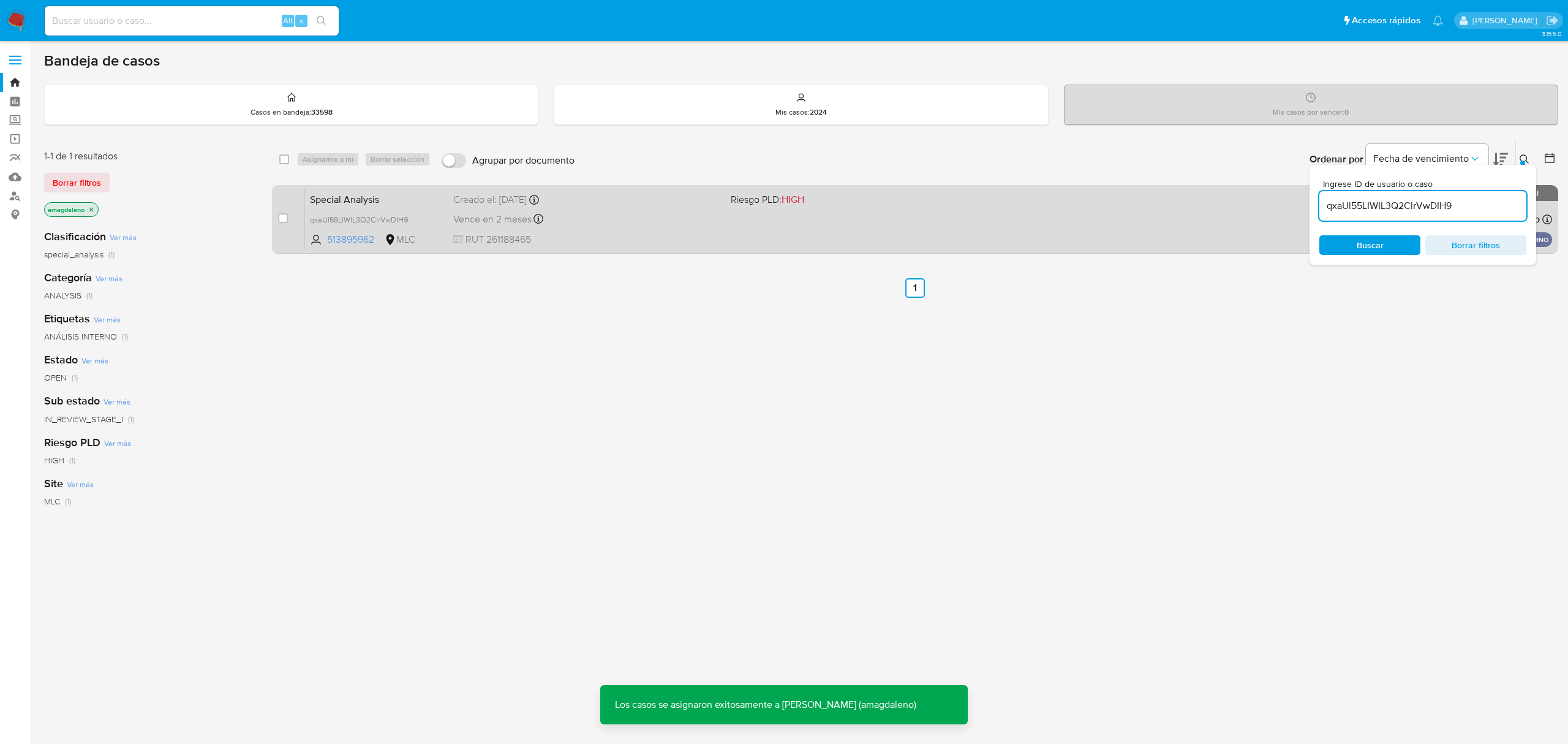
click at [629, 224] on div "Vence en 2 meses Vence el 13/10/2025 11:16:30" at bounding box center [586, 219] width 267 height 17
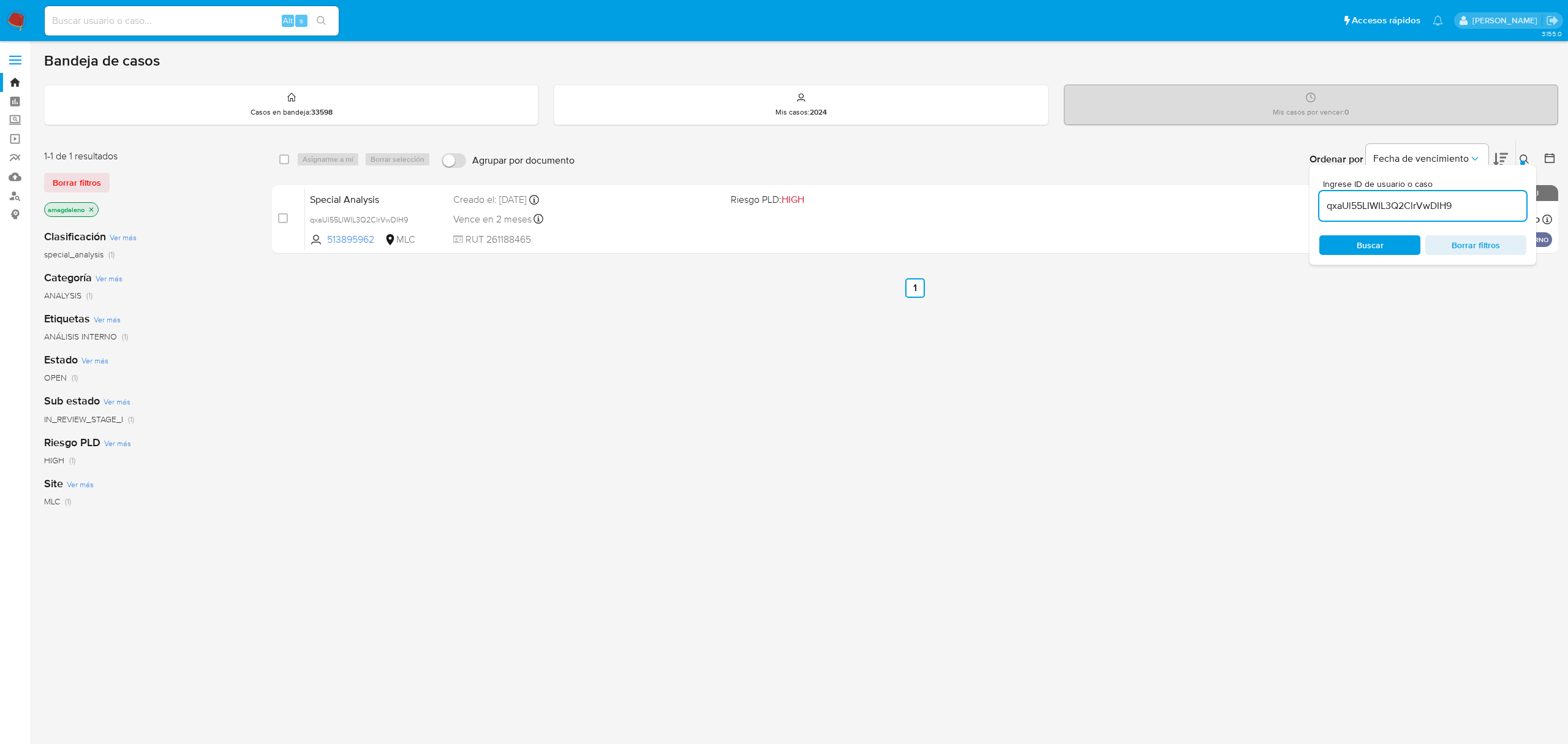
click at [1424, 199] on input "qxaUl55LIWIL3Q2ClrVwDIH9" at bounding box center [1423, 206] width 207 height 16
paste input "oM9Zs2NpRIbdlakljvsZd2S1"
type input "oM9Zs2NpRIbdlakljvsZd2S1"
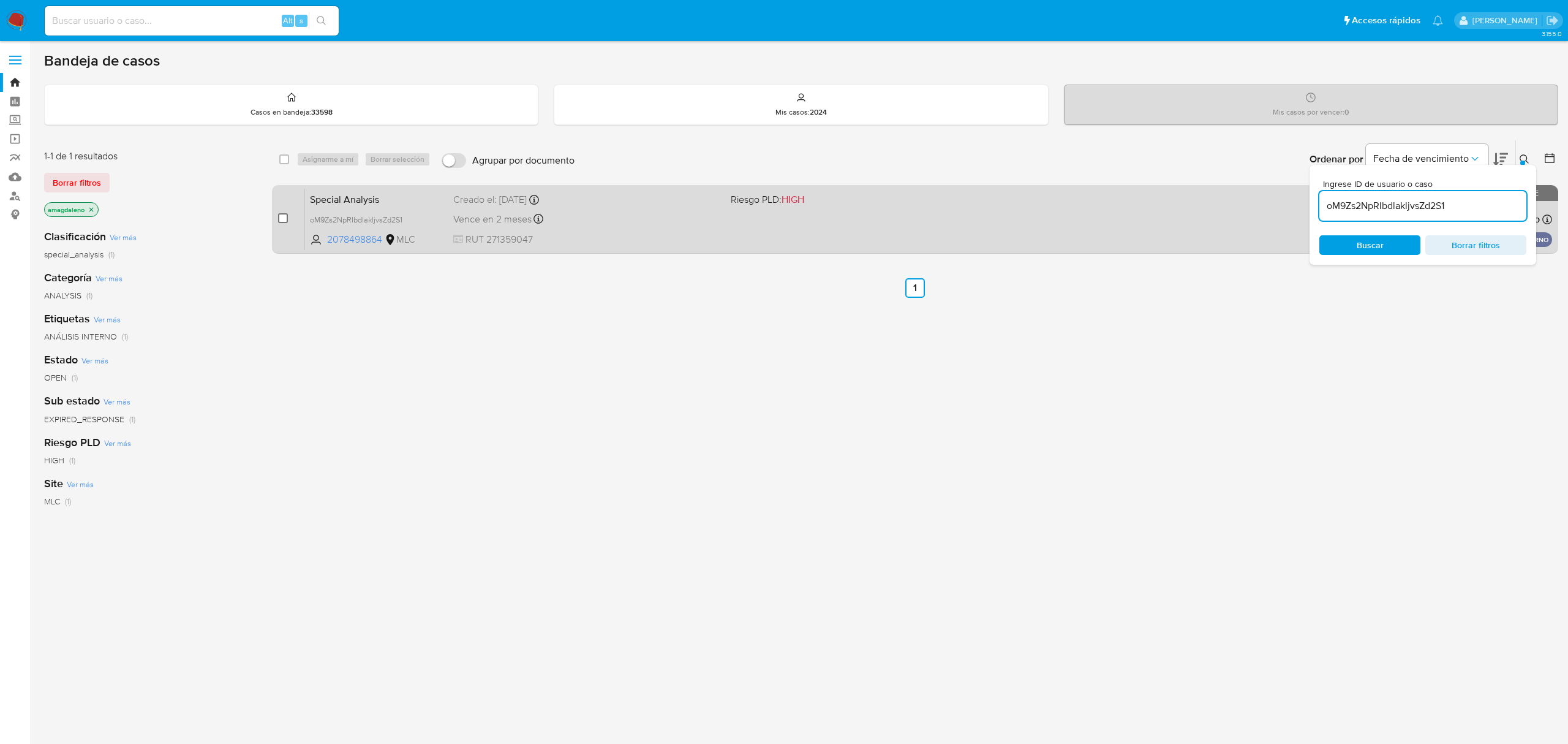
click at [282, 214] on input "checkbox" at bounding box center [283, 218] width 10 height 10
checkbox input "true"
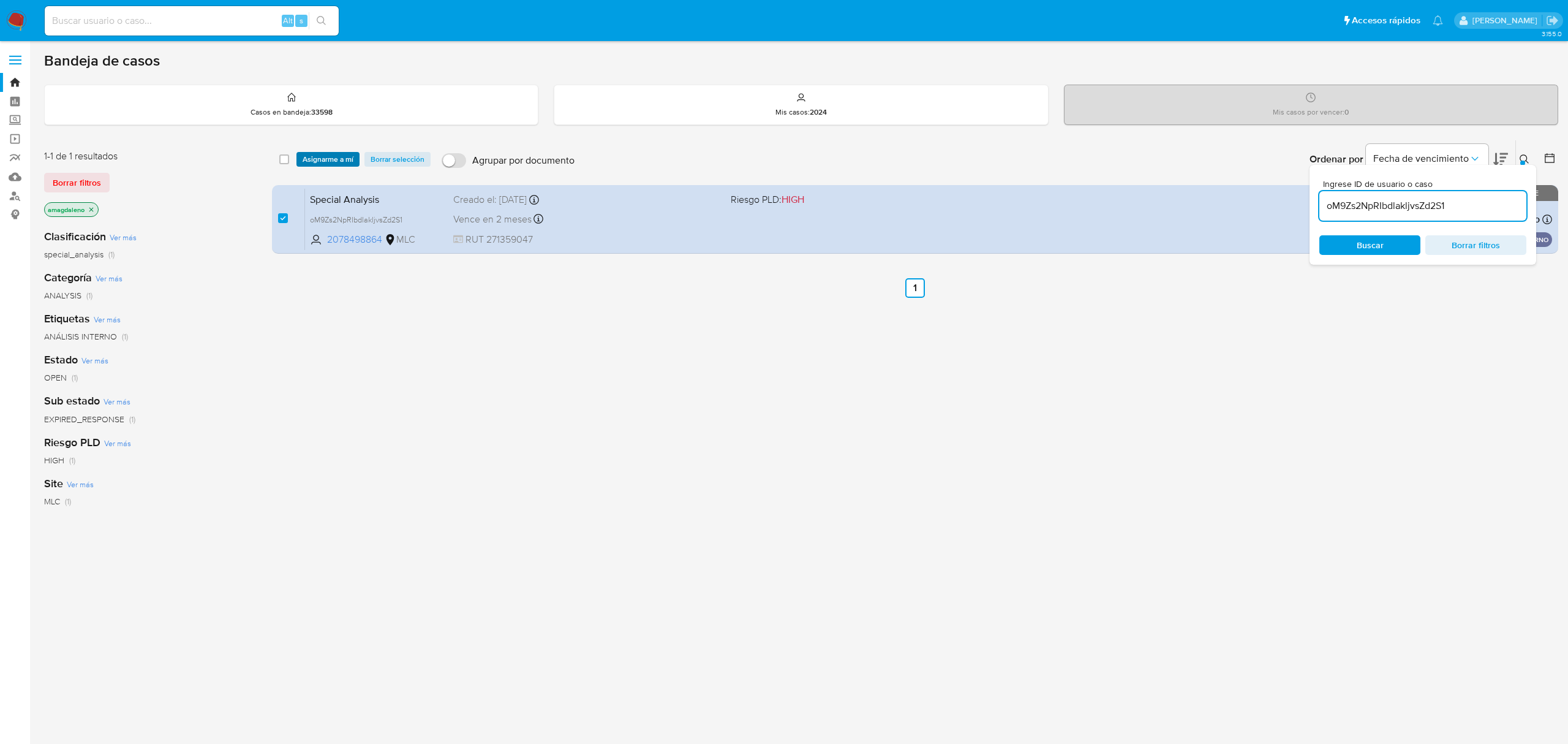
click at [318, 164] on span "Asignarme a mí" at bounding box center [327, 160] width 51 height 12
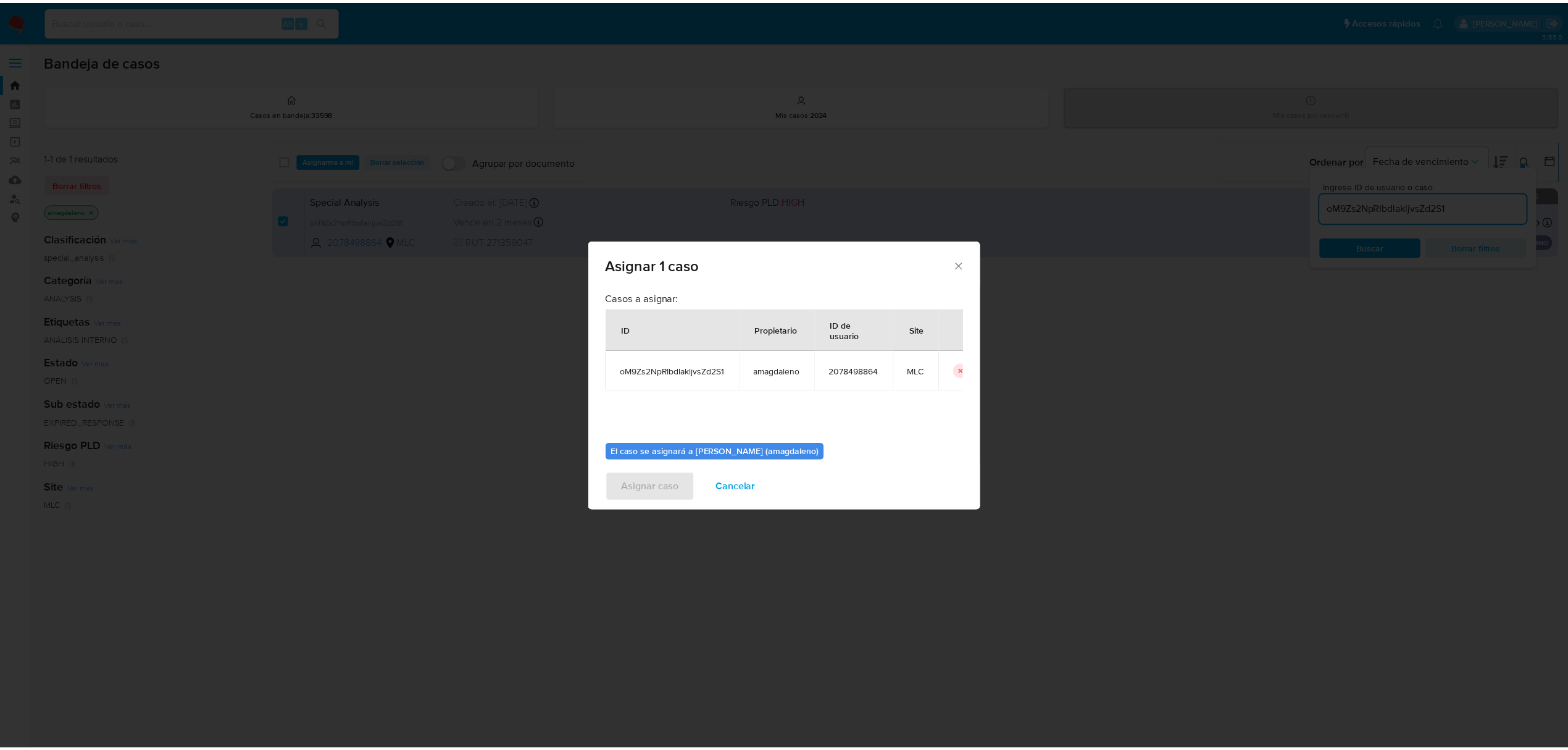
scroll to position [63, 0]
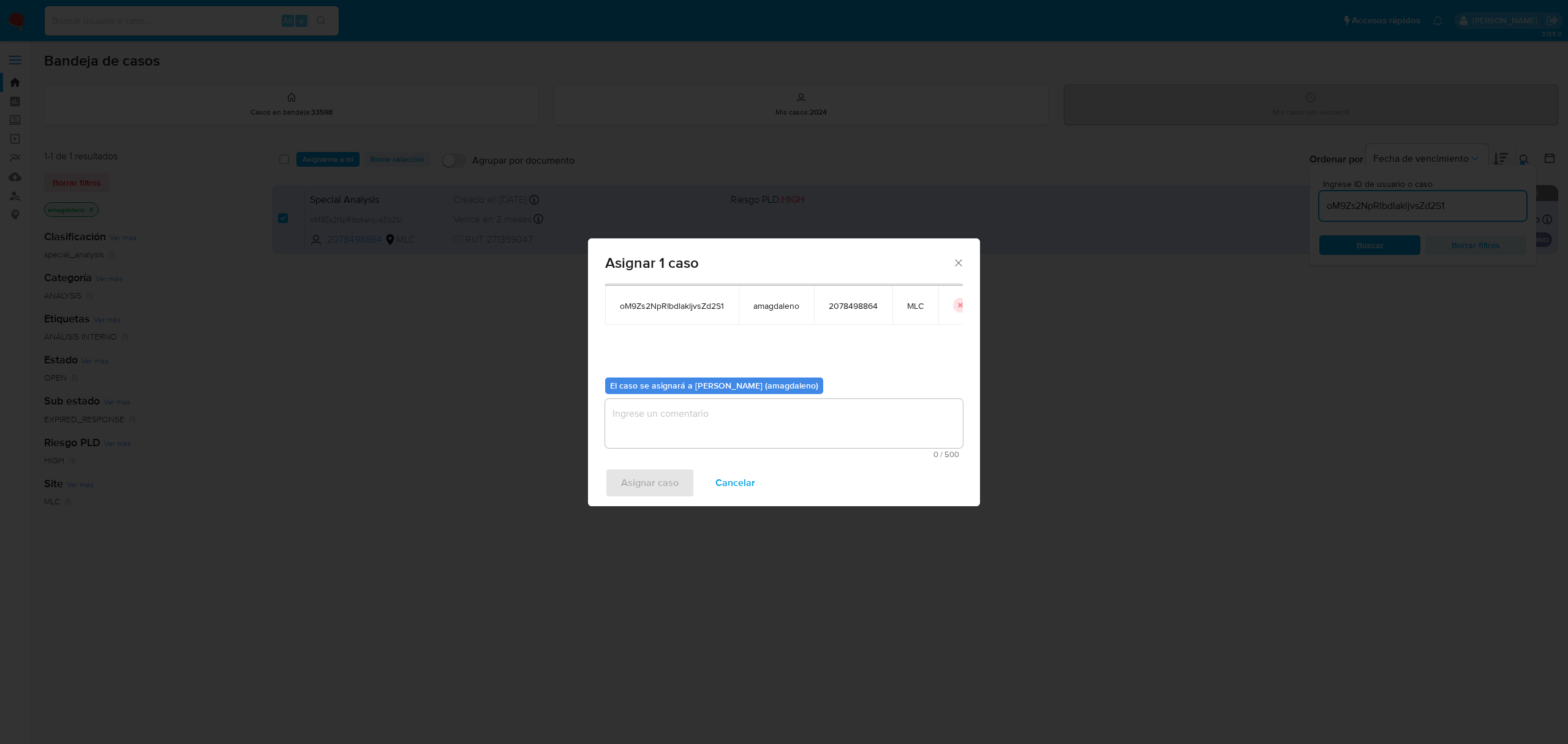
click at [856, 430] on textarea "assign-modal" at bounding box center [783, 423] width 358 height 49
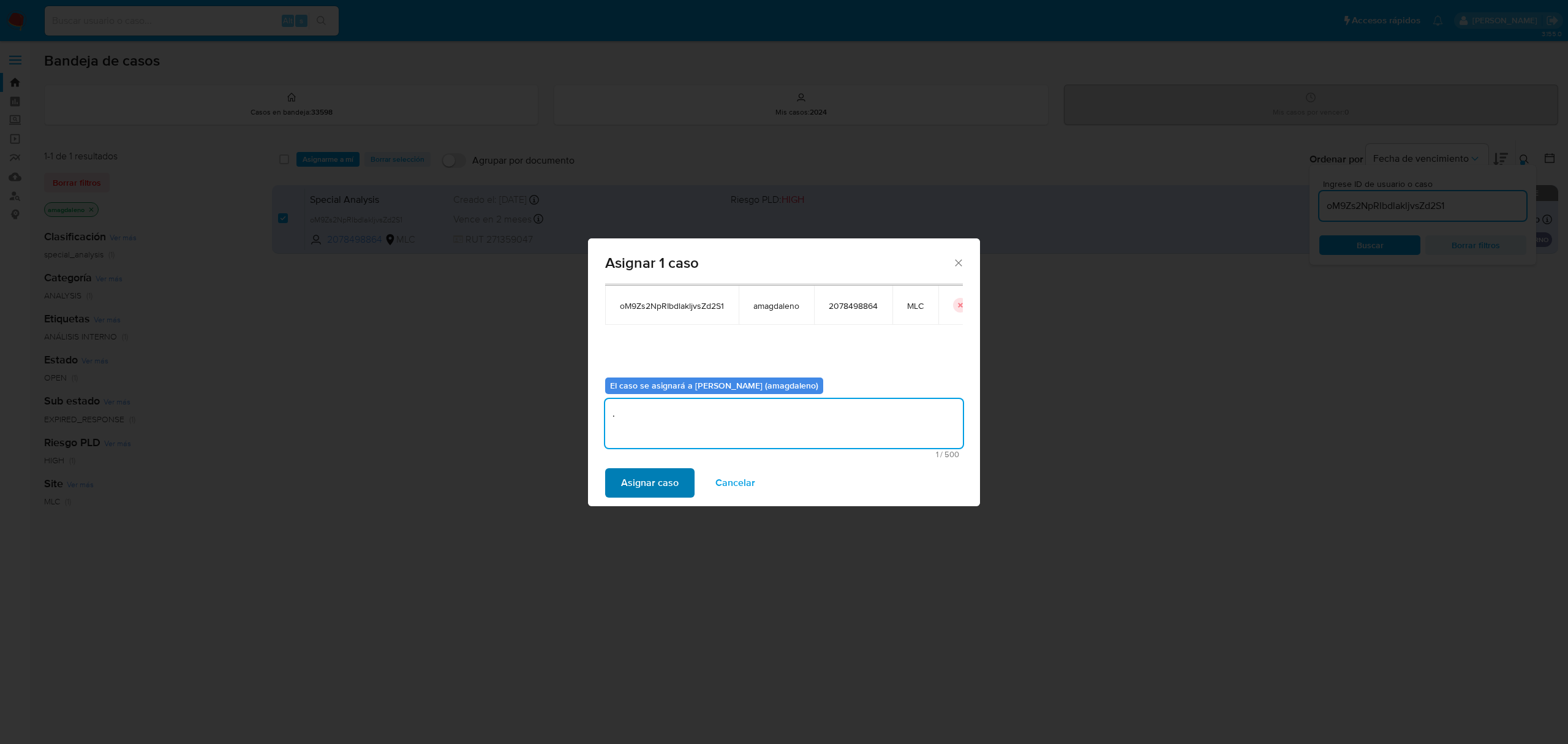
type textarea "."
click at [681, 483] on button "Asignar caso" at bounding box center [649, 483] width 89 height 29
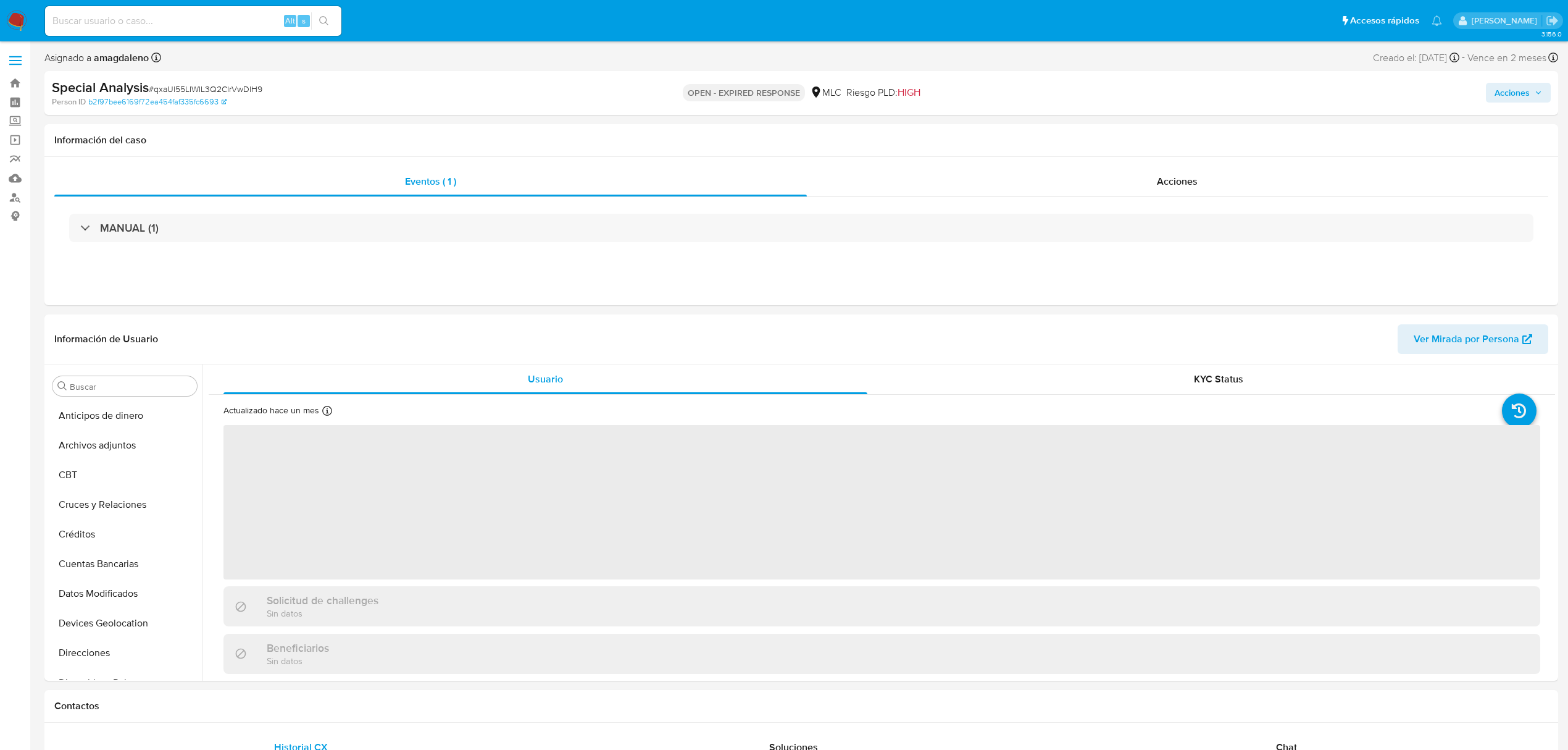
select select "10"
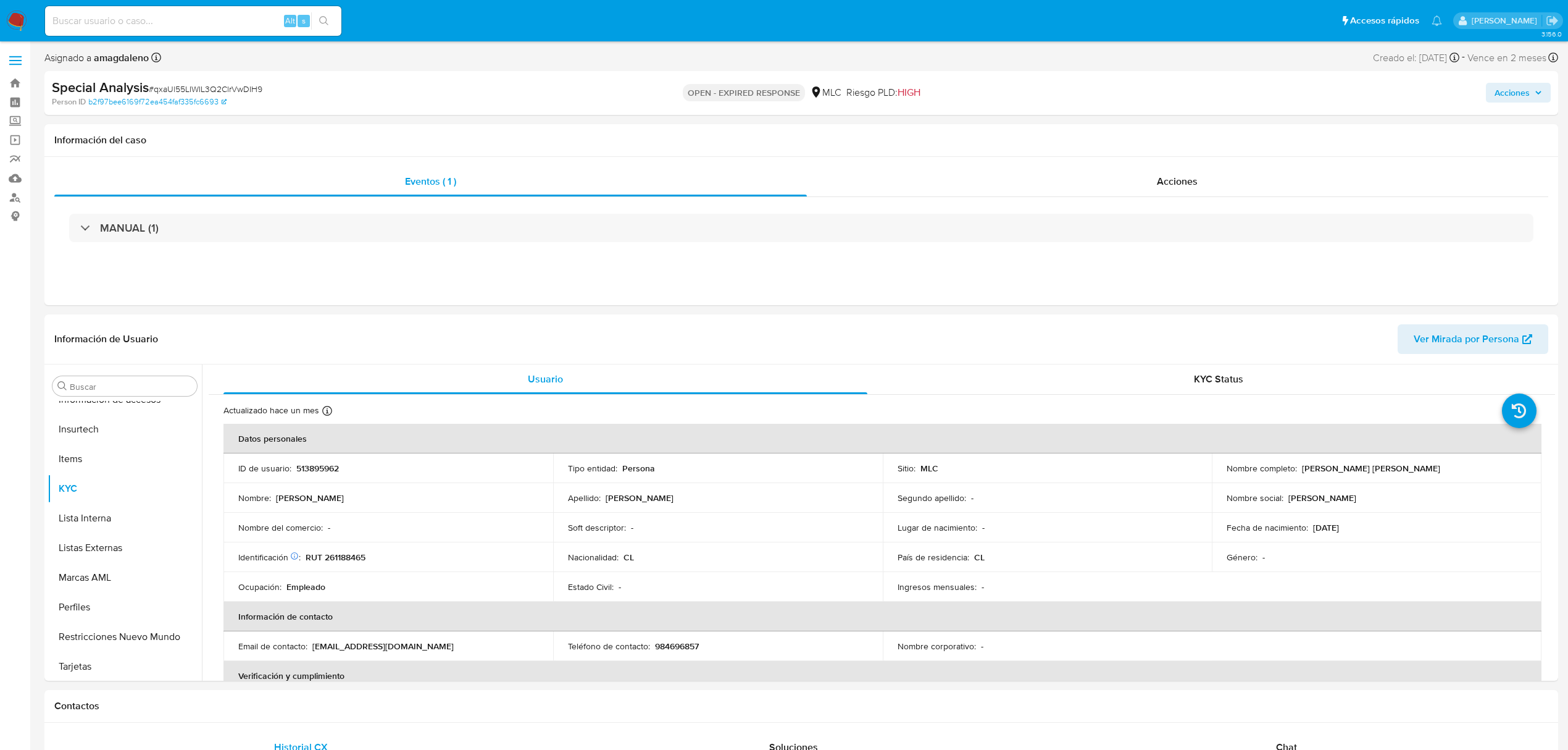
scroll to position [522, 0]
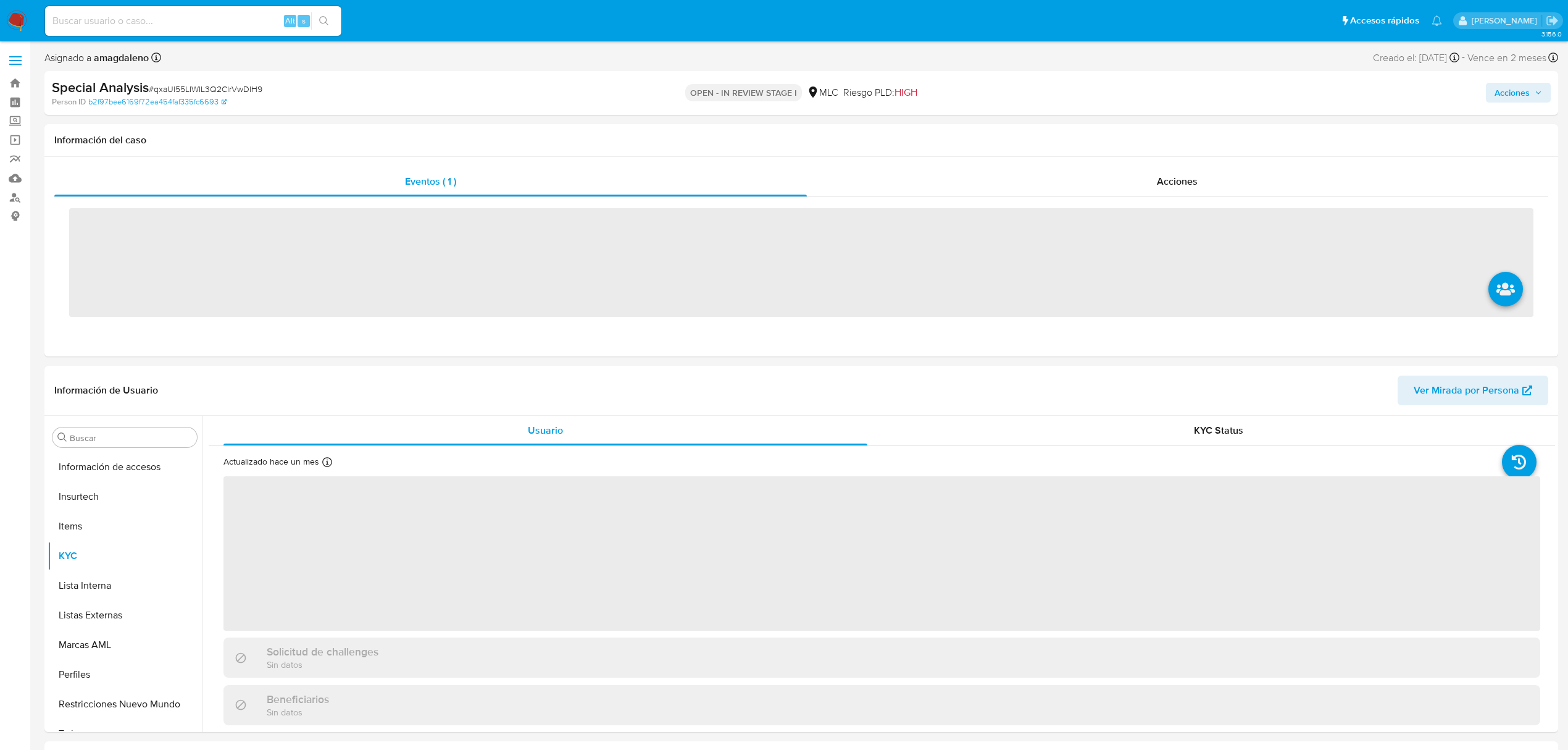
scroll to position [522, 0]
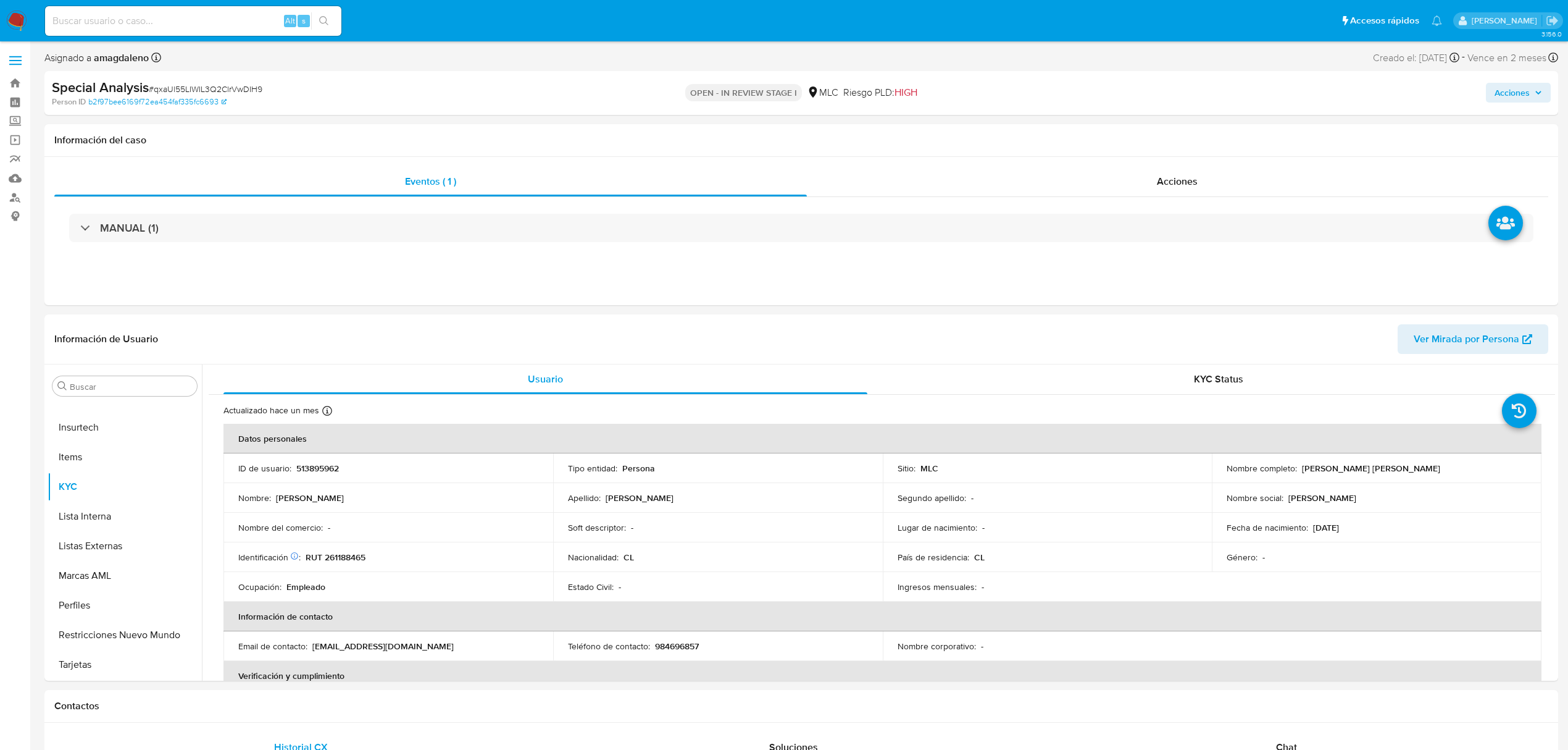
select select "10"
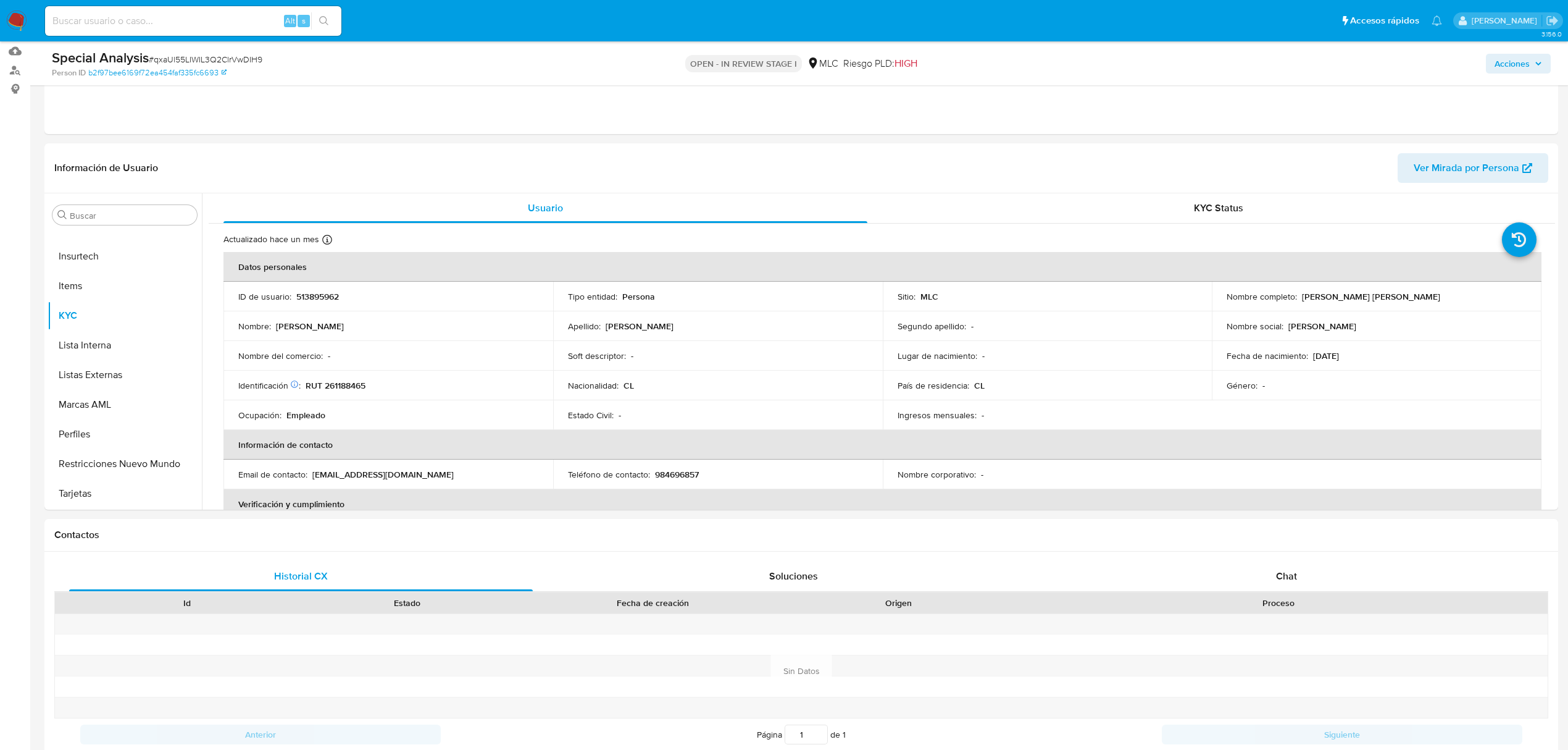
scroll to position [156, 0]
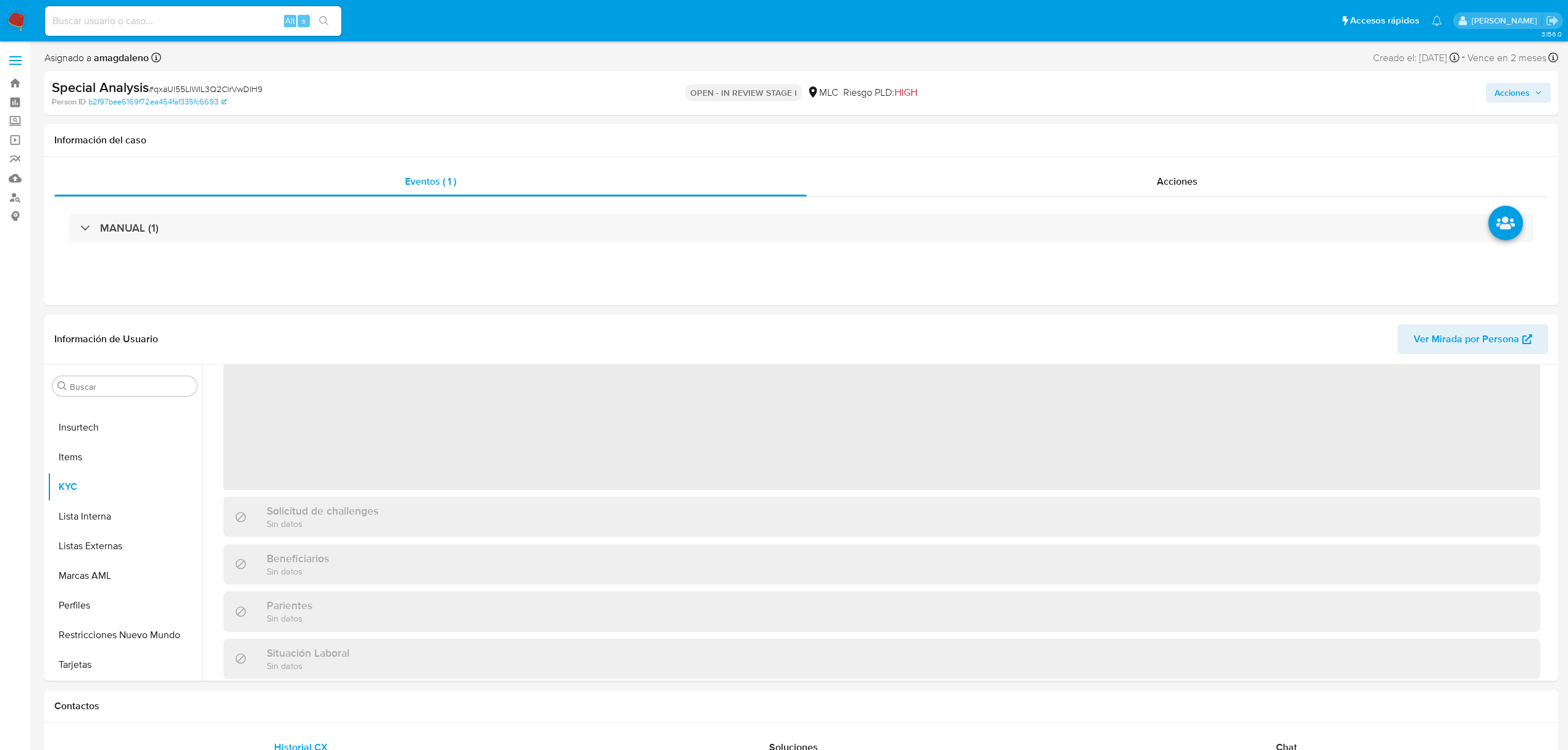
scroll to position [165, 0]
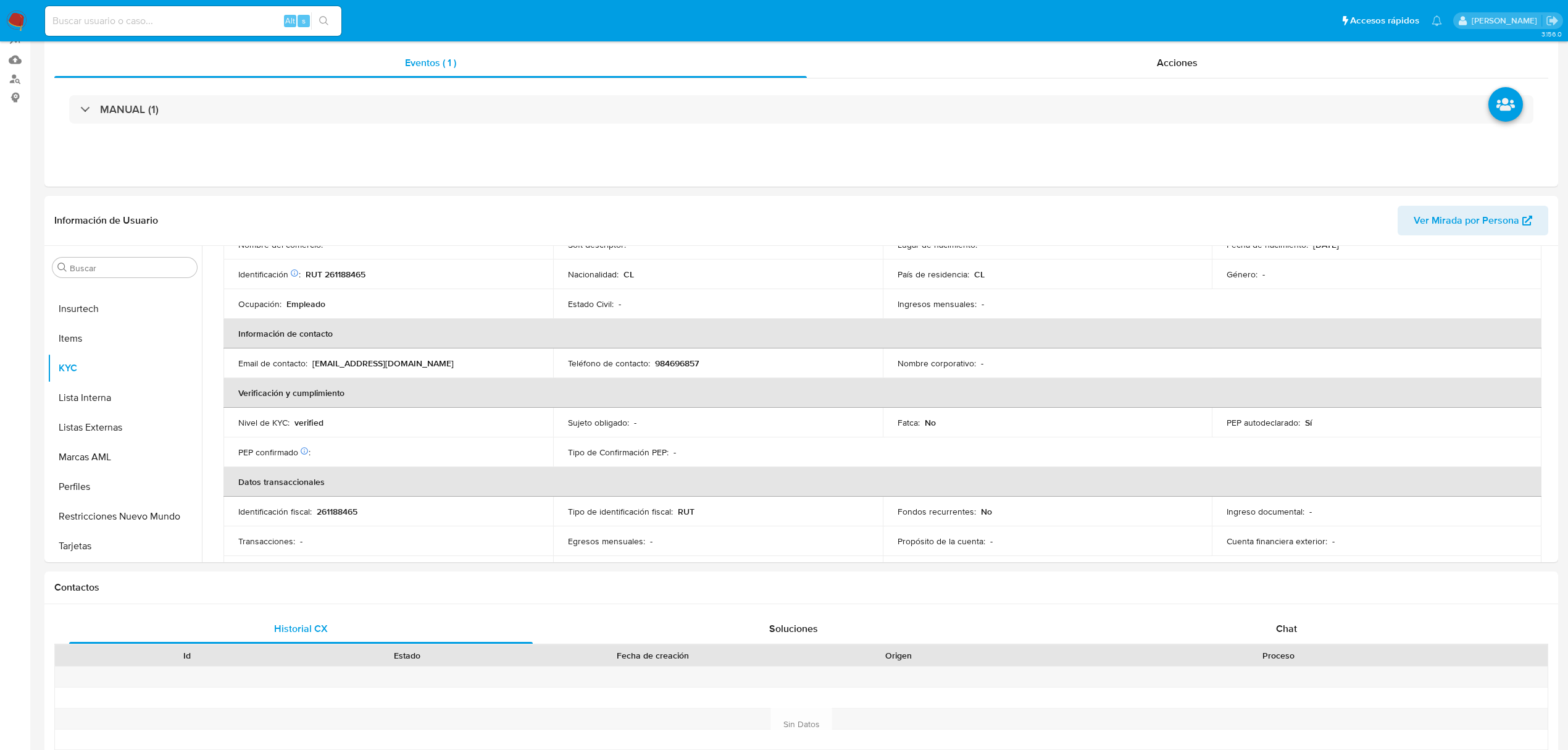
select select "10"
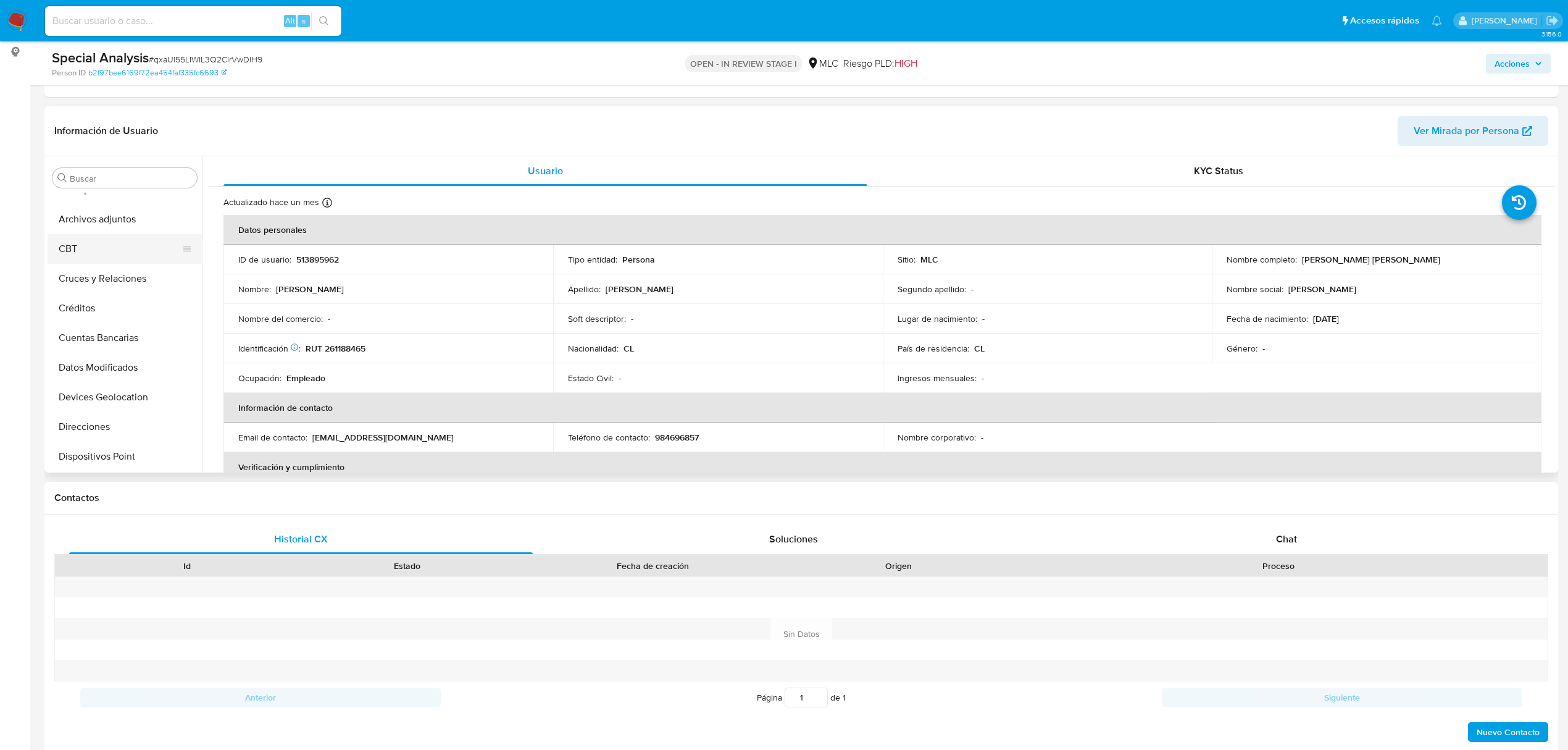
scroll to position [0, 0]
click at [121, 244] on button "Archivos adjuntos" at bounding box center [120, 237] width 145 height 30
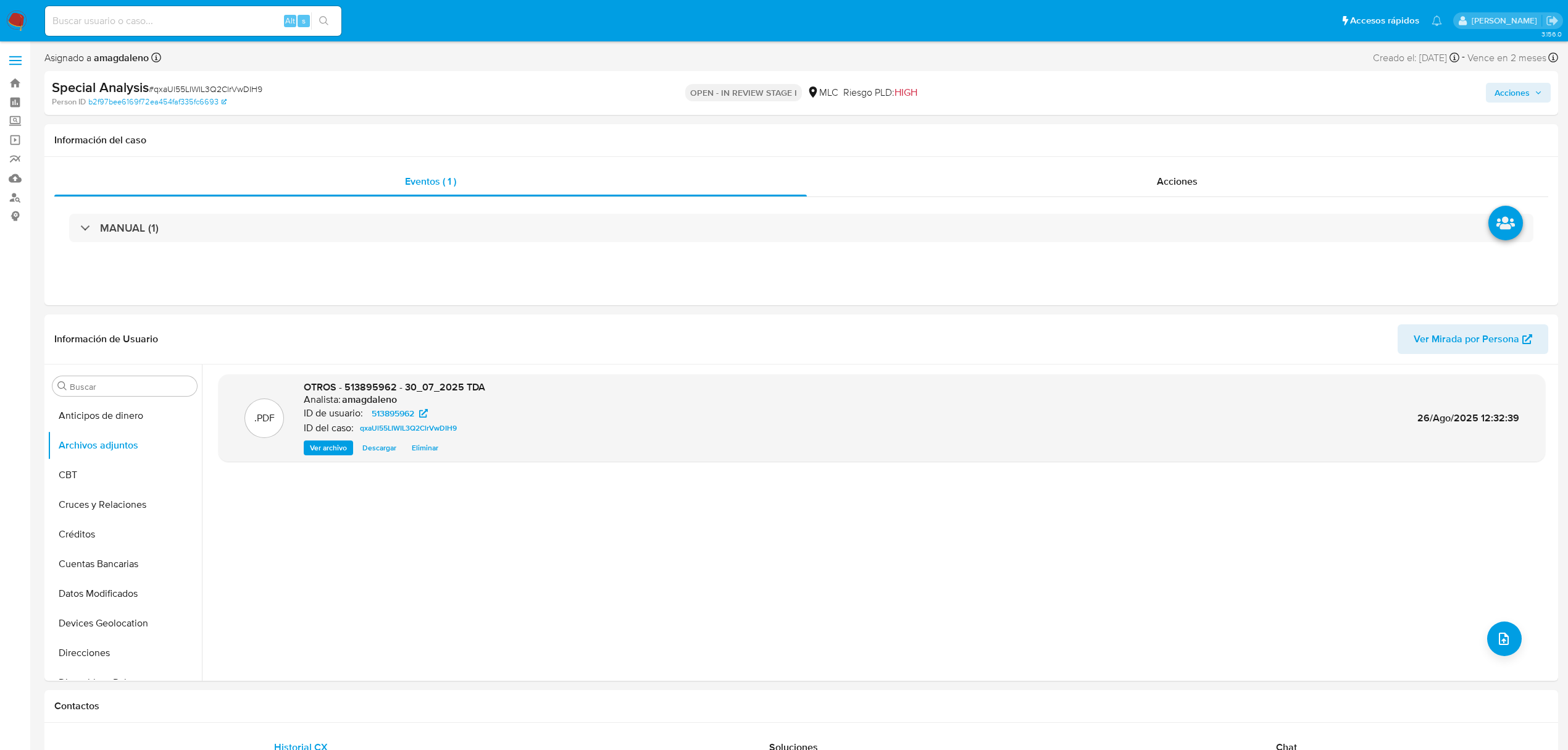
click at [1514, 95] on span "Acciones" at bounding box center [1511, 93] width 35 height 20
click at [1127, 136] on span "Resolución del caso" at bounding box center [1168, 132] width 88 height 14
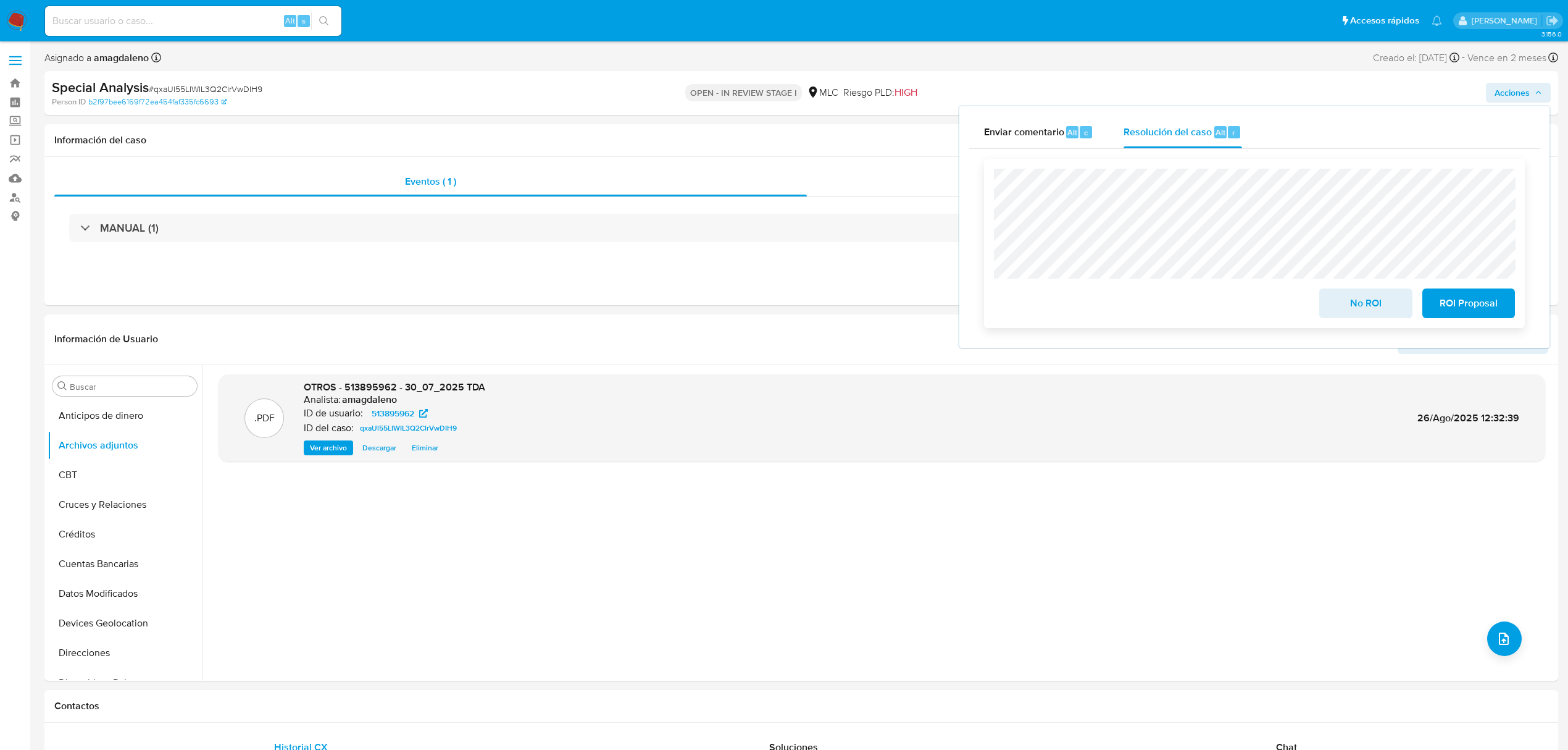
click at [1465, 300] on span "ROI Proposal" at bounding box center [1468, 303] width 60 height 27
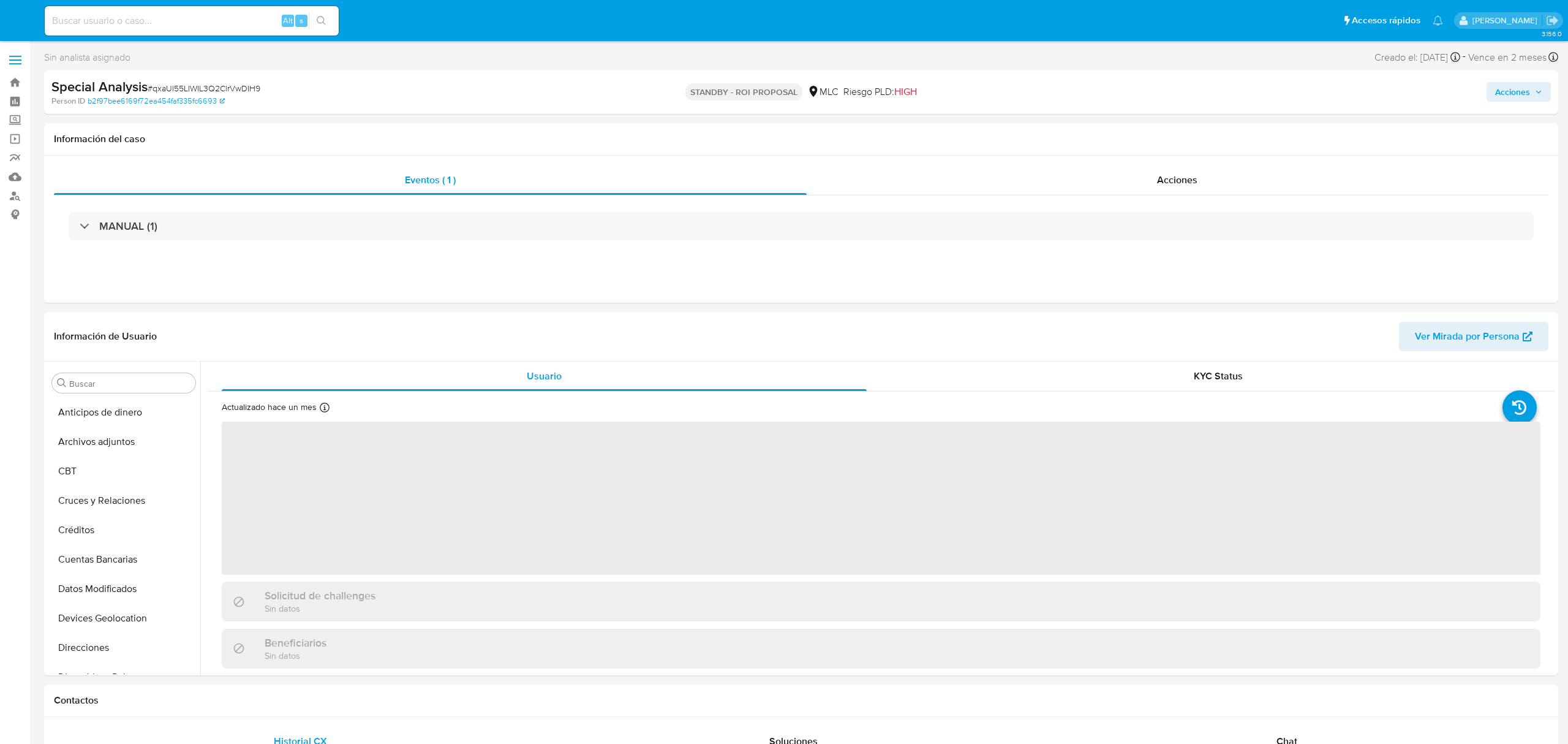
select select "10"
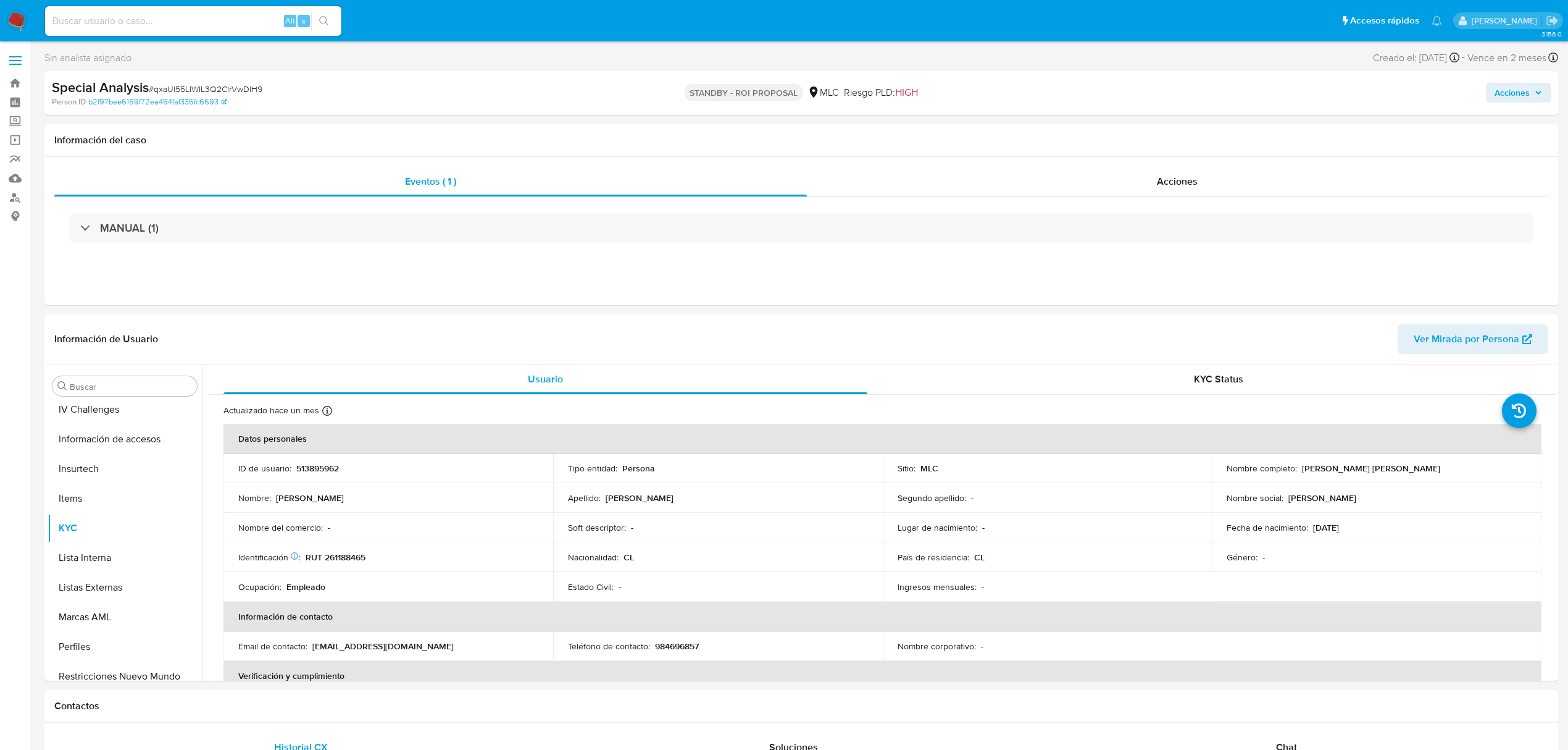
scroll to position [522, 0]
click at [208, 90] on span "# qxaUl55LIWIL3Q2ClrVwDIH9" at bounding box center [205, 89] width 113 height 13
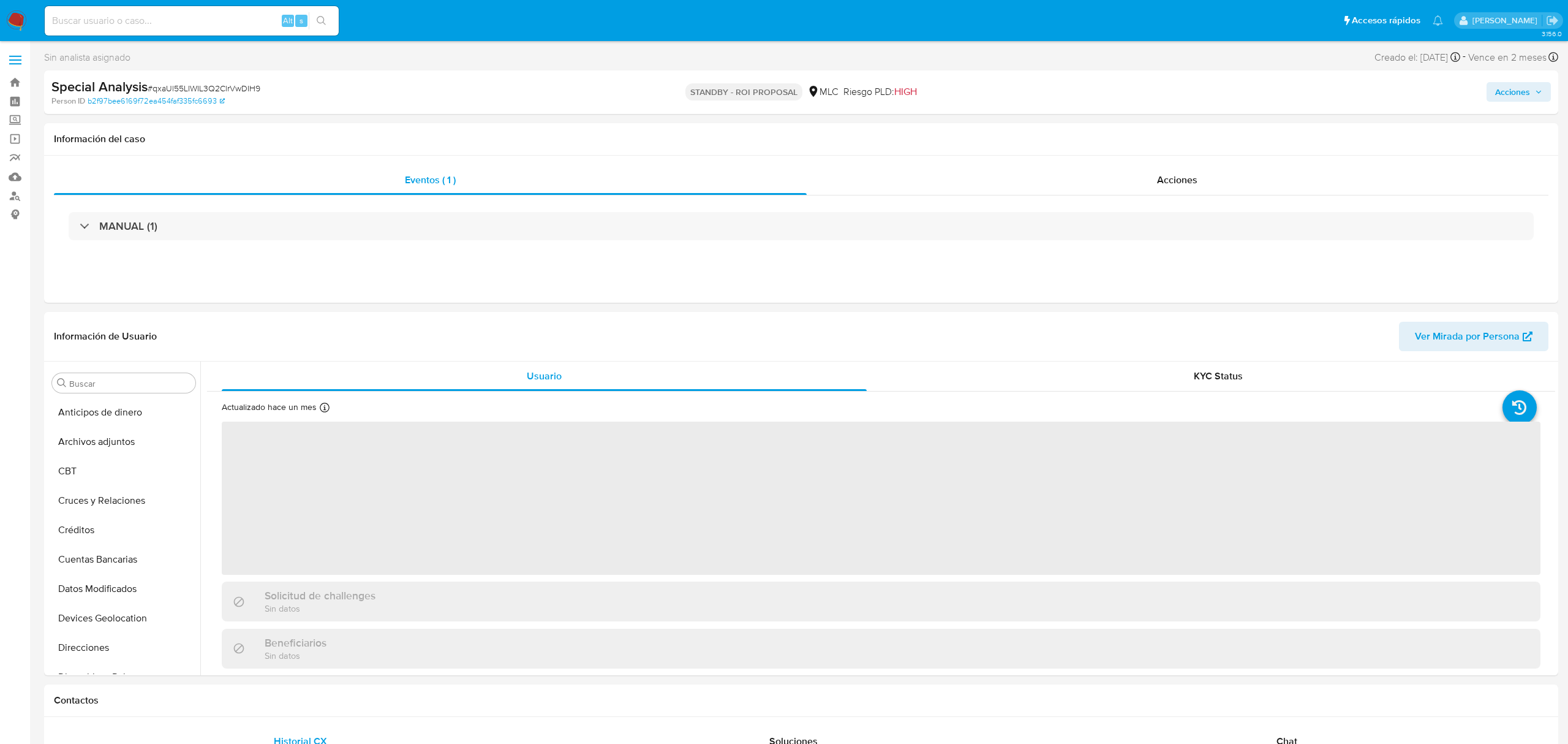
select select "10"
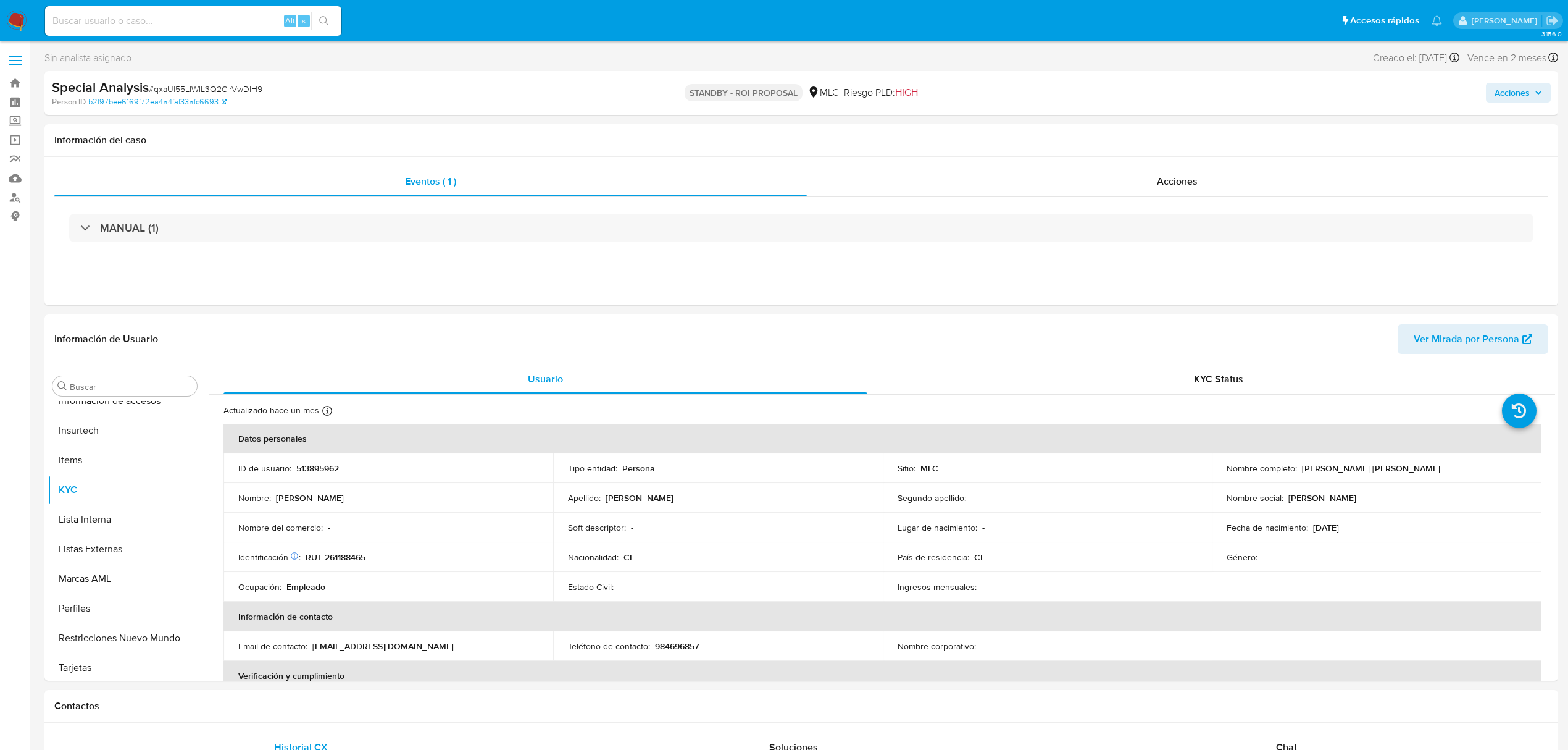
scroll to position [522, 0]
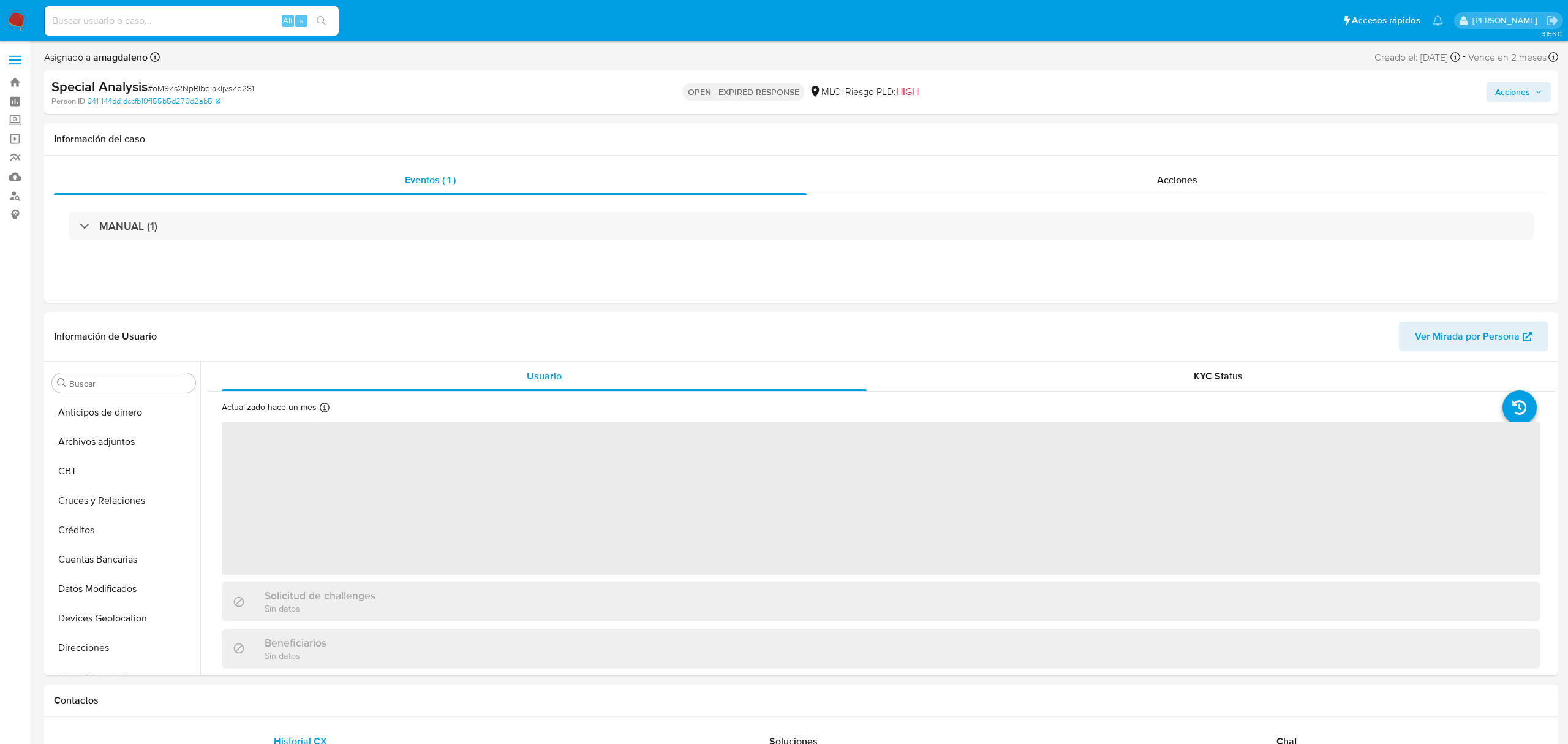
select select "10"
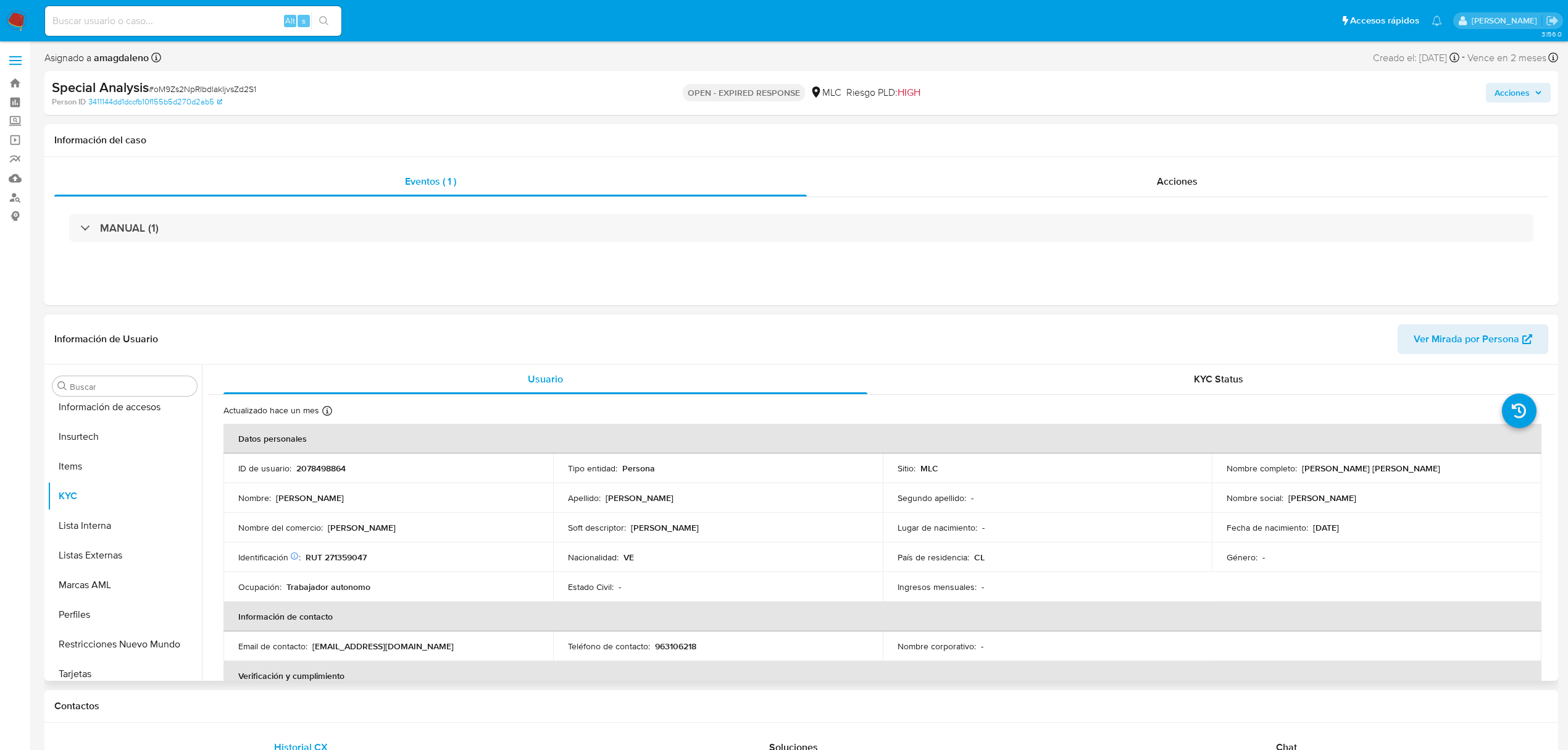
scroll to position [522, 0]
click at [342, 554] on p "RUT 271359047" at bounding box center [336, 557] width 61 height 11
copy p "271359047"
drag, startPoint x: 1299, startPoint y: 470, endPoint x: 1471, endPoint y: 460, distance: 172.3
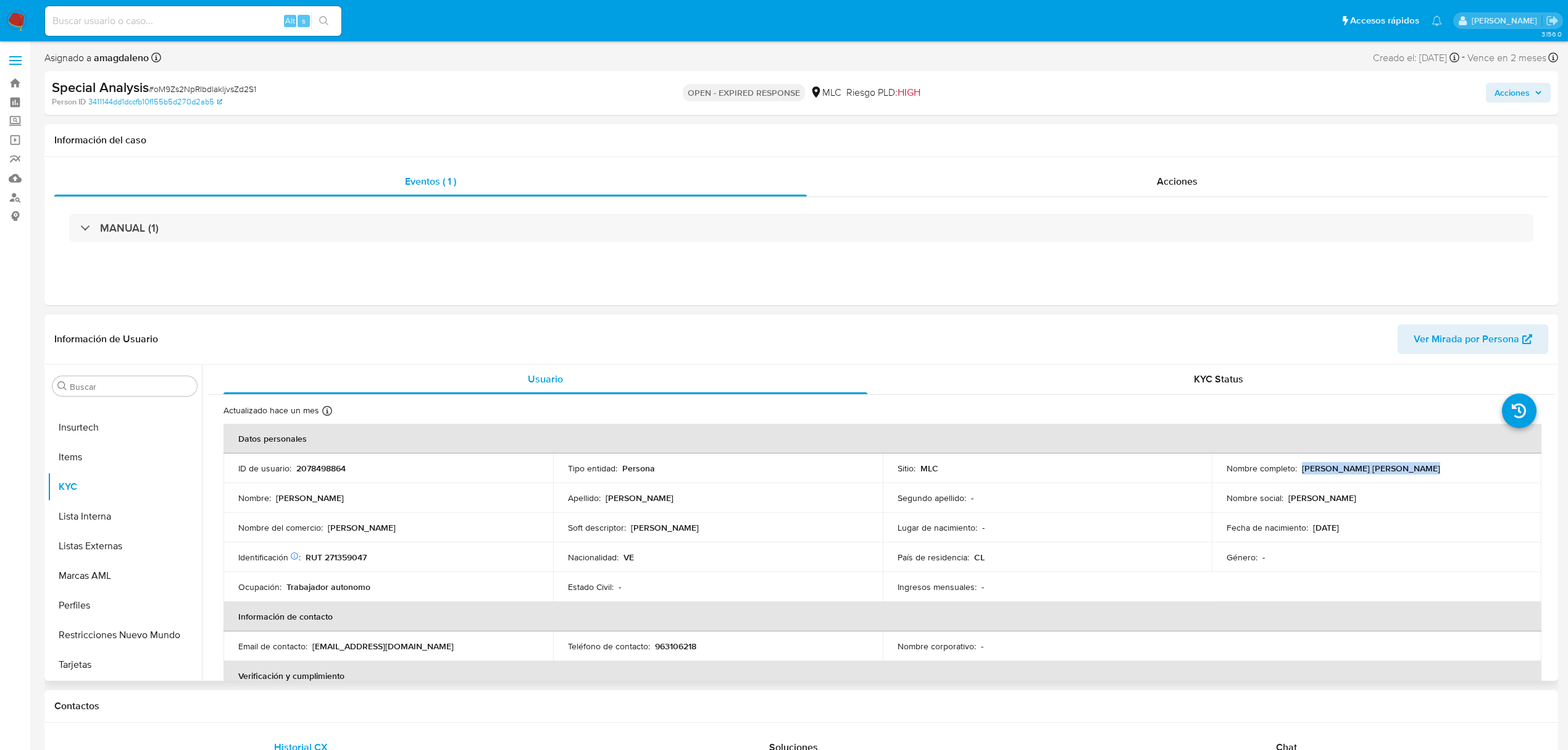
click at [1471, 460] on td "Nombre completo : [PERSON_NAME] [PERSON_NAME]" at bounding box center [1376, 468] width 330 height 30
copy p "[PERSON_NAME] [PERSON_NAME]"
click at [349, 556] on p "RUT 271359047" at bounding box center [336, 557] width 61 height 11
copy p "271359047"
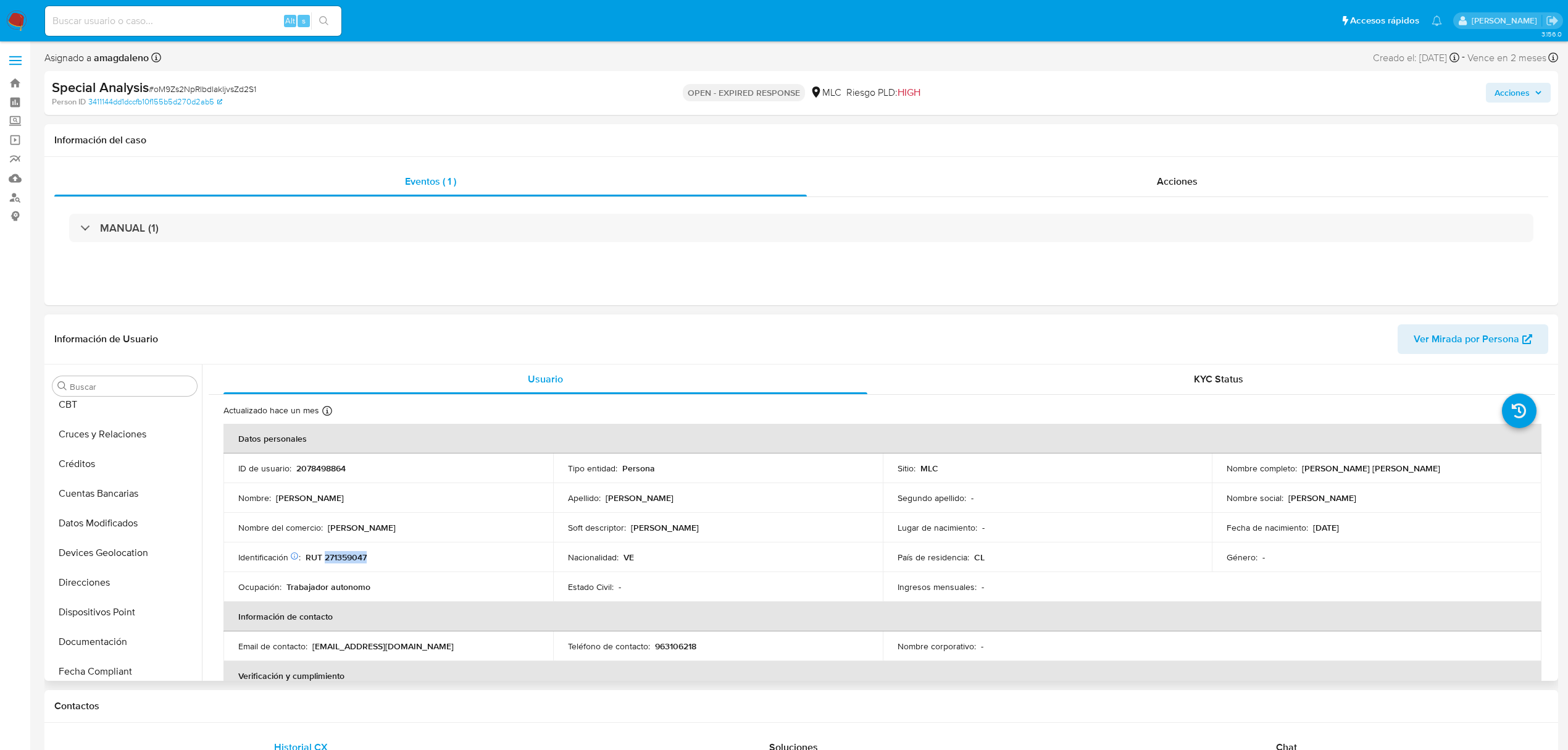
scroll to position [0, 0]
click at [117, 454] on button "Archivos adjuntos" at bounding box center [120, 445] width 145 height 30
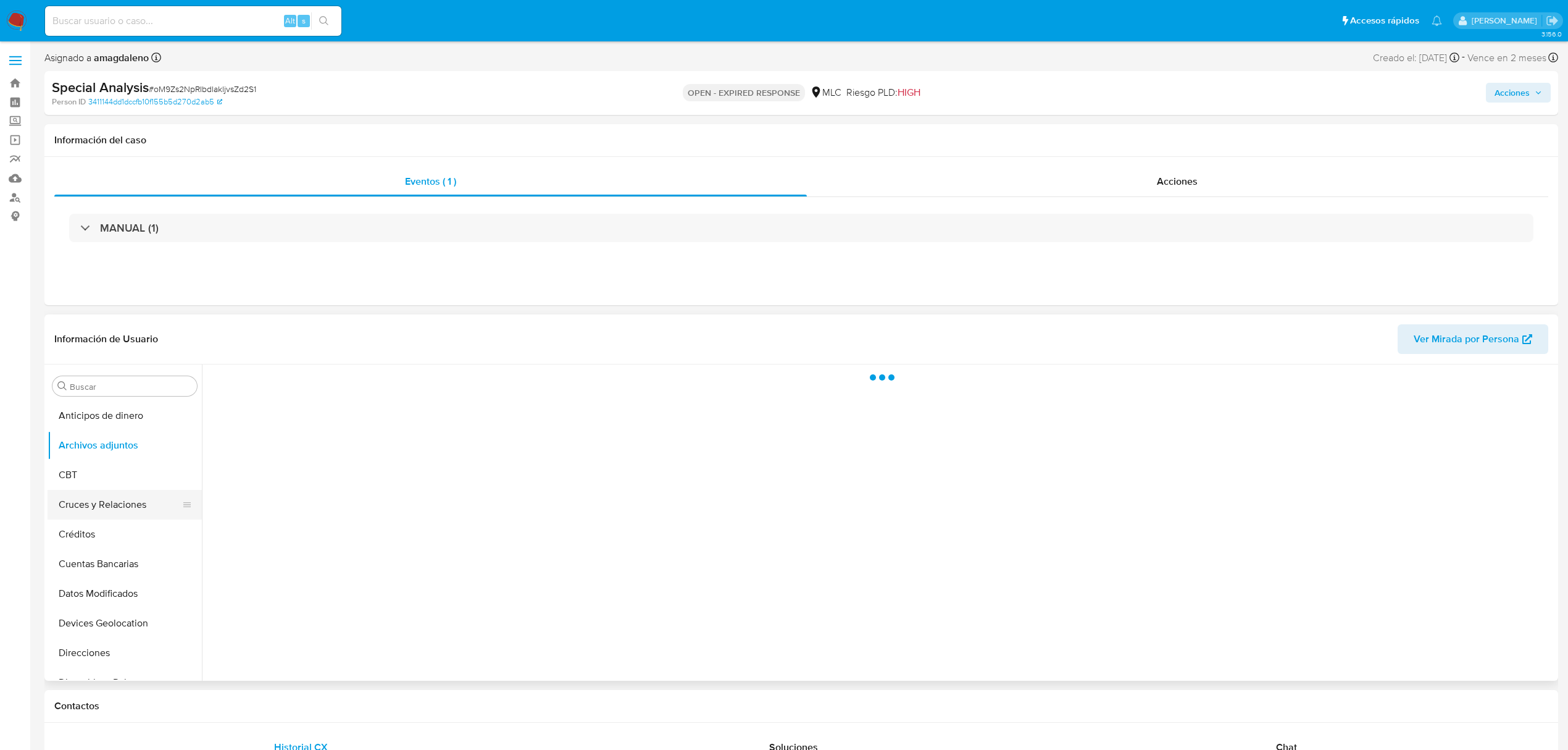
click at [120, 506] on button "Cruces y Relaciones" at bounding box center [120, 504] width 145 height 30
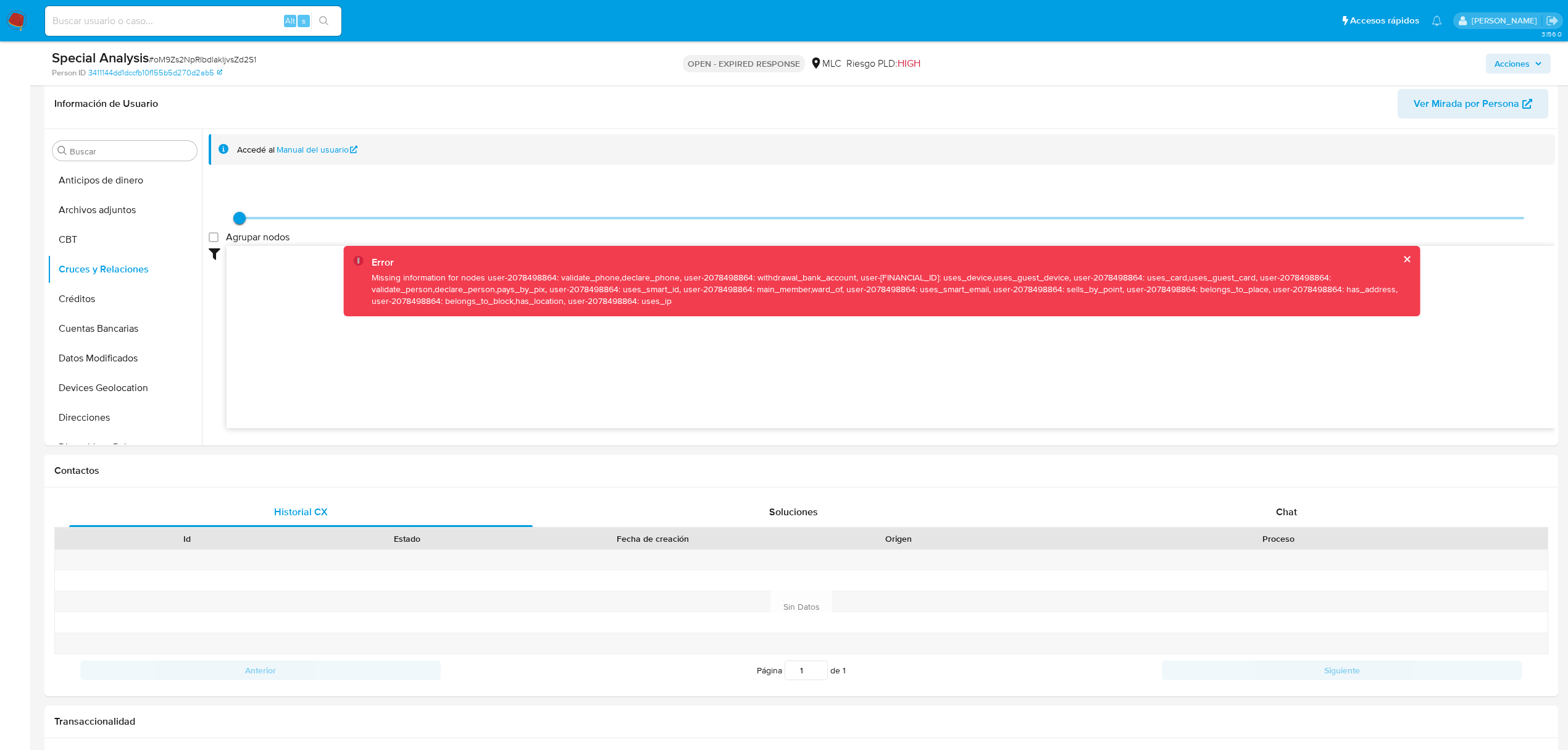
scroll to position [186, 0]
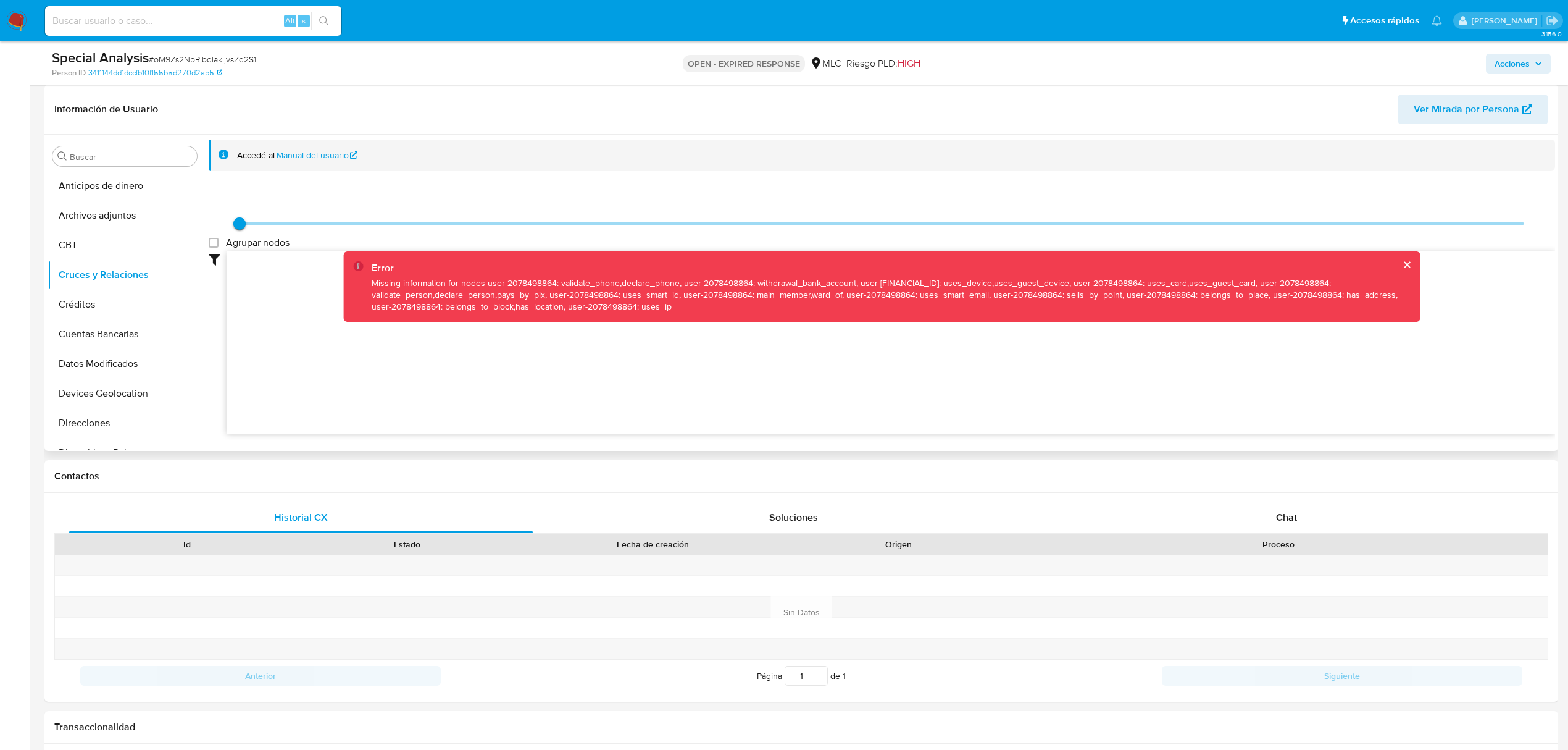
click at [814, 403] on icon at bounding box center [891, 340] width 1329 height 179
click at [344, 385] on icon at bounding box center [891, 340] width 1329 height 179
click at [575, 397] on icon at bounding box center [891, 340] width 1329 height 179
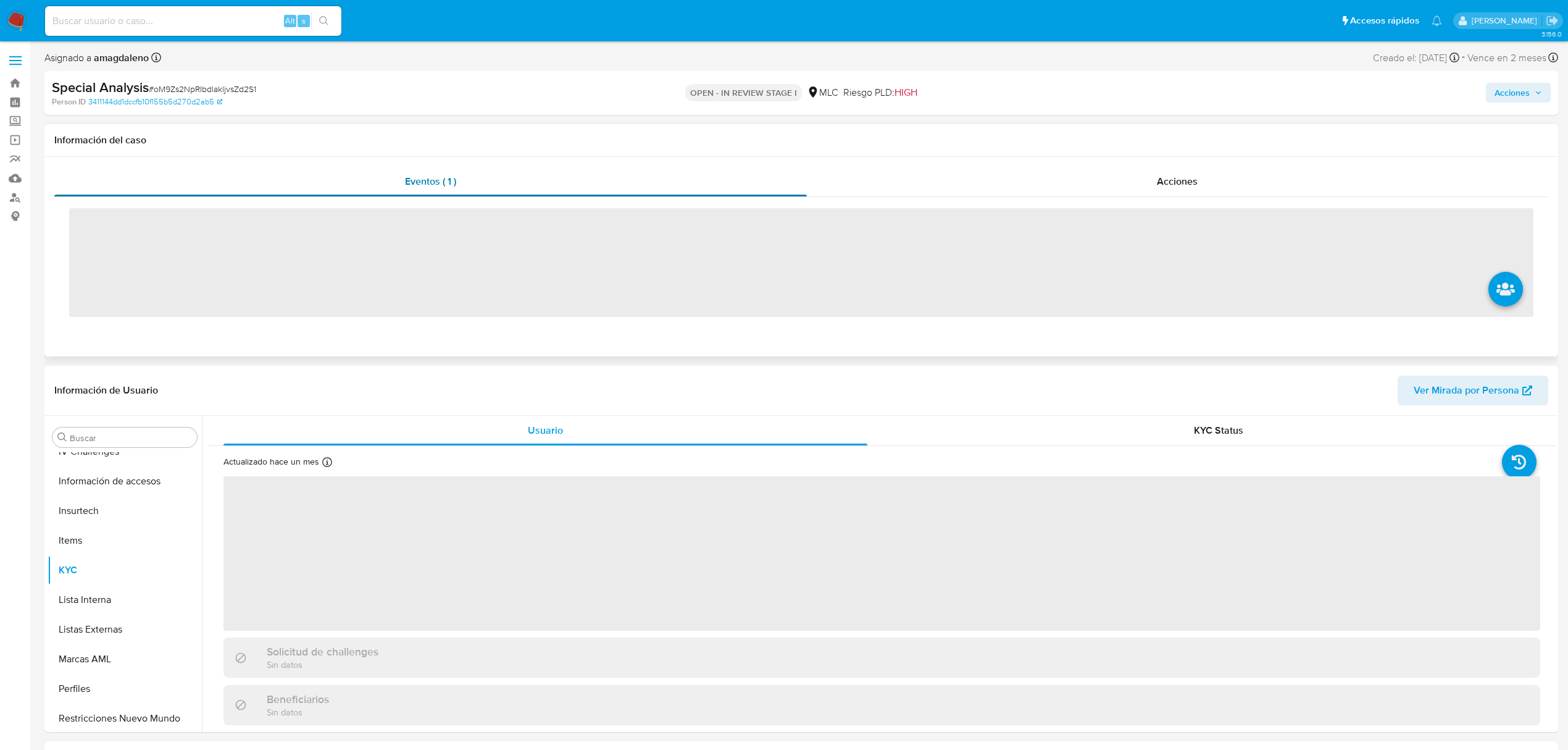
scroll to position [522, 0]
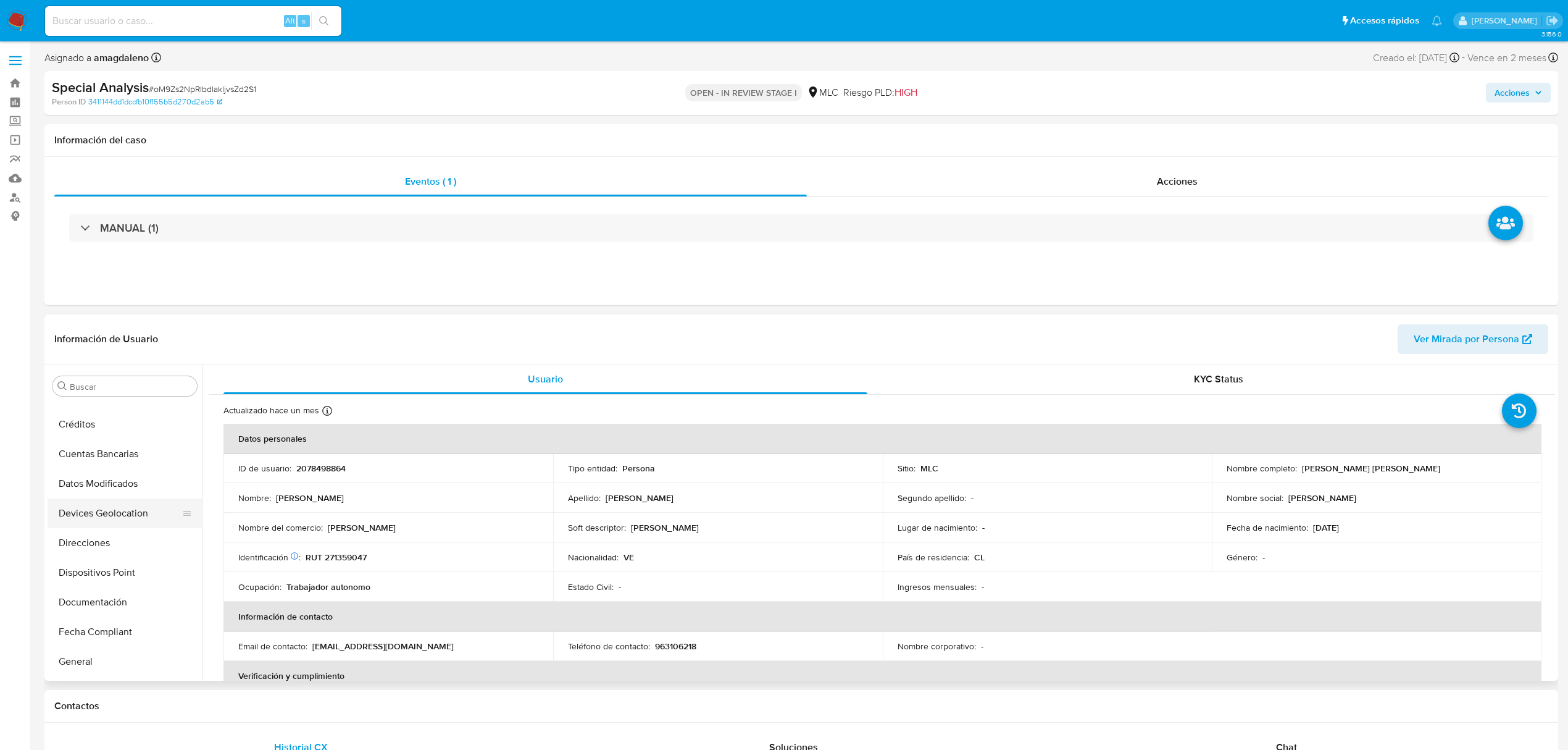
select select "10"
click at [117, 512] on button "Cruces y Relaciones" at bounding box center [120, 504] width 145 height 30
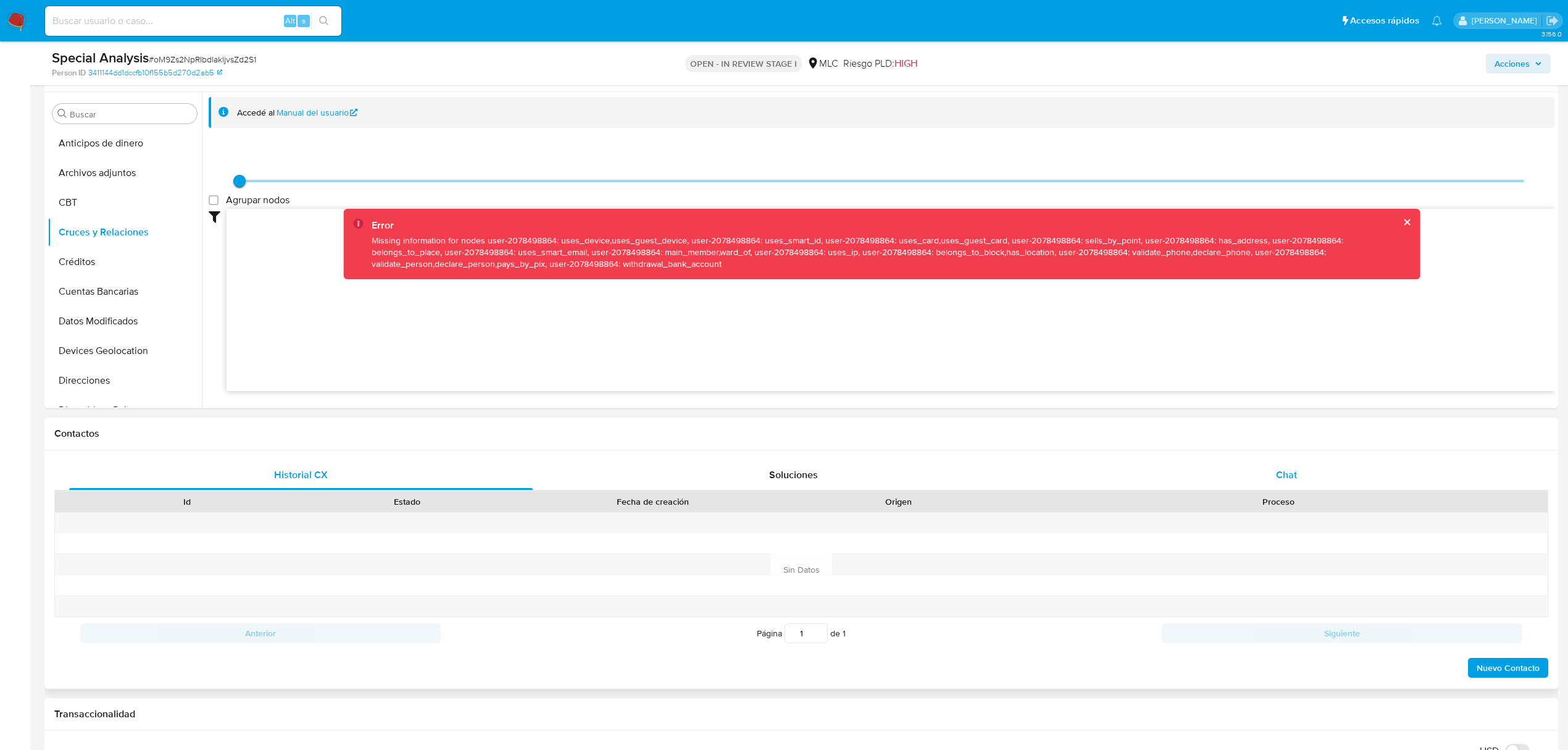
scroll to position [247, 0]
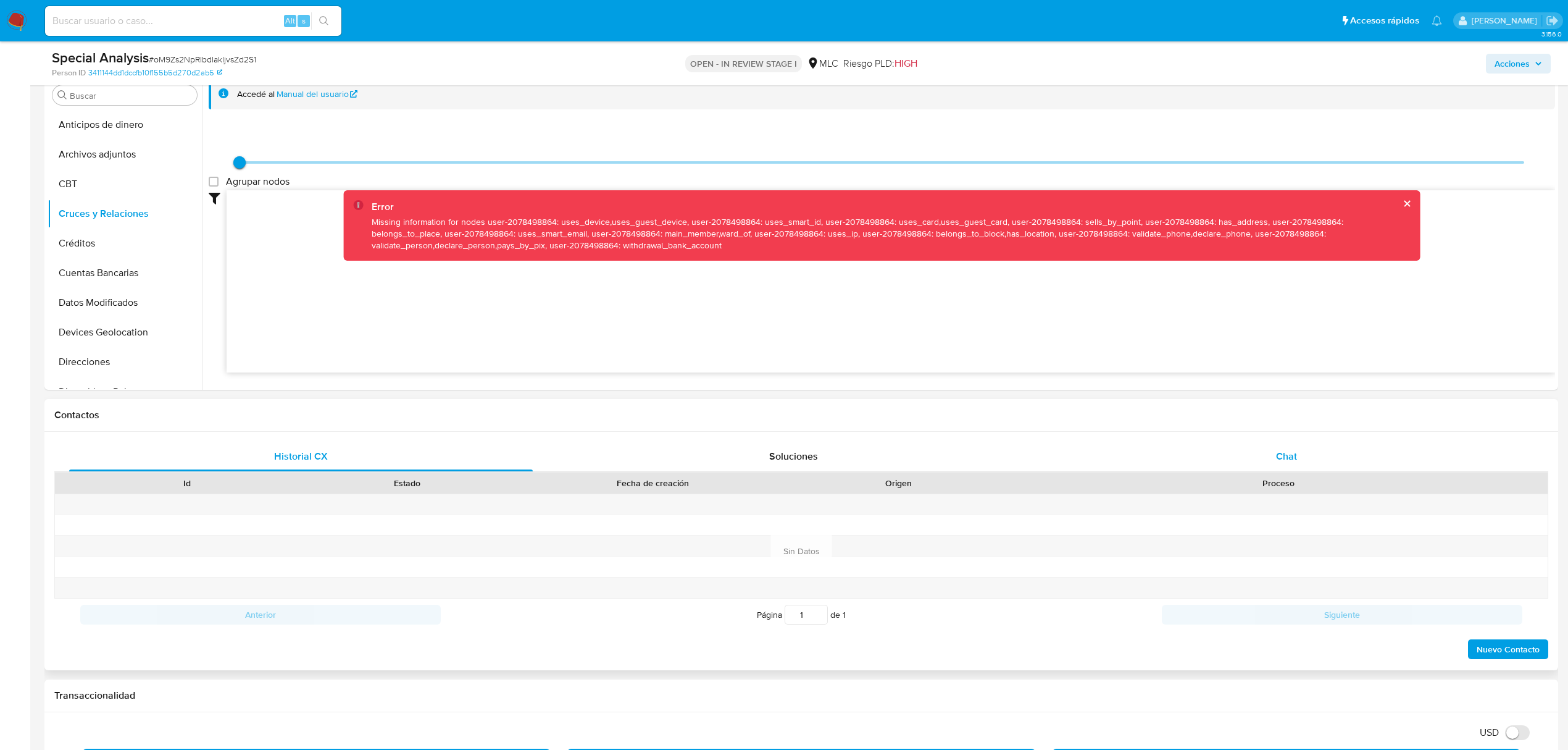
click at [1262, 452] on div "Chat" at bounding box center [1287, 456] width 464 height 30
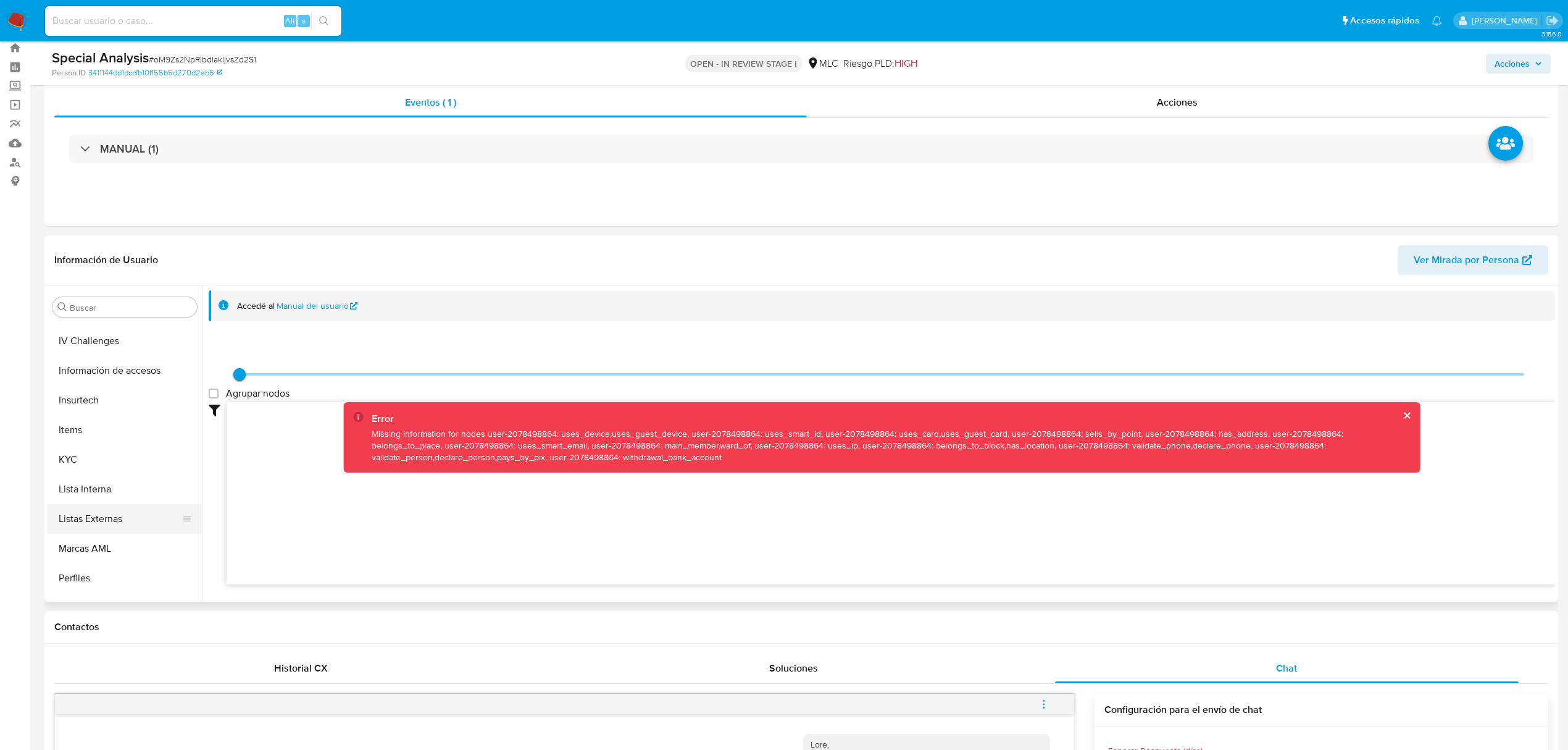
scroll to position [522, 0]
click at [77, 405] on button "KYC" at bounding box center [120, 407] width 145 height 30
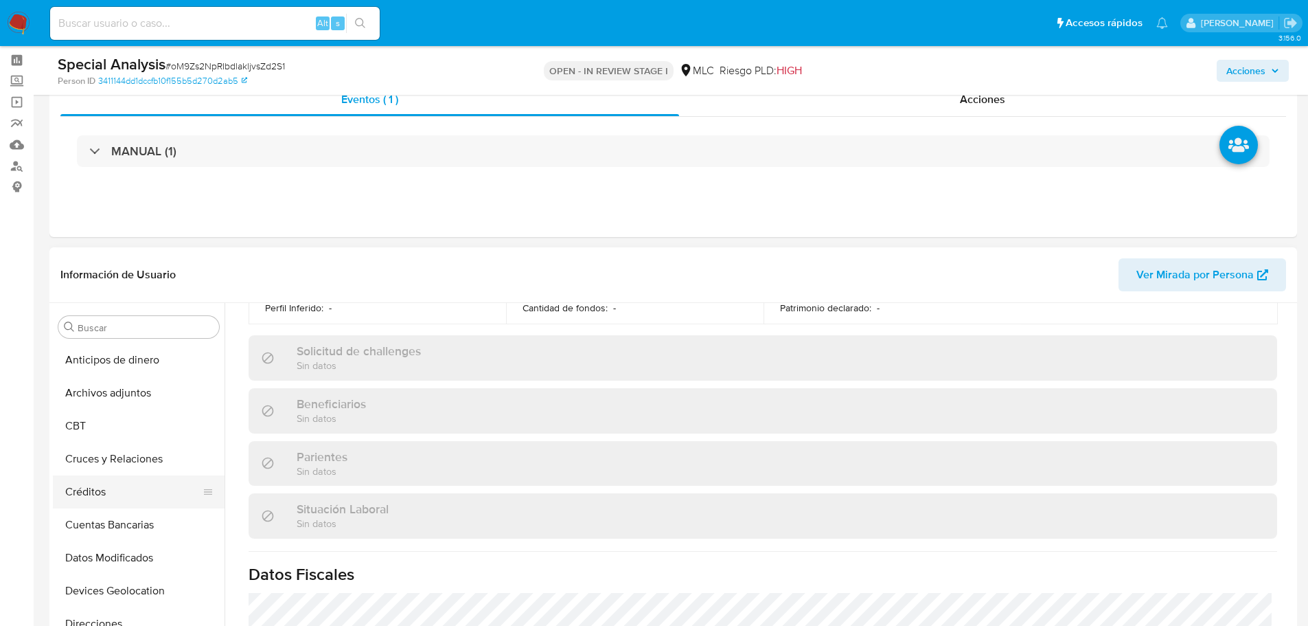
scroll to position [137, 0]
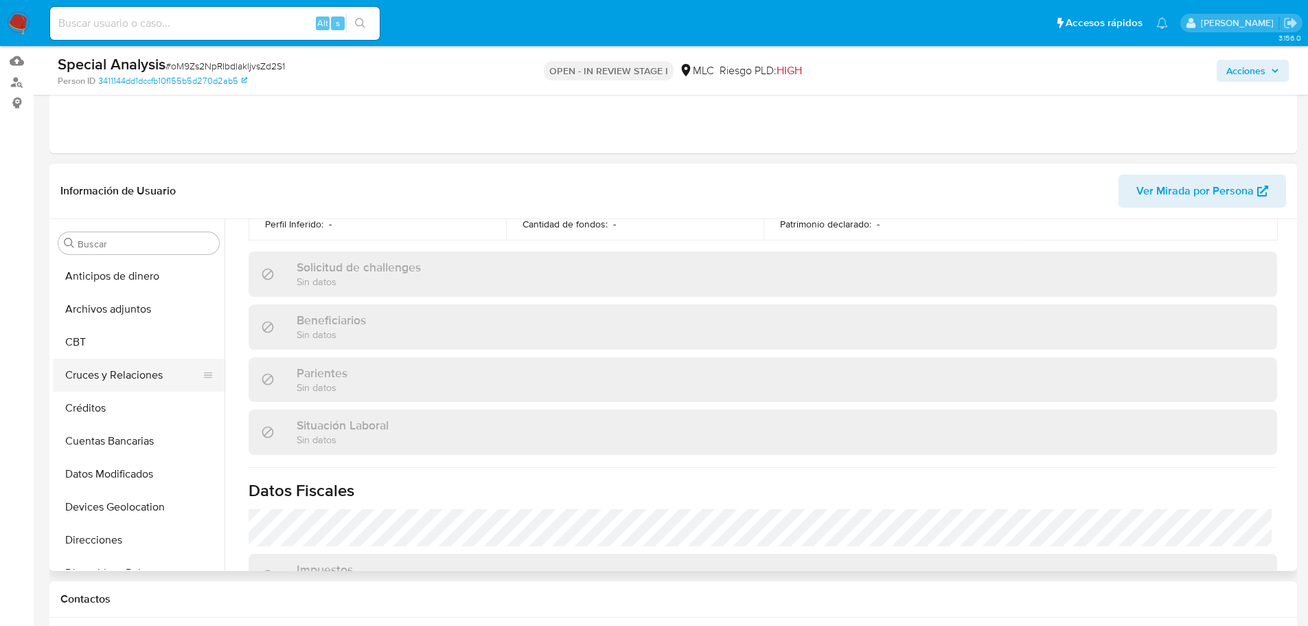
click at [135, 366] on button "Cruces y Relaciones" at bounding box center [133, 374] width 161 height 33
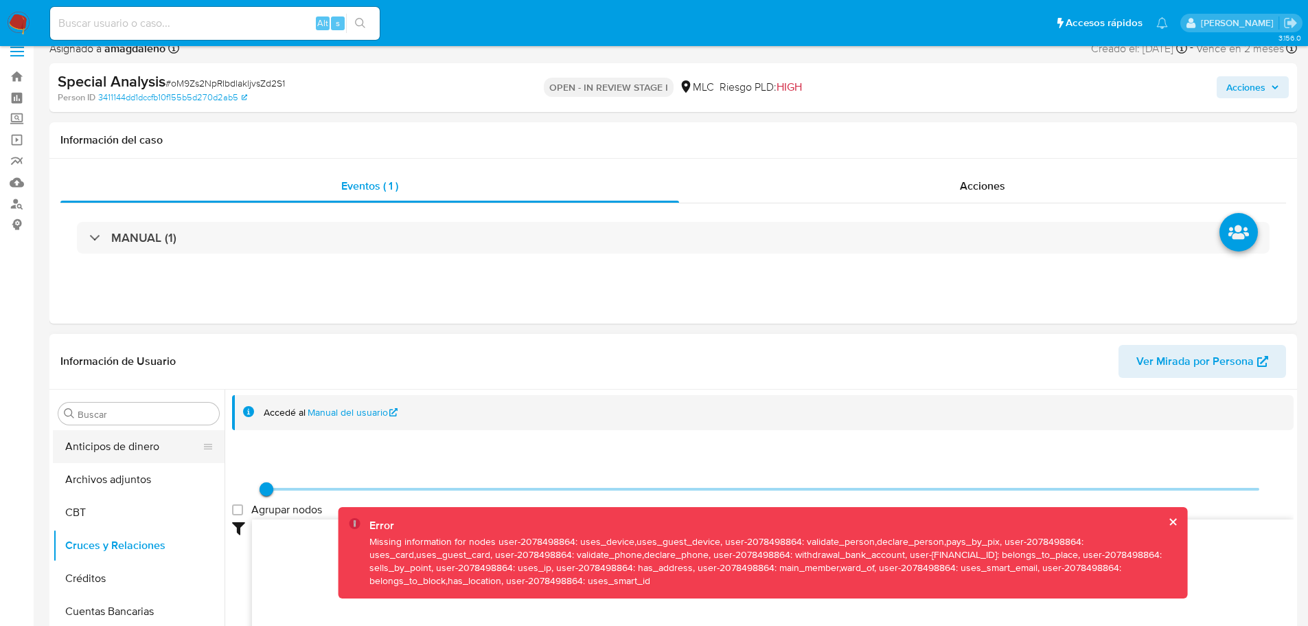
scroll to position [0, 0]
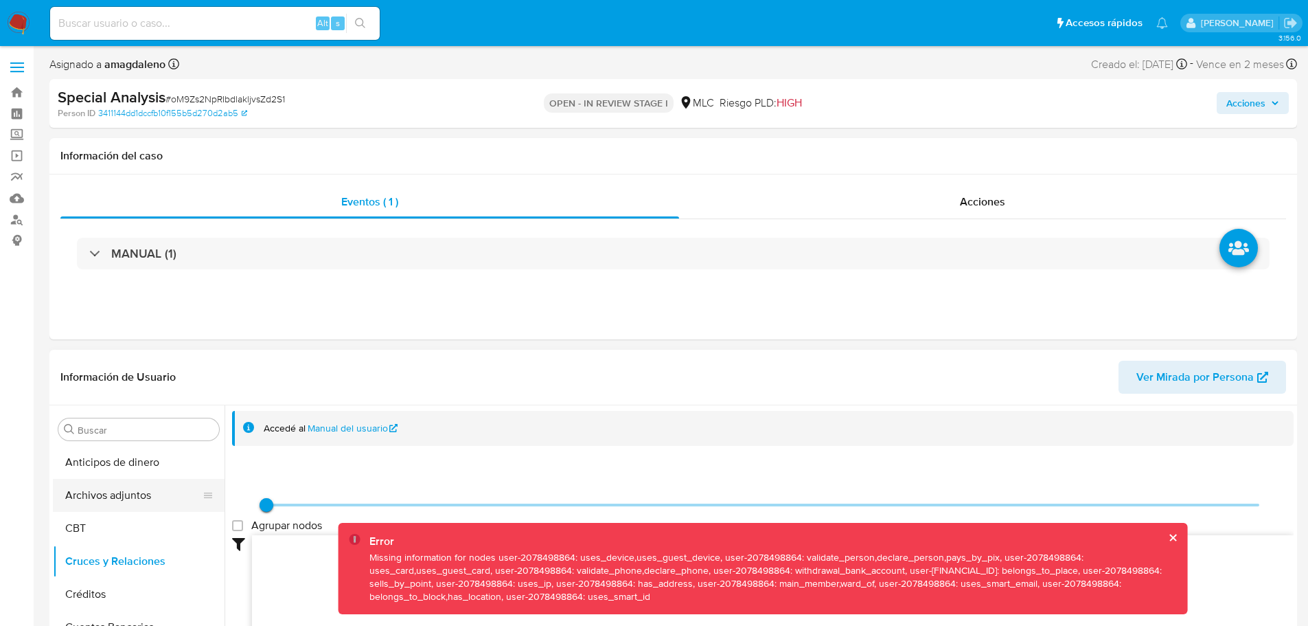
click at [142, 505] on button "Archivos adjuntos" at bounding box center [133, 495] width 161 height 33
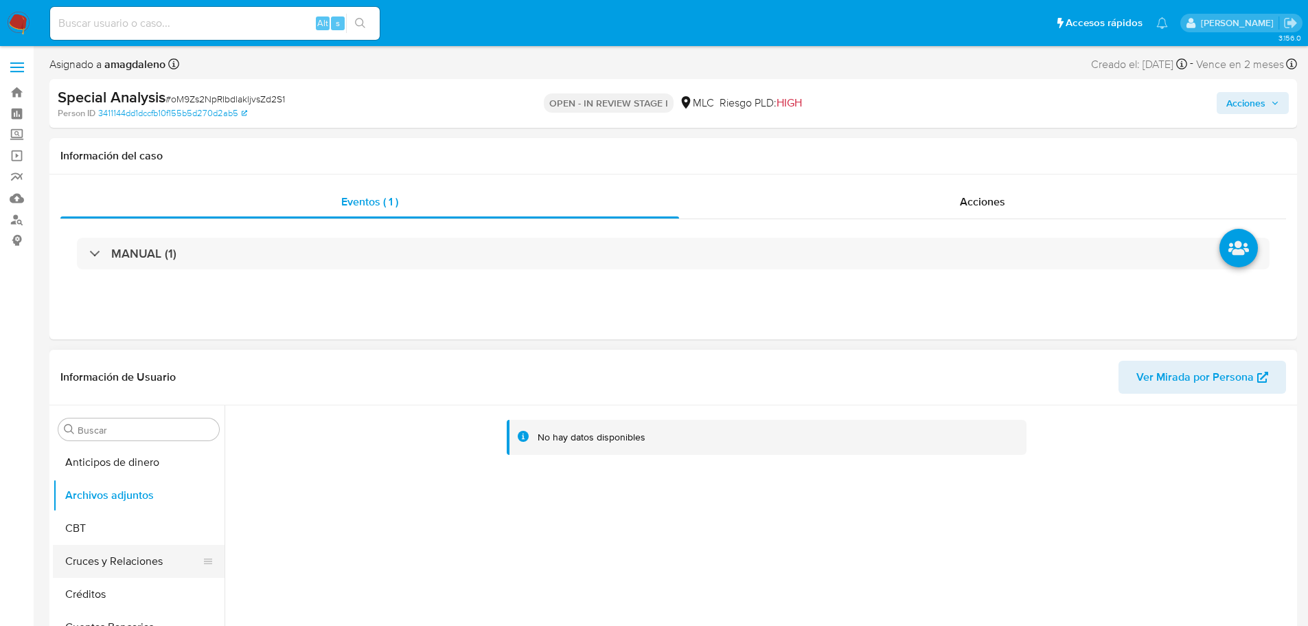
click at [123, 551] on button "Cruces y Relaciones" at bounding box center [133, 561] width 161 height 33
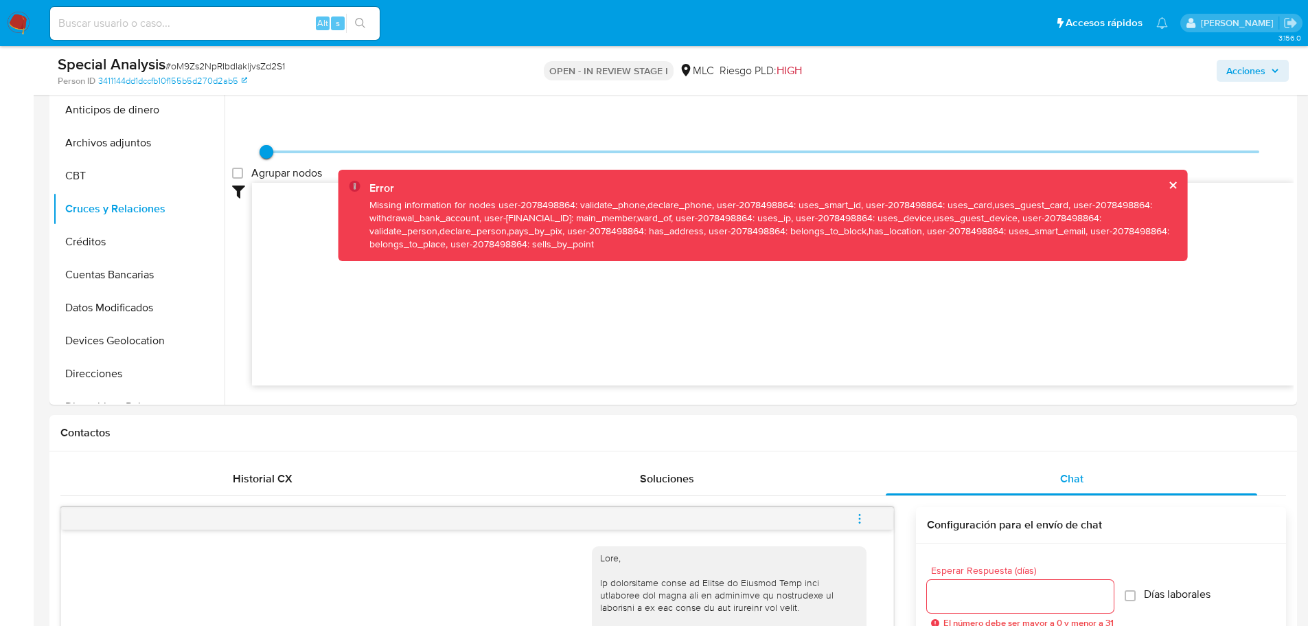
scroll to position [308, 0]
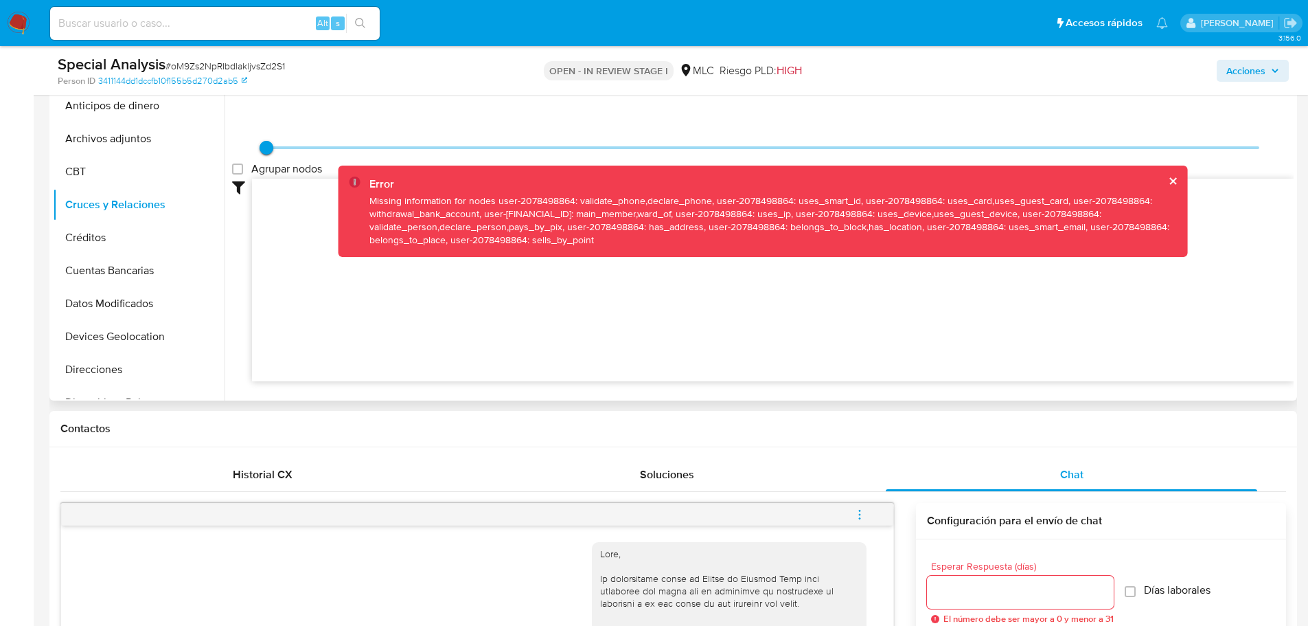
drag, startPoint x: 509, startPoint y: 298, endPoint x: 417, endPoint y: 305, distance: 92.3
click at [417, 305] on icon at bounding box center [773, 278] width 1042 height 199
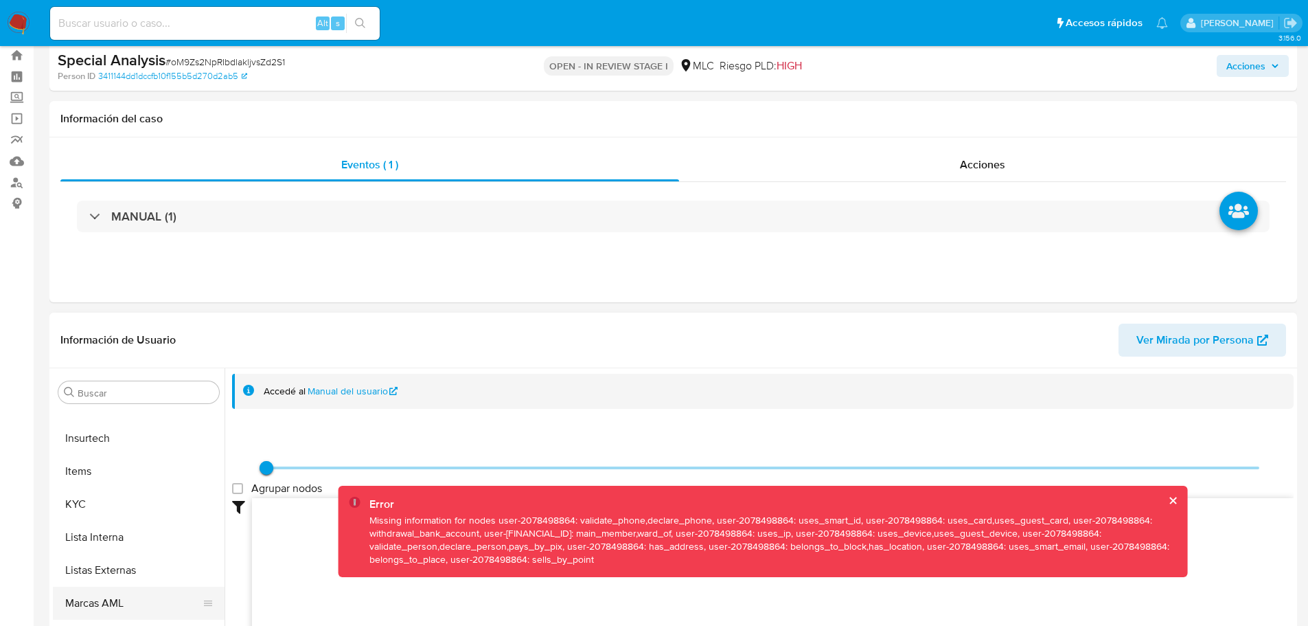
scroll to position [137, 0]
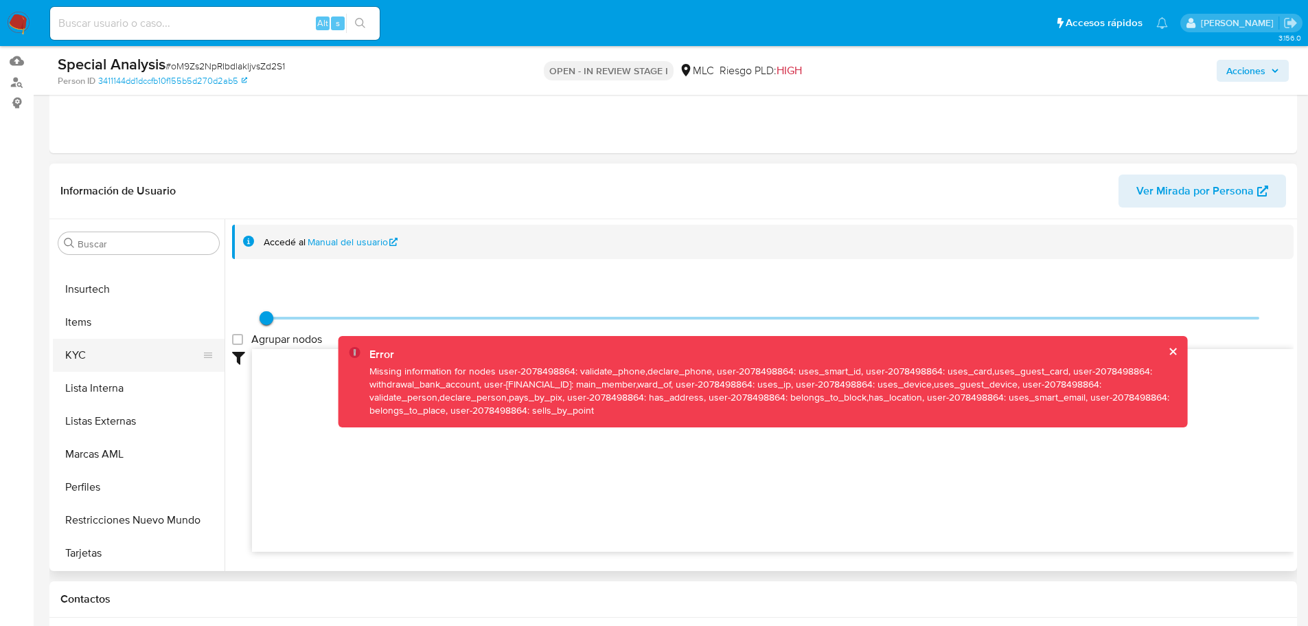
click at [106, 362] on button "KYC" at bounding box center [133, 355] width 161 height 33
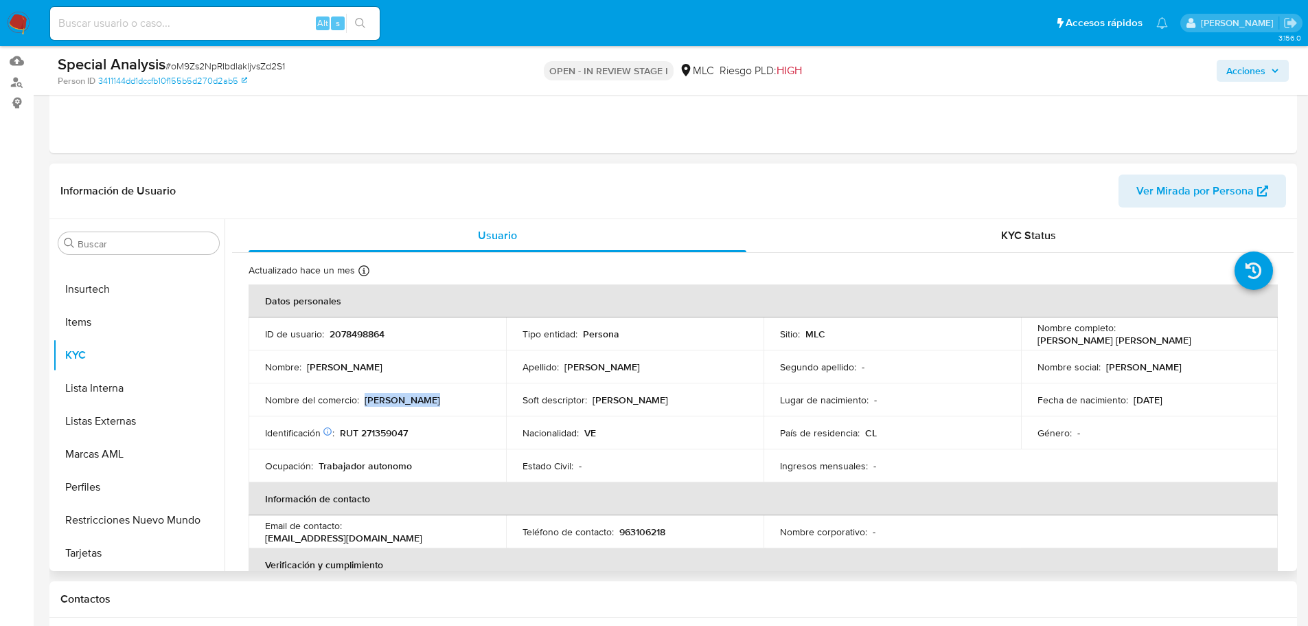
drag, startPoint x: 364, startPoint y: 400, endPoint x: 444, endPoint y: 402, distance: 79.7
click at [444, 402] on div "Nombre del comercio : Carlos Torres" at bounding box center [377, 399] width 225 height 12
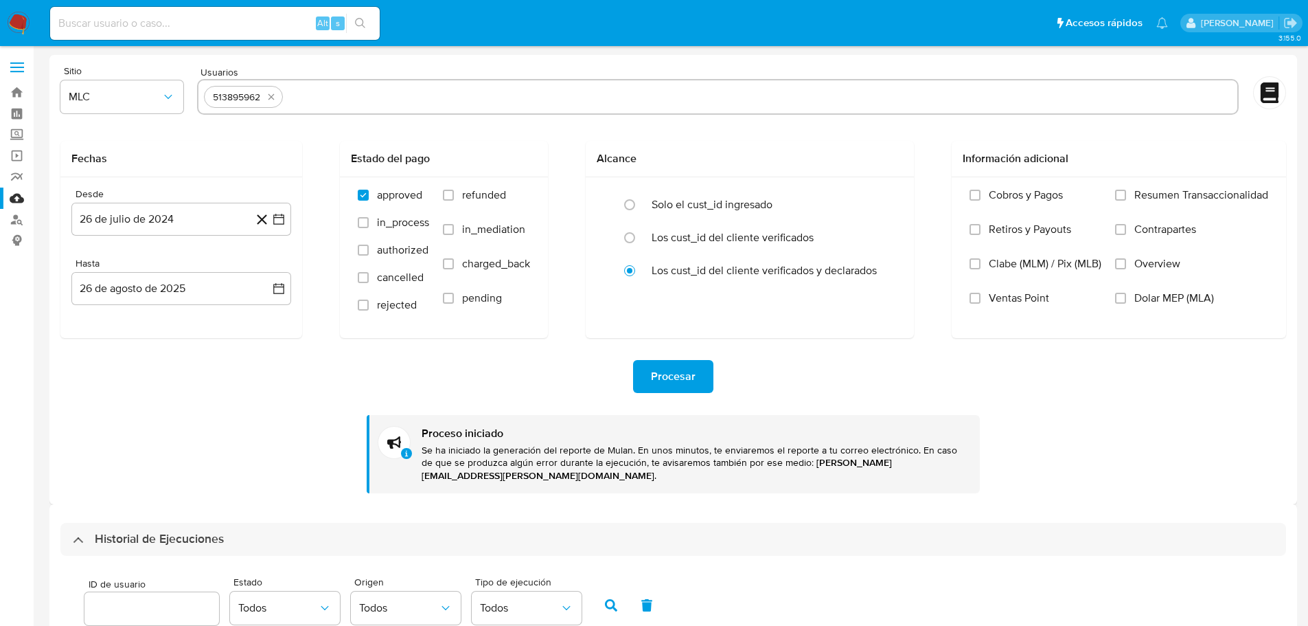
select select "10"
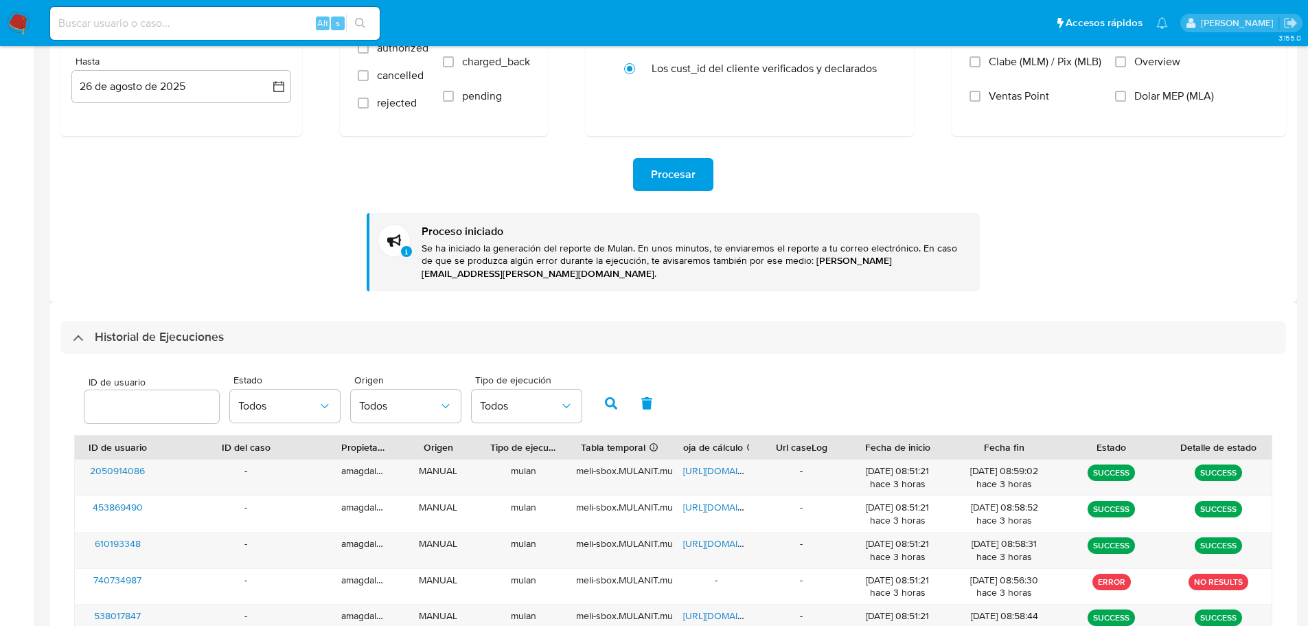
scroll to position [51, 0]
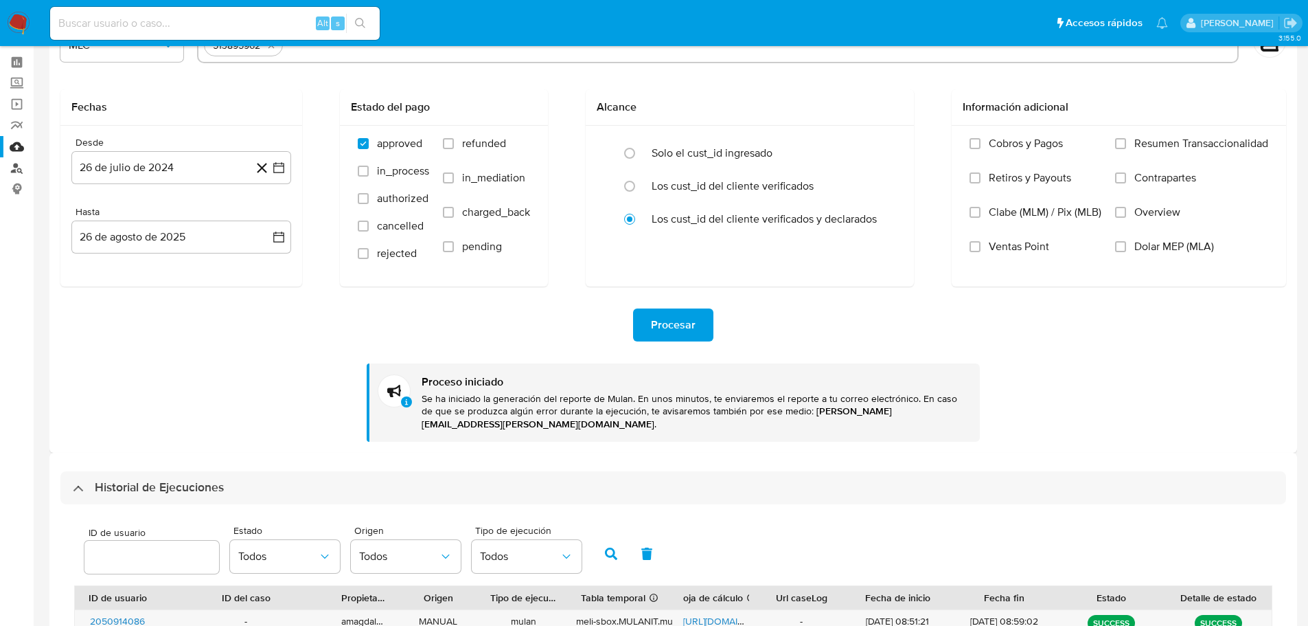
click at [14, 168] on link "Buscador de personas" at bounding box center [81, 167] width 163 height 21
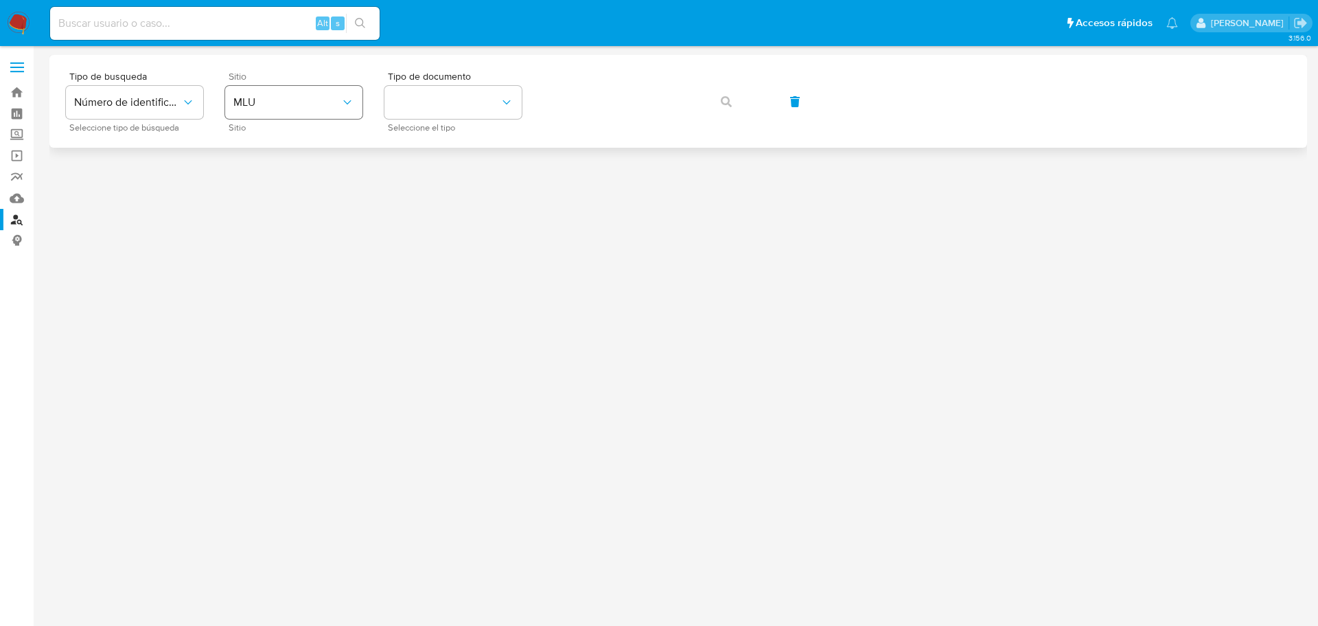
click at [261, 100] on span "MLU" at bounding box center [286, 102] width 107 height 14
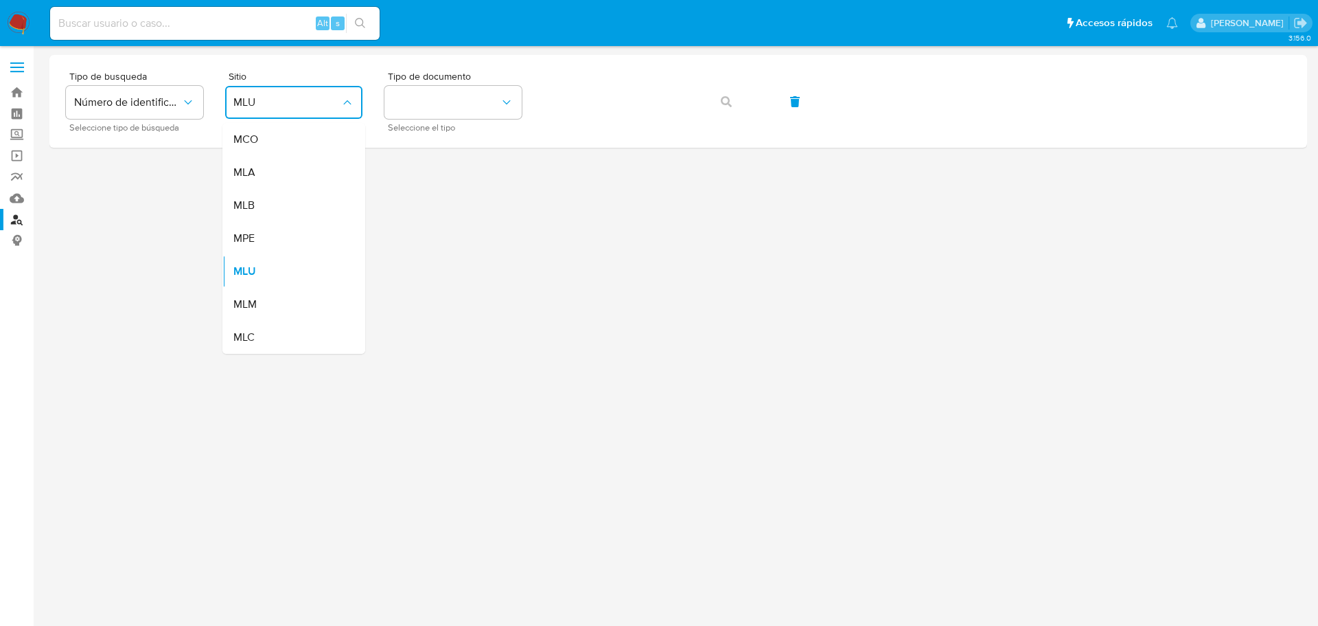
drag, startPoint x: 276, startPoint y: 339, endPoint x: 309, endPoint y: 285, distance: 62.9
click at [276, 336] on div "MLC" at bounding box center [289, 337] width 113 height 33
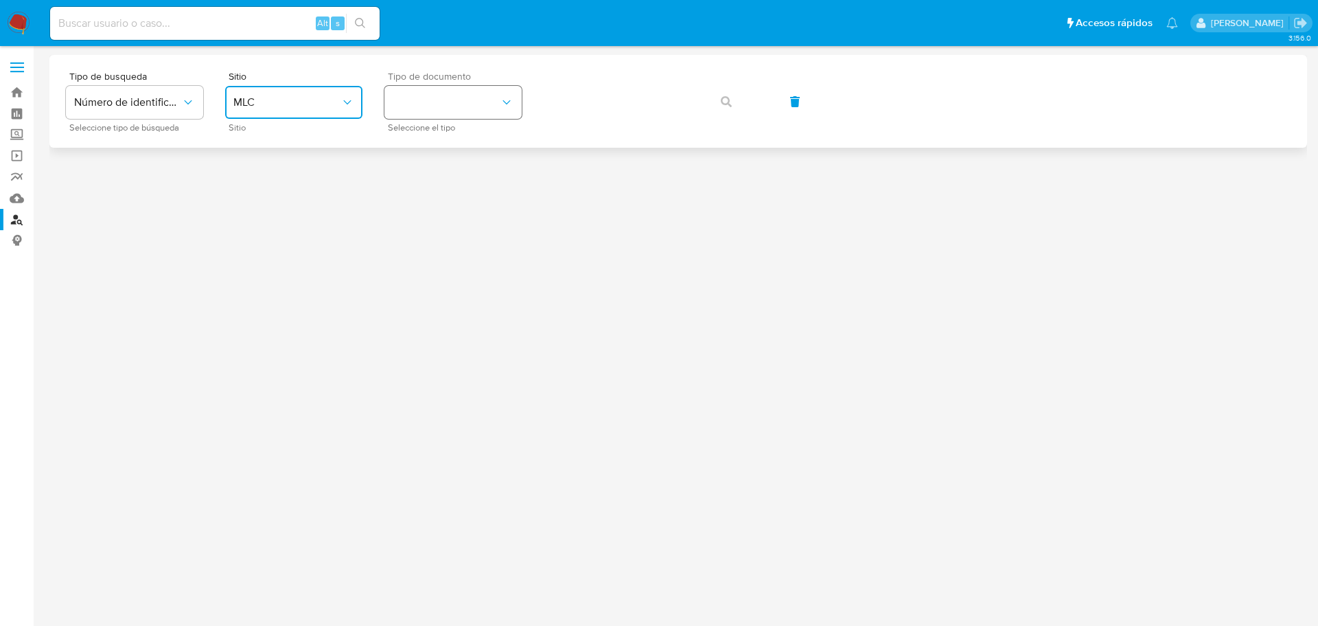
click at [436, 104] on button "identificationType" at bounding box center [453, 102] width 137 height 33
drag, startPoint x: 435, startPoint y: 129, endPoint x: 542, endPoint y: 100, distance: 111.6
click at [438, 126] on div "RUT RUT" at bounding box center [449, 146] width 113 height 47
click at [722, 99] on icon "button" at bounding box center [726, 101] width 11 height 11
